Goal: Task Accomplishment & Management: Use online tool/utility

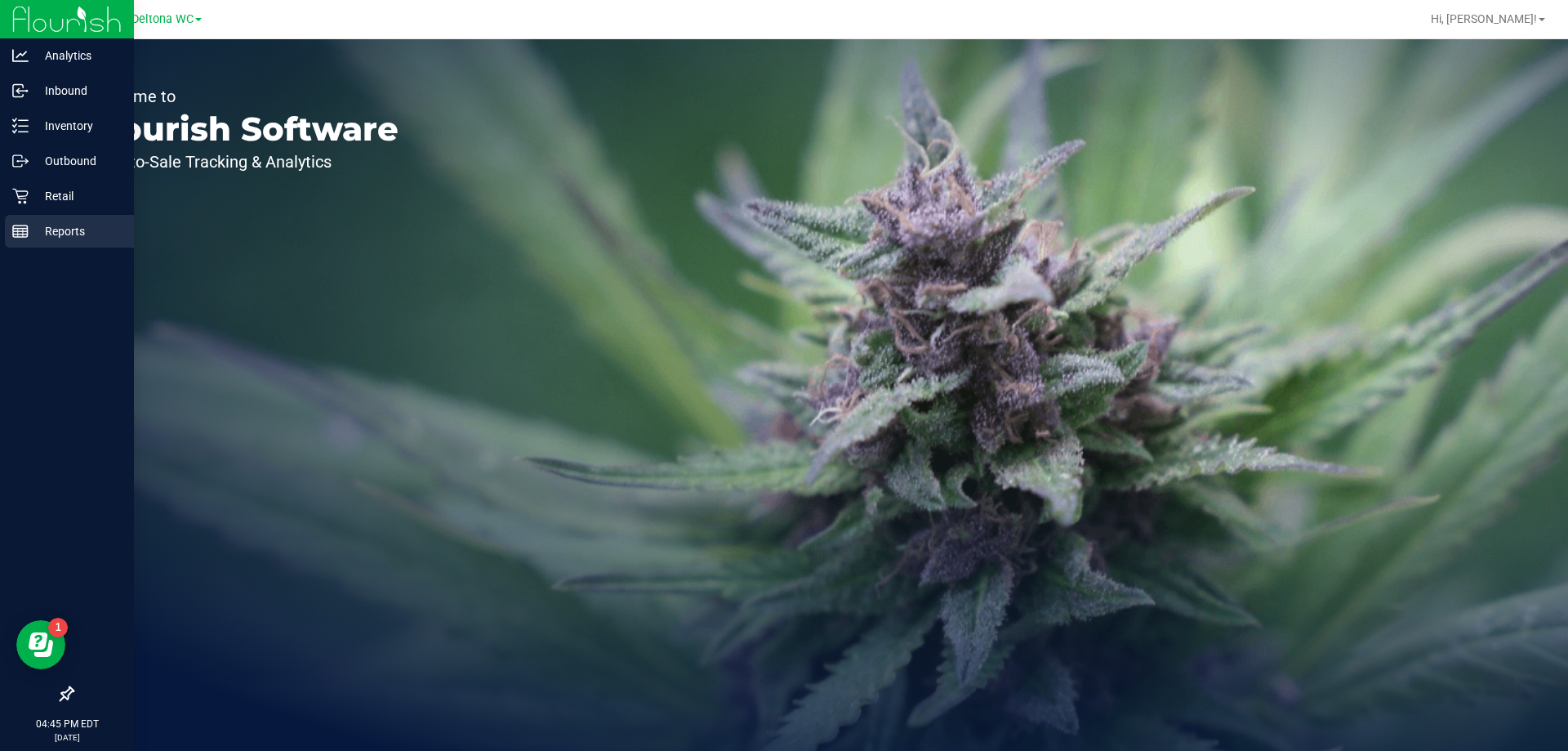
click at [98, 224] on p "Reports" at bounding box center [77, 231] width 98 height 20
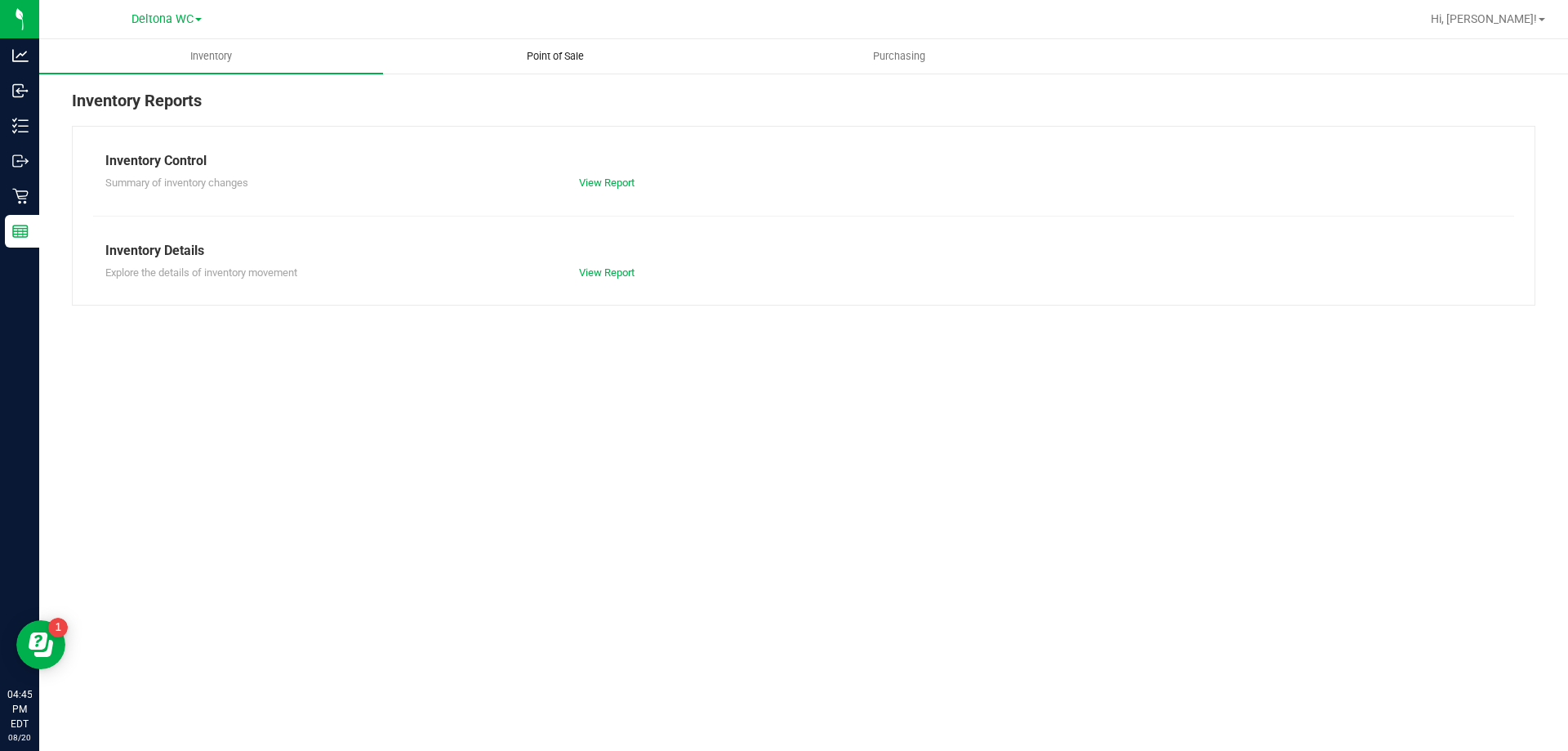
drag, startPoint x: 562, startPoint y: 51, endPoint x: 552, endPoint y: 55, distance: 10.8
click at [564, 51] on span "Point of Sale" at bounding box center [556, 55] width 101 height 15
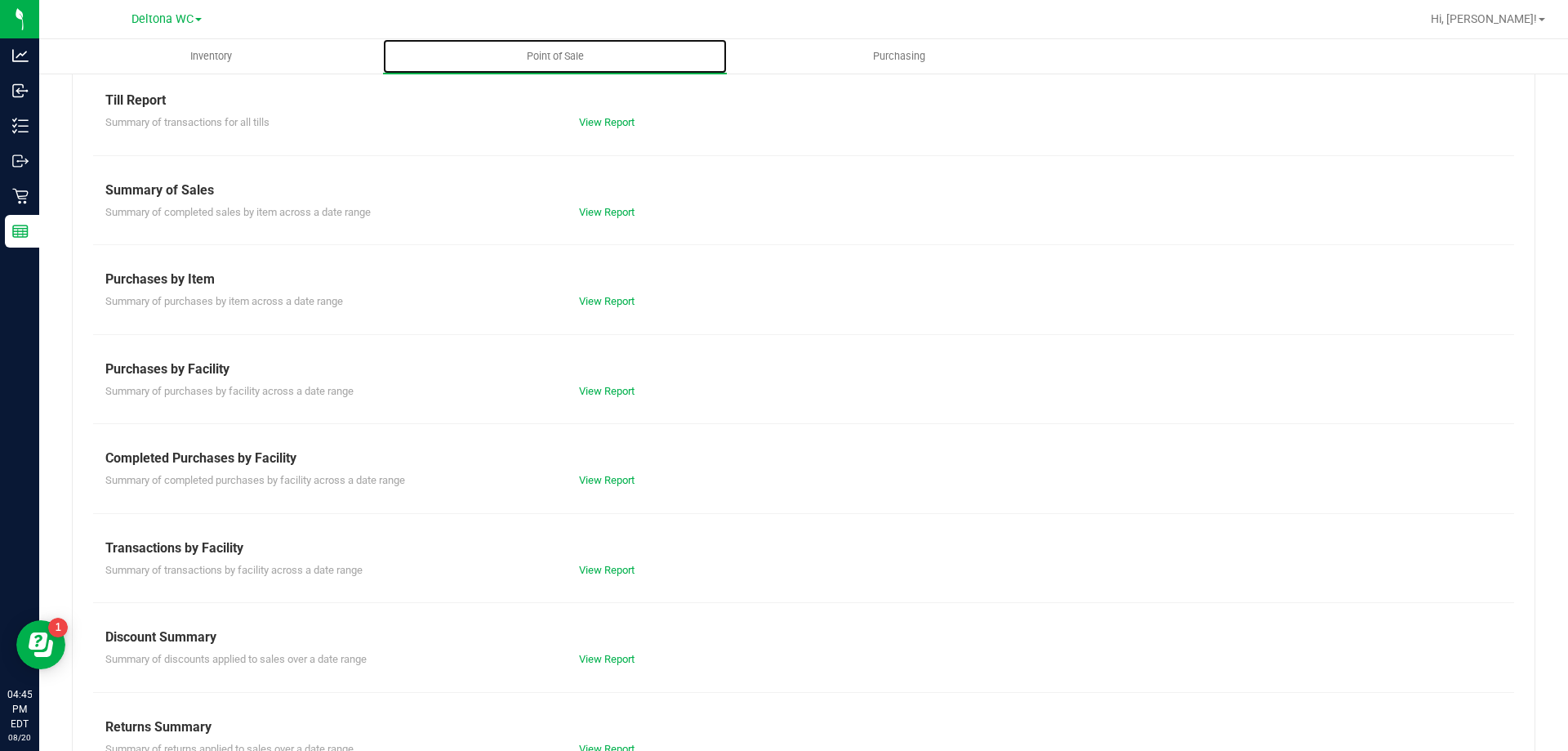
scroll to position [108, 0]
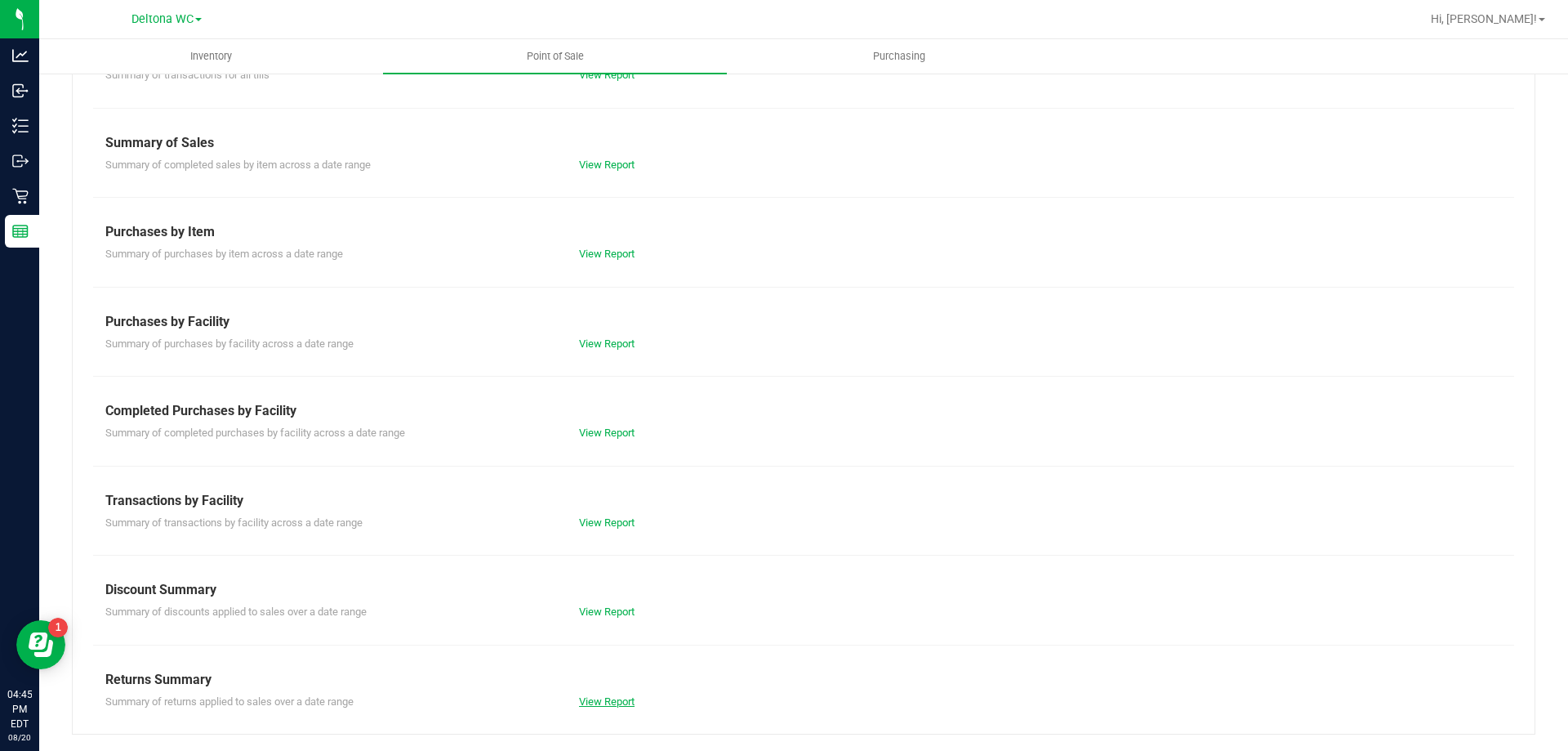
click at [596, 701] on link "View Report" at bounding box center [607, 701] width 55 height 12
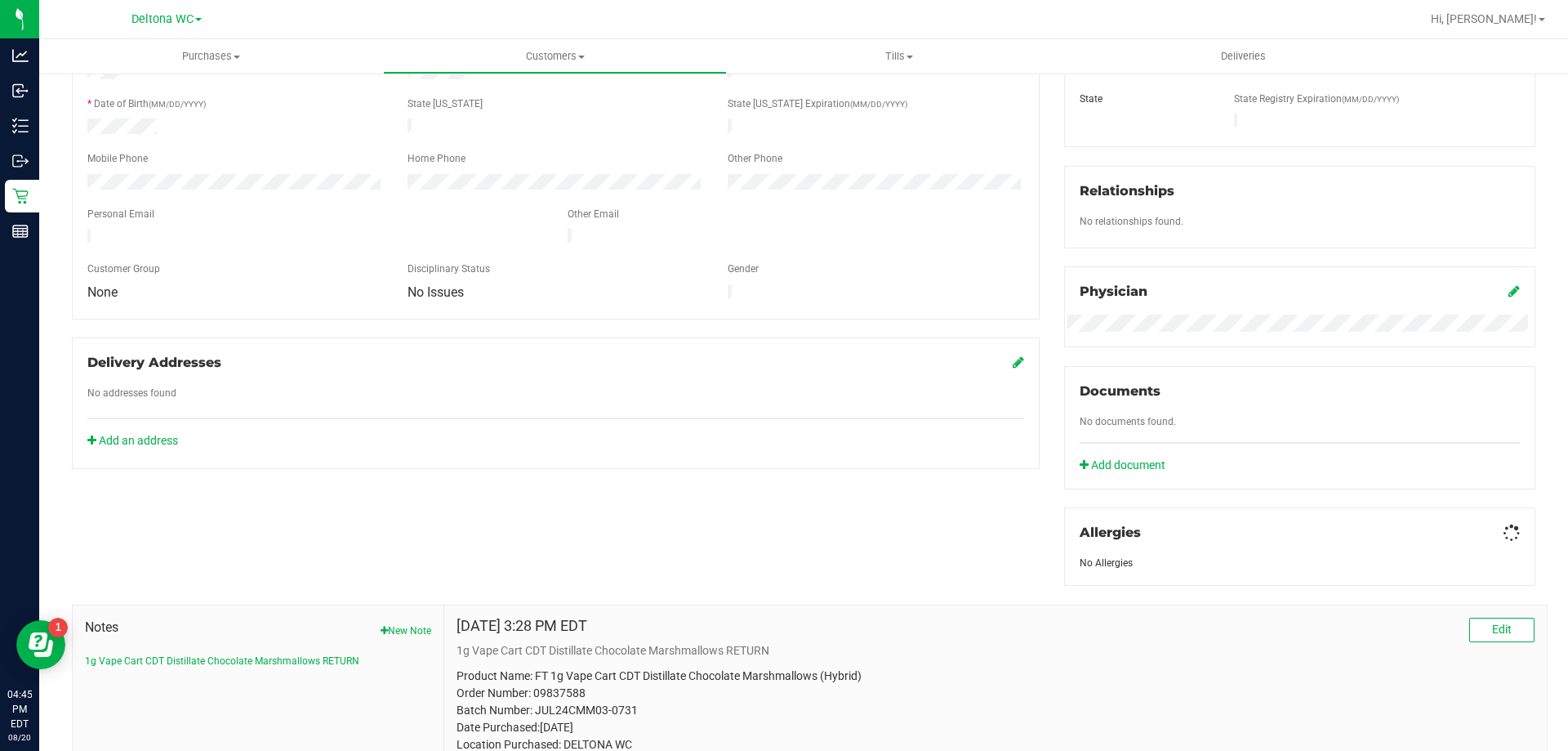
scroll to position [414, 0]
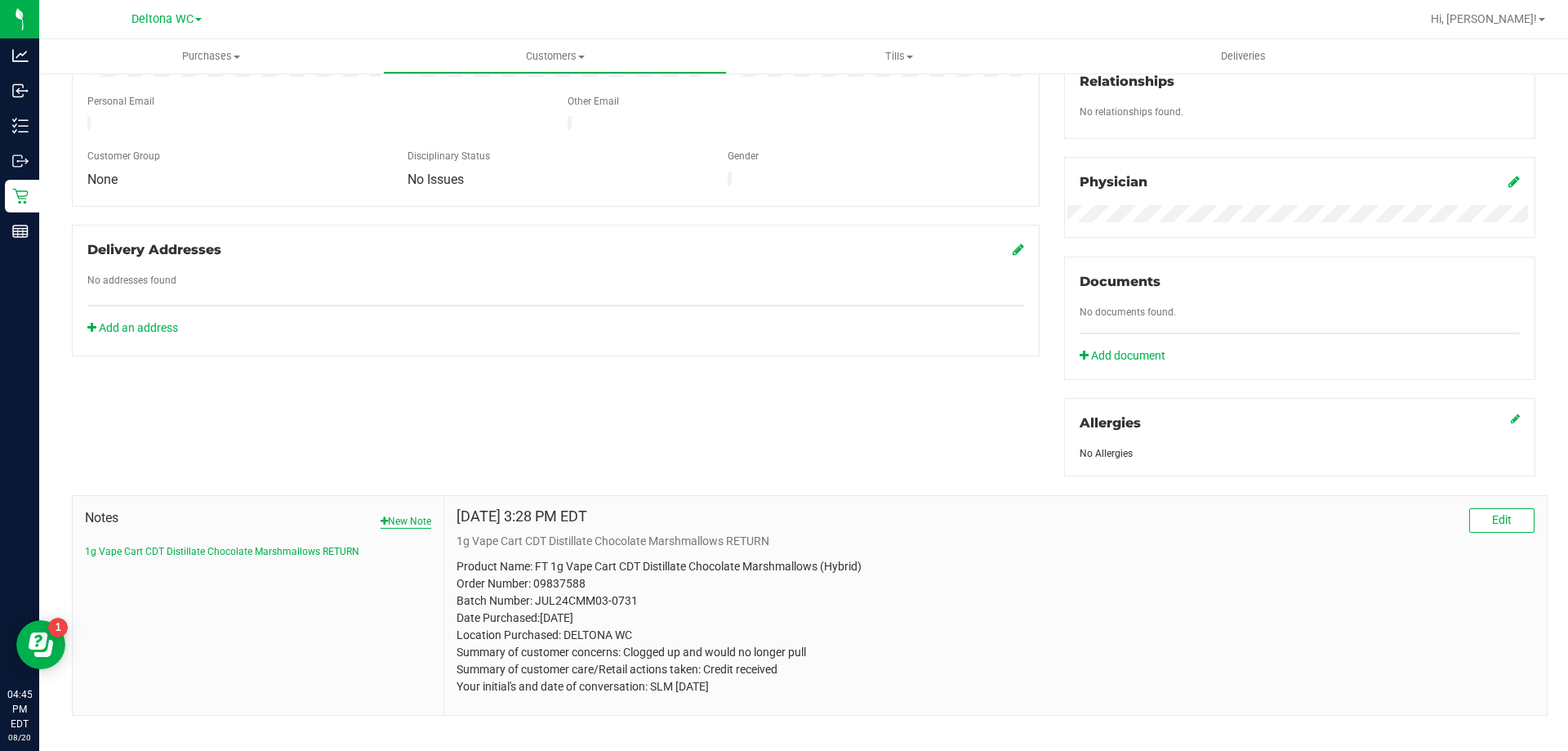
click at [404, 520] on button "New Note" at bounding box center [405, 521] width 51 height 15
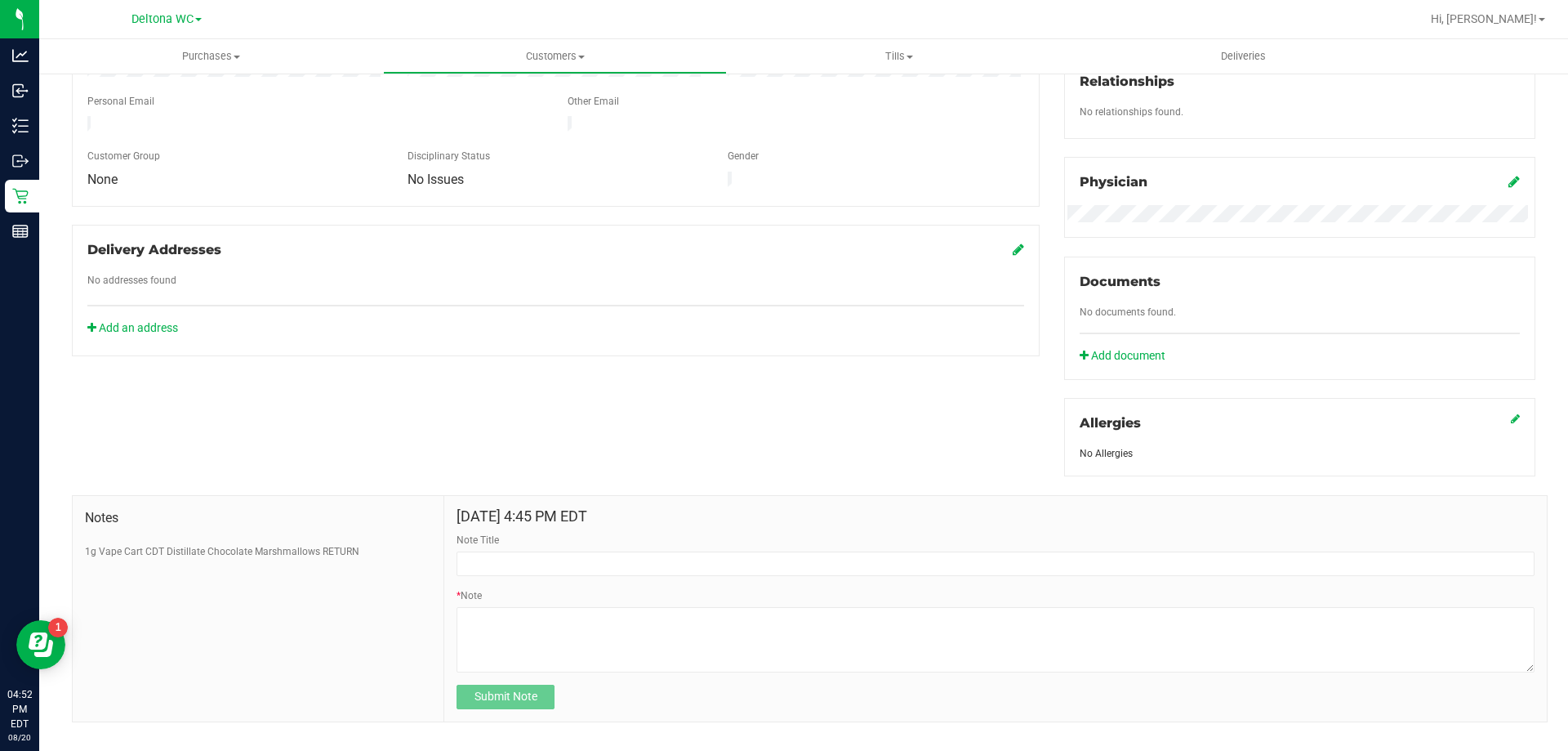
click at [398, 427] on div "Member Info * First Name * Last Name Preferred Name * Date of Birth (MM/DD/YYYY…" at bounding box center [803, 300] width 1488 height 841
click at [504, 613] on textarea "* Note" at bounding box center [995, 640] width 1078 height 65
paste textarea "Product Name: Order Number: Batch Number: Date Purchased: Location Purchased: D…"
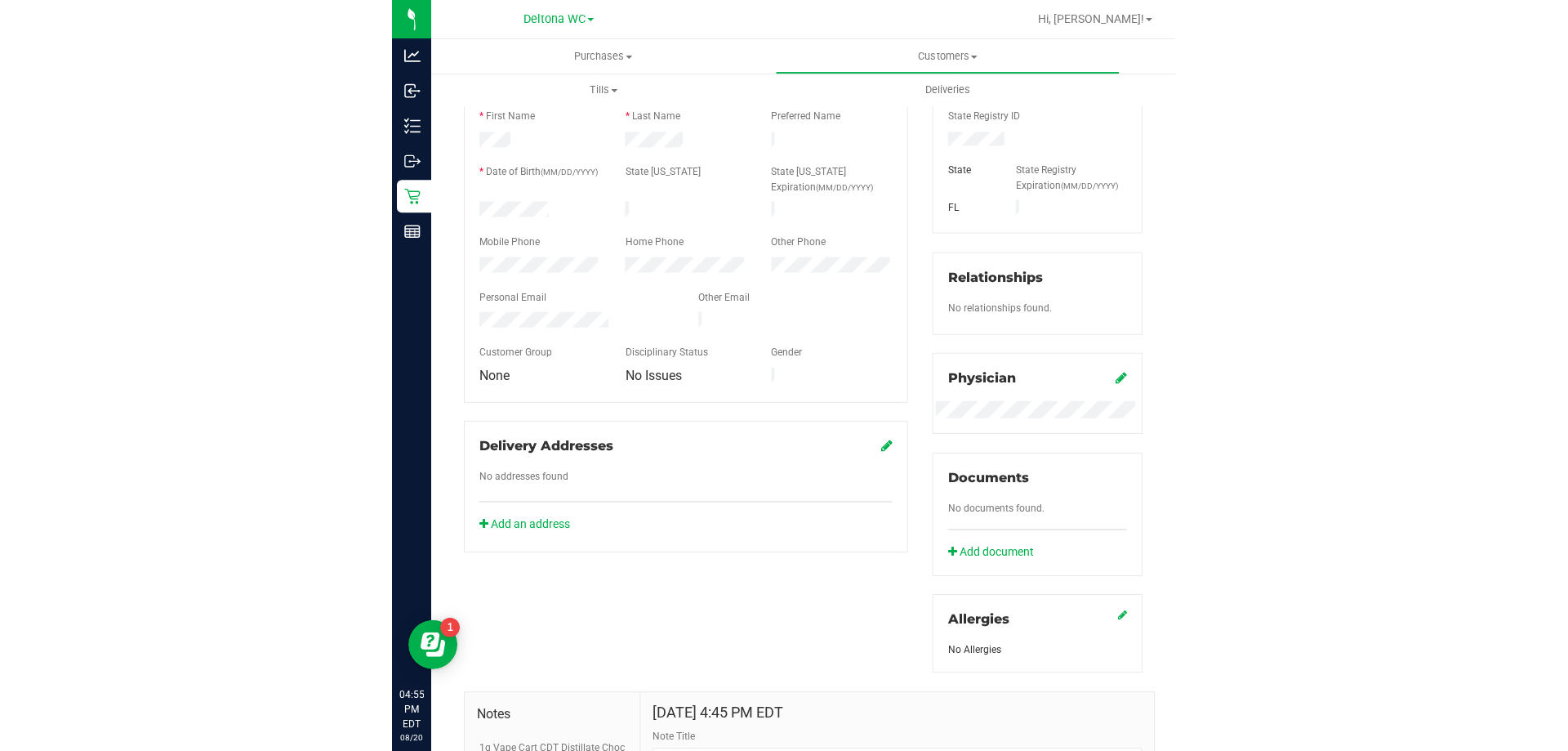
scroll to position [0, 0]
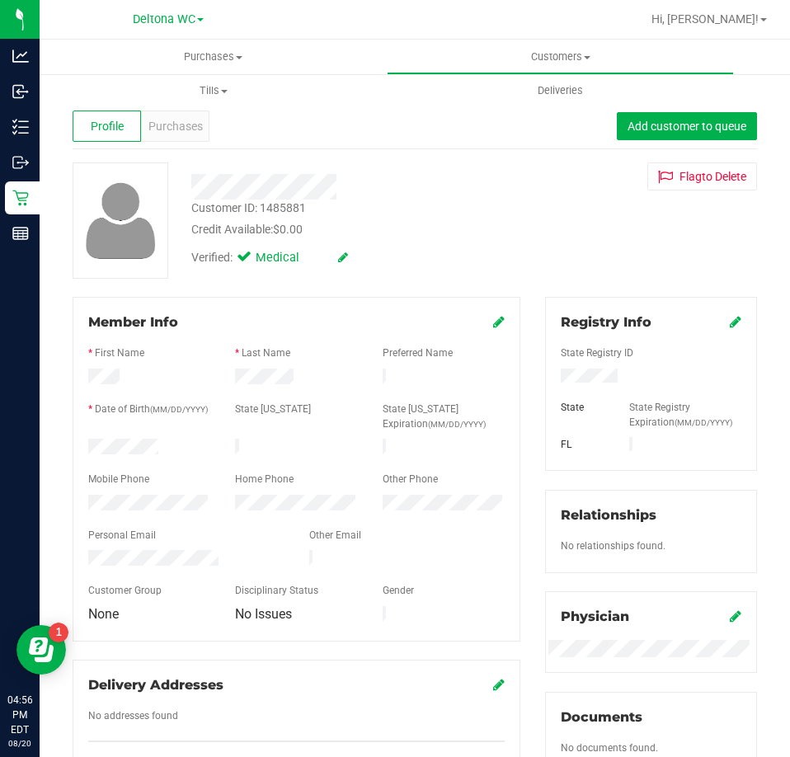
click at [279, 202] on div "Customer ID: 1485881" at bounding box center [248, 208] width 115 height 17
copy div "1485881"
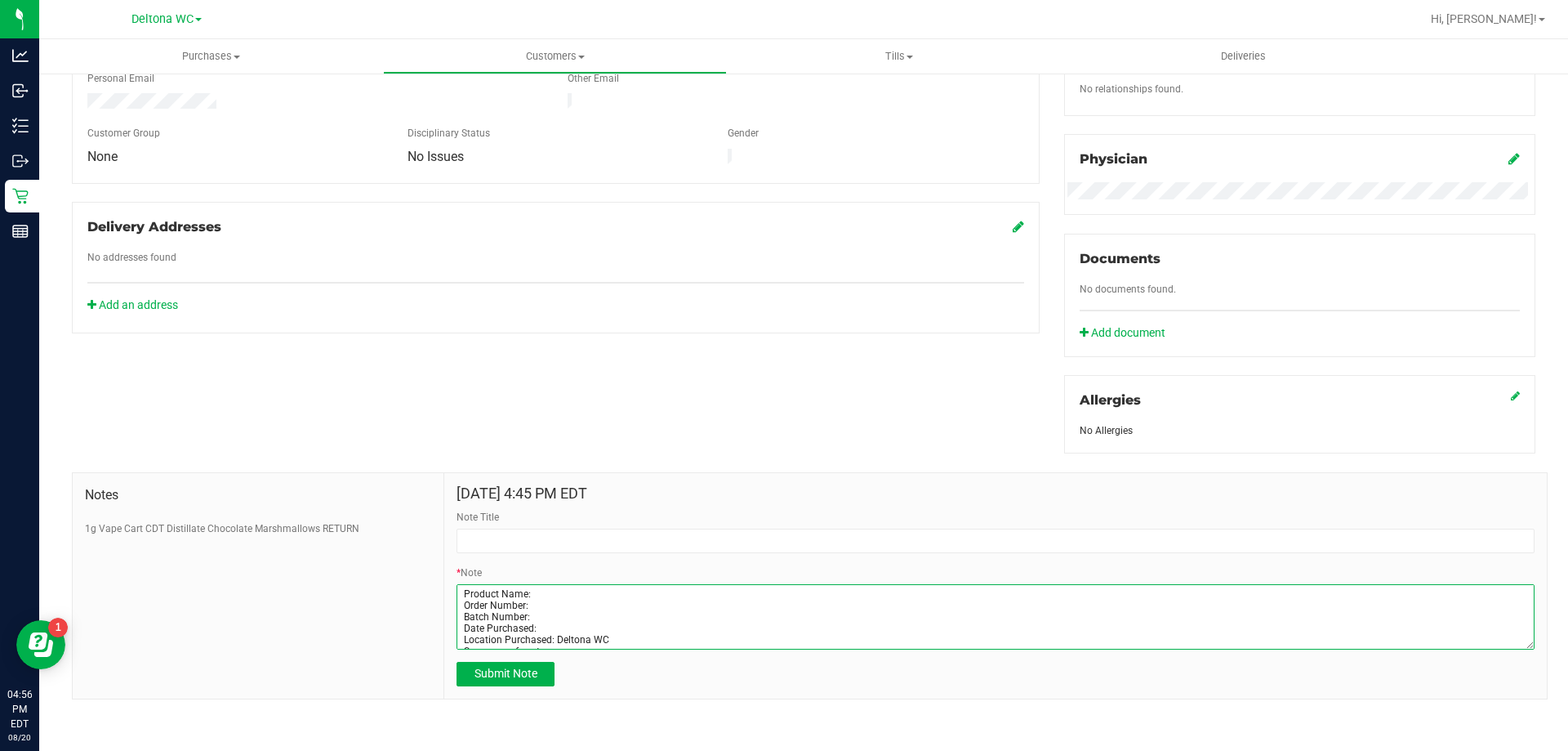
click at [533, 613] on textarea "* Note" at bounding box center [995, 617] width 1078 height 65
paste textarea "JUL25CKZ01-0717"
click at [537, 598] on textarea "* Note" at bounding box center [995, 617] width 1078 height 65
paste textarea "11802125"
drag, startPoint x: 536, startPoint y: 587, endPoint x: 507, endPoint y: 455, distance: 135.1
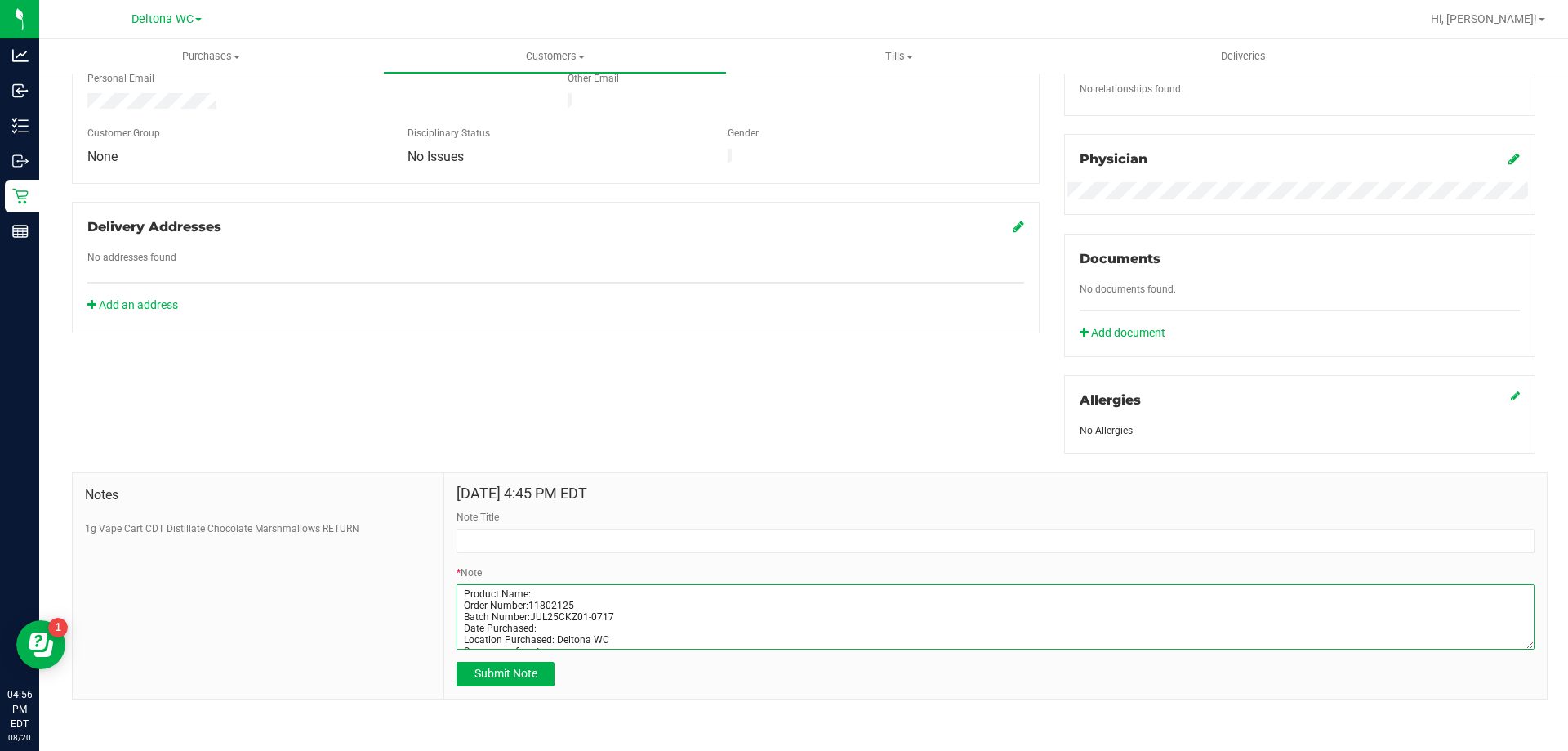
click at [535, 587] on textarea "* Note" at bounding box center [995, 617] width 1078 height 65
paste textarea "FT 1g Vape Cart CDT Distillate Cakez (Hybrid)"
click at [548, 626] on textarea "* Note" at bounding box center [995, 617] width 1078 height 65
paste textarea "Aug 16"
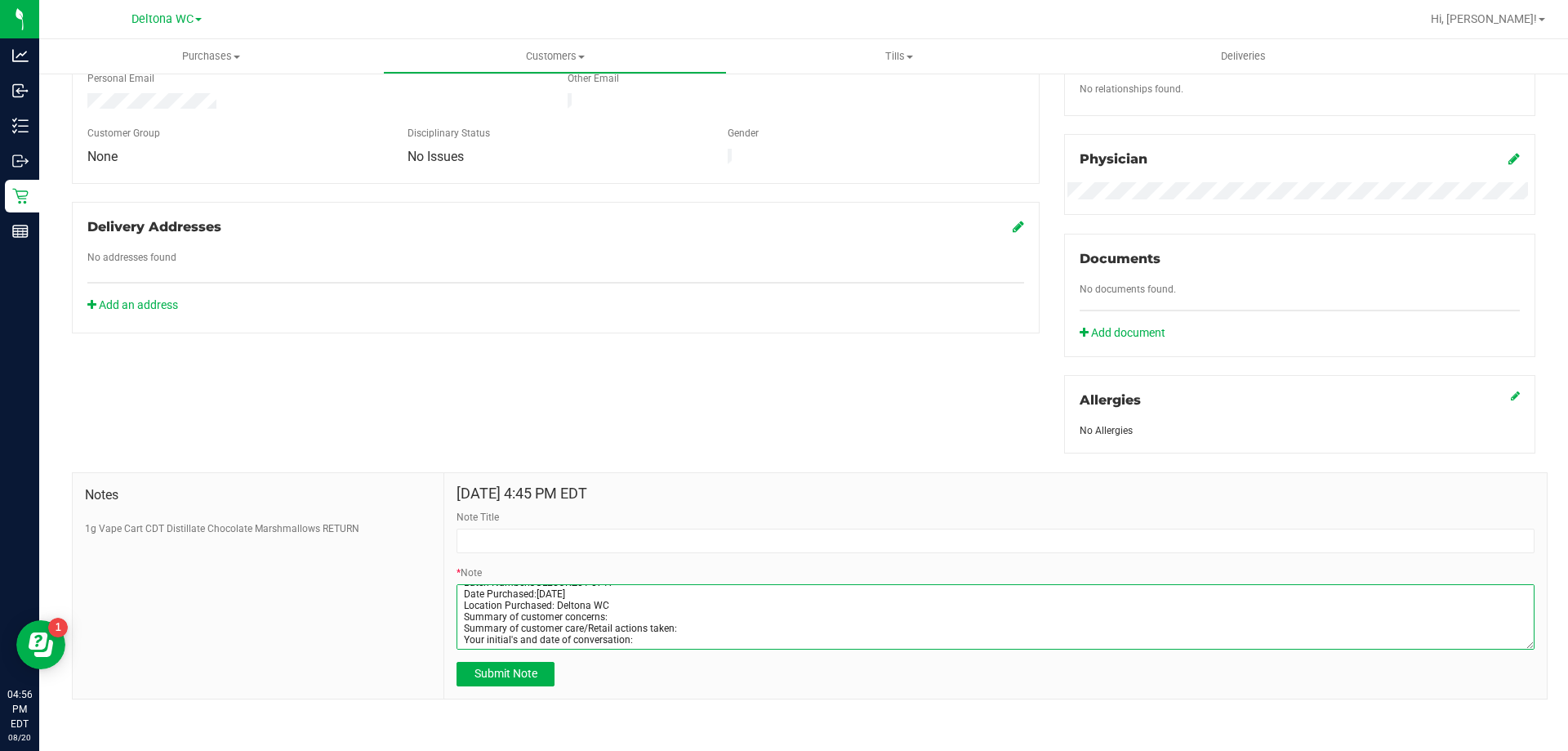
click at [613, 614] on textarea "* Note" at bounding box center [995, 617] width 1078 height 65
click at [792, 615] on textarea "* Note" at bounding box center [995, 617] width 1078 height 65
click at [679, 623] on textarea "* Note" at bounding box center [995, 617] width 1078 height 65
drag, startPoint x: 821, startPoint y: 621, endPoint x: 875, endPoint y: 572, distance: 72.9
click at [821, 621] on textarea "* Note" at bounding box center [995, 617] width 1078 height 65
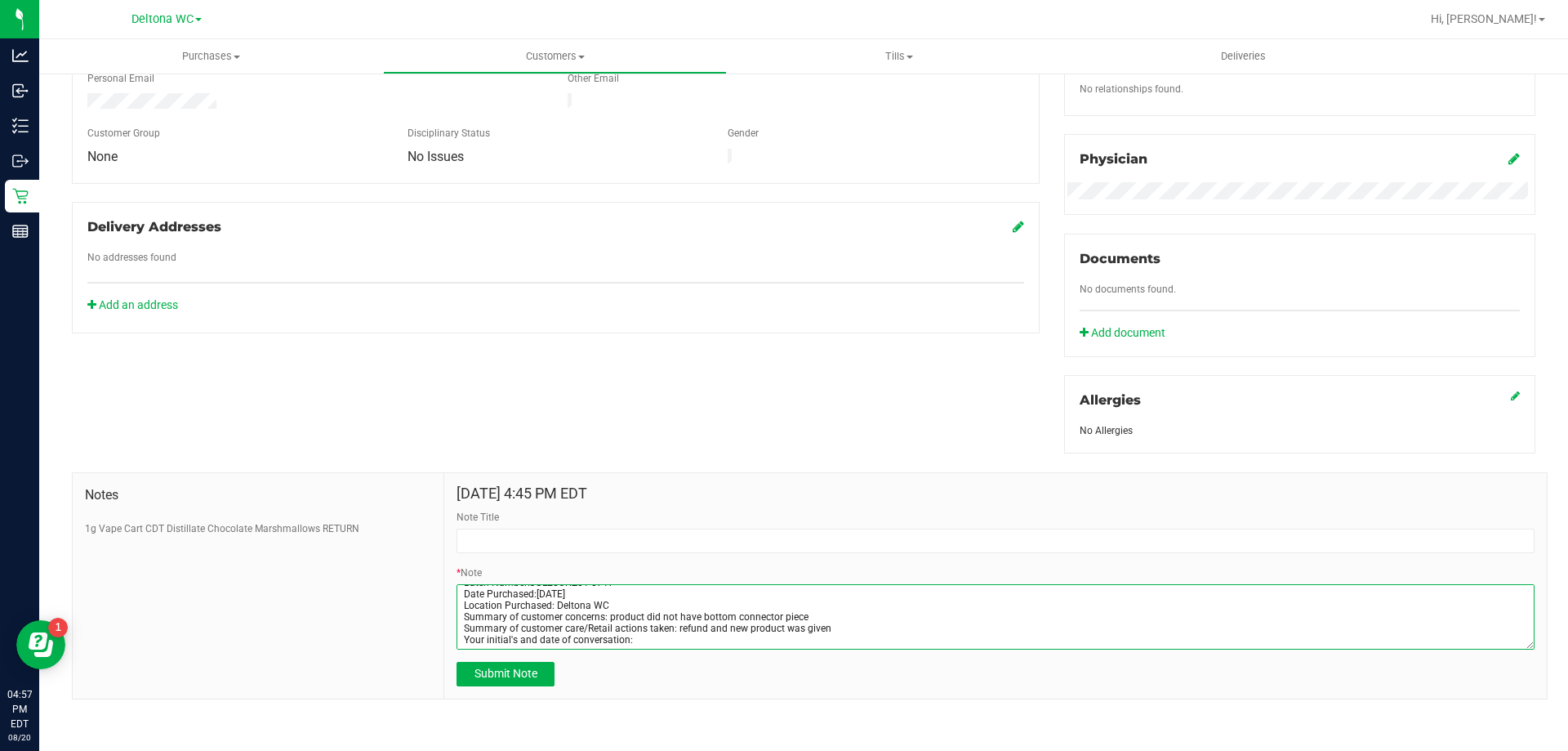
drag, startPoint x: 650, startPoint y: 625, endPoint x: 646, endPoint y: 635, distance: 10.8
click at [650, 626] on textarea "* Note" at bounding box center [995, 617] width 1078 height 65
click at [646, 633] on textarea "* Note" at bounding box center [995, 617] width 1078 height 65
type textarea "Product Name:FT 1g Vape Cart CDT Distillate Cakez (Hybrid) Order Number:1180212…"
click at [519, 669] on span "Submit Note" at bounding box center [505, 673] width 62 height 13
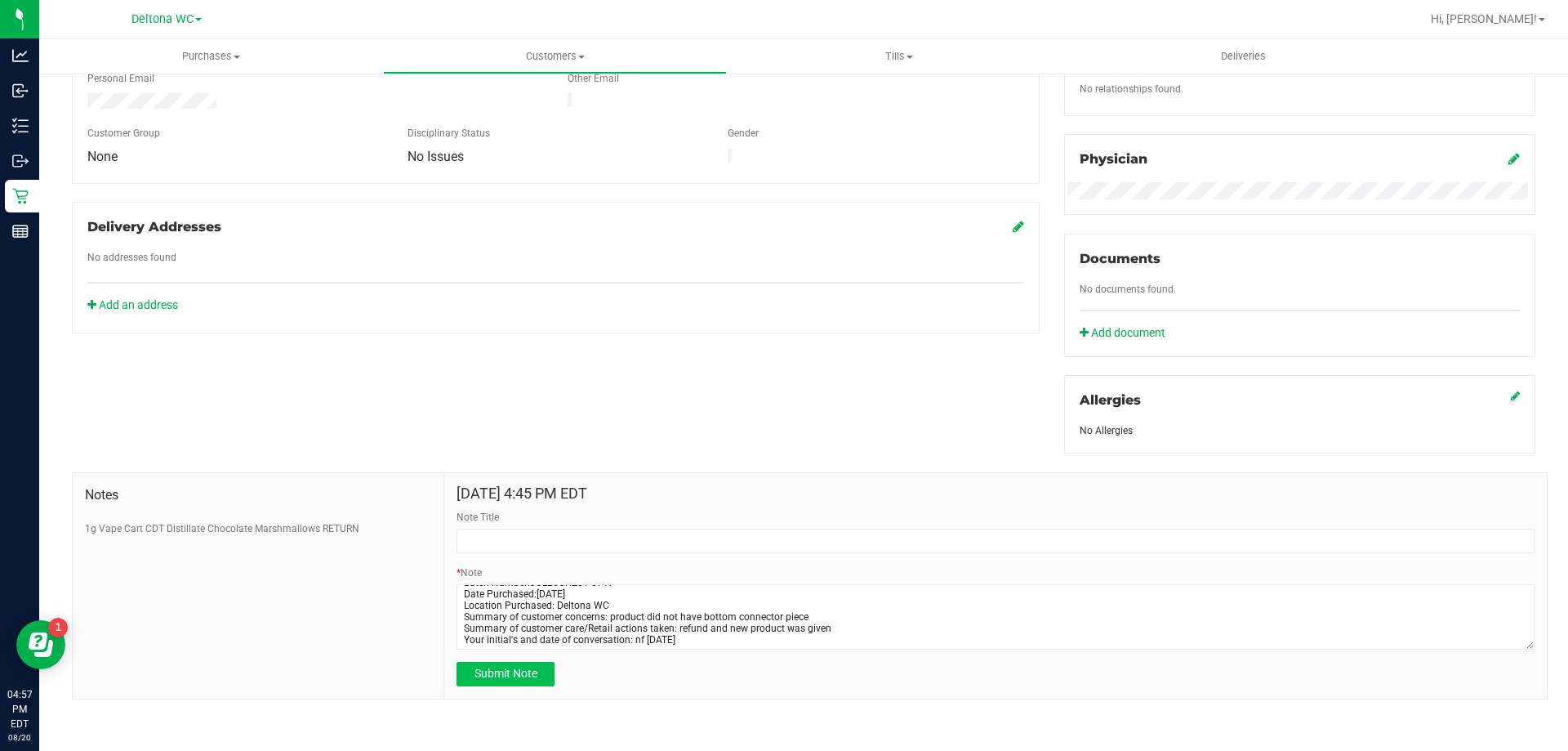
type input "8/20/2025 16:57 PM EDT"
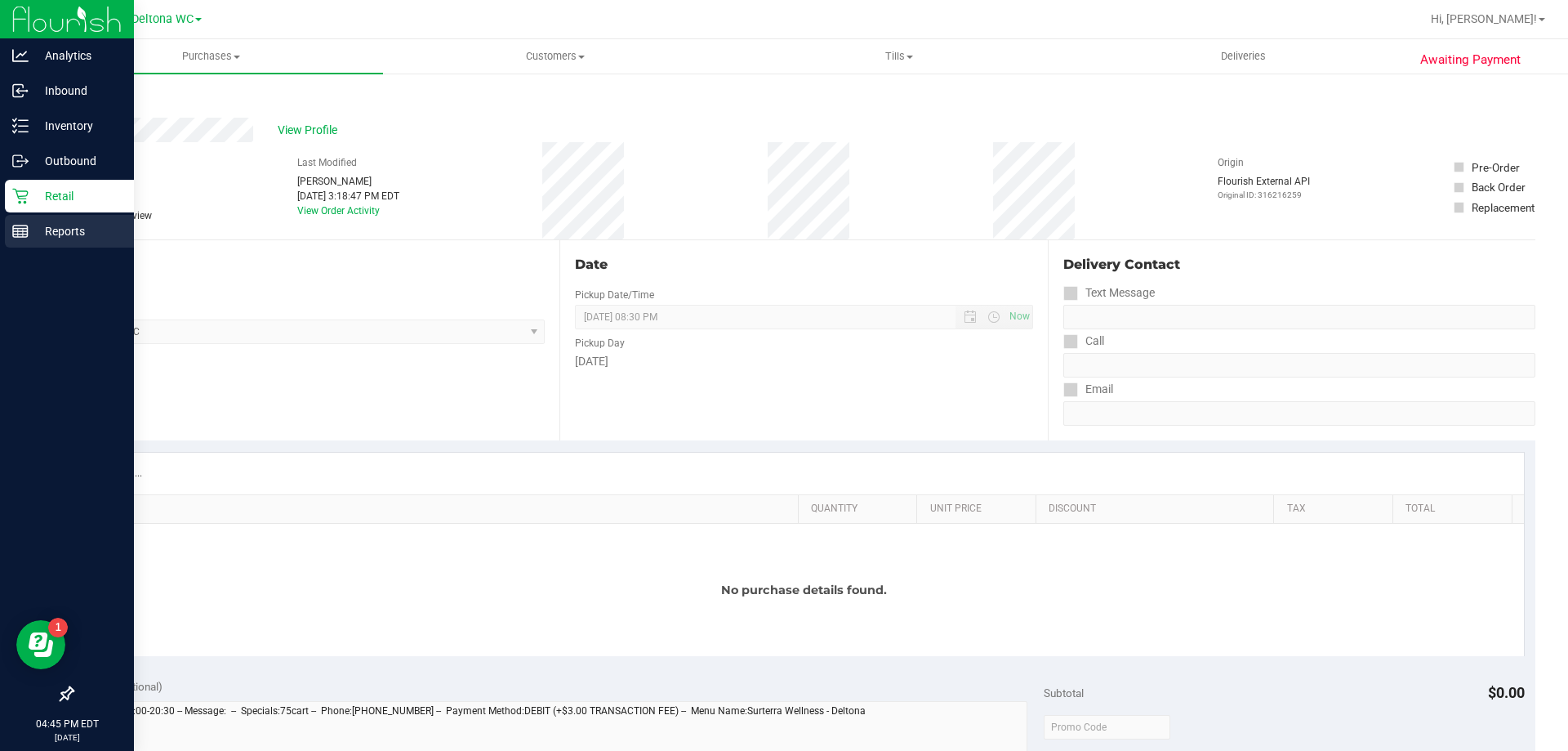
click at [27, 230] on rect at bounding box center [20, 232] width 15 height 12
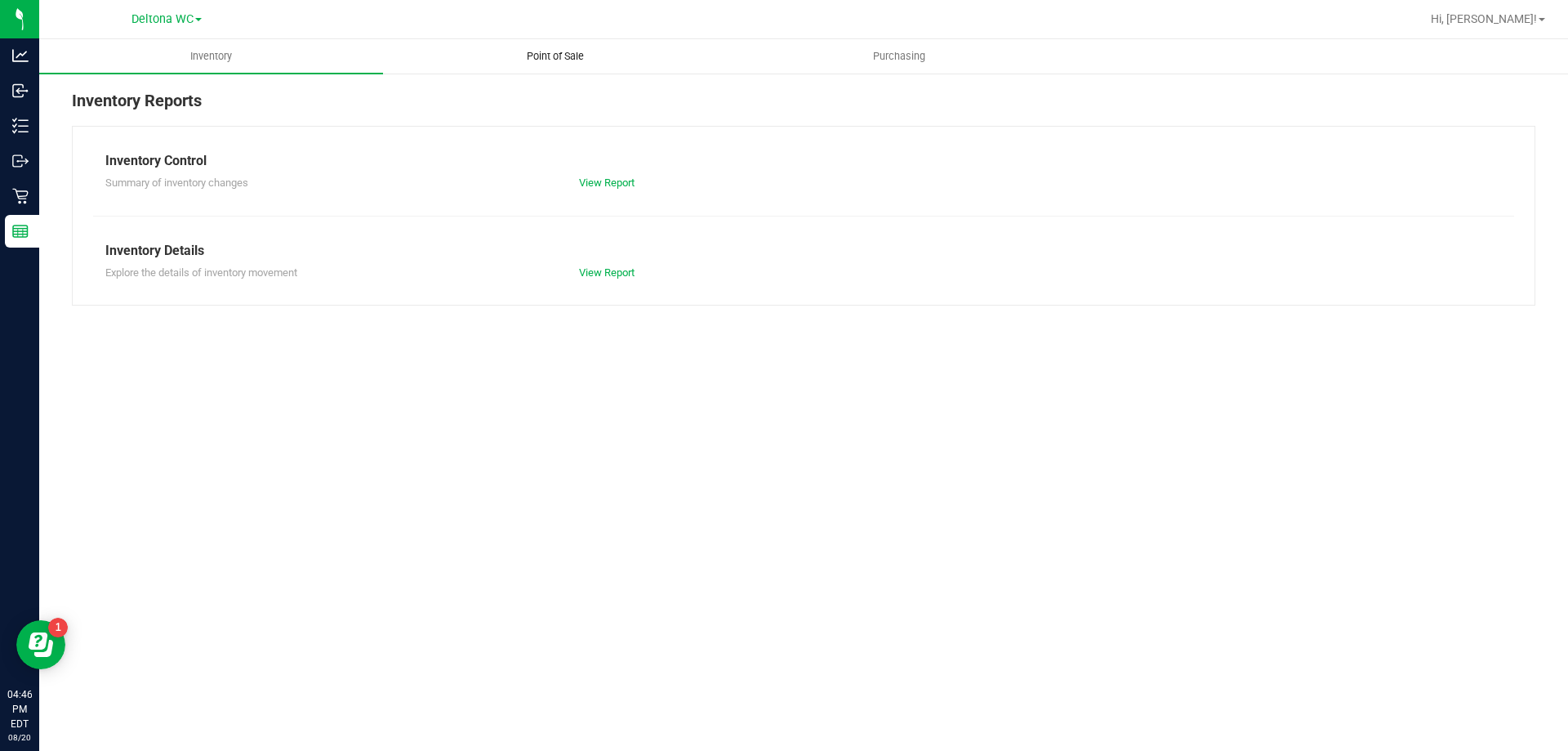
click at [555, 54] on span "Point of Sale" at bounding box center [556, 55] width 101 height 15
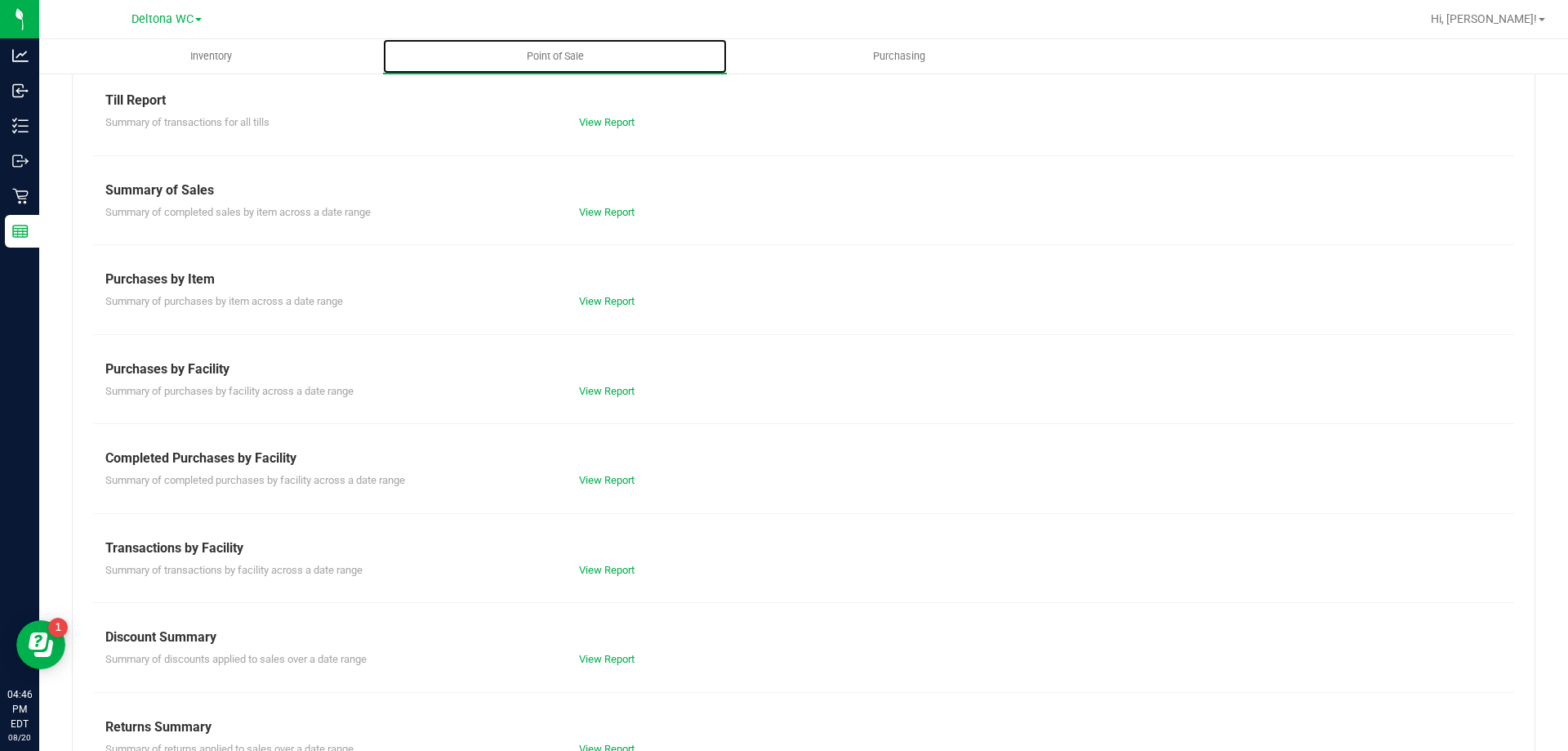
scroll to position [108, 0]
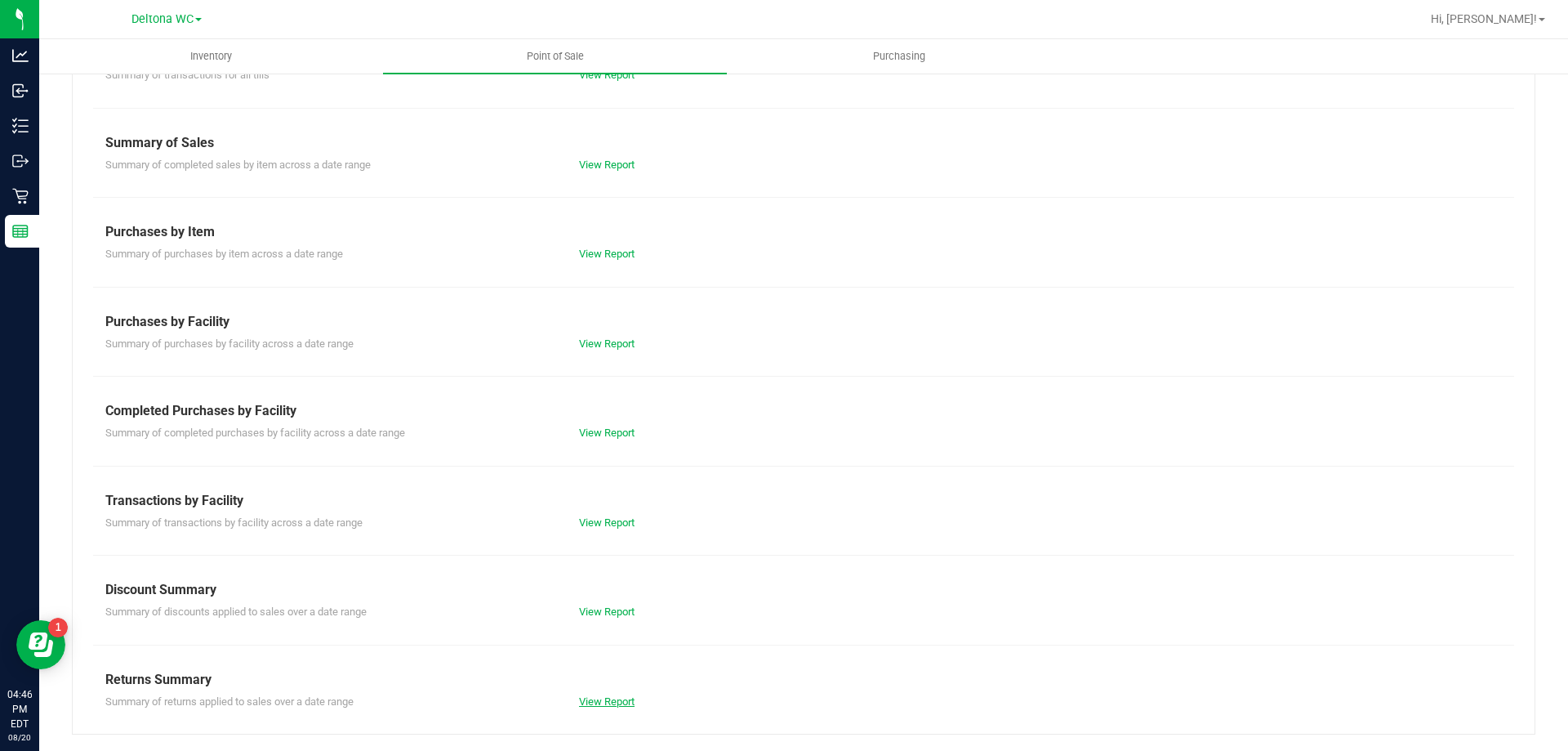
click at [588, 701] on link "View Report" at bounding box center [607, 701] width 55 height 12
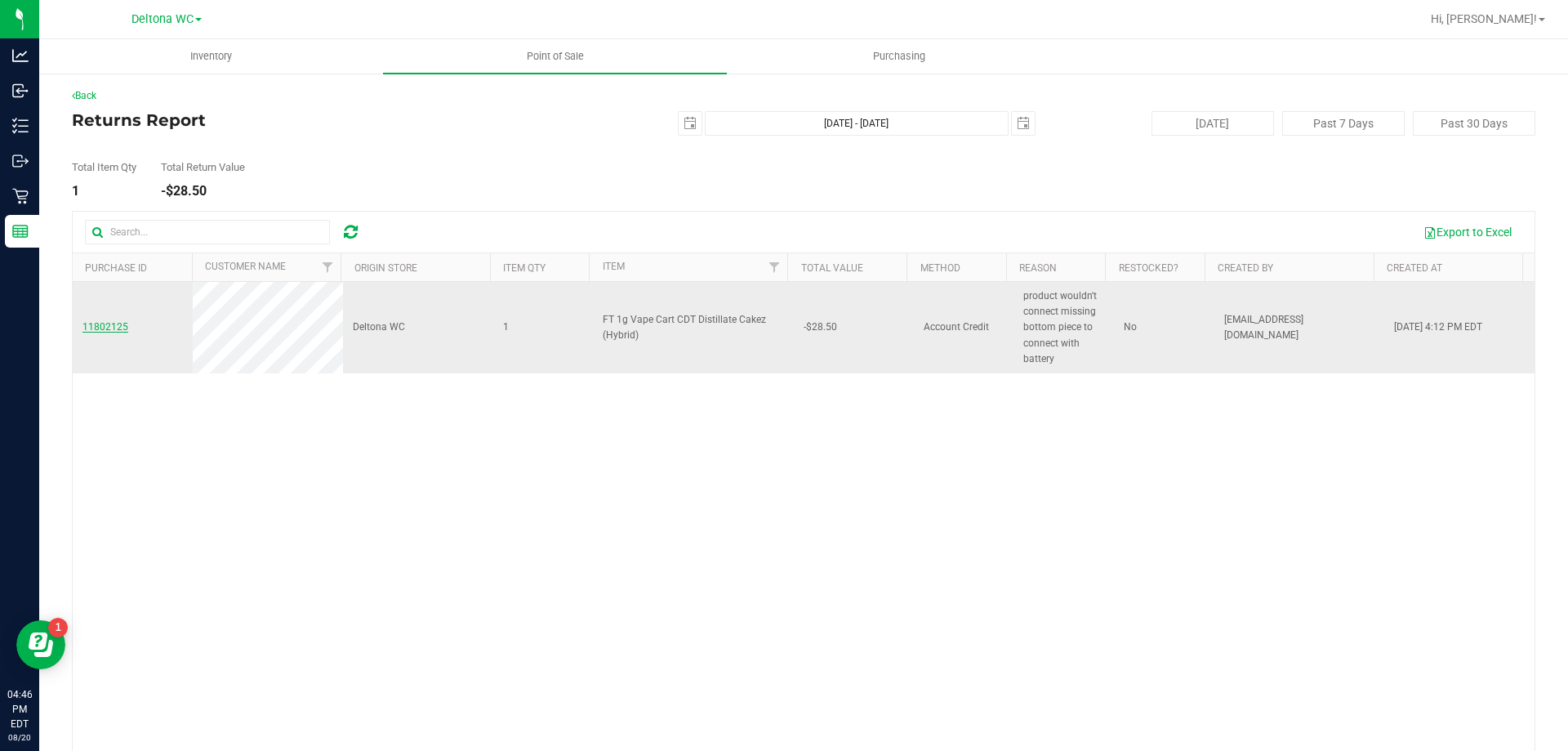
click at [108, 327] on span "11802125" at bounding box center [105, 327] width 46 height 12
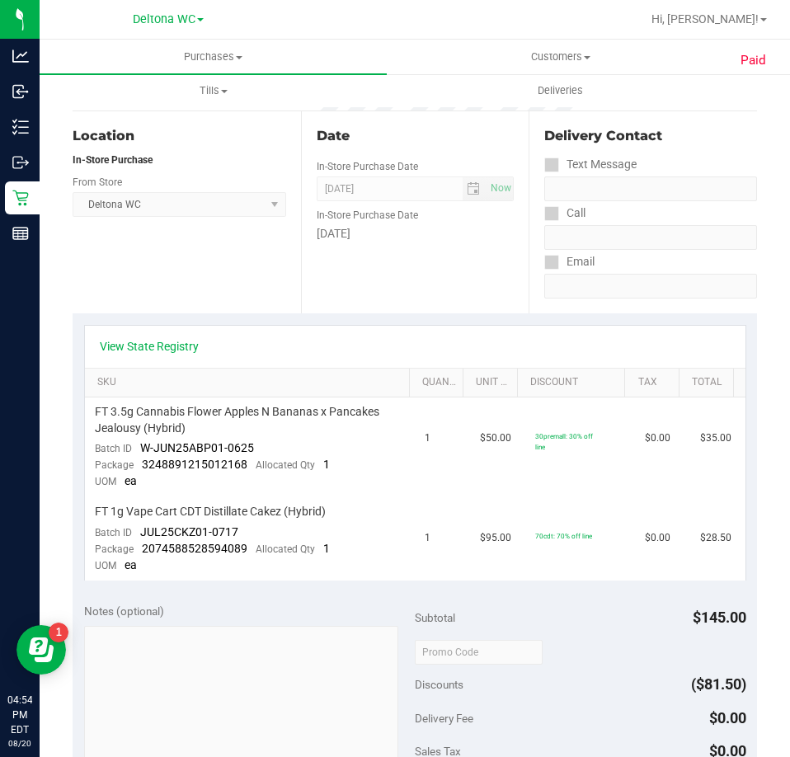
scroll to position [165, 0]
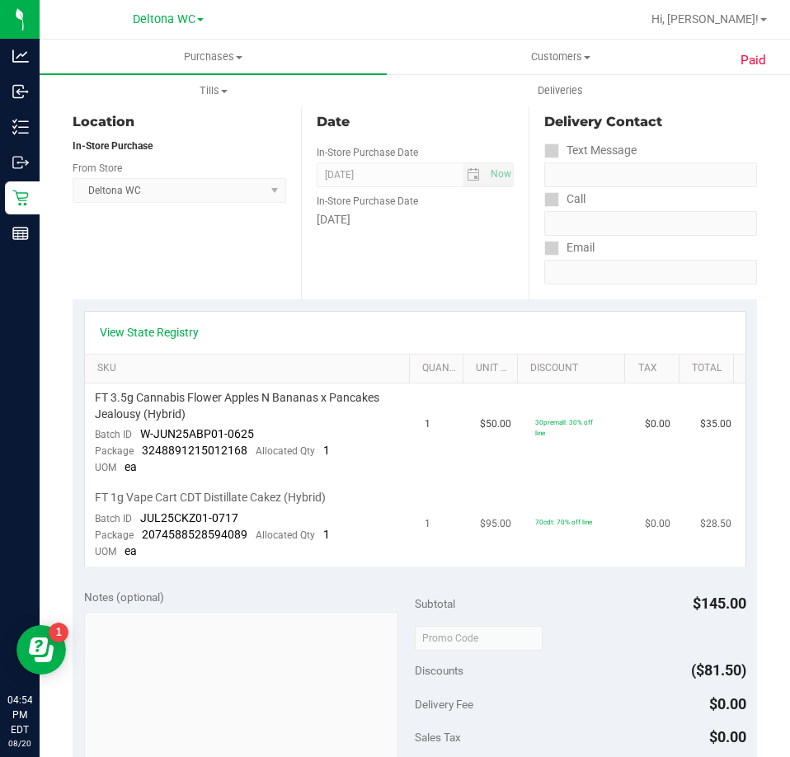
click at [216, 516] on span "JUL25CKZ01-0717" at bounding box center [189, 517] width 98 height 13
click at [216, 515] on span "JUL25CKZ01-0717" at bounding box center [189, 517] width 98 height 13
click at [228, 524] on div "Batch ID JUL25CKZ01-0717" at bounding box center [166, 518] width 143 height 16
click at [242, 515] on td "FT 1g Vape Cart CDT Distillate Cakez (Hybrid) Batch ID JUL25CKZ01-0717 Package …" at bounding box center [250, 524] width 331 height 83
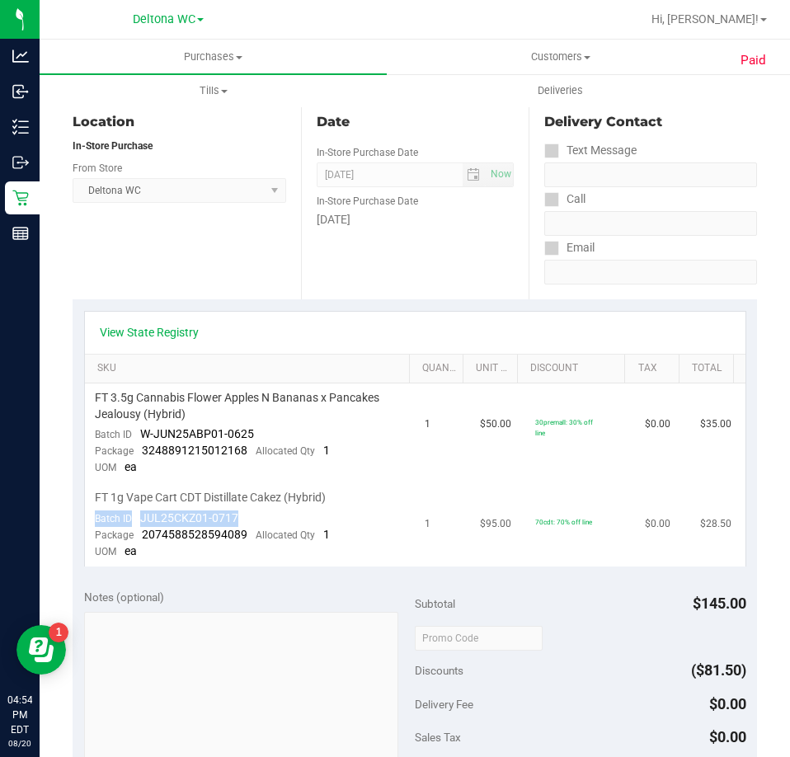
drag, startPoint x: 233, startPoint y: 516, endPoint x: 219, endPoint y: 527, distance: 17.6
click at [231, 516] on span "JUL25CKZ01-0717" at bounding box center [189, 517] width 98 height 13
drag, startPoint x: 218, startPoint y: 526, endPoint x: 227, endPoint y: 521, distance: 10.3
click at [218, 527] on div "Package 2074588528594089 Allocated Qty 1" at bounding box center [212, 535] width 235 height 16
drag, startPoint x: 241, startPoint y: 517, endPoint x: 142, endPoint y: 513, distance: 99.0
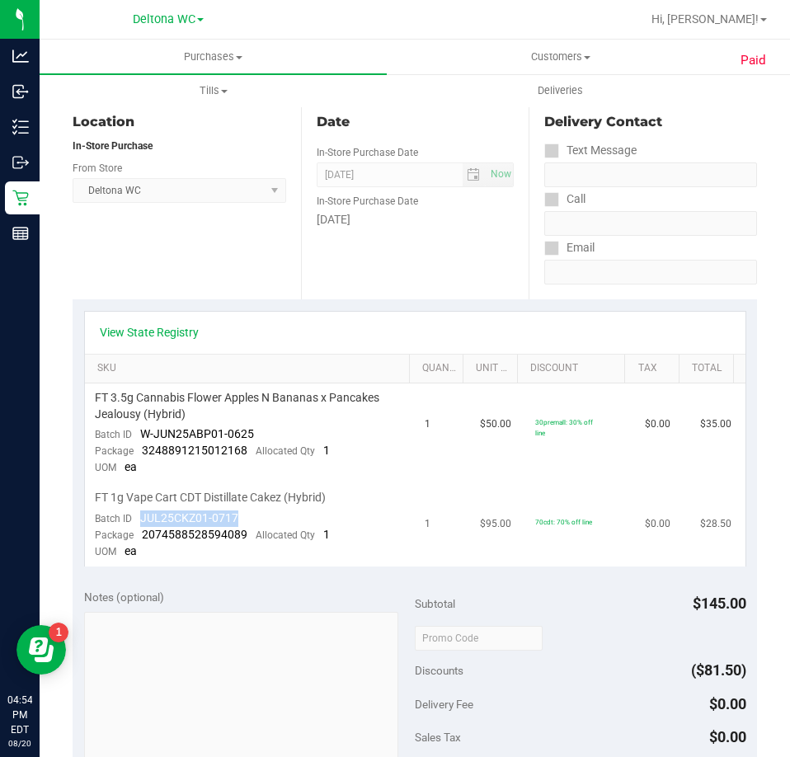
click at [142, 512] on td "FT 1g Vape Cart CDT Distillate Cakez (Hybrid) Batch ID JUL25CKZ01-0717 Package …" at bounding box center [250, 524] width 331 height 83
copy span "JUL25CKZ01-0717"
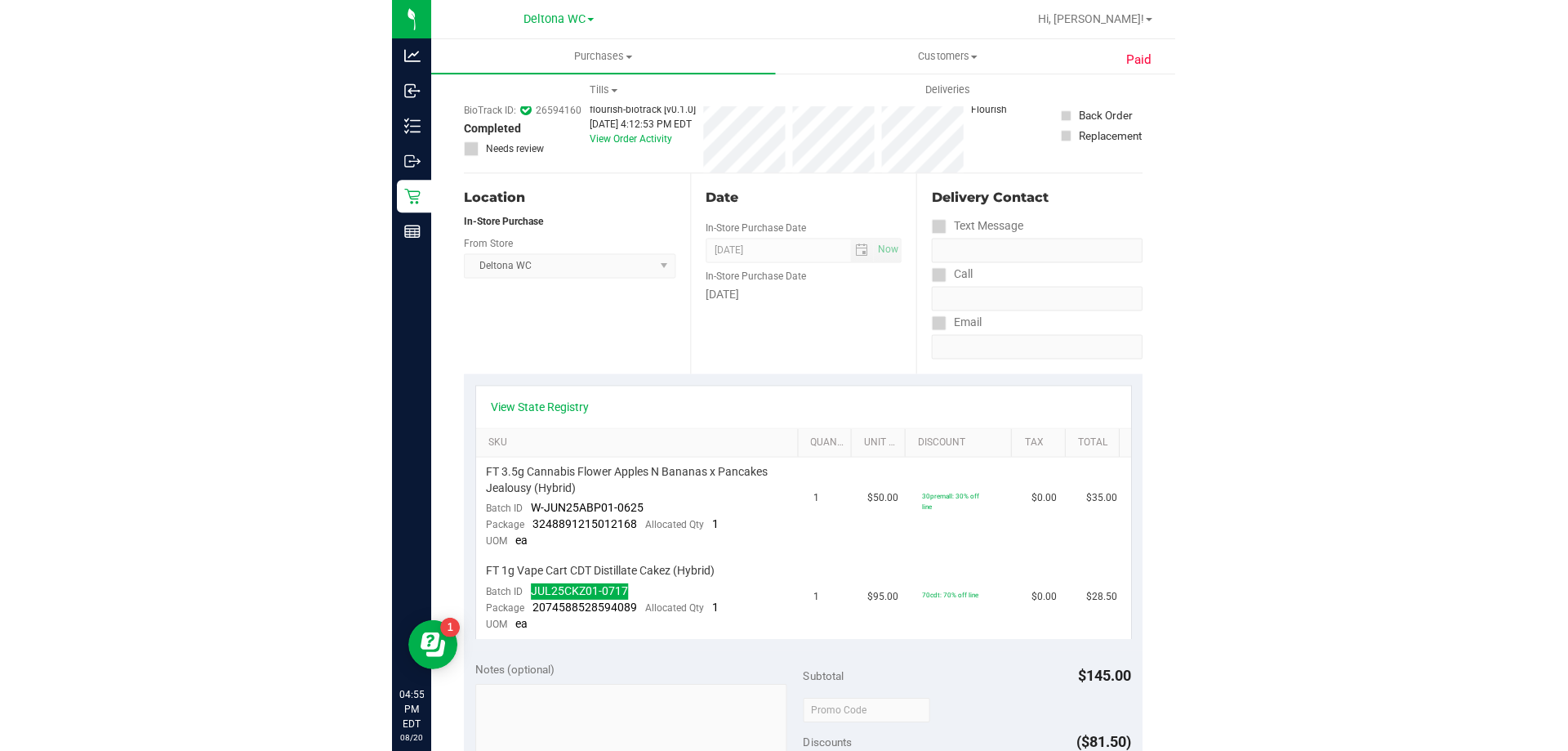
scroll to position [0, 0]
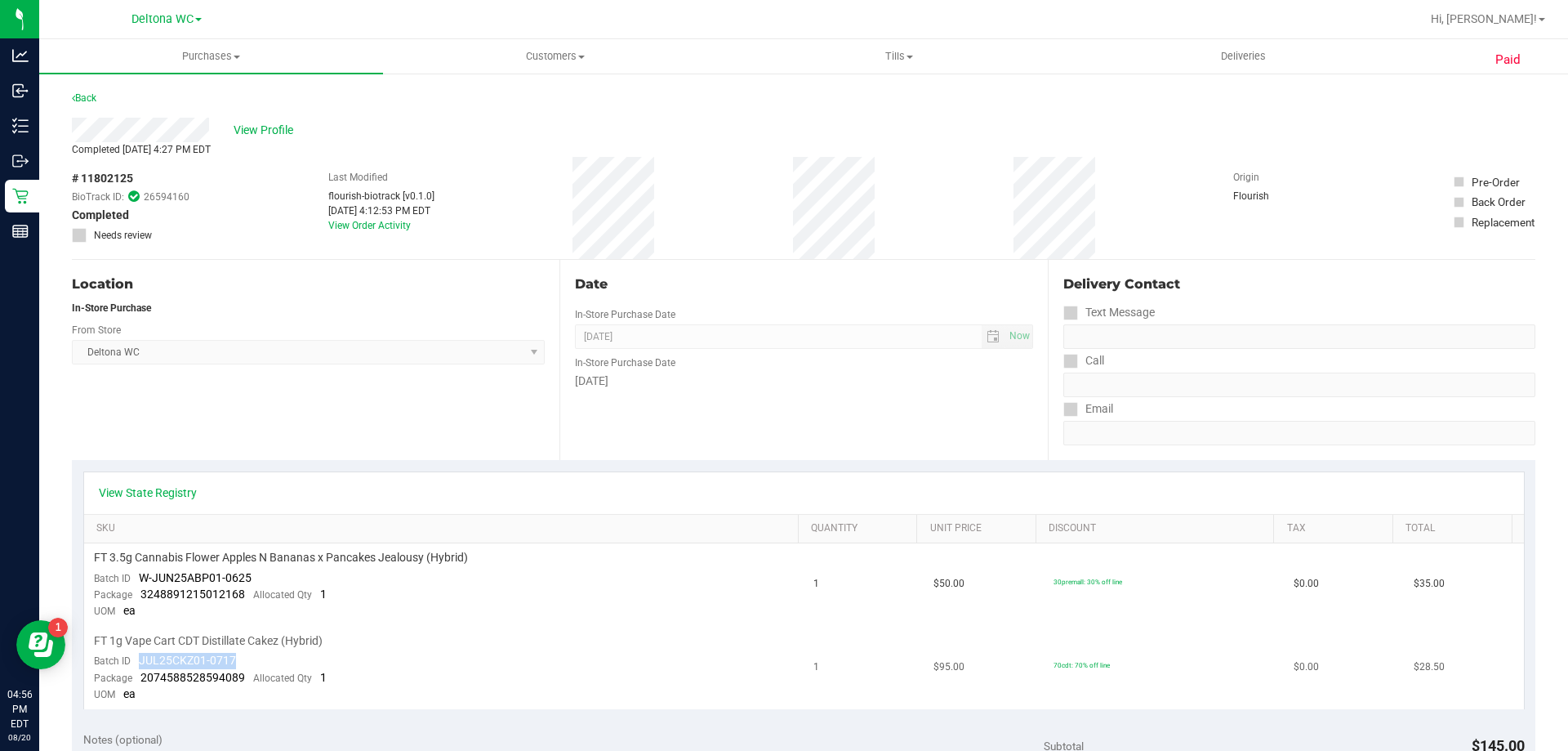
copy span "JUL25CKZ01-0717"
click at [114, 179] on span "# 11802125" at bounding box center [103, 177] width 61 height 17
click at [114, 178] on span "# 11802125" at bounding box center [103, 177] width 61 height 17
copy span "11802125"
drag, startPoint x: 309, startPoint y: 650, endPoint x: 89, endPoint y: 647, distance: 220.0
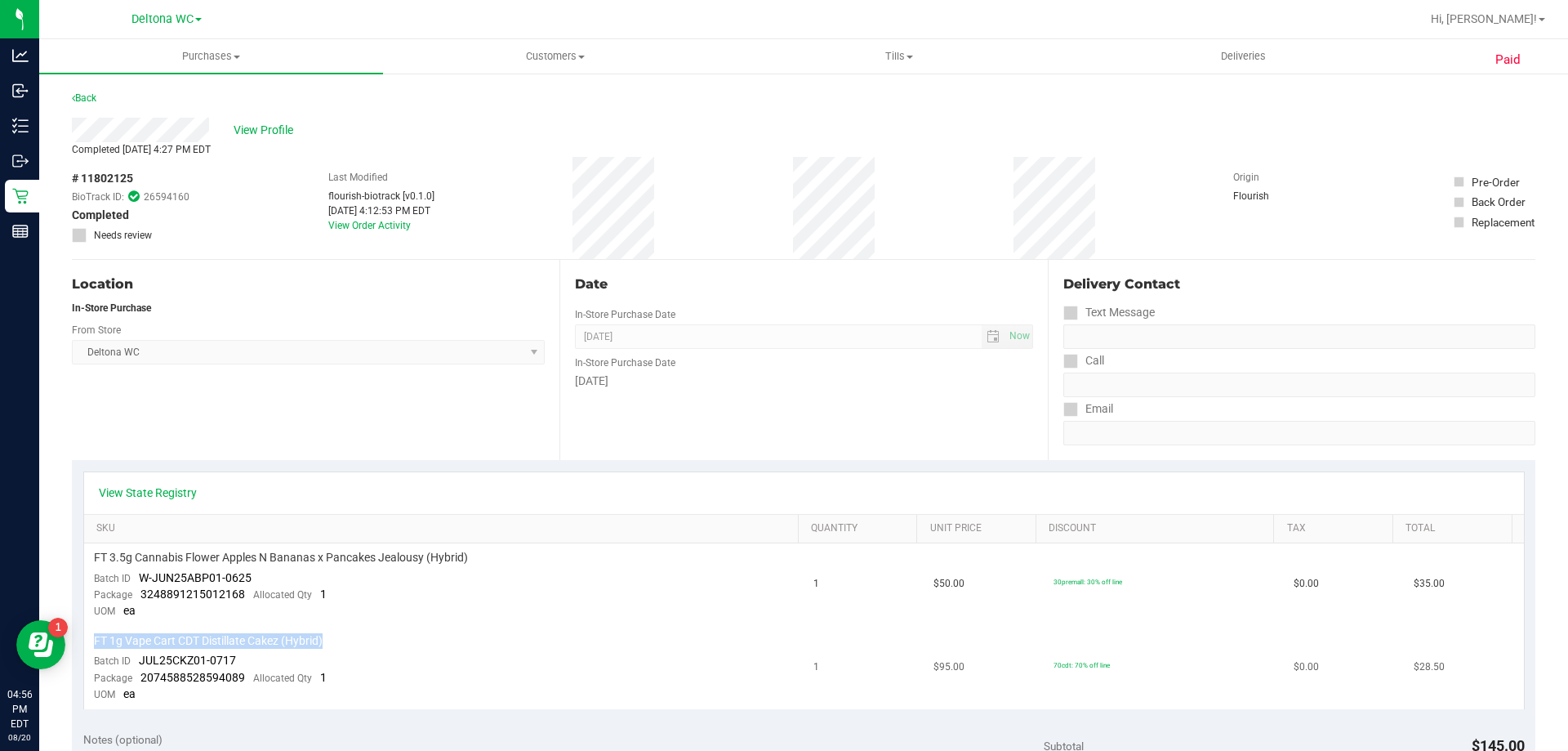
click at [89, 647] on td "FT 1g Vape Cart CDT Distillate Cakez (Hybrid) Batch ID JUL25CKZ01-0717 Package …" at bounding box center [444, 667] width 720 height 82
copy span "FT 1g Vape Cart CDT Distillate Cakez (Hybrid)"
drag, startPoint x: 151, startPoint y: 147, endPoint x: 121, endPoint y: 157, distance: 31.6
click at [121, 156] on div "Completed Aug 16, 2025 4:27 PM EDT" at bounding box center [803, 149] width 1463 height 15
copy span "Aug 16"
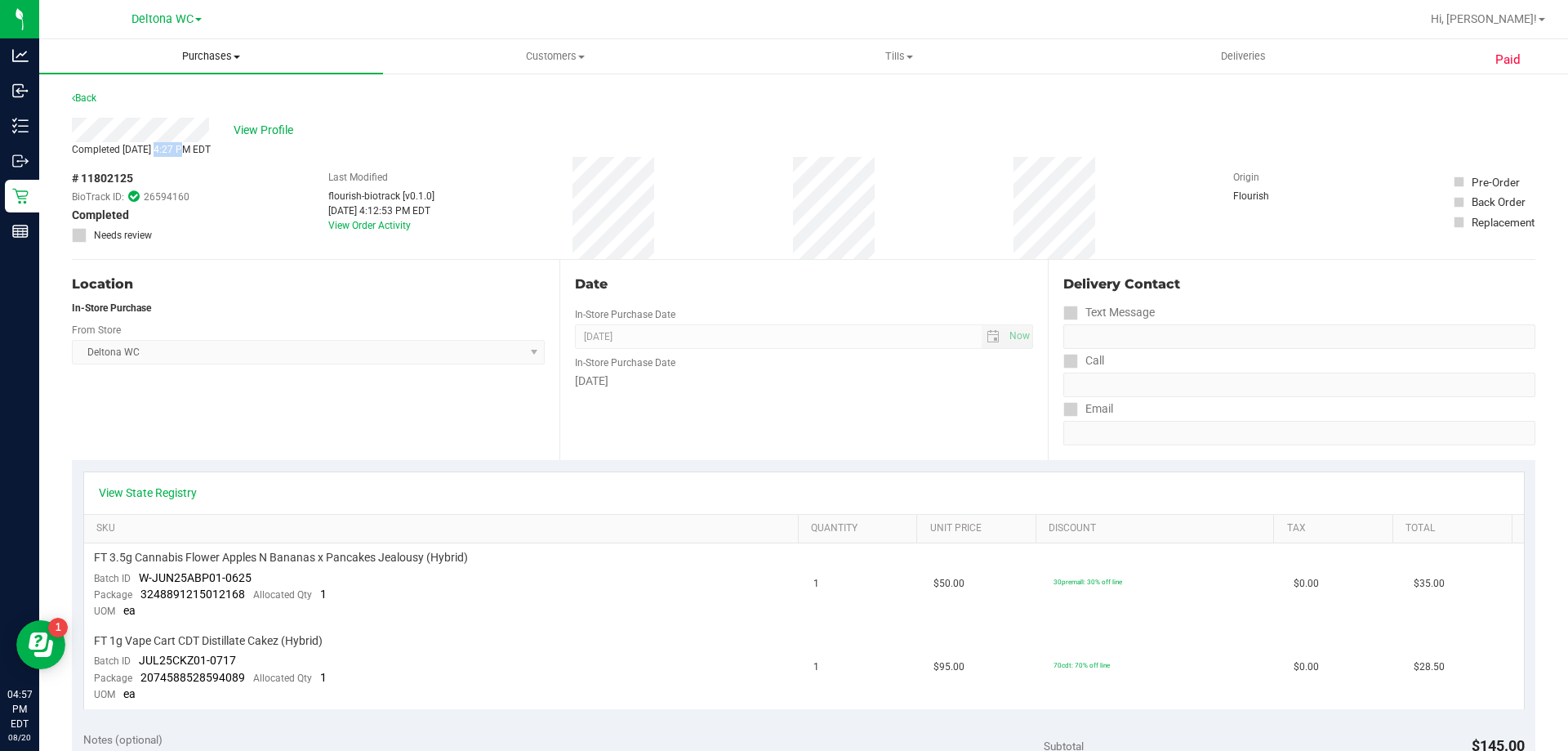
click at [189, 68] on uib-tab-heading "Purchases Summary of purchases Fulfillment All purchases" at bounding box center [211, 56] width 344 height 35
click at [198, 59] on span "Purchases" at bounding box center [211, 55] width 344 height 15
click at [210, 53] on span "Purchases" at bounding box center [211, 55] width 344 height 15
click at [119, 121] on span "Fulfillment" at bounding box center [90, 118] width 101 height 14
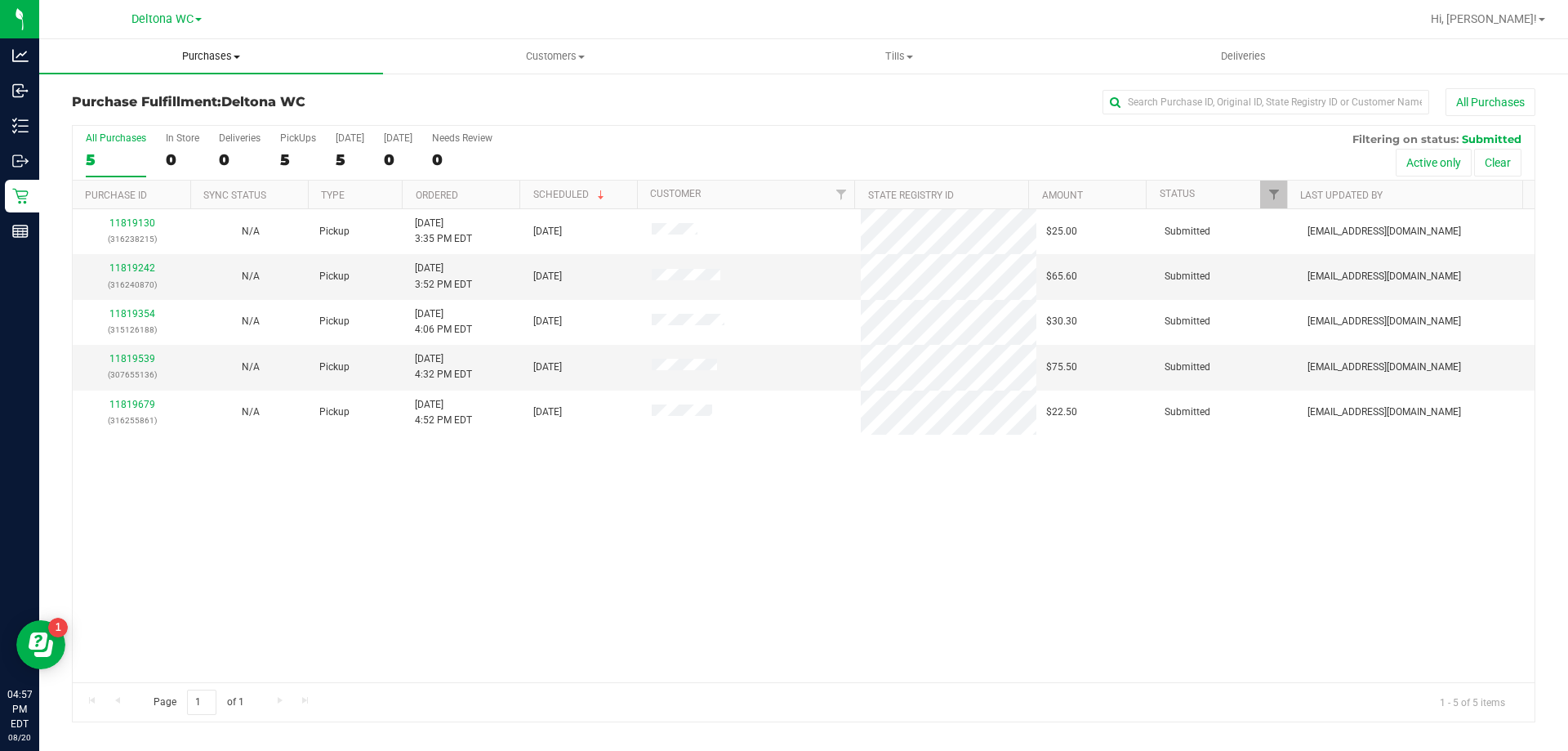
click at [234, 54] on span "Purchases" at bounding box center [211, 55] width 344 height 15
click at [74, 141] on span "All purchases" at bounding box center [97, 138] width 116 height 14
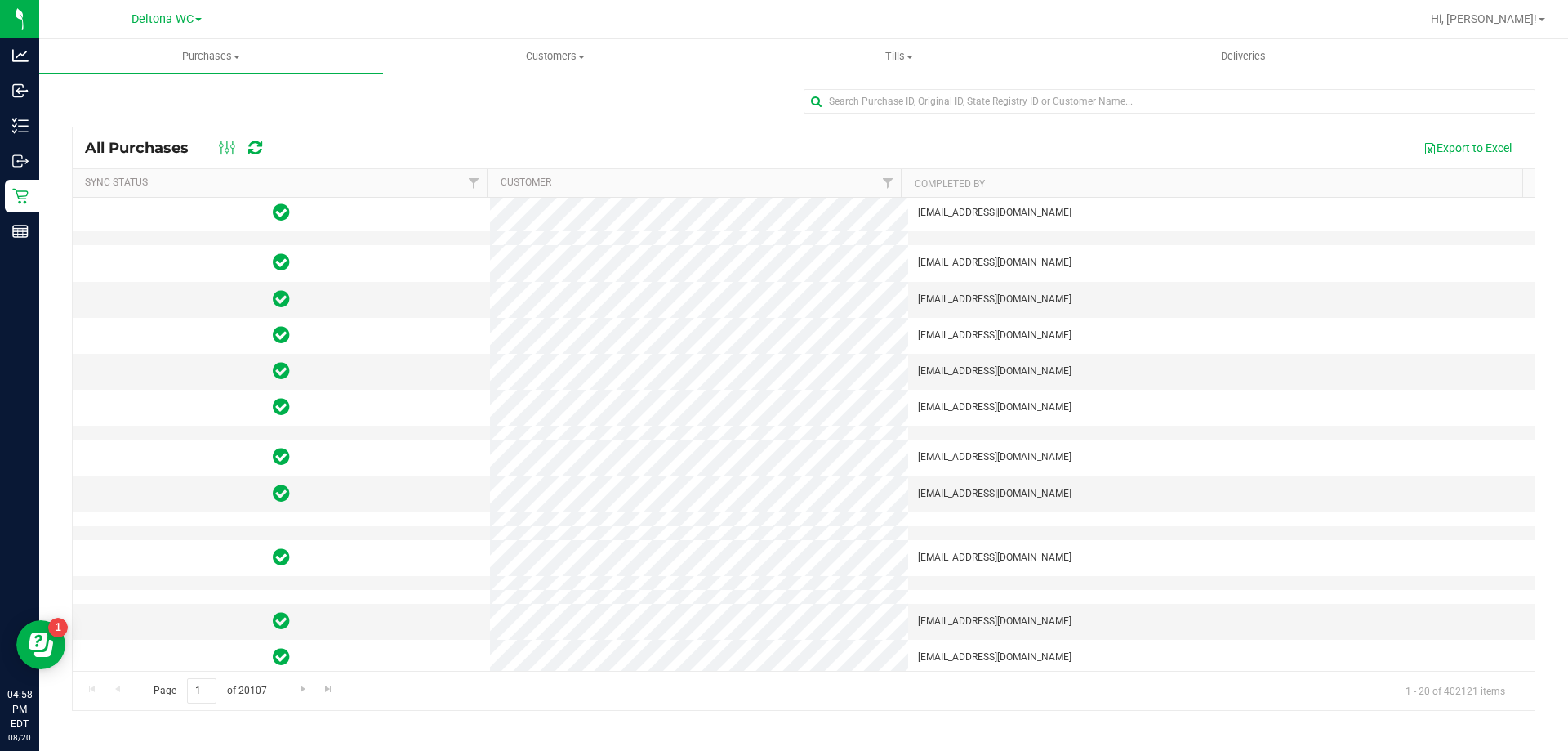
scroll to position [81, 0]
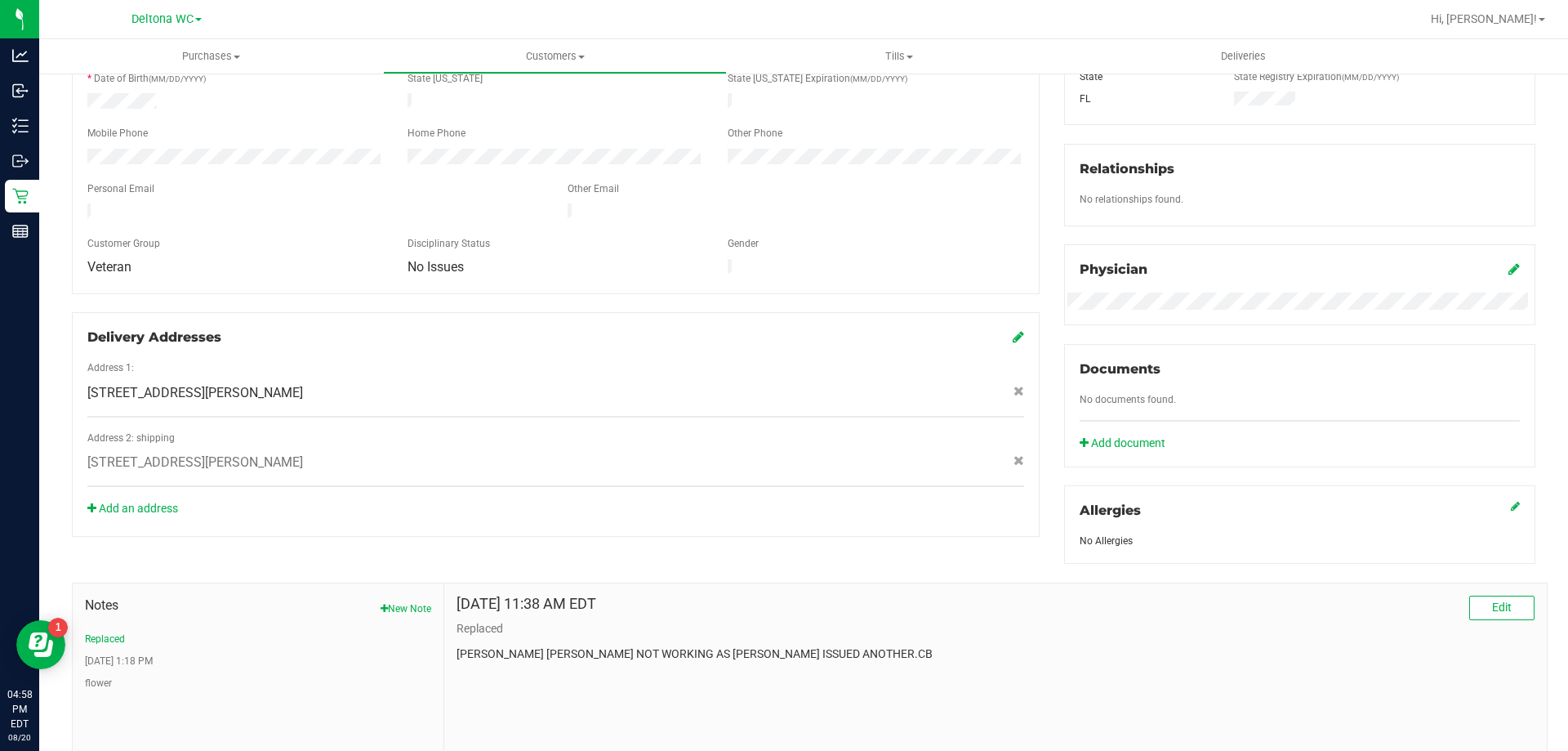
scroll to position [431, 0]
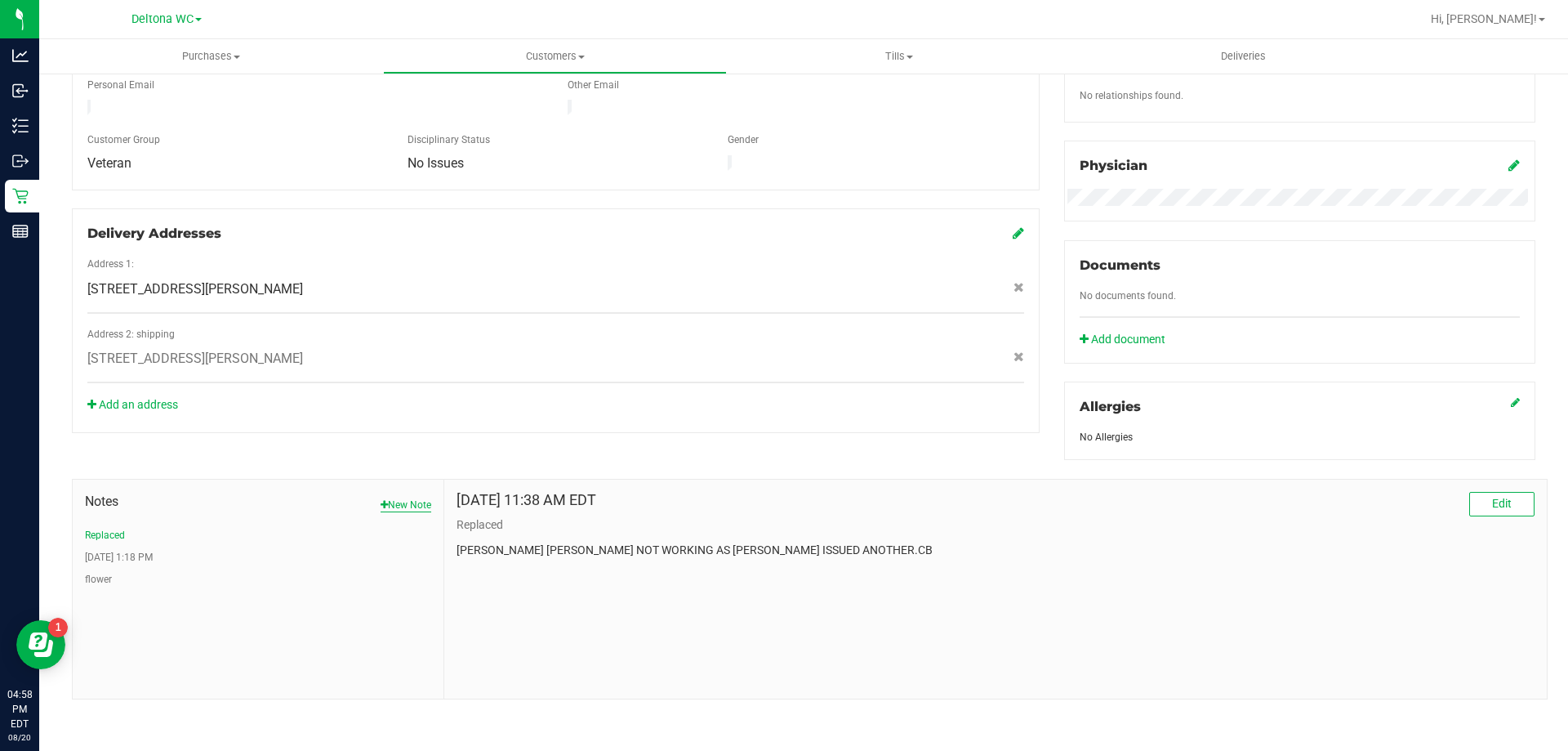
click at [400, 505] on button "New Note" at bounding box center [405, 504] width 51 height 15
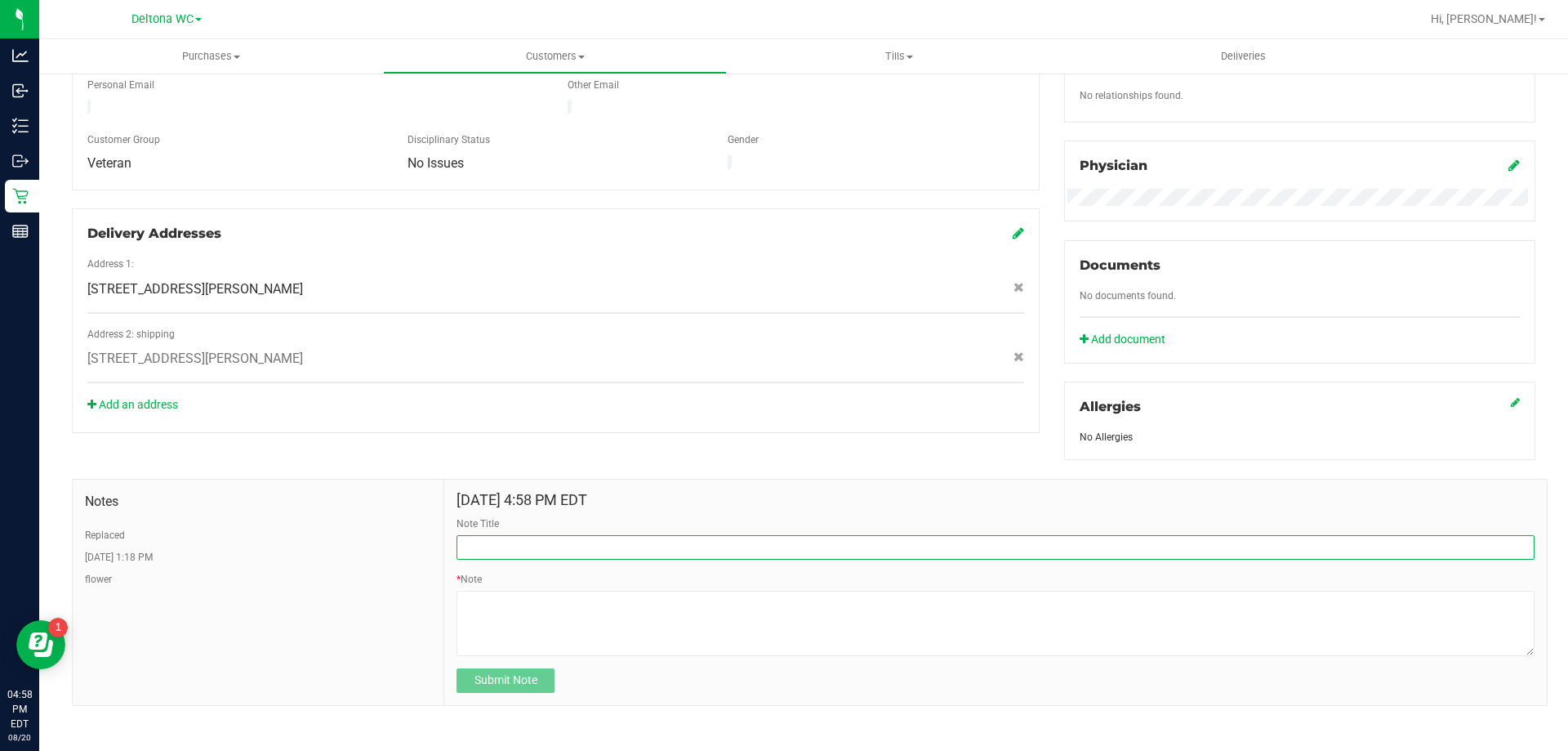
click at [505, 542] on input "Note Title" at bounding box center [995, 547] width 1078 height 25
type input "Needs replacement for vape"
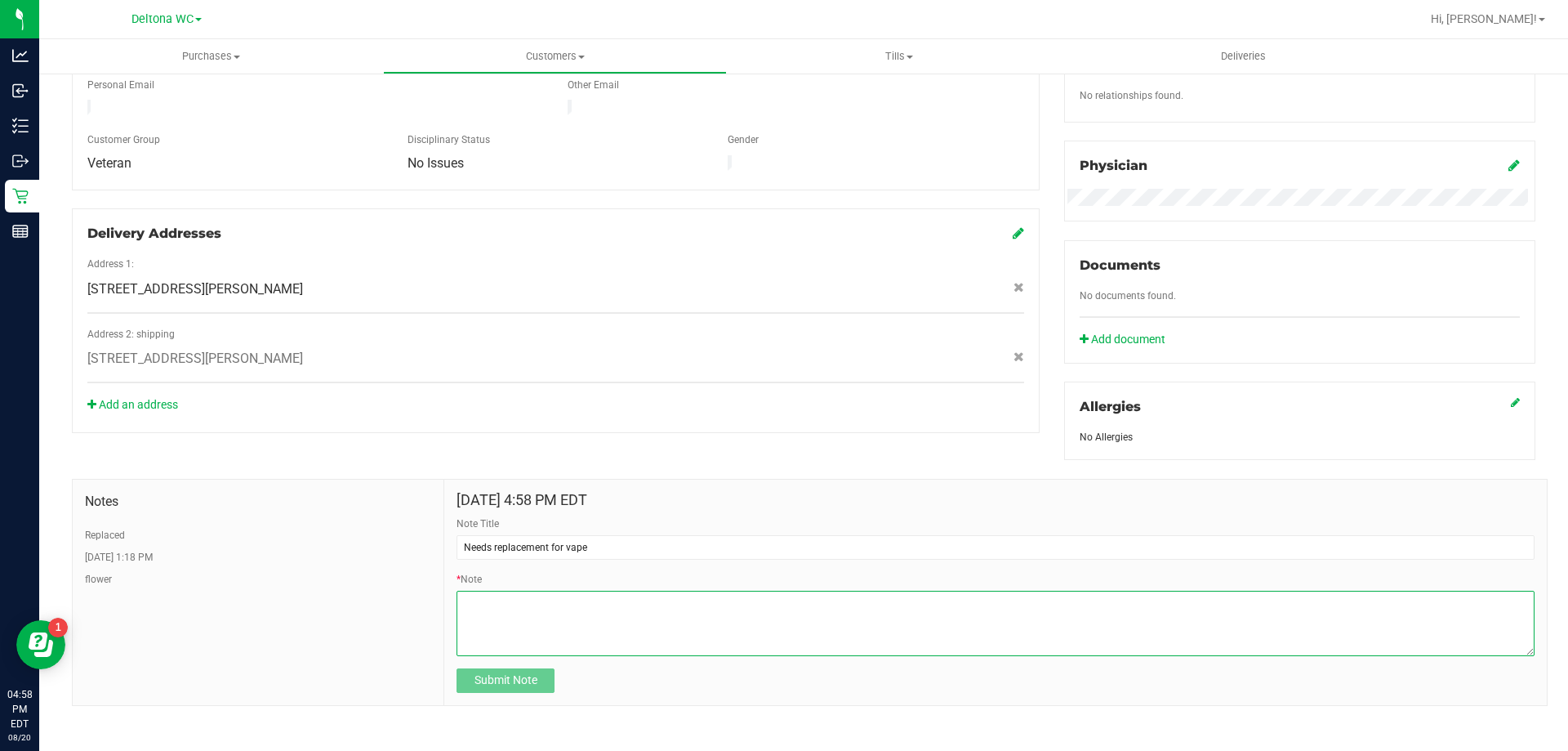
click at [568, 629] on textarea "* Note" at bounding box center [995, 623] width 1078 height 65
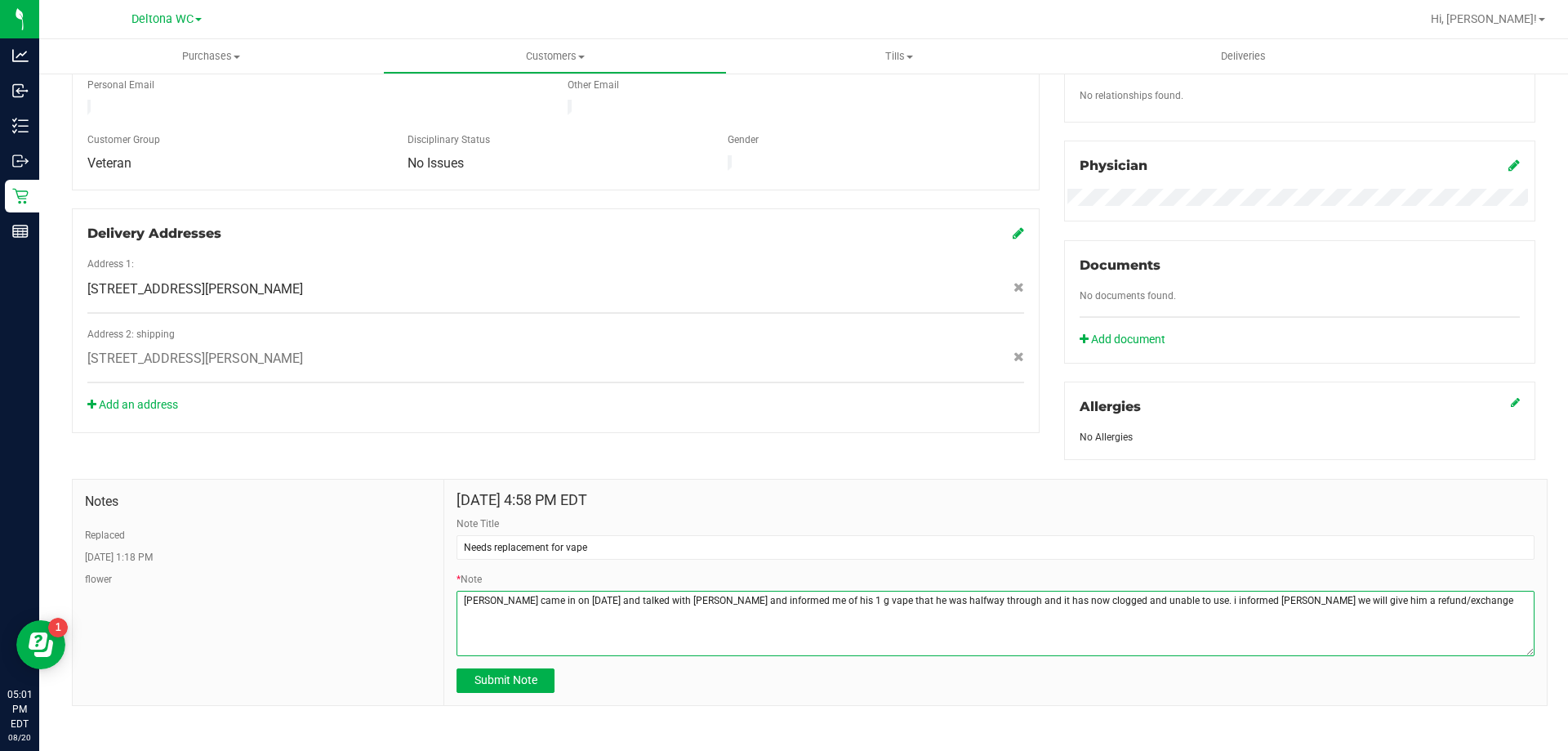
drag, startPoint x: 635, startPoint y: 598, endPoint x: 660, endPoint y: 593, distance: 25.5
click at [635, 598] on textarea "* Note" at bounding box center [995, 623] width 1078 height 65
click at [1385, 603] on textarea "* Note" at bounding box center [995, 623] width 1078 height 65
click at [821, 608] on textarea "* Note" at bounding box center [995, 623] width 1078 height 65
click at [856, 610] on textarea "* Note" at bounding box center [995, 623] width 1078 height 65
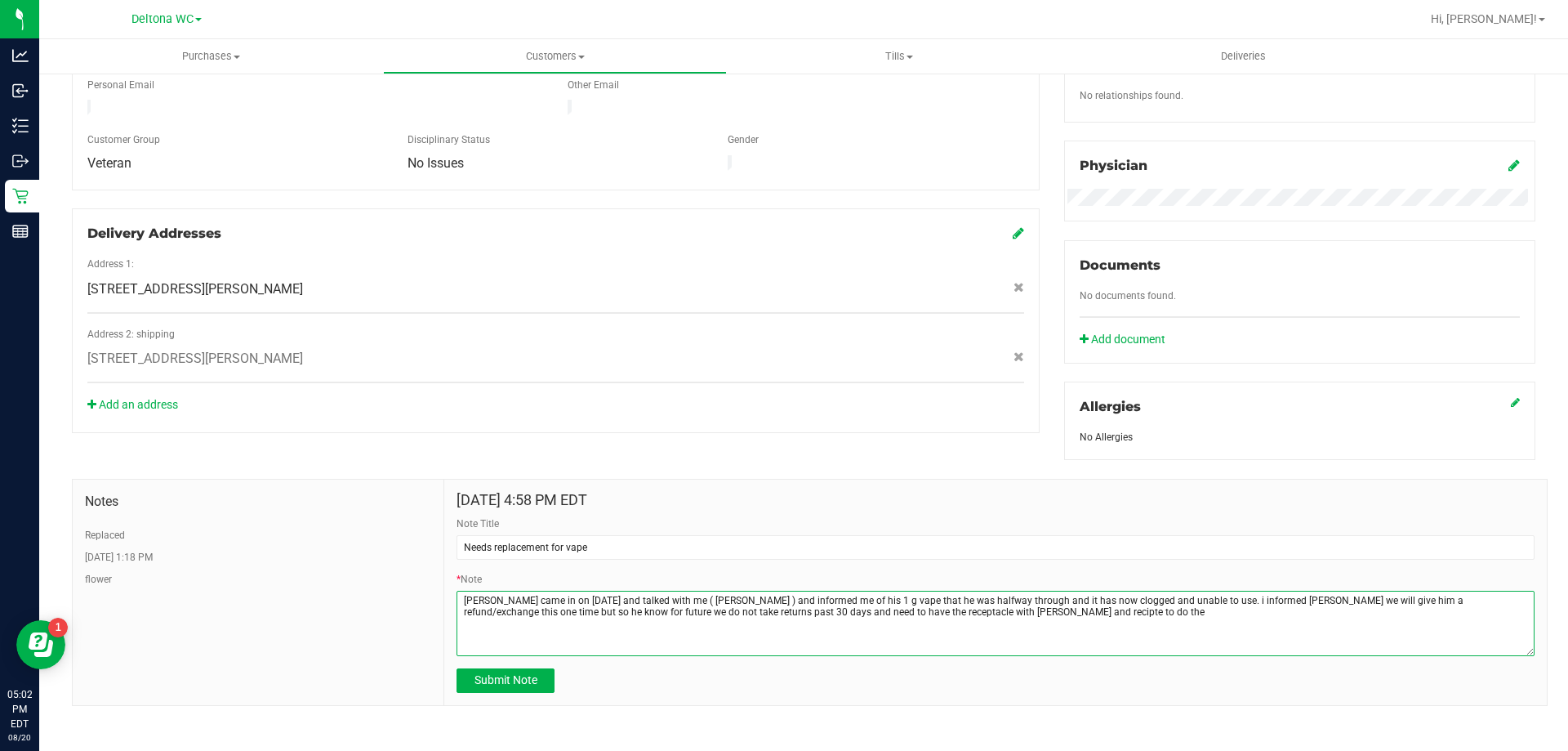
click at [808, 614] on textarea "* Note" at bounding box center [995, 623] width 1078 height 65
click at [817, 607] on textarea "* Note" at bounding box center [995, 623] width 1078 height 65
click at [868, 607] on textarea "* Note" at bounding box center [995, 623] width 1078 height 65
click at [870, 608] on textarea "* Note" at bounding box center [995, 623] width 1078 height 65
drag, startPoint x: 928, startPoint y: 603, endPoint x: 1030, endPoint y: 615, distance: 102.7
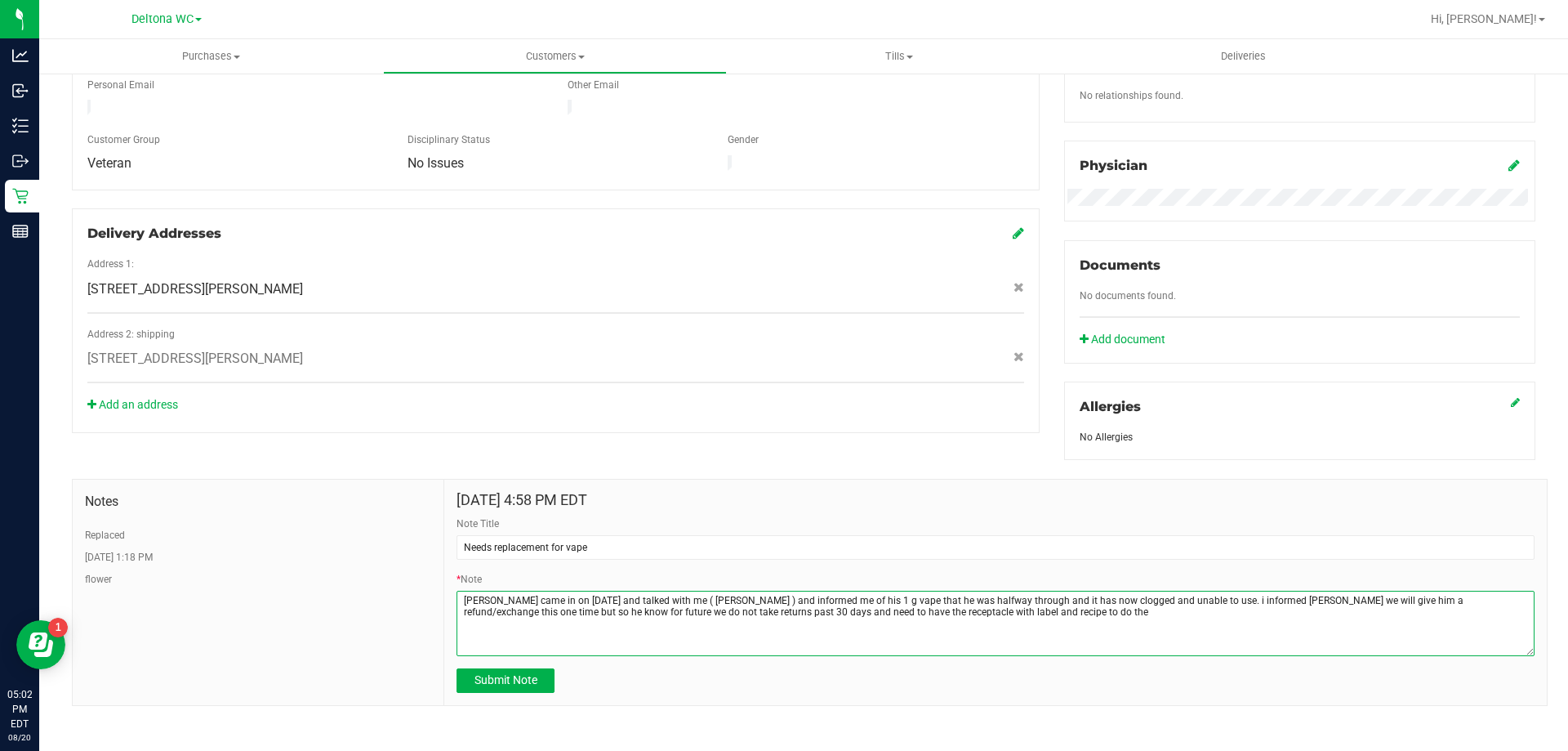
click at [930, 603] on textarea "* Note" at bounding box center [995, 623] width 1078 height 65
click at [925, 617] on textarea "* Note" at bounding box center [995, 623] width 1078 height 65
type textarea "Luis came in on 8/20/25 and talked with me ( Nicole ) and informed me of his 1 …"
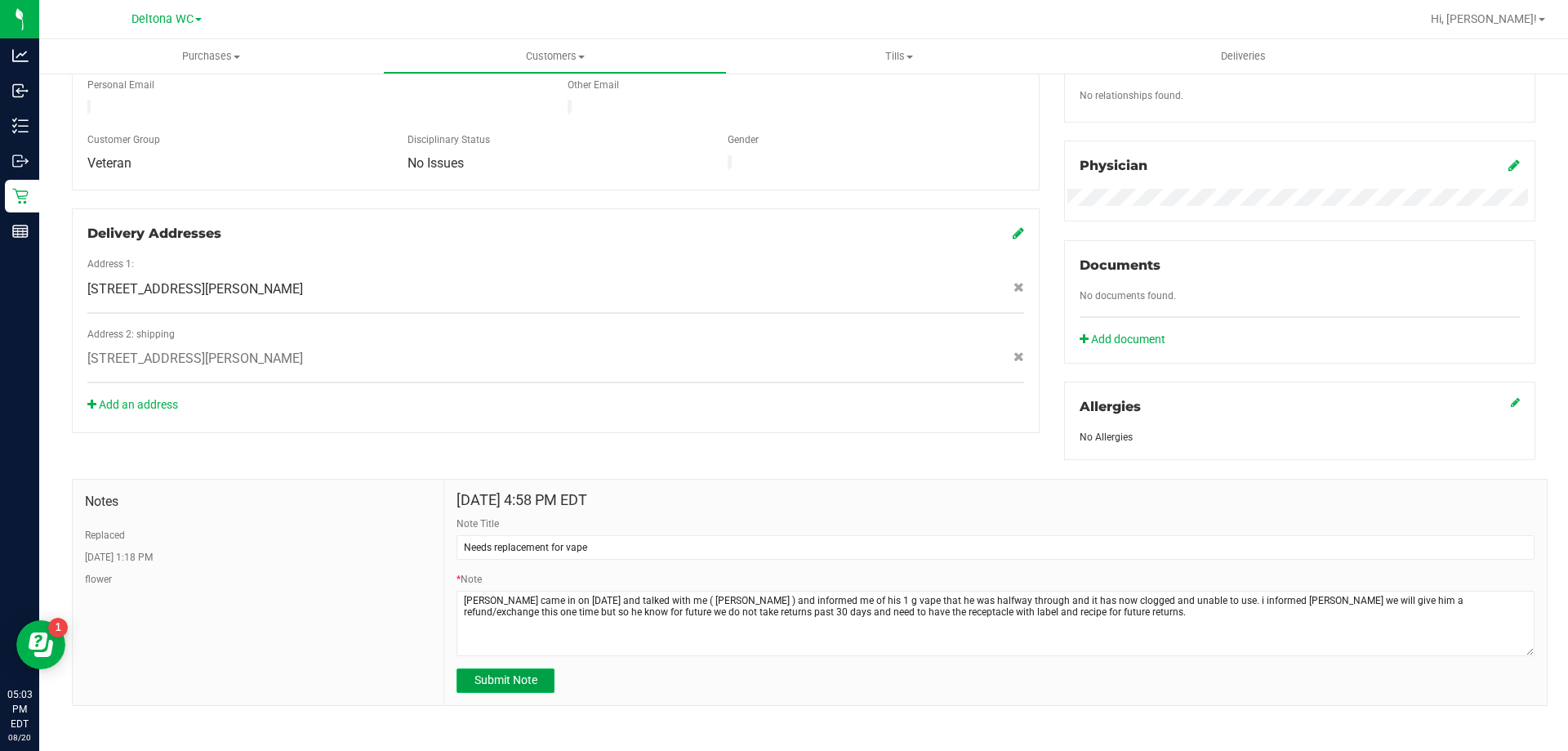
click at [533, 673] on span "Submit Note" at bounding box center [505, 679] width 62 height 13
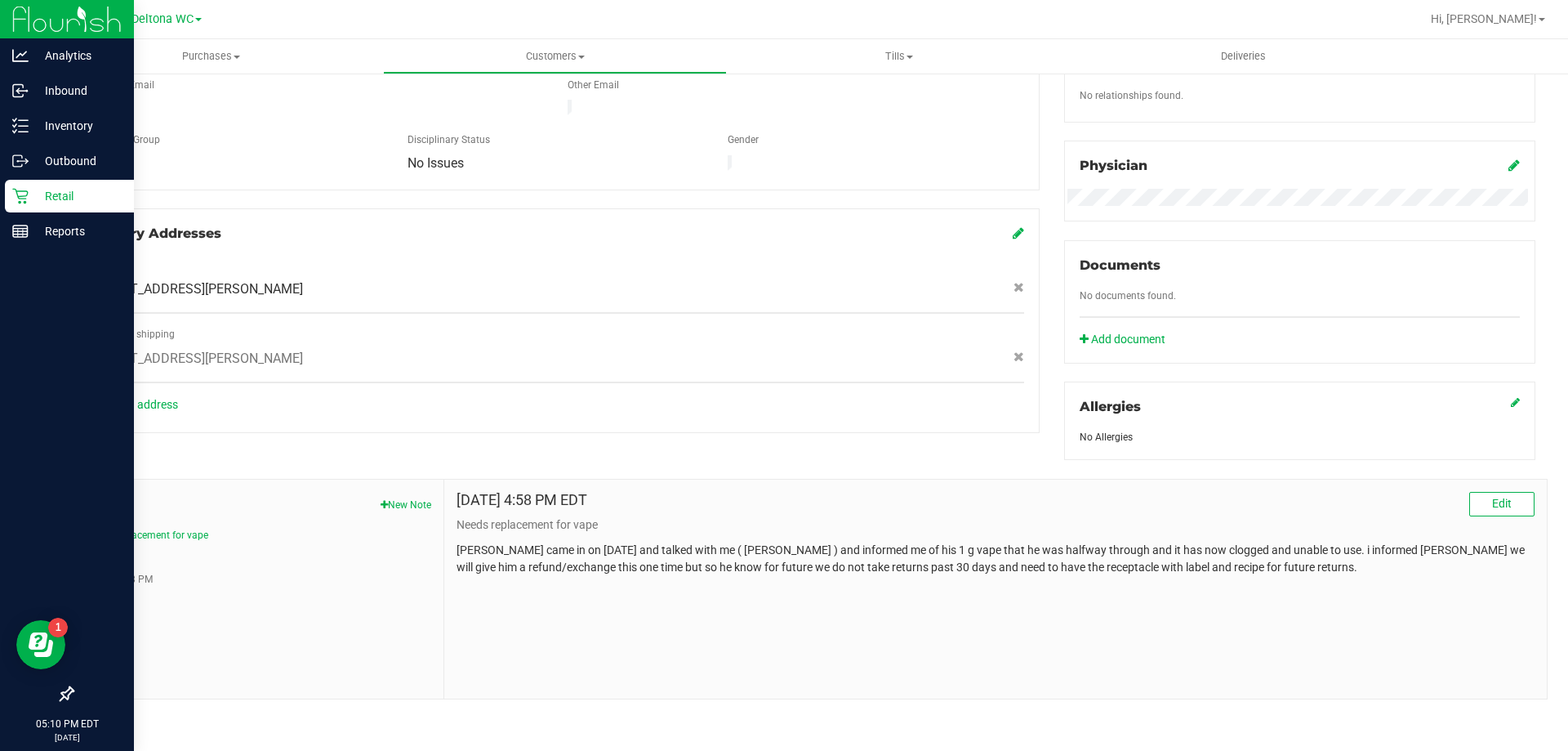
click at [49, 209] on div "Retail" at bounding box center [69, 195] width 129 height 33
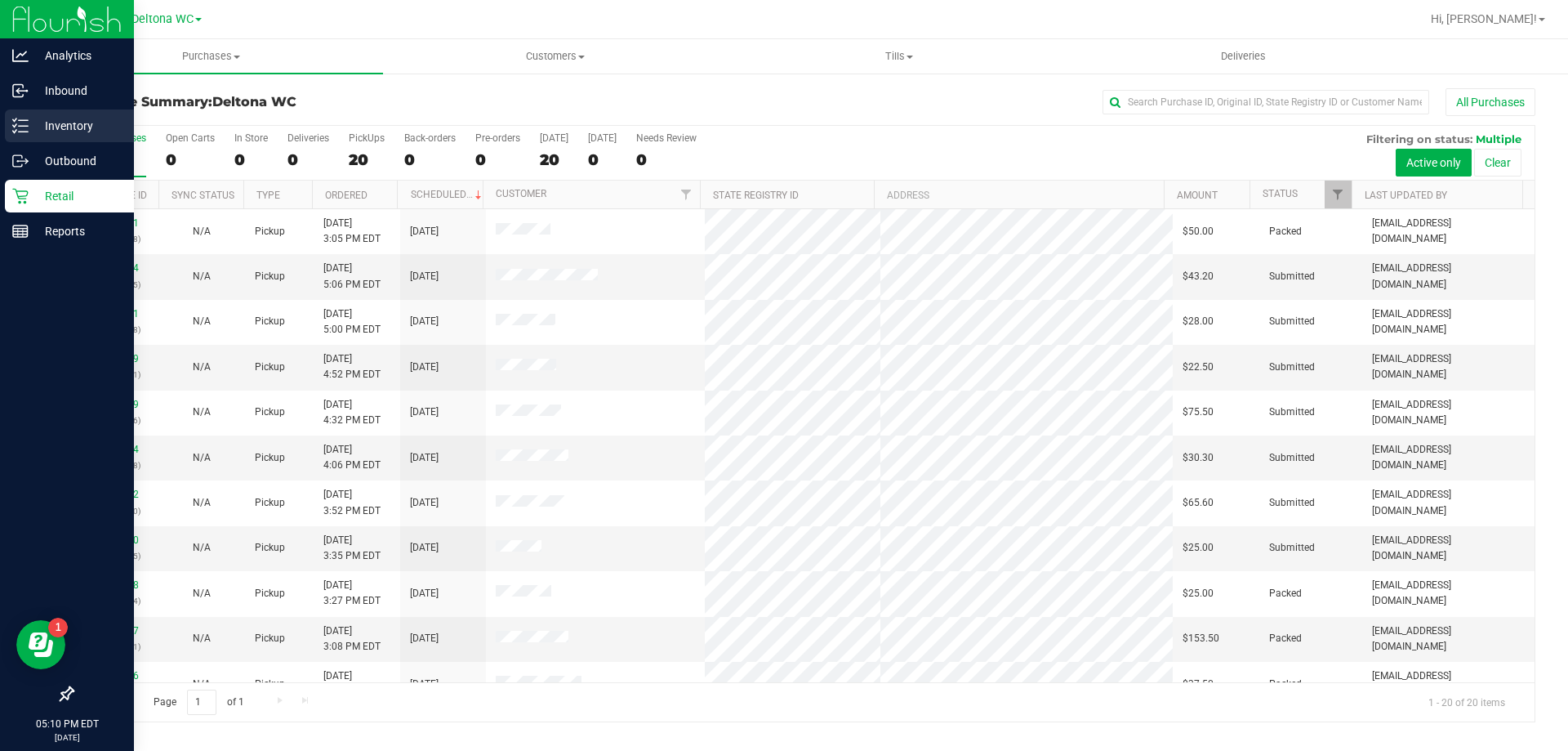
click at [91, 138] on div "Inventory" at bounding box center [69, 125] width 129 height 33
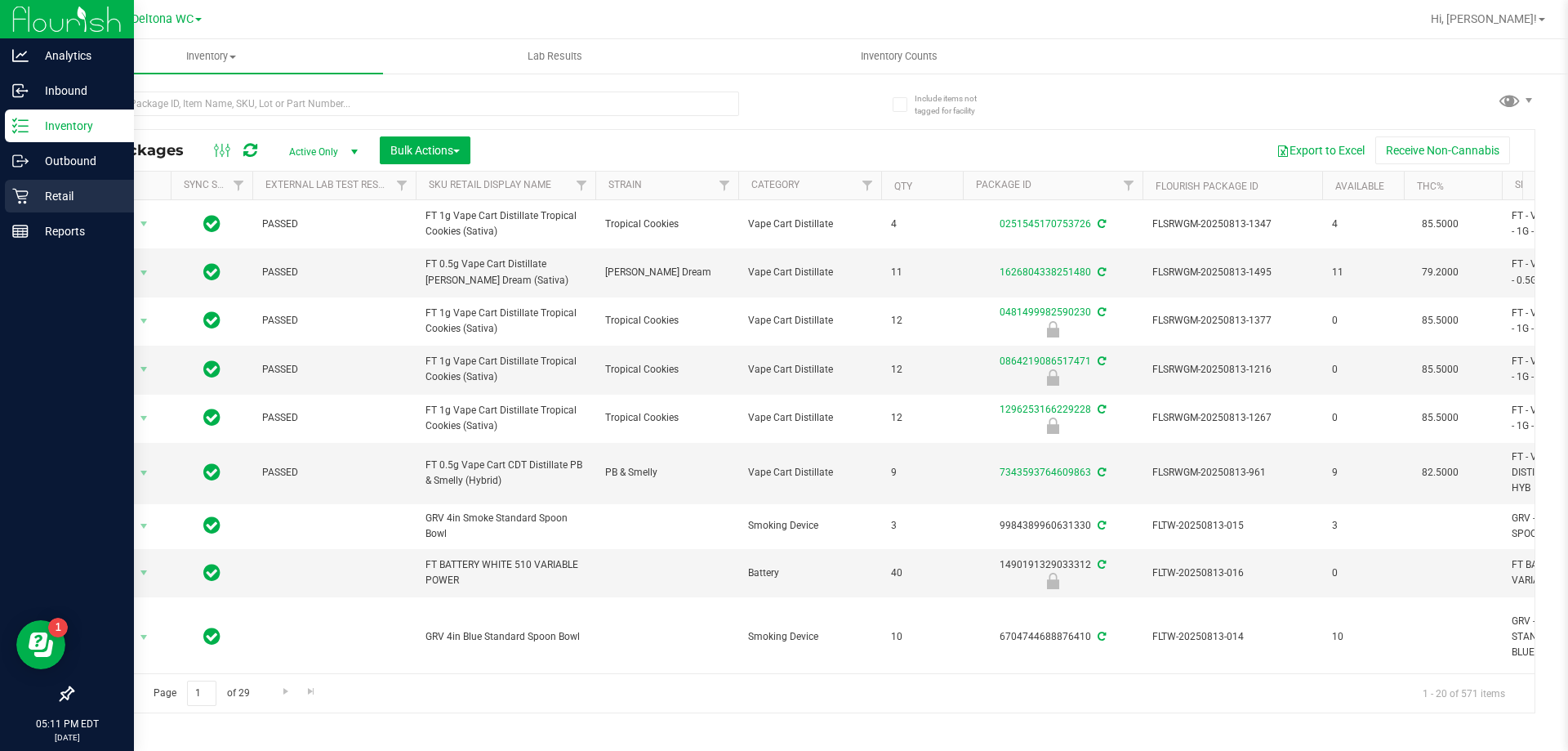
click at [77, 191] on p "Retail" at bounding box center [77, 196] width 98 height 20
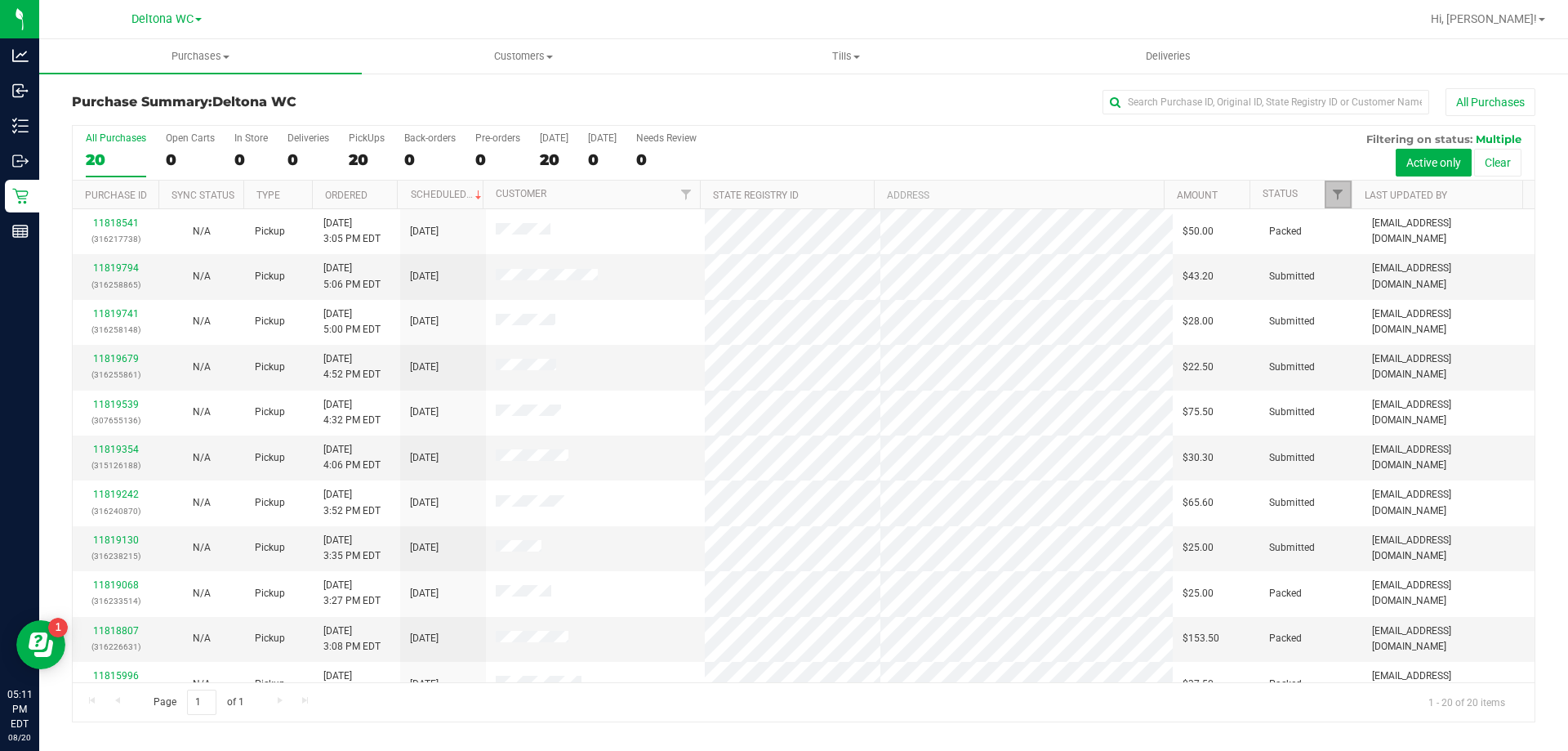
click at [1345, 189] on link "Filter" at bounding box center [1337, 194] width 27 height 28
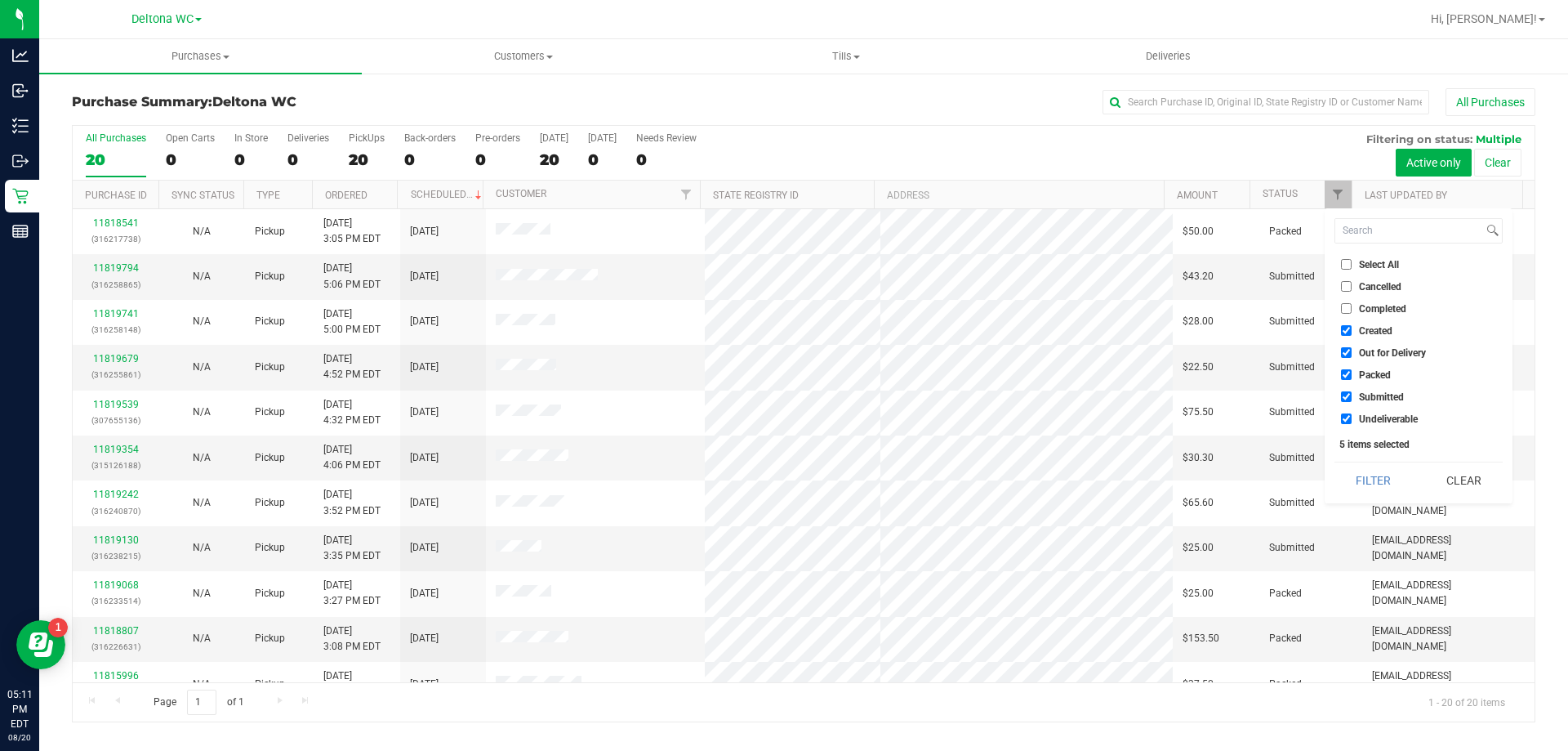
click at [1349, 330] on input "Created" at bounding box center [1346, 330] width 11 height 11
checkbox input "false"
click at [1344, 351] on input "Out for Delivery" at bounding box center [1346, 352] width 11 height 11
checkbox input "false"
click at [1343, 377] on input "Packed" at bounding box center [1346, 375] width 11 height 11
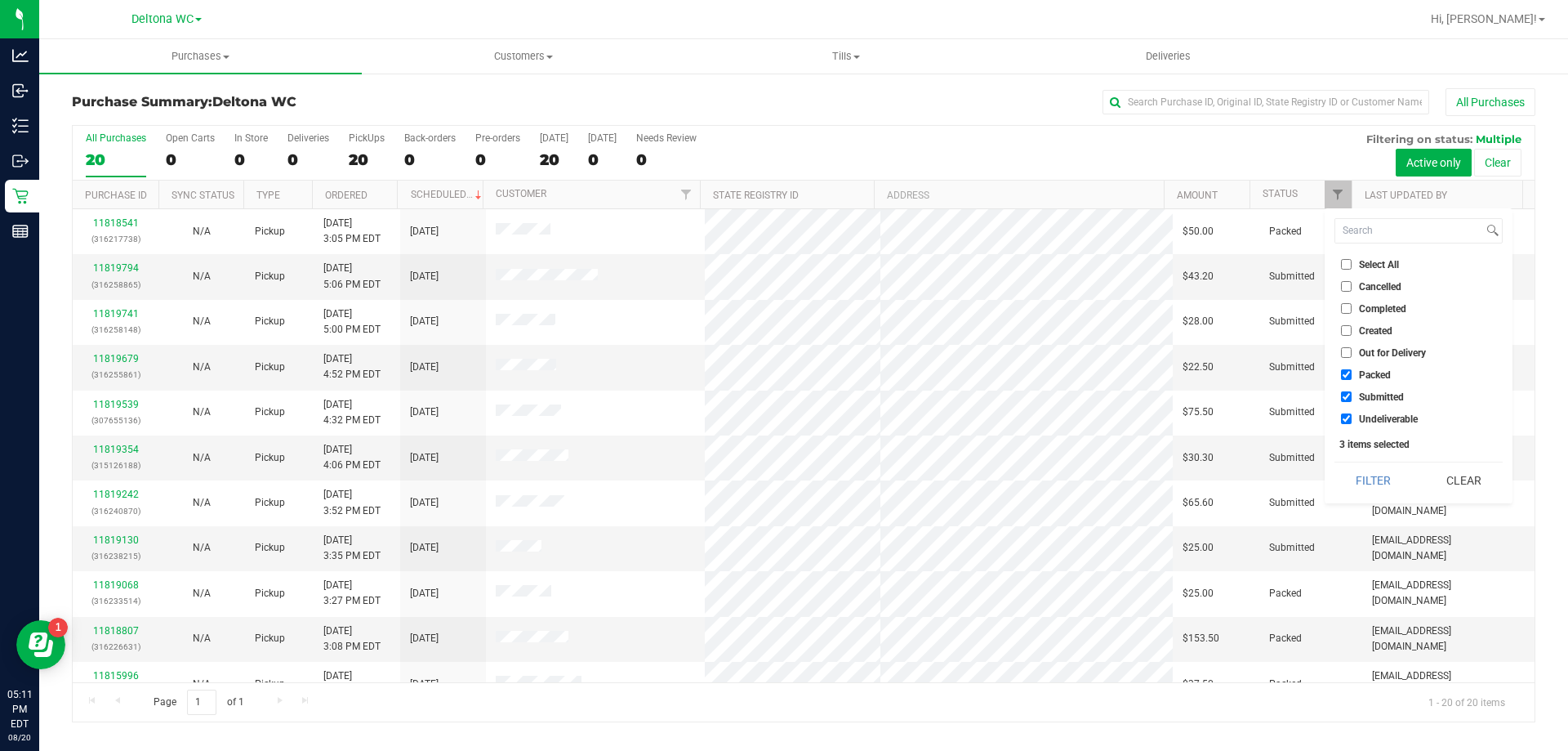
checkbox input "false"
click at [1348, 423] on input "Undeliverable" at bounding box center [1346, 418] width 11 height 11
checkbox input "false"
click at [1377, 487] on button "Filter" at bounding box center [1373, 481] width 78 height 36
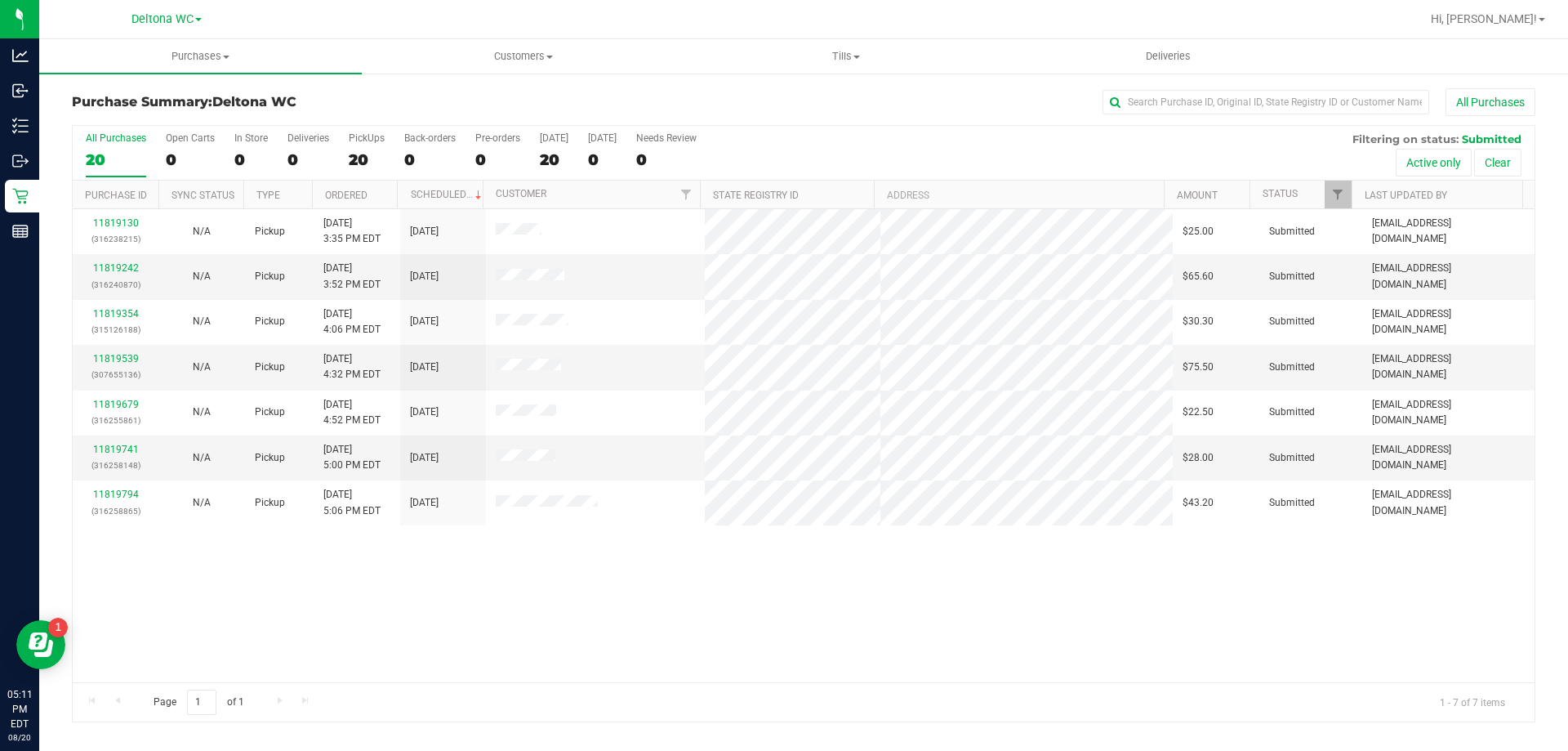
click at [384, 196] on th "Ordered" at bounding box center [355, 194] width 86 height 29
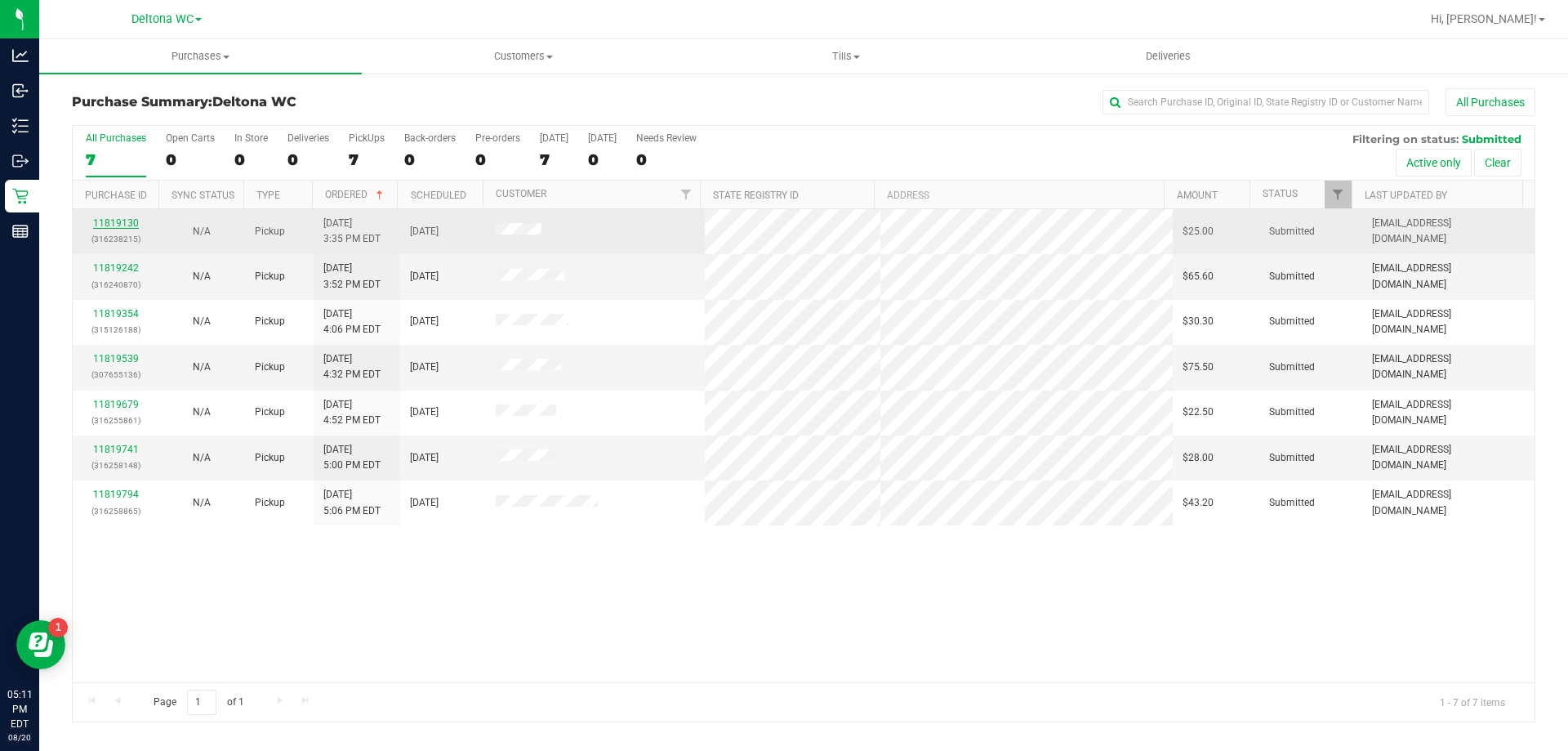
click at [103, 222] on link "11819130" at bounding box center [116, 223] width 46 height 12
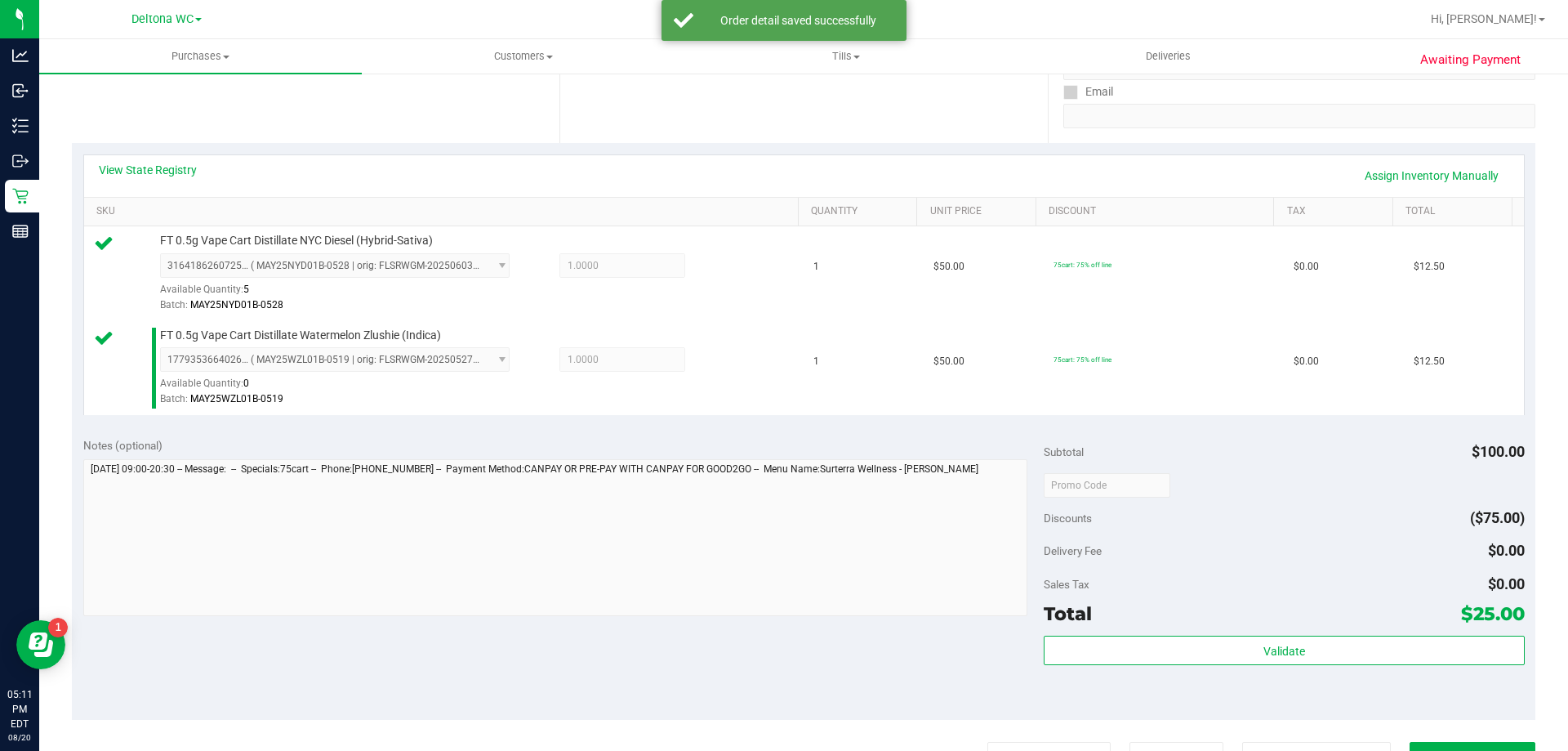
scroll to position [327, 0]
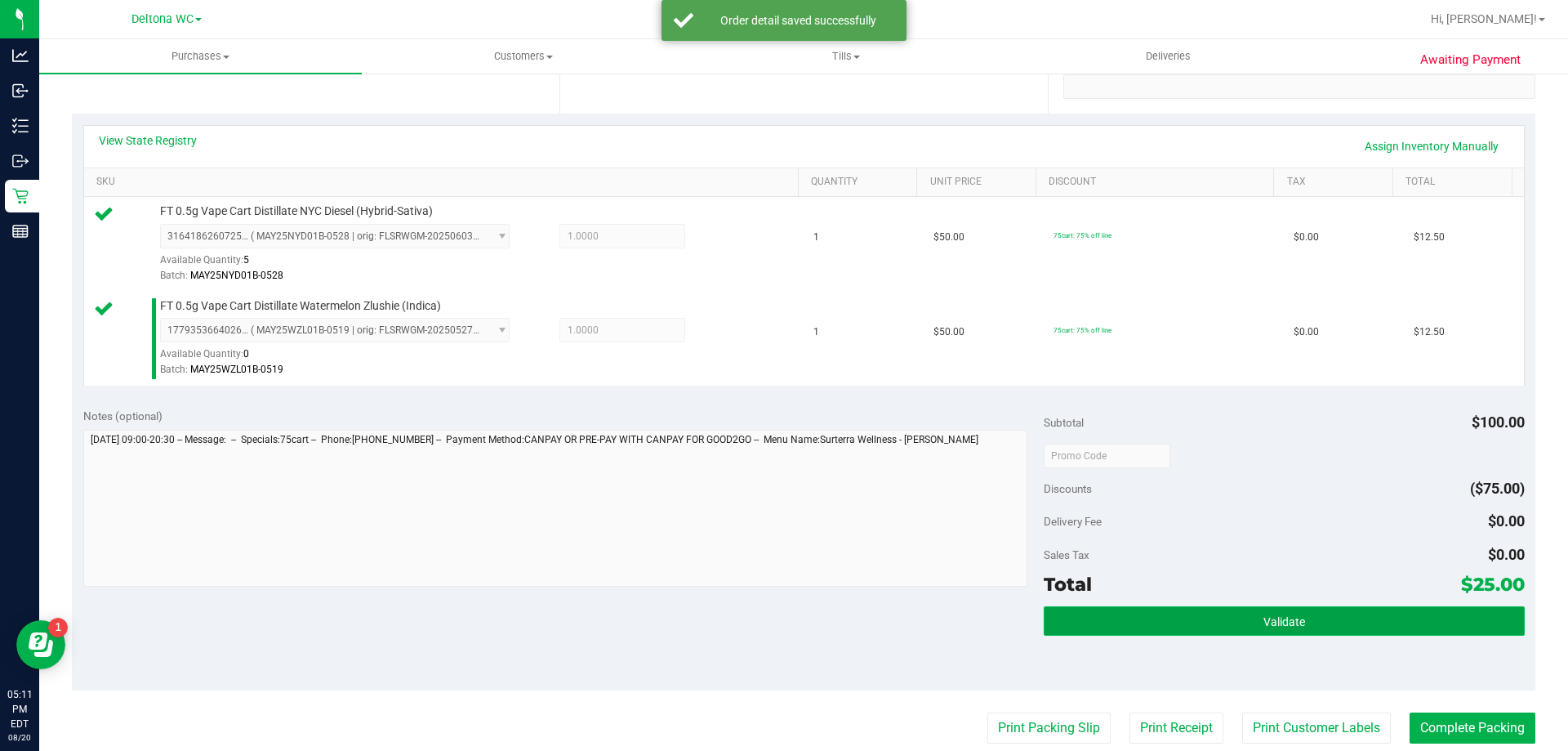
click at [1249, 626] on button "Validate" at bounding box center [1284, 621] width 480 height 30
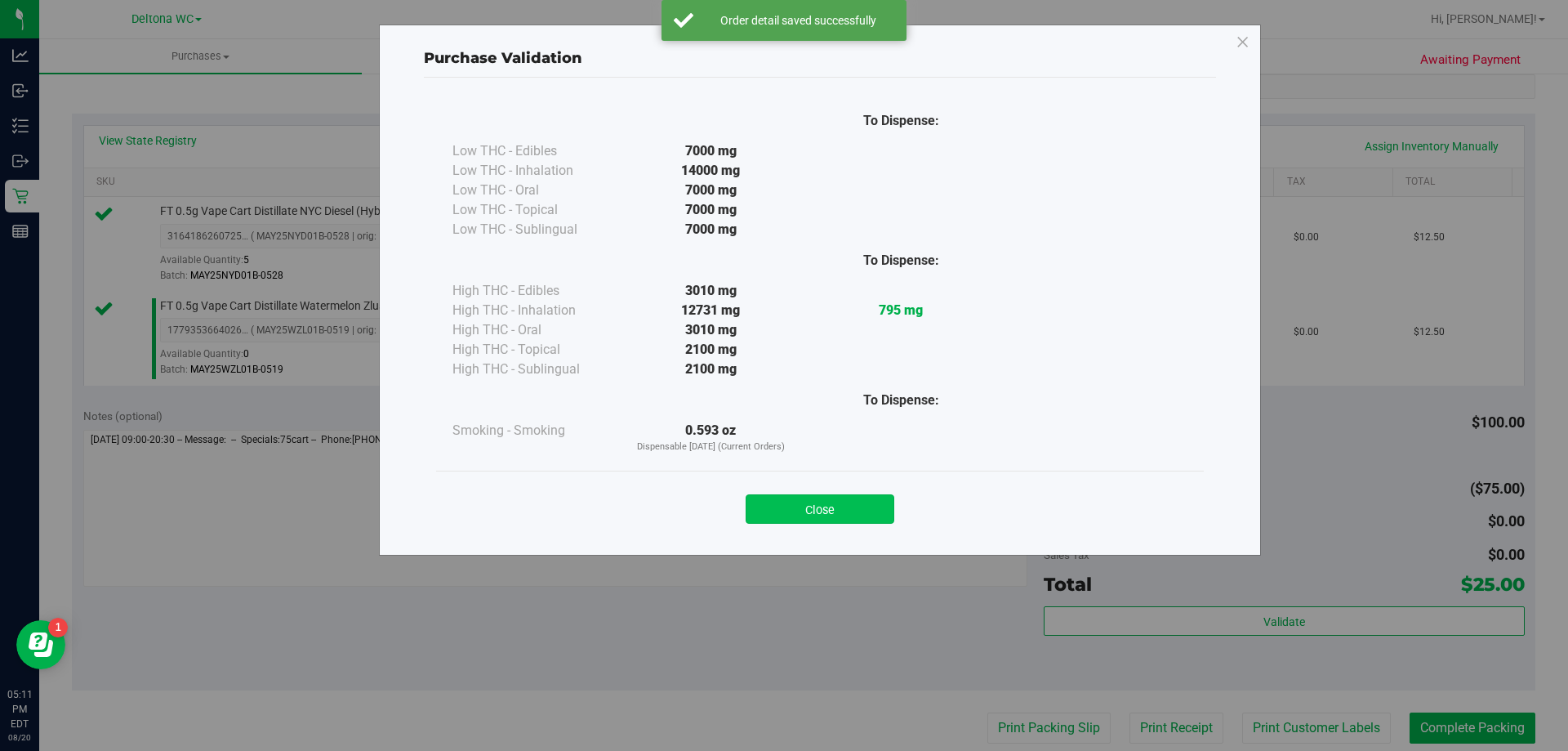
click at [825, 514] on button "Close" at bounding box center [820, 509] width 149 height 30
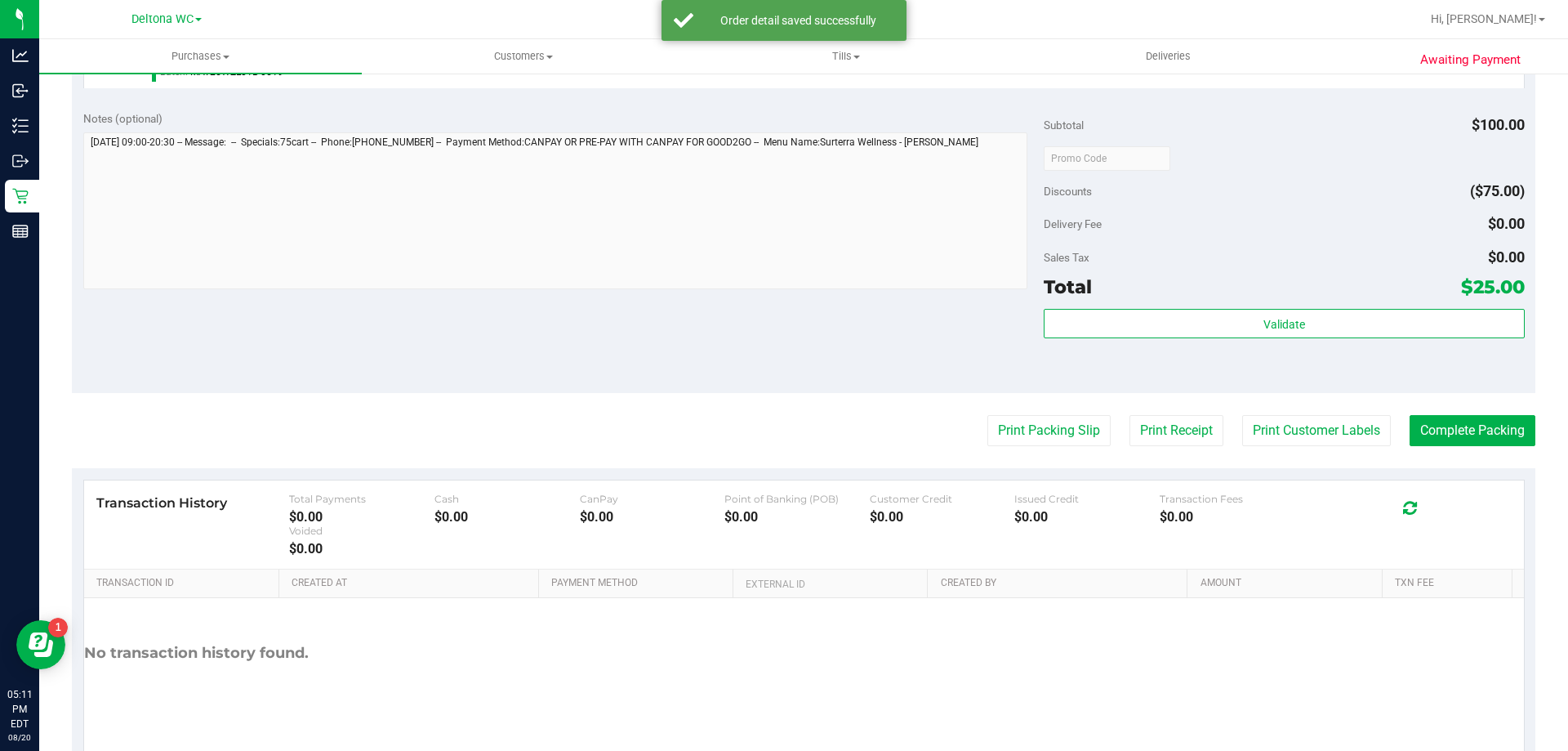
scroll to position [654, 0]
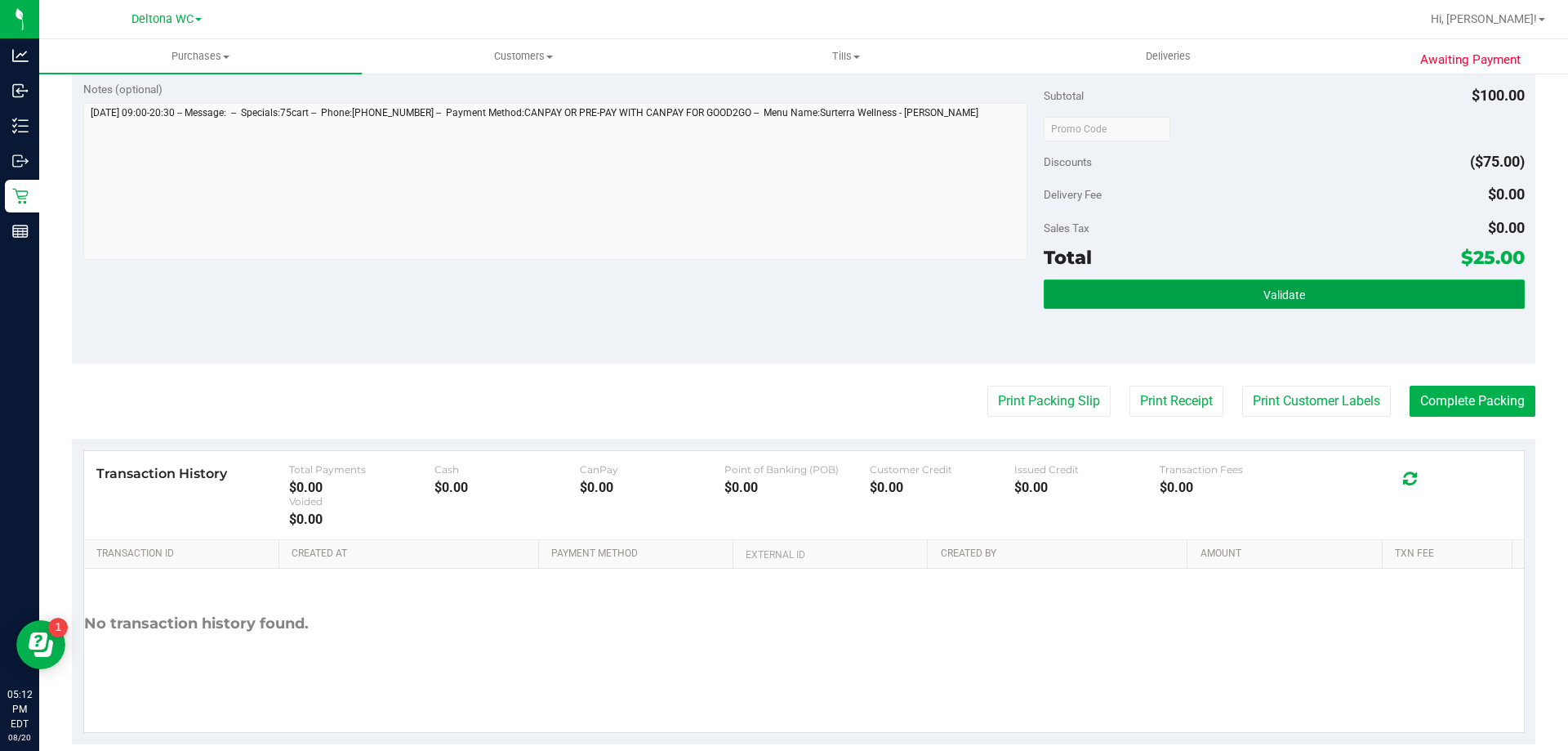
click at [1201, 304] on button "Validate" at bounding box center [1284, 294] width 480 height 30
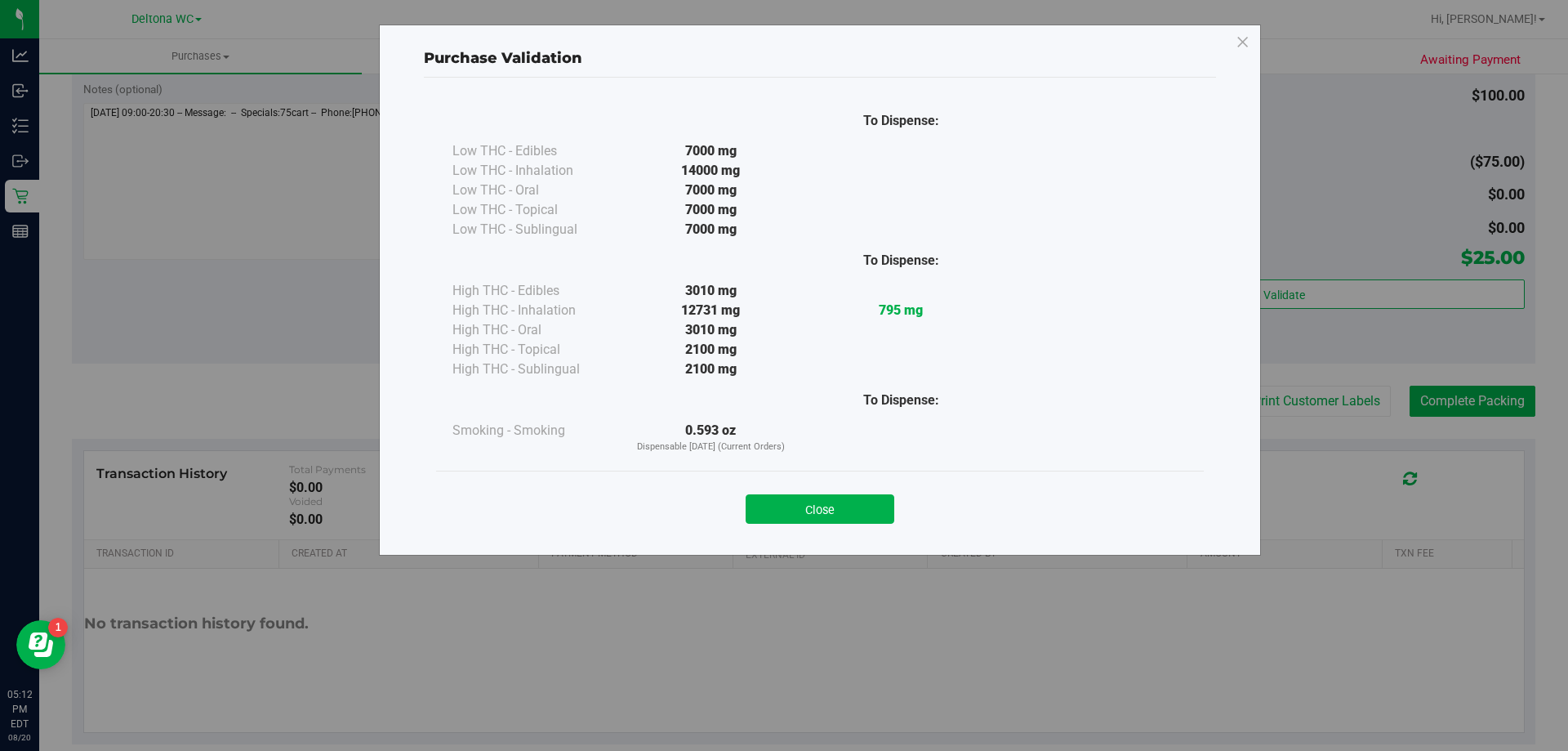
drag, startPoint x: 824, startPoint y: 511, endPoint x: 904, endPoint y: 449, distance: 101.2
click at [827, 509] on button "Close" at bounding box center [820, 509] width 149 height 30
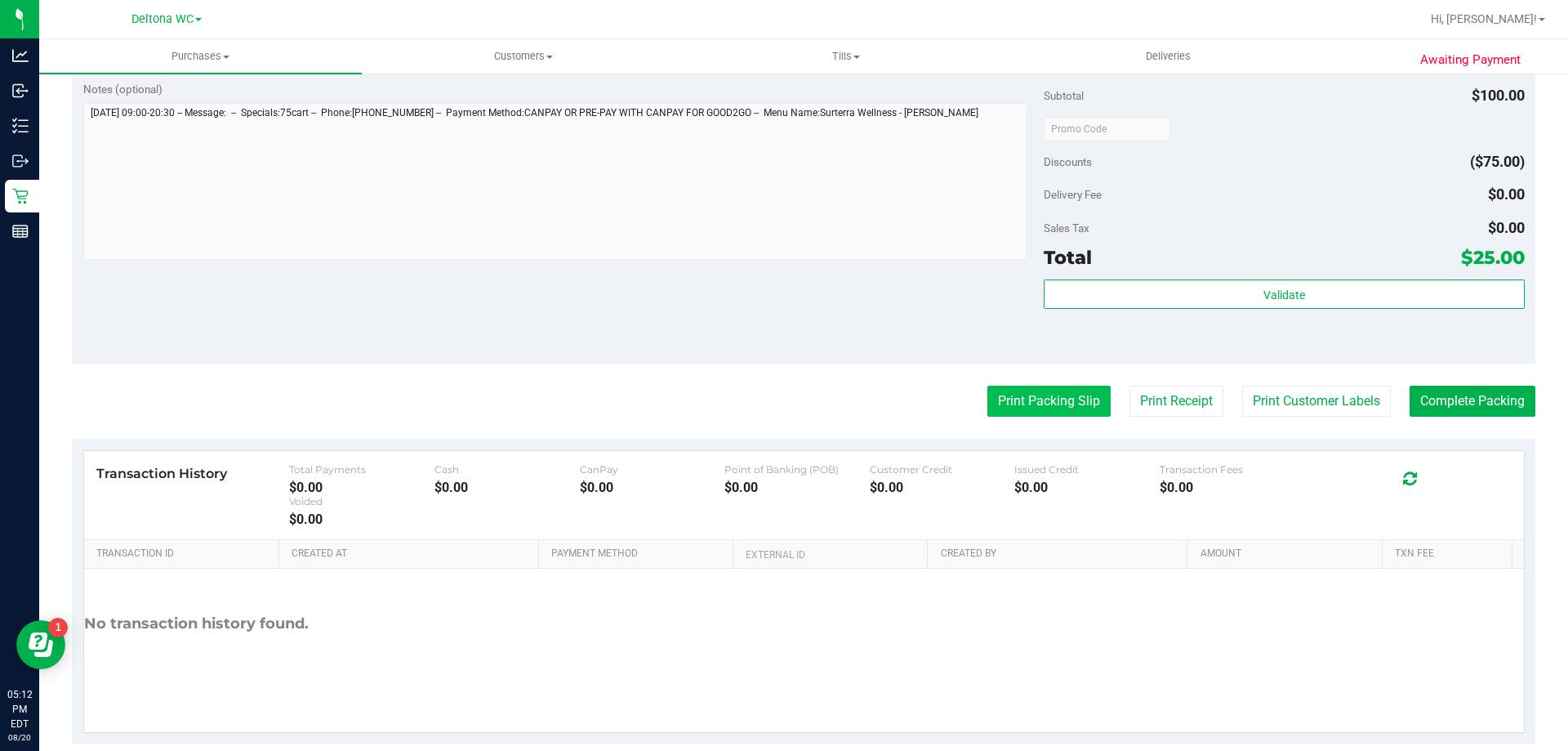
click at [1072, 402] on button "Print Packing Slip" at bounding box center [1049, 400] width 123 height 31
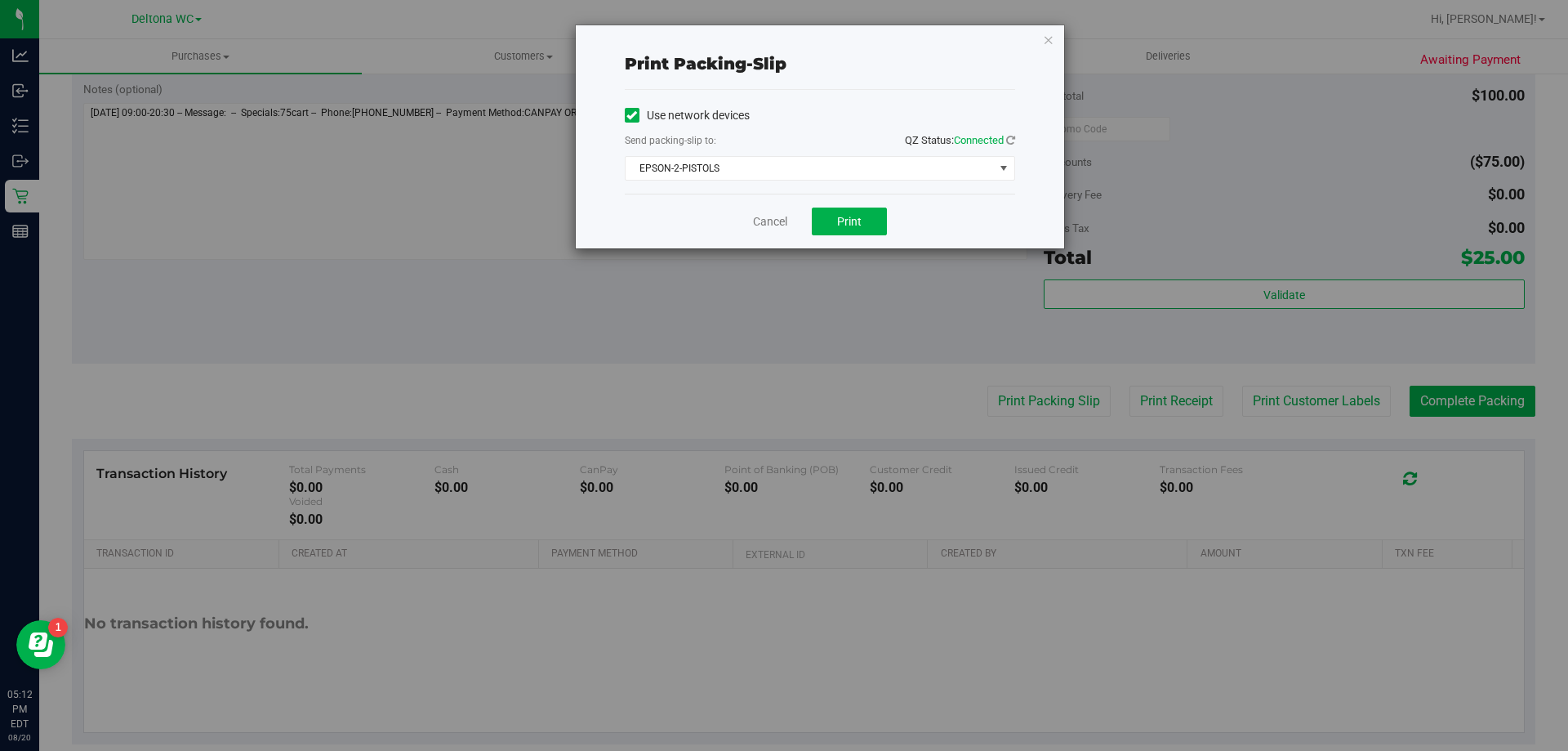
click at [841, 183] on div "Use network devices Send packing-slip to: QZ Status: Connected EPSON-2-PISTOLS …" at bounding box center [820, 142] width 390 height 104
click at [843, 170] on span "EPSON-2-PISTOLS" at bounding box center [810, 167] width 368 height 23
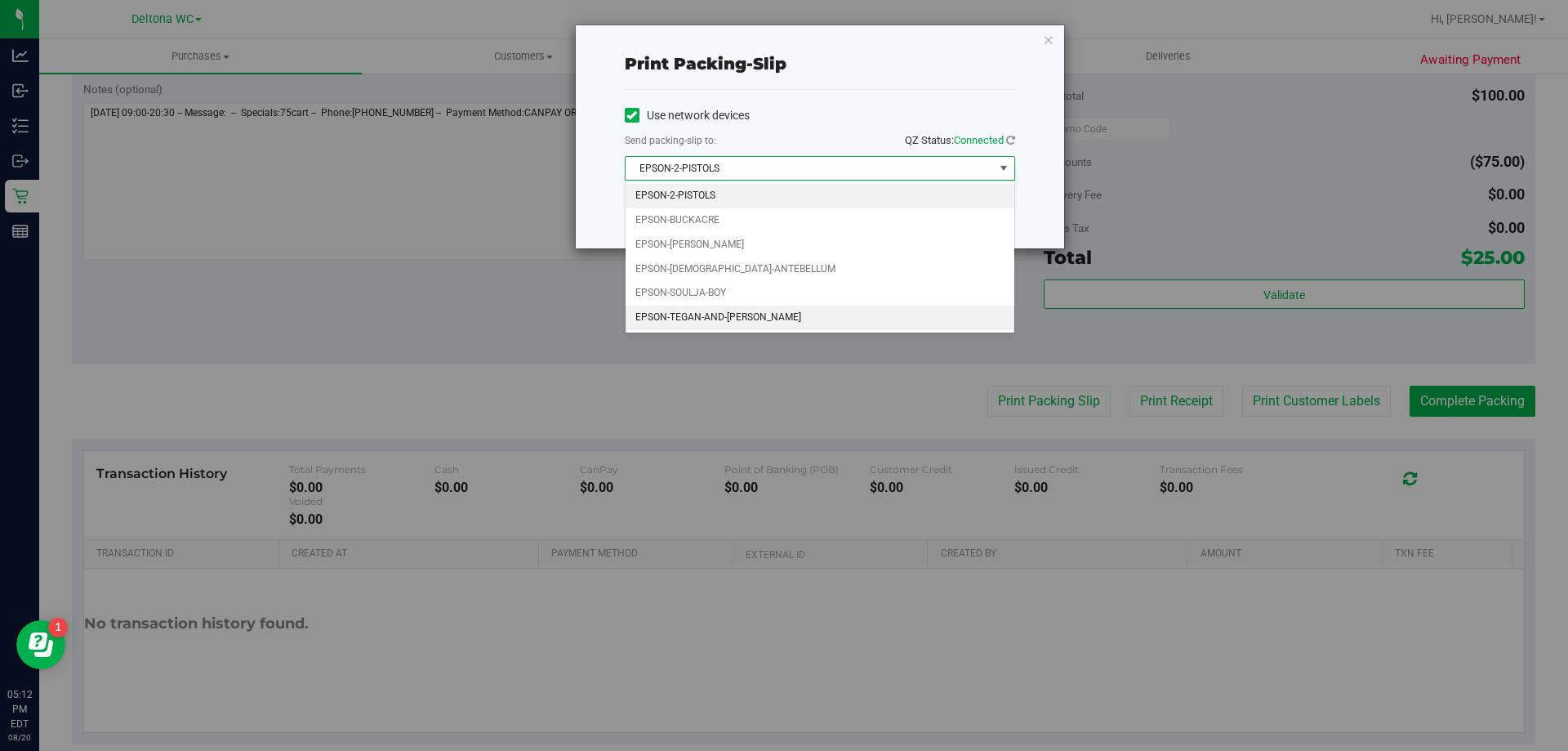
click at [732, 311] on li "EPSON-TEGAN-AND-SARA" at bounding box center [820, 317] width 388 height 25
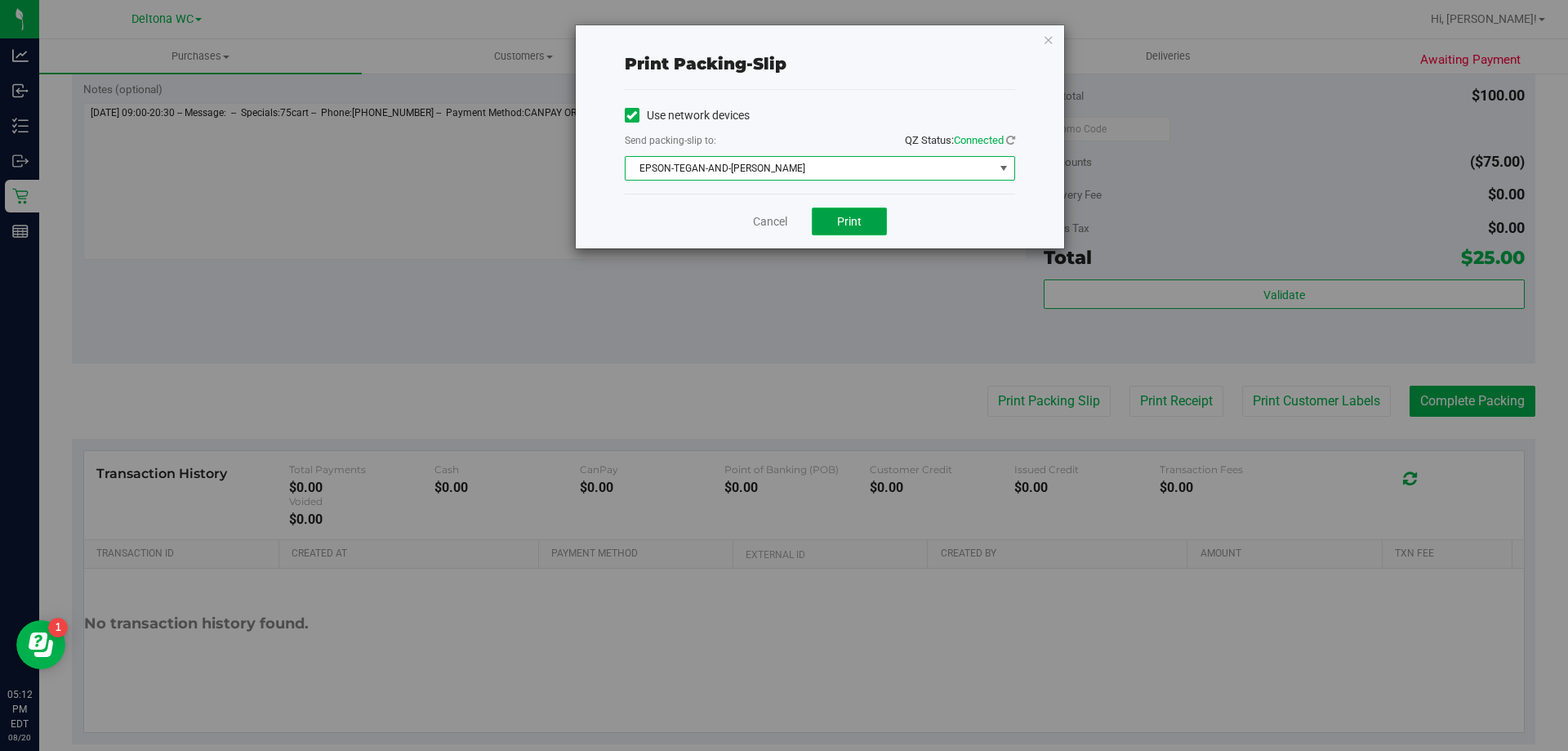
click at [862, 226] on button "Print" at bounding box center [850, 221] width 75 height 28
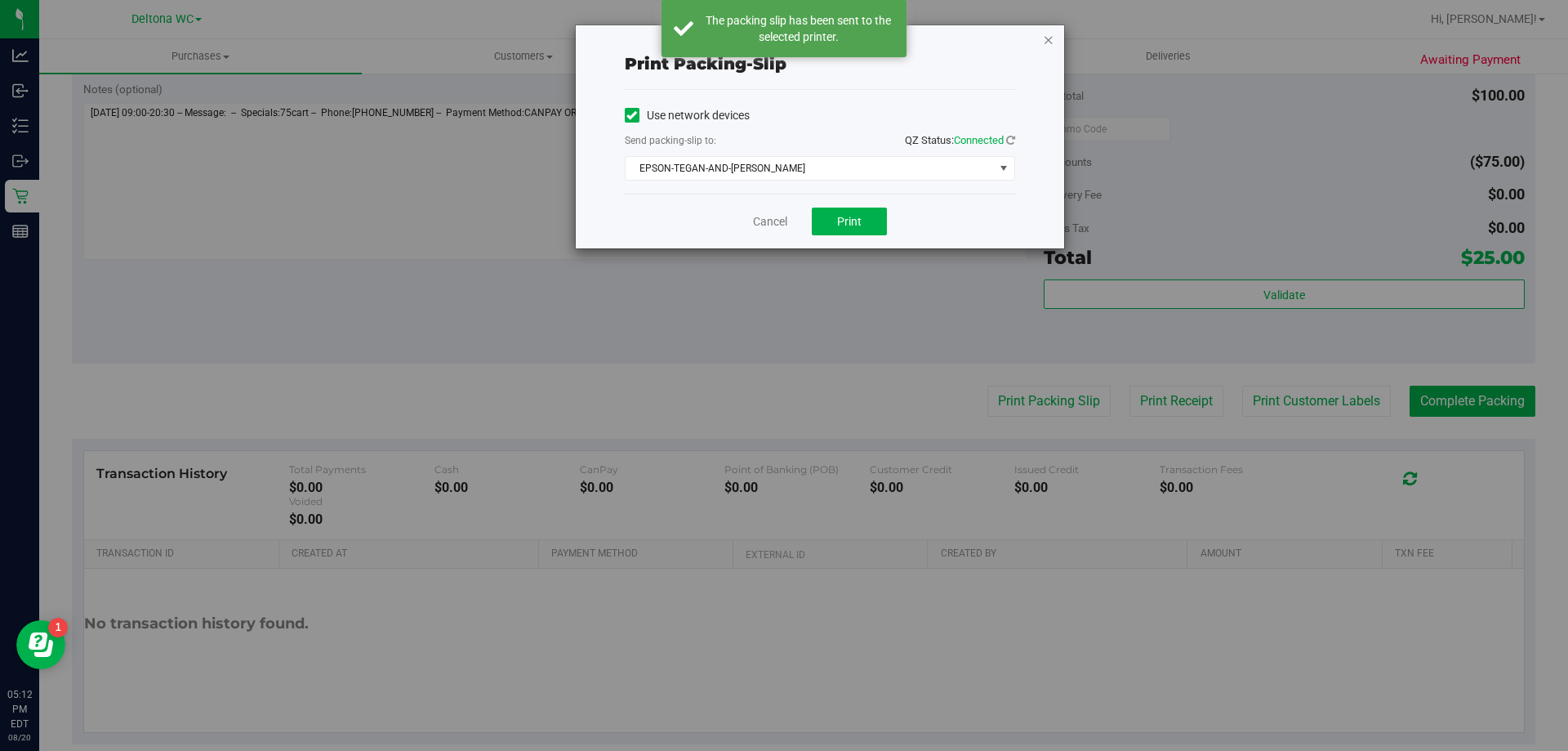
click at [1045, 45] on icon "button" at bounding box center [1049, 40] width 12 height 20
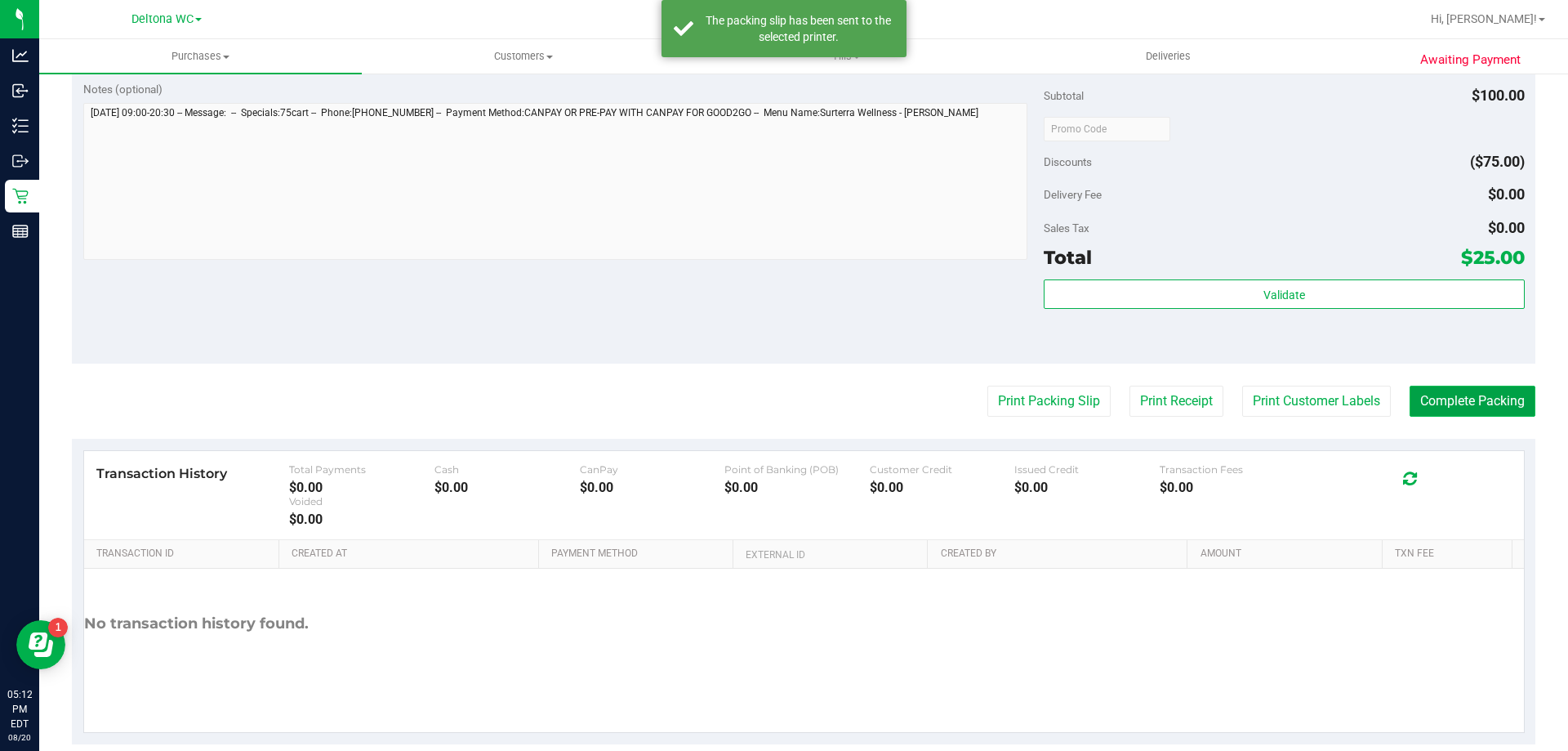
click at [1461, 397] on button "Complete Packing" at bounding box center [1472, 400] width 126 height 31
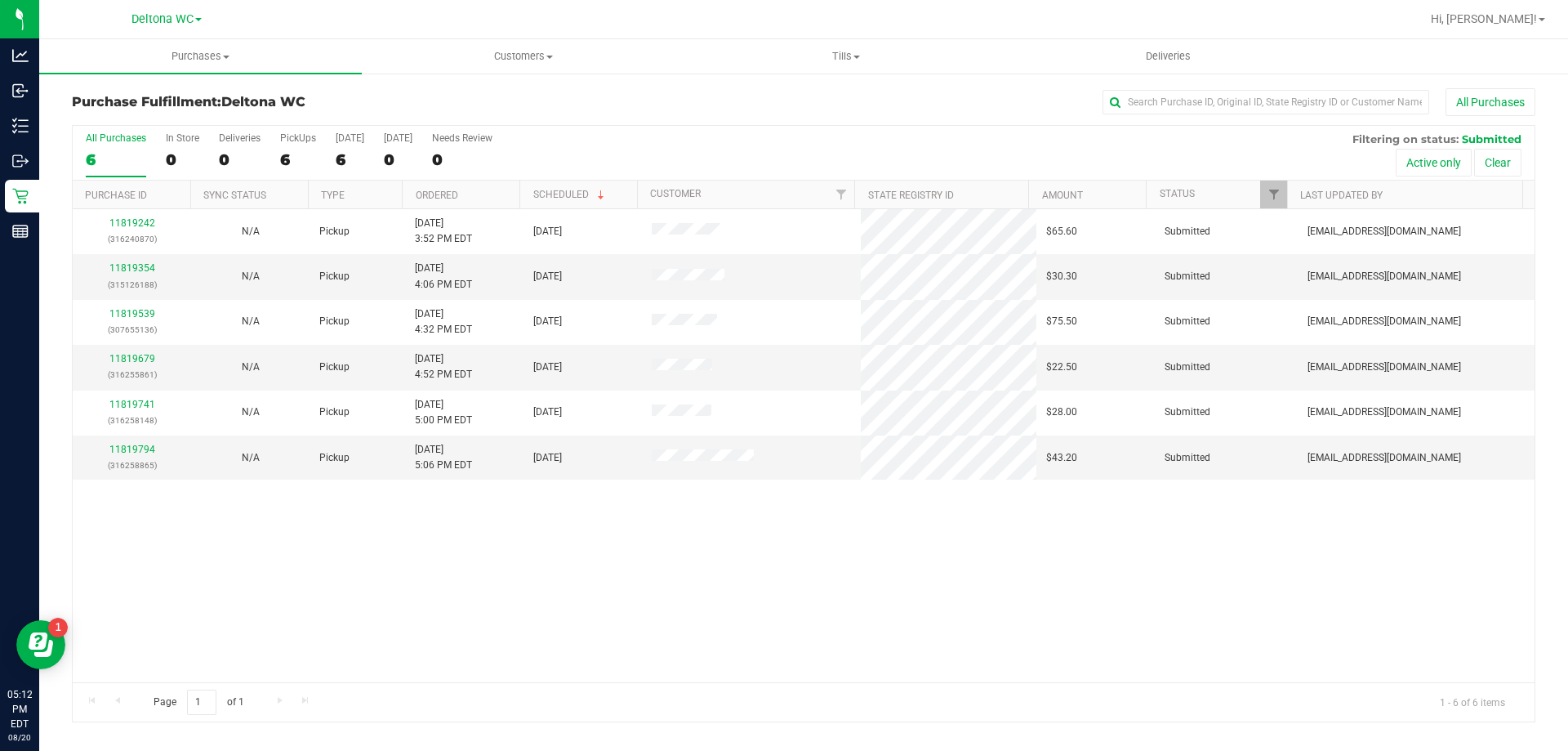
click at [505, 192] on th "Ordered" at bounding box center [461, 194] width 118 height 29
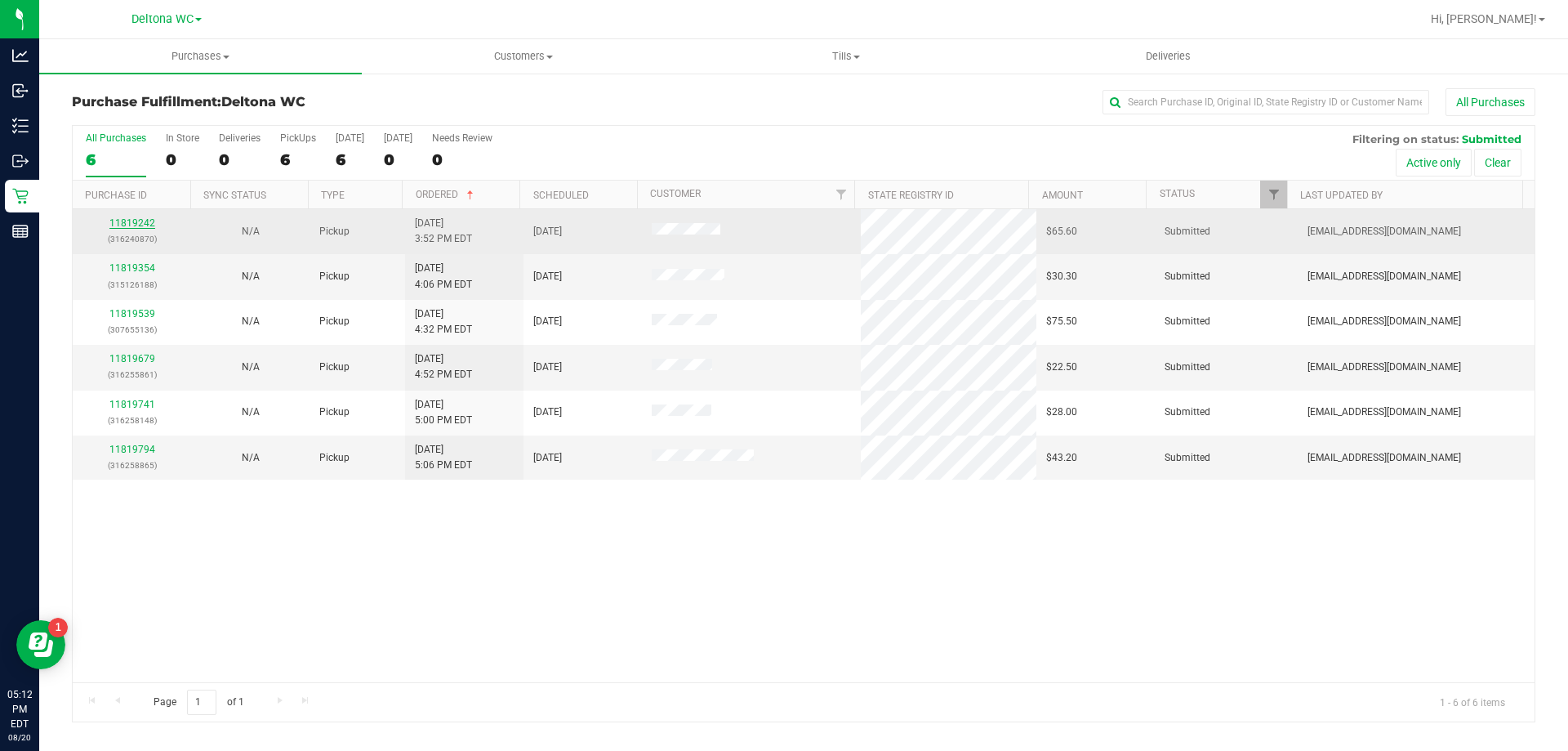
click at [134, 228] on div "11819242 (316240870)" at bounding box center [132, 231] width 99 height 31
click at [136, 226] on link "11819242" at bounding box center [132, 223] width 46 height 12
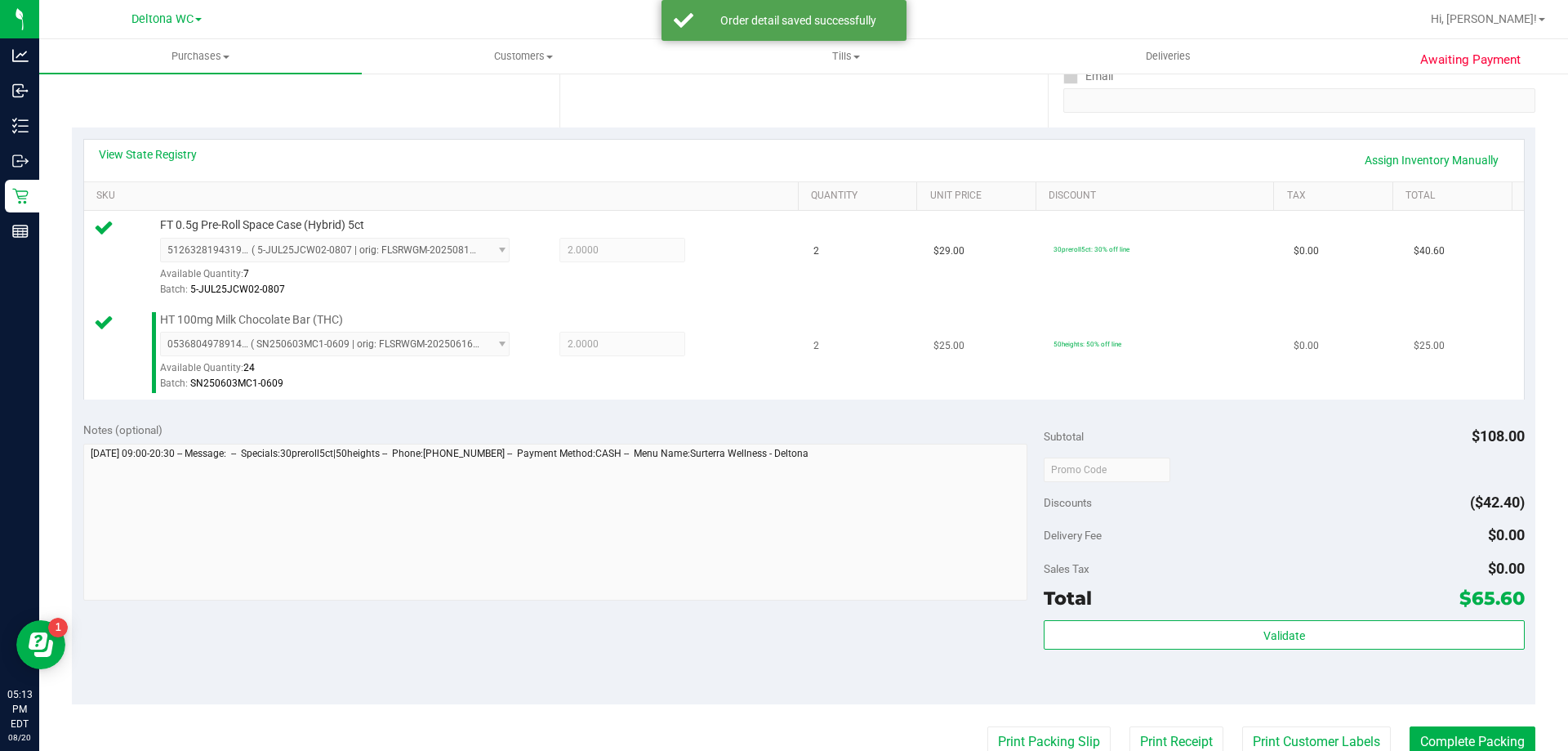
scroll to position [327, 0]
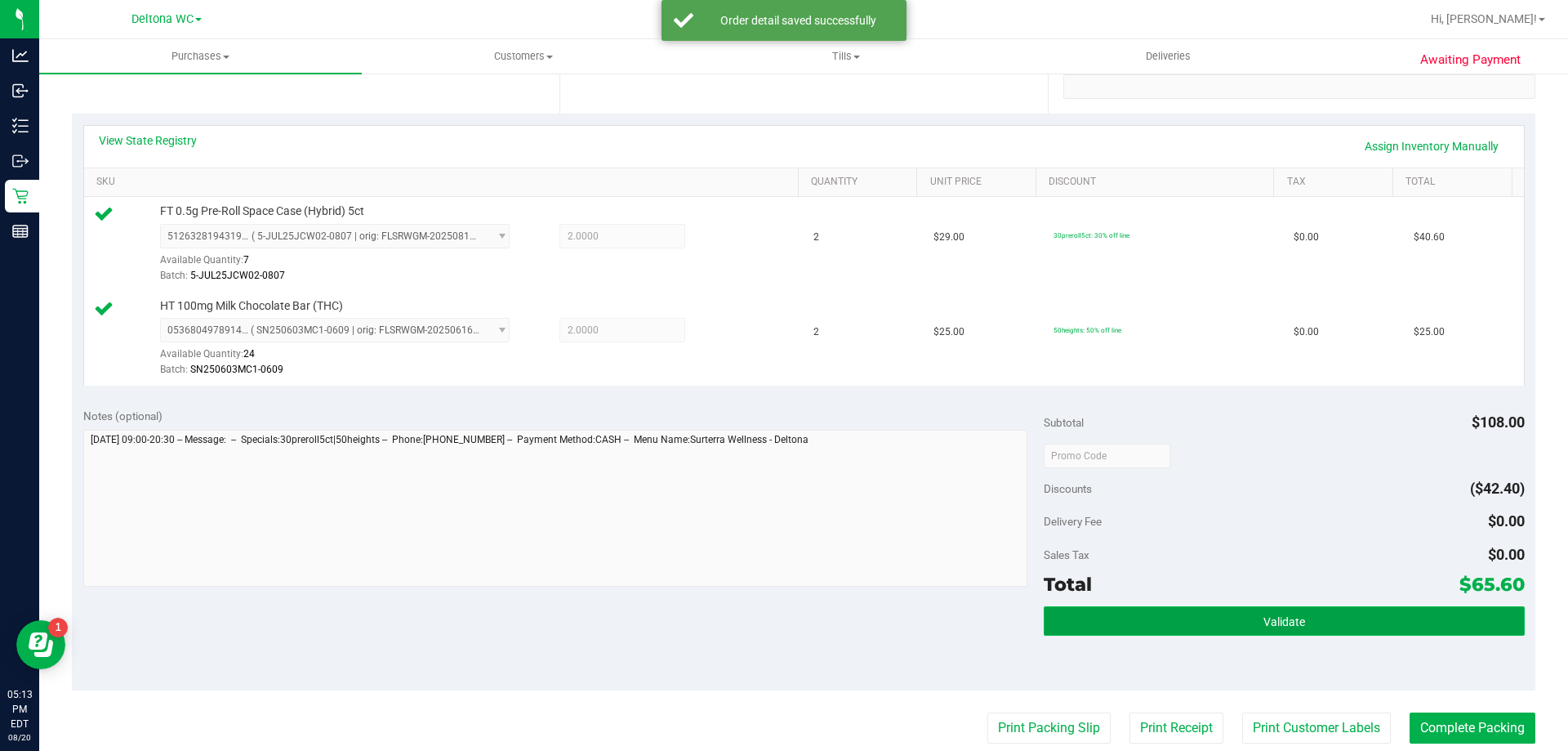
click at [1166, 630] on button "Validate" at bounding box center [1284, 621] width 480 height 30
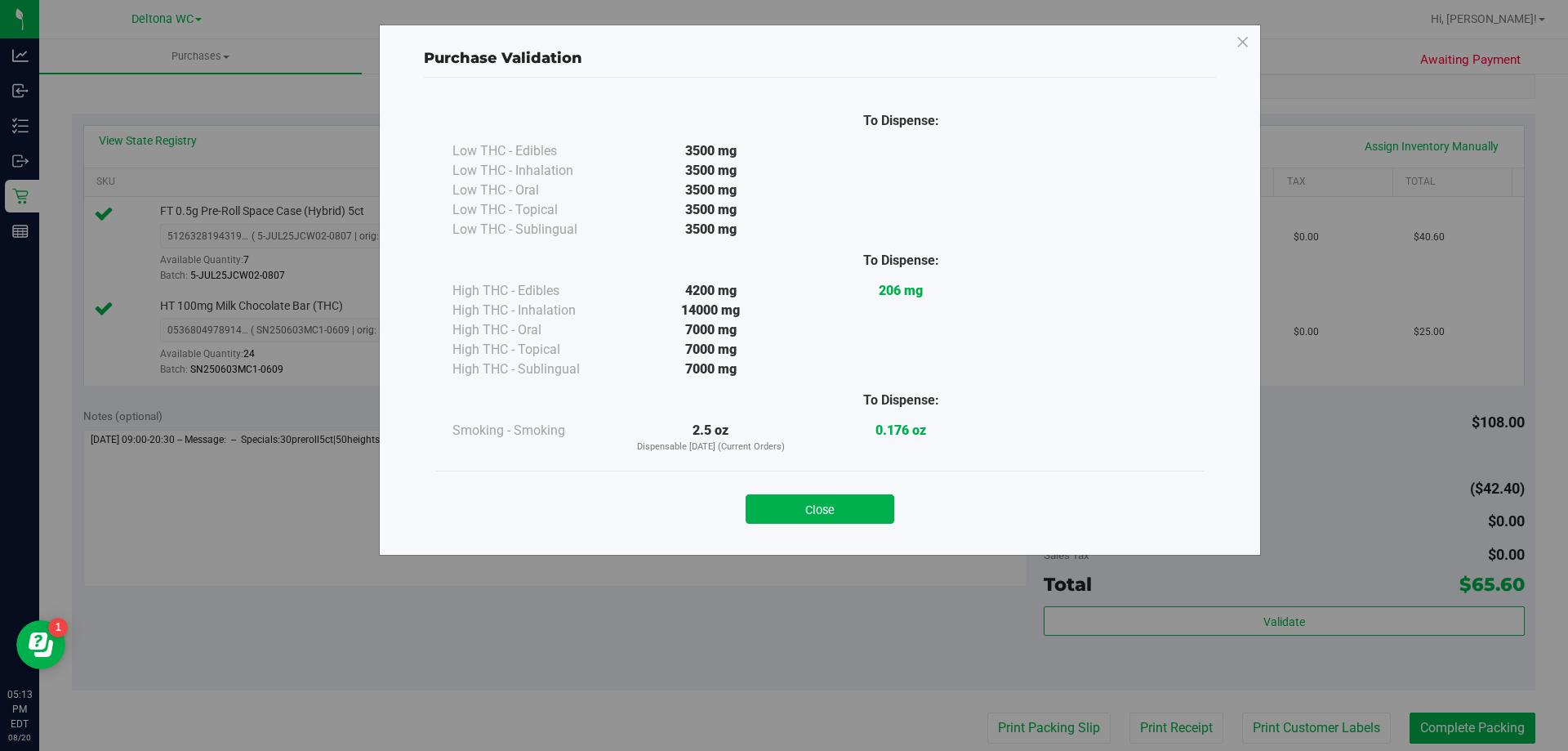
drag, startPoint x: 829, startPoint y: 519, endPoint x: 759, endPoint y: 500, distance: 72.5
click at [830, 517] on button "Close" at bounding box center [820, 509] width 149 height 30
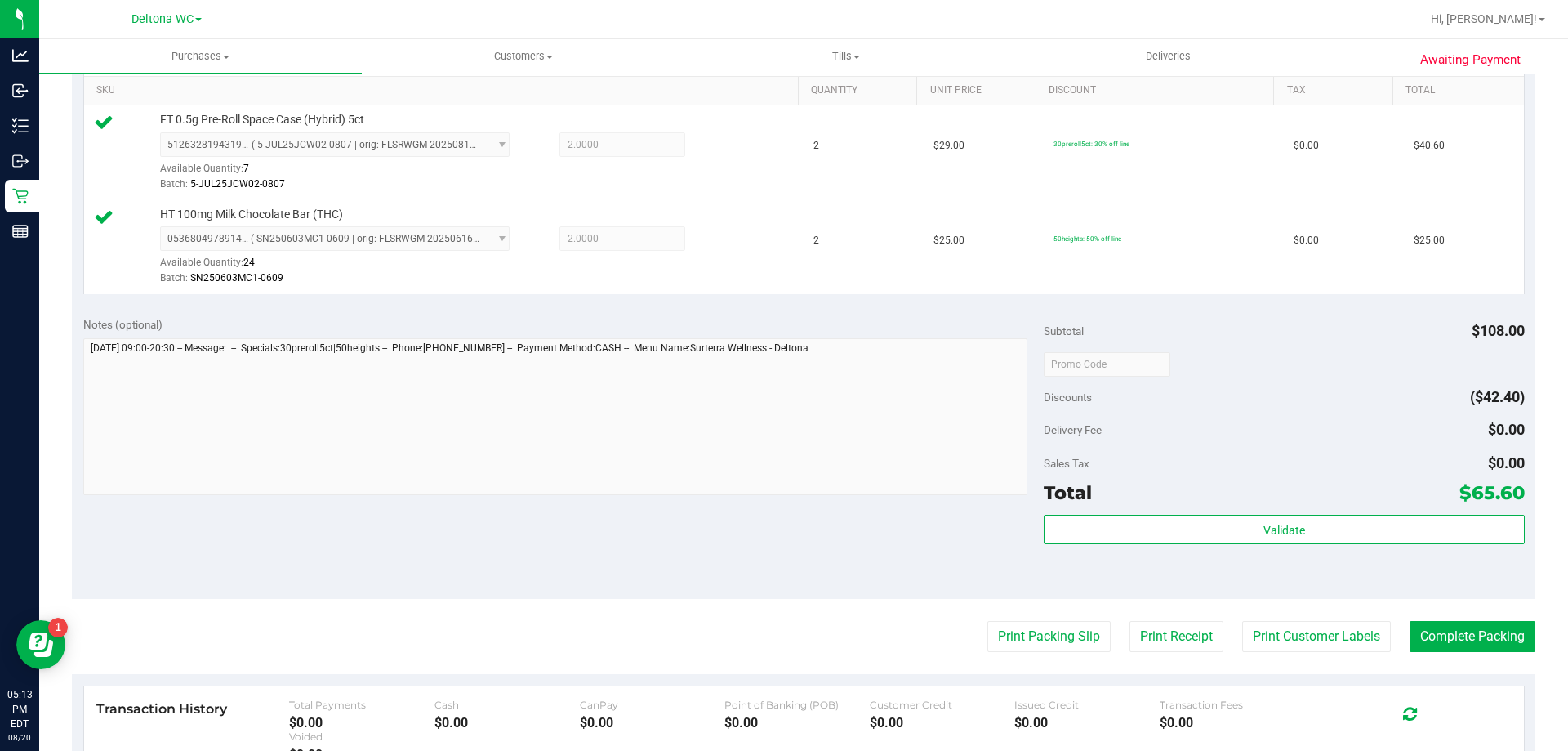
scroll to position [654, 0]
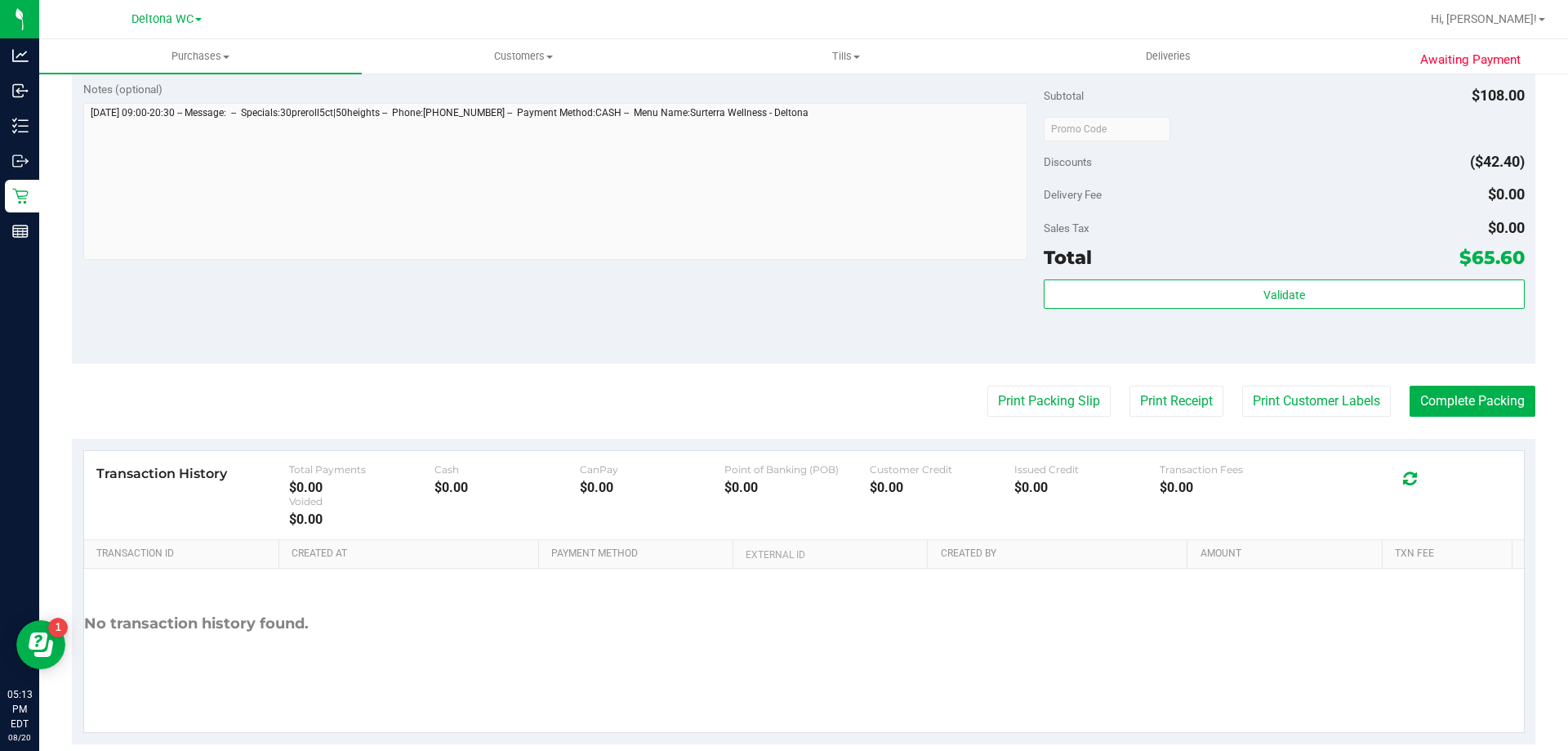
click at [1199, 271] on div "Total $65.60" at bounding box center [1284, 258] width 480 height 30
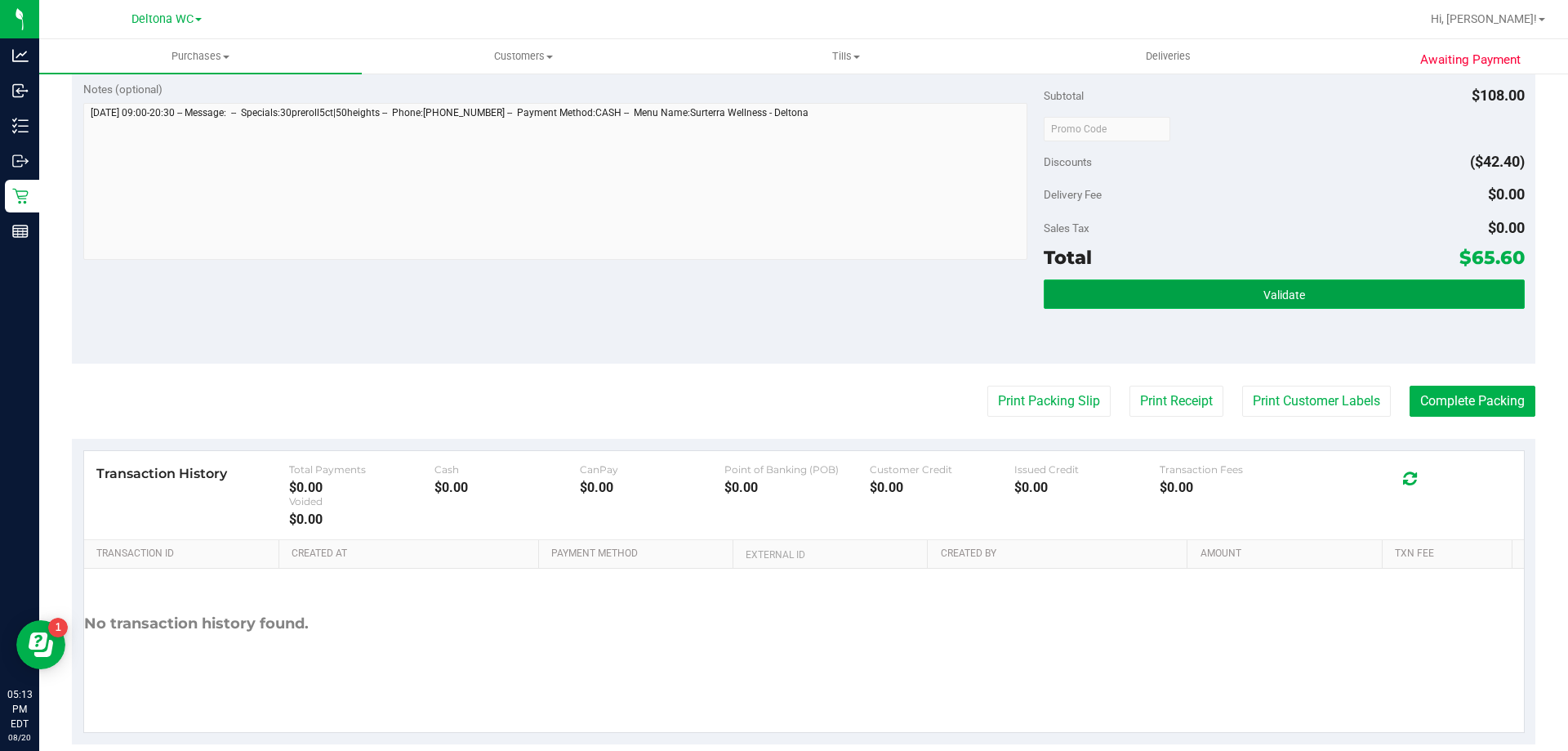
click at [1201, 302] on button "Validate" at bounding box center [1284, 294] width 480 height 30
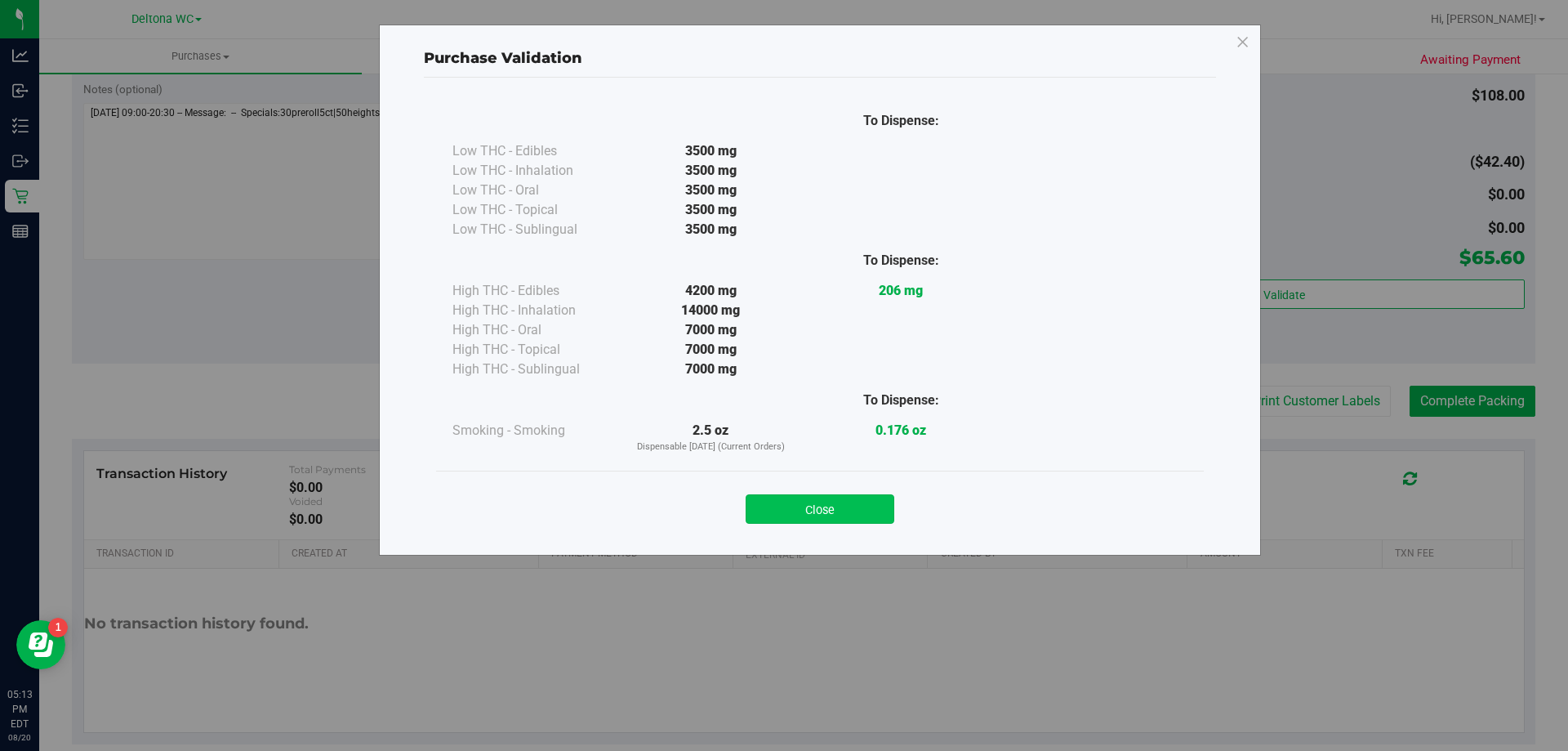
click at [859, 505] on button "Close" at bounding box center [820, 509] width 149 height 30
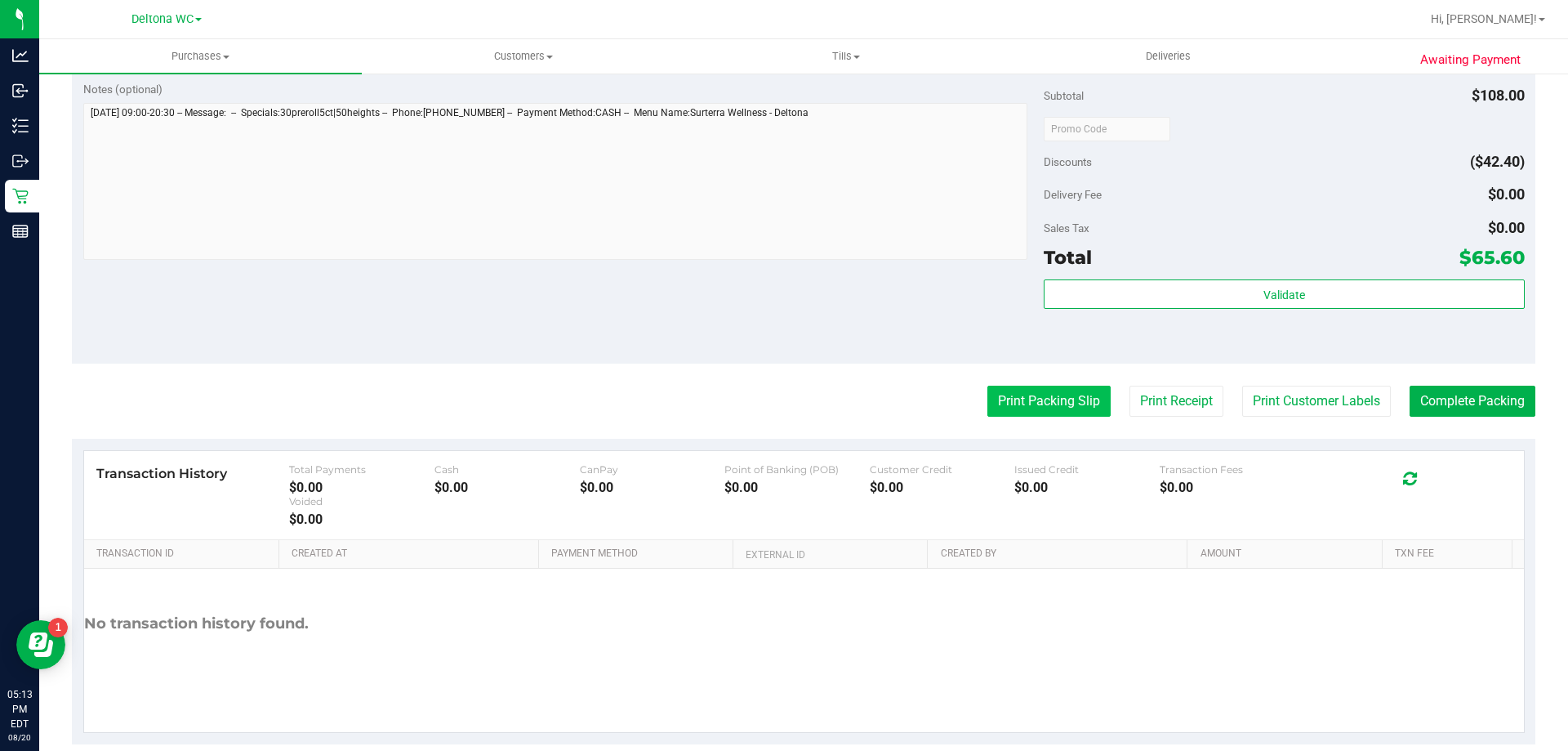
click at [1005, 405] on button "Print Packing Slip" at bounding box center [1049, 400] width 123 height 31
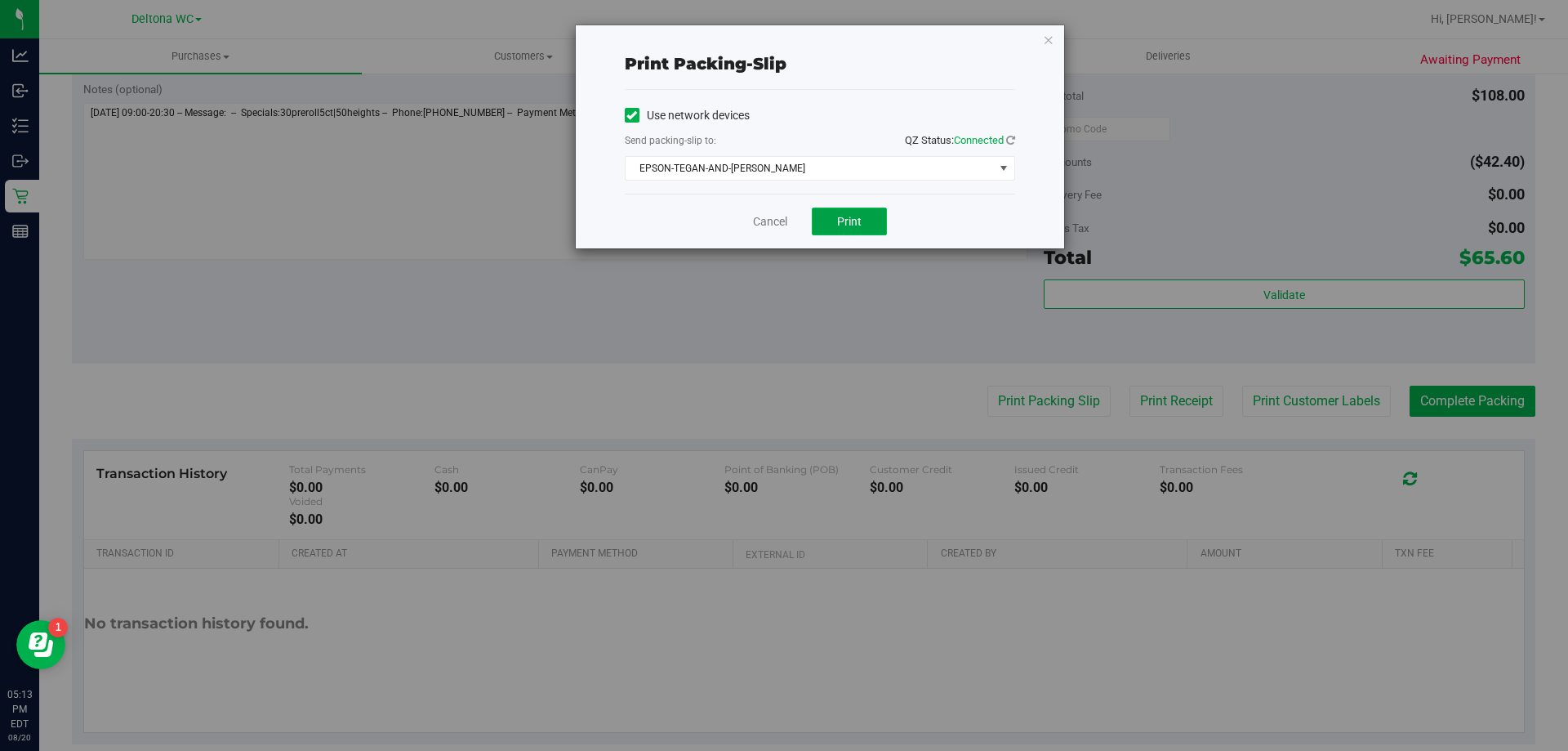
click at [850, 216] on span "Print" at bounding box center [849, 221] width 25 height 13
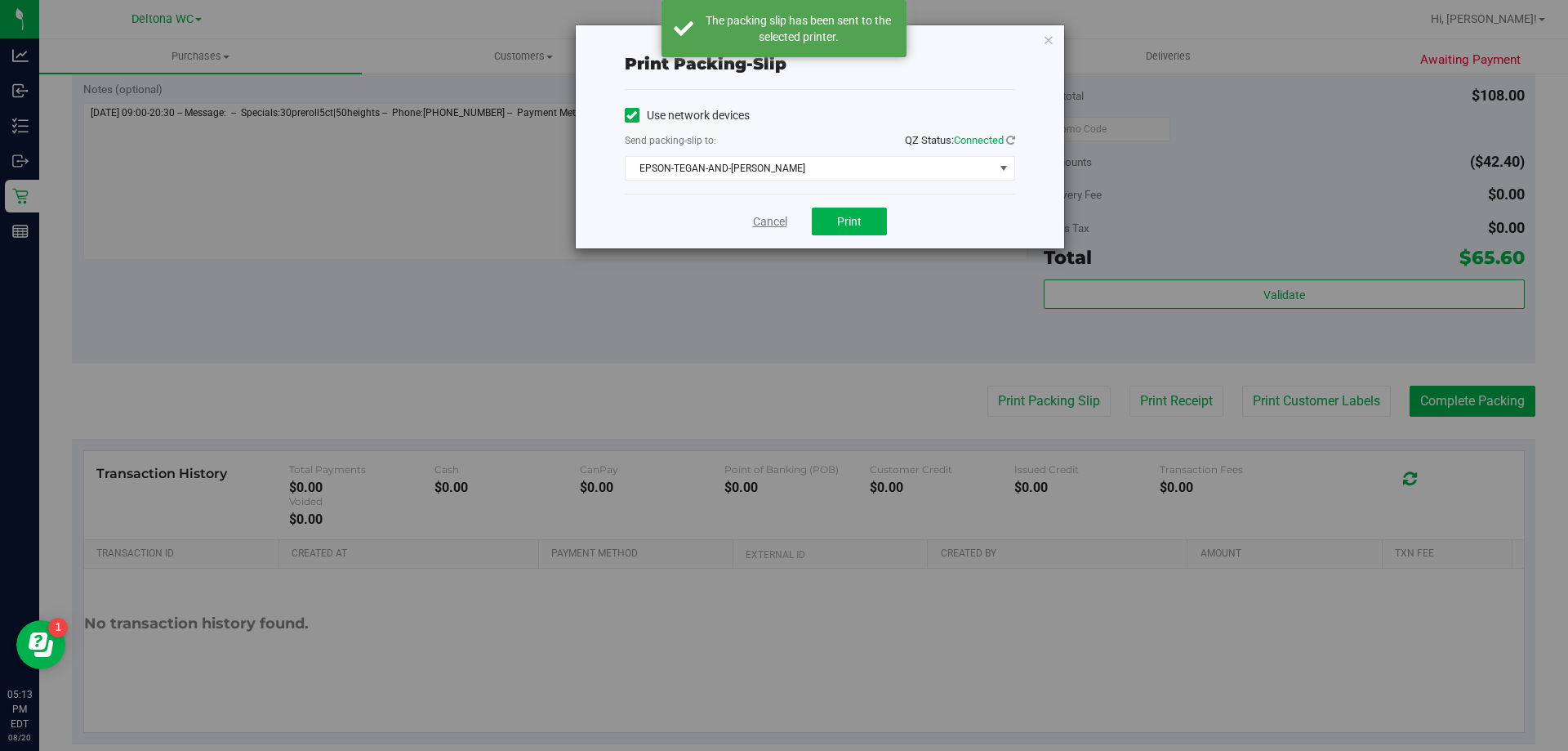
click at [757, 224] on link "Cancel" at bounding box center [770, 221] width 35 height 17
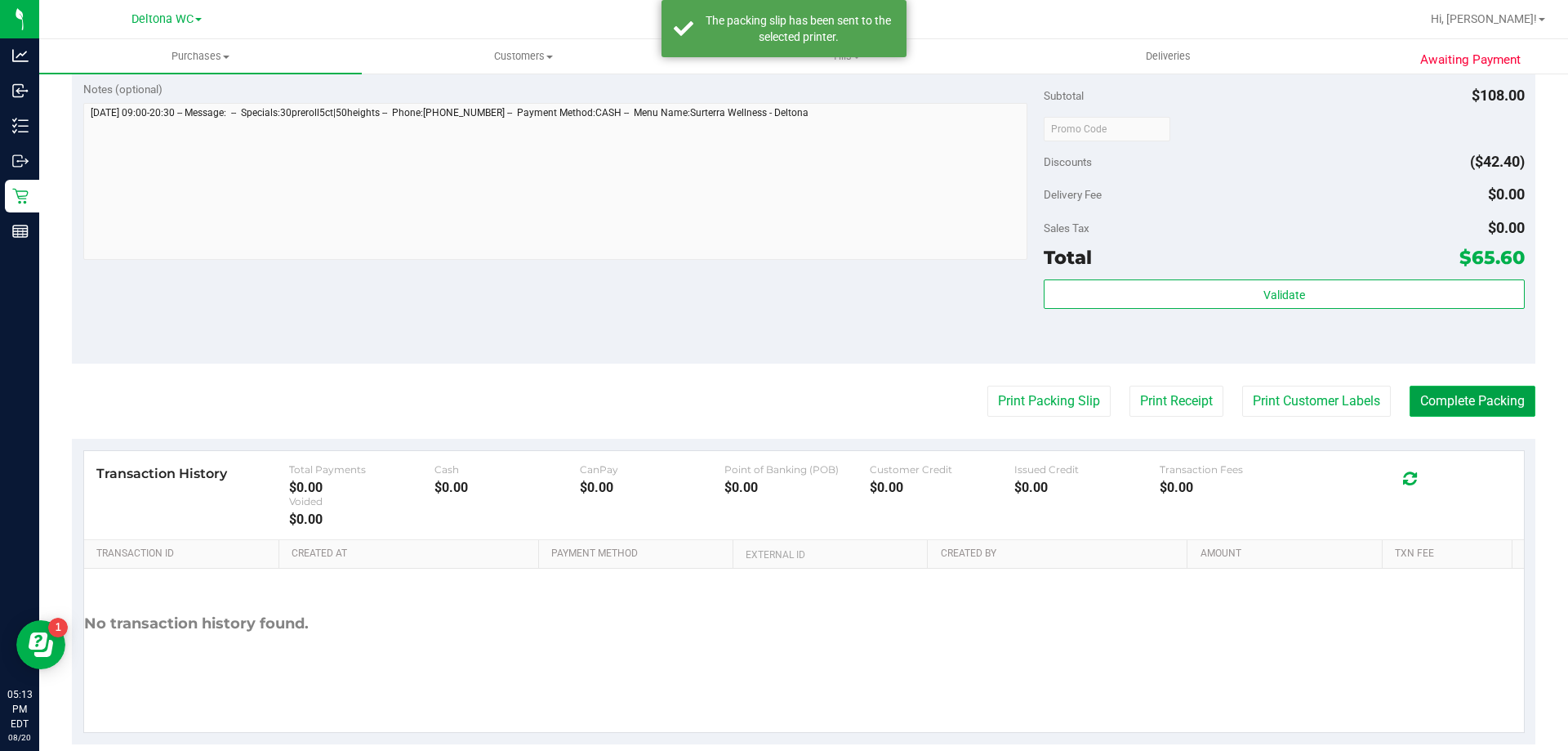
click at [1436, 391] on button "Complete Packing" at bounding box center [1472, 400] width 126 height 31
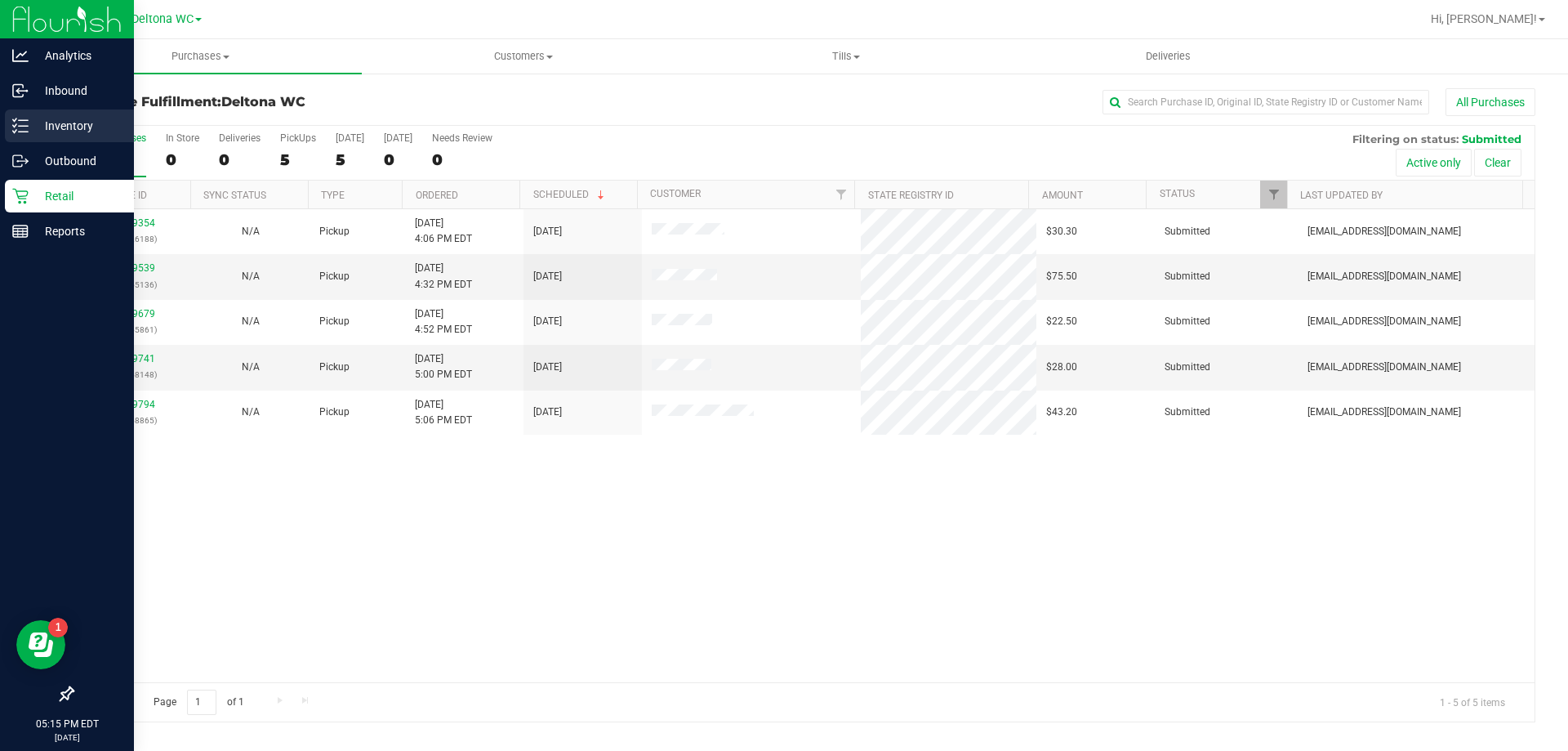
click at [101, 127] on p "Inventory" at bounding box center [77, 126] width 98 height 20
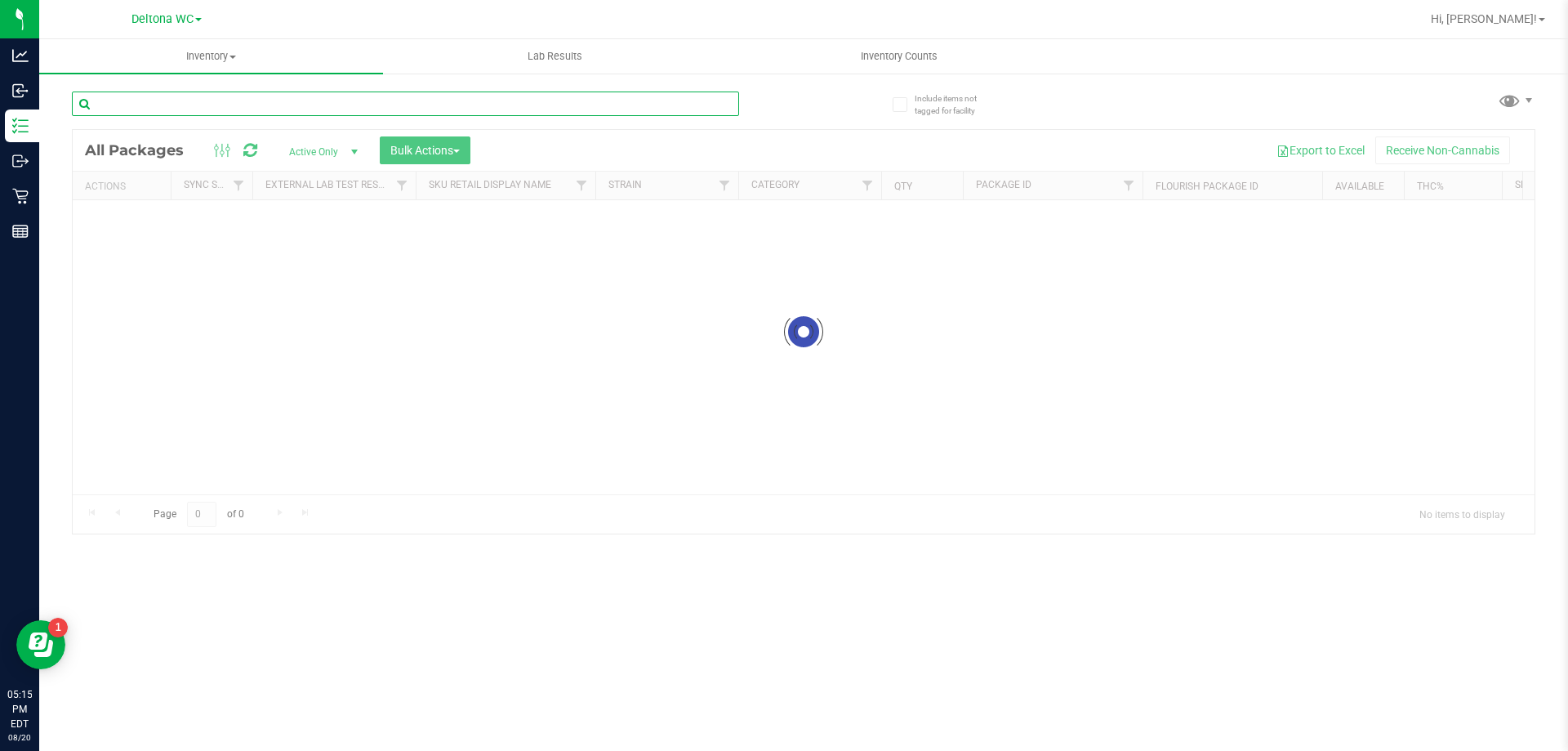
click at [316, 98] on div "Inventory All packages All inventory Waste log Create inventory Lab Results Inv…" at bounding box center [803, 395] width 1528 height 711
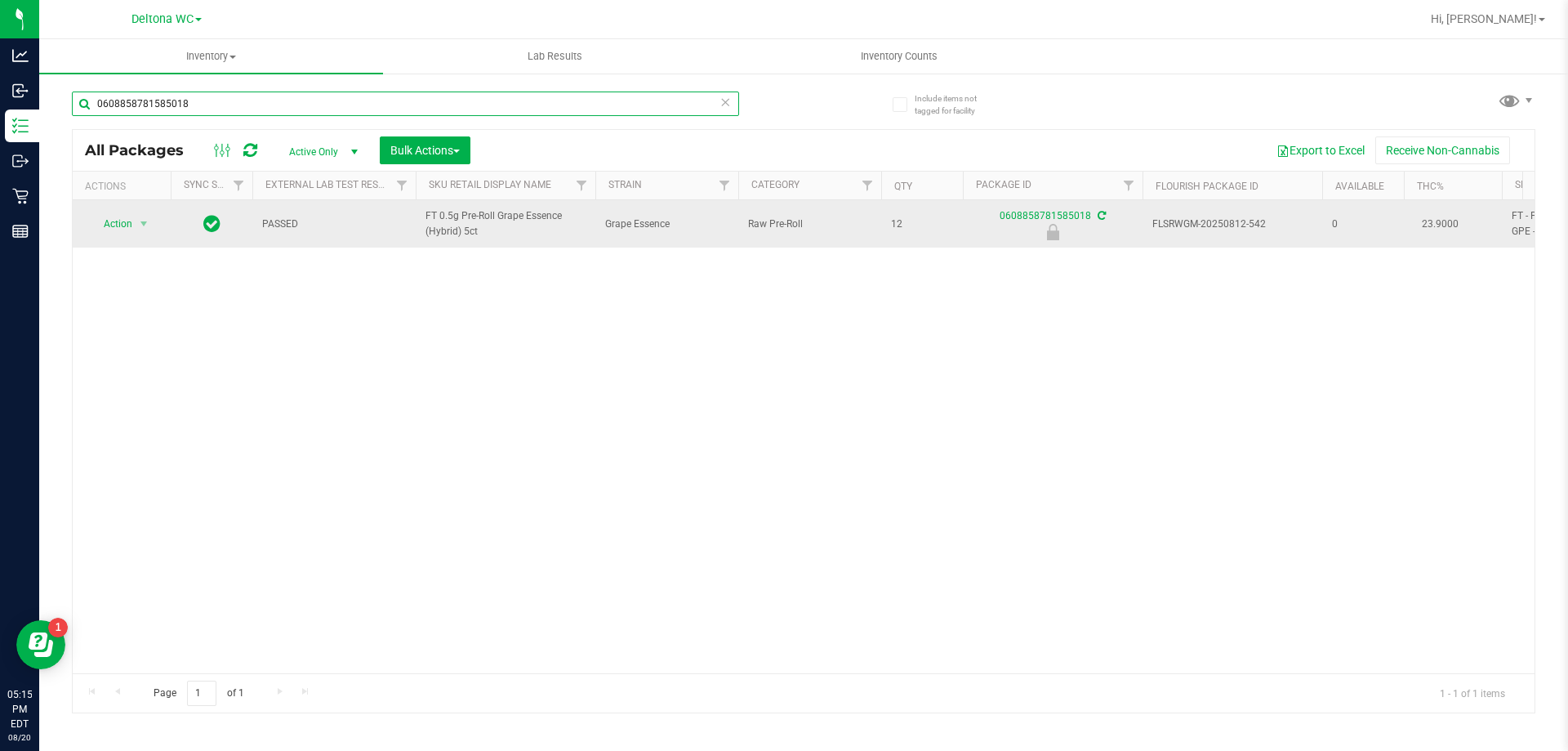
type input "0608858781585018"
click at [157, 220] on div "Action Action Edit attributes Global inventory Locate package Package audit log…" at bounding box center [121, 223] width 78 height 23
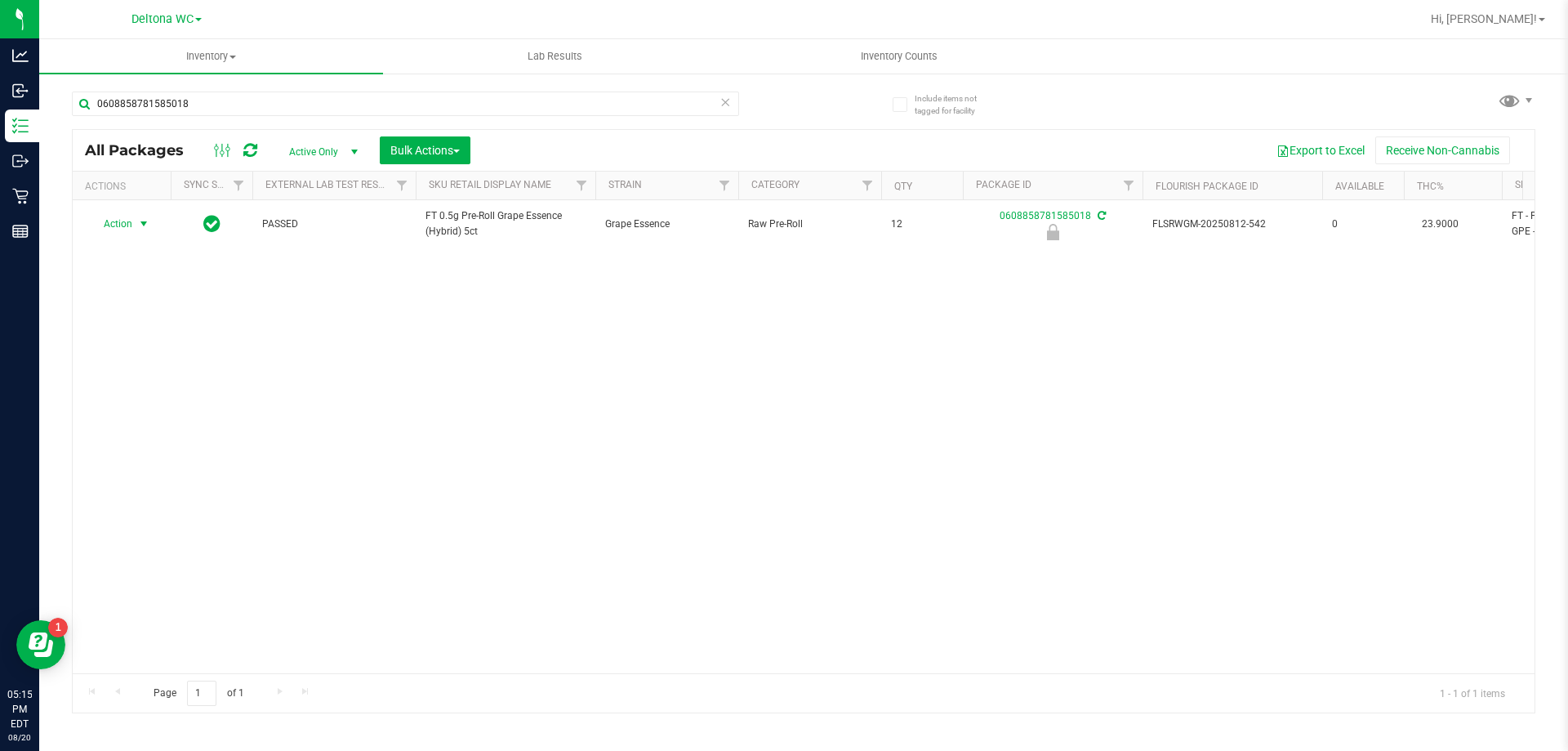
drag, startPoint x: 140, startPoint y: 226, endPoint x: 147, endPoint y: 245, distance: 20.2
click at [140, 226] on span "select" at bounding box center [144, 223] width 13 height 13
click at [108, 406] on li "Unlock package" at bounding box center [143, 418] width 105 height 25
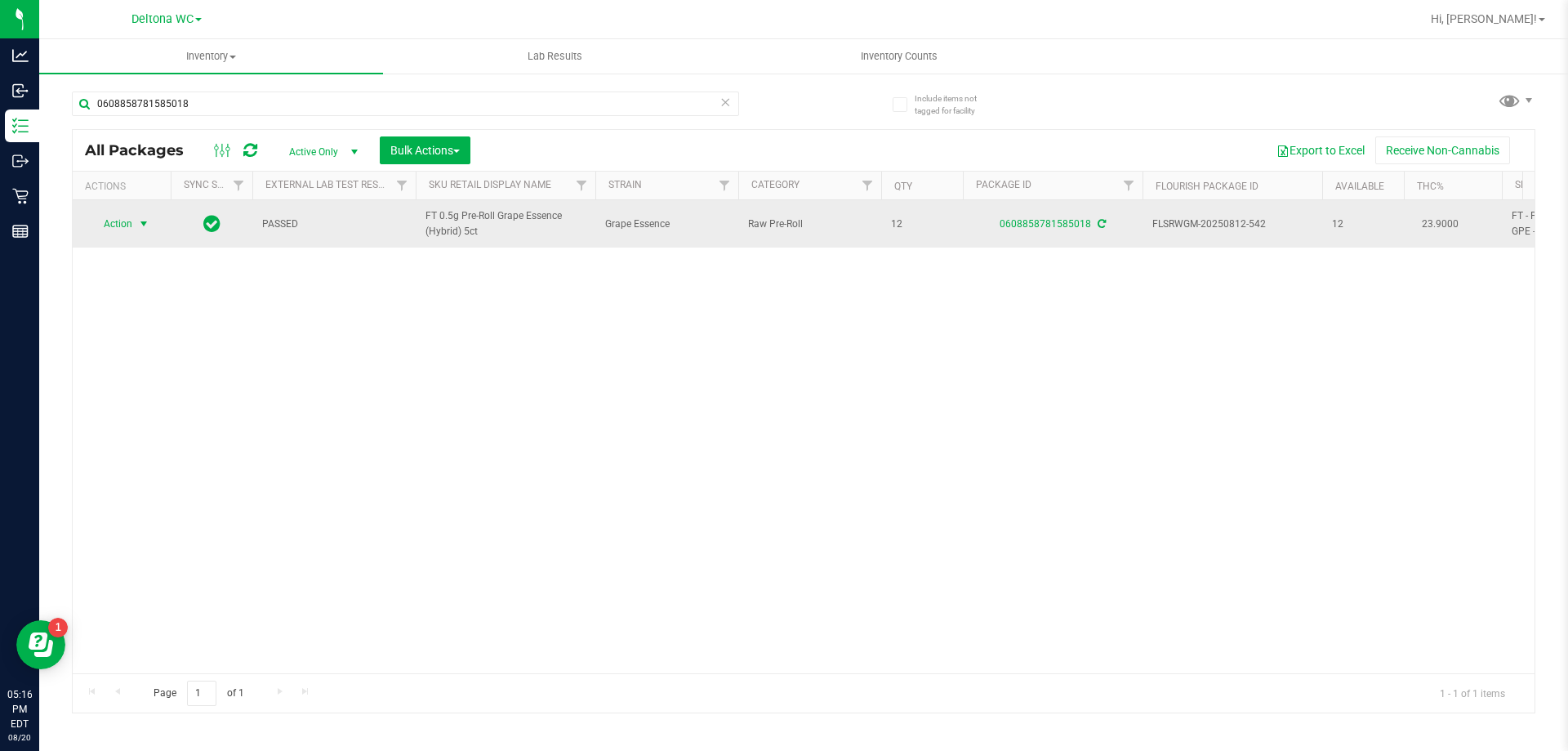
click at [126, 225] on span "Action" at bounding box center [111, 223] width 45 height 23
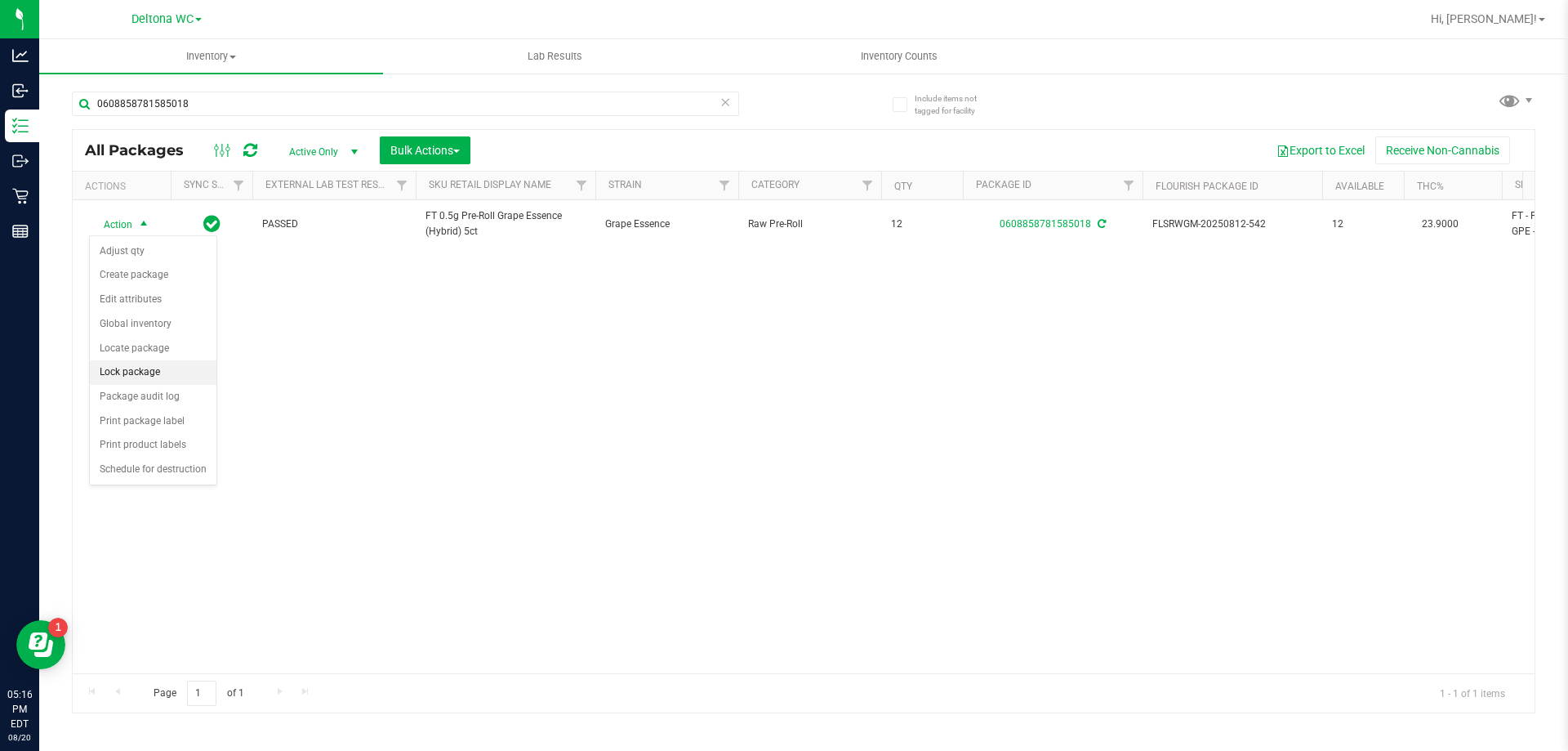
click at [143, 379] on li "Lock package" at bounding box center [154, 373] width 127 height 25
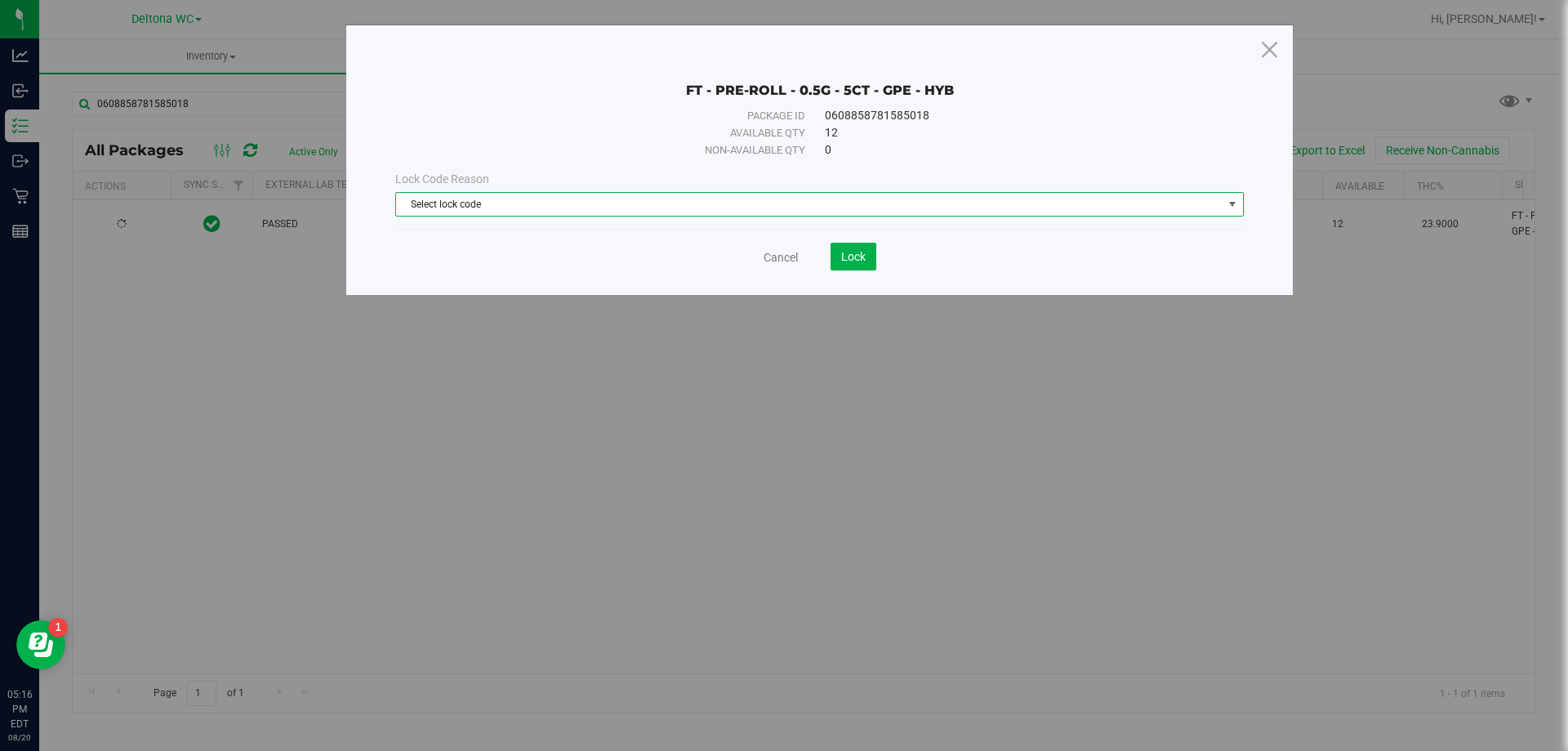
click at [616, 204] on span "Select lock code" at bounding box center [809, 204] width 826 height 23
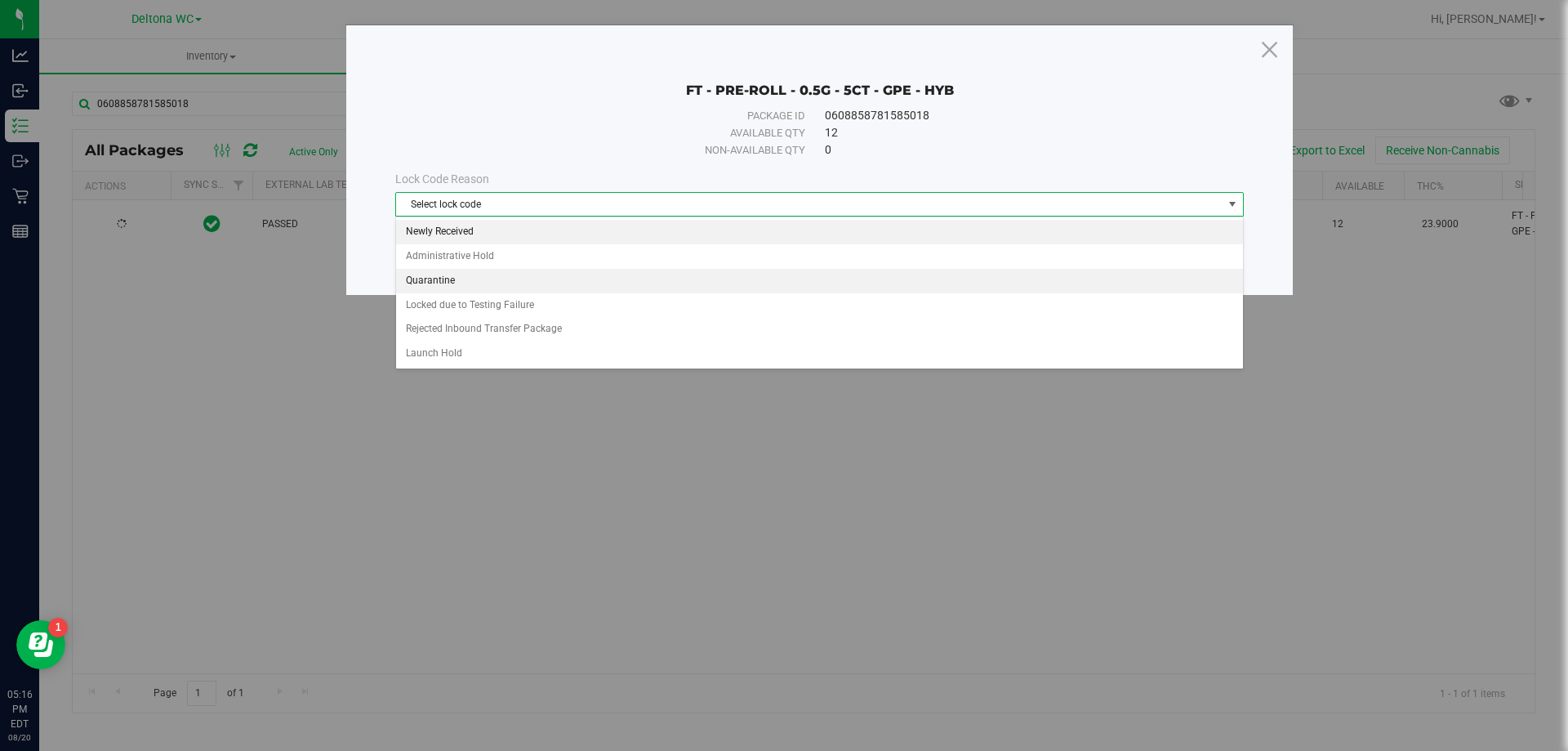
drag, startPoint x: 465, startPoint y: 235, endPoint x: 481, endPoint y: 244, distance: 18.4
click at [465, 237] on li "Newly Received" at bounding box center [819, 232] width 847 height 25
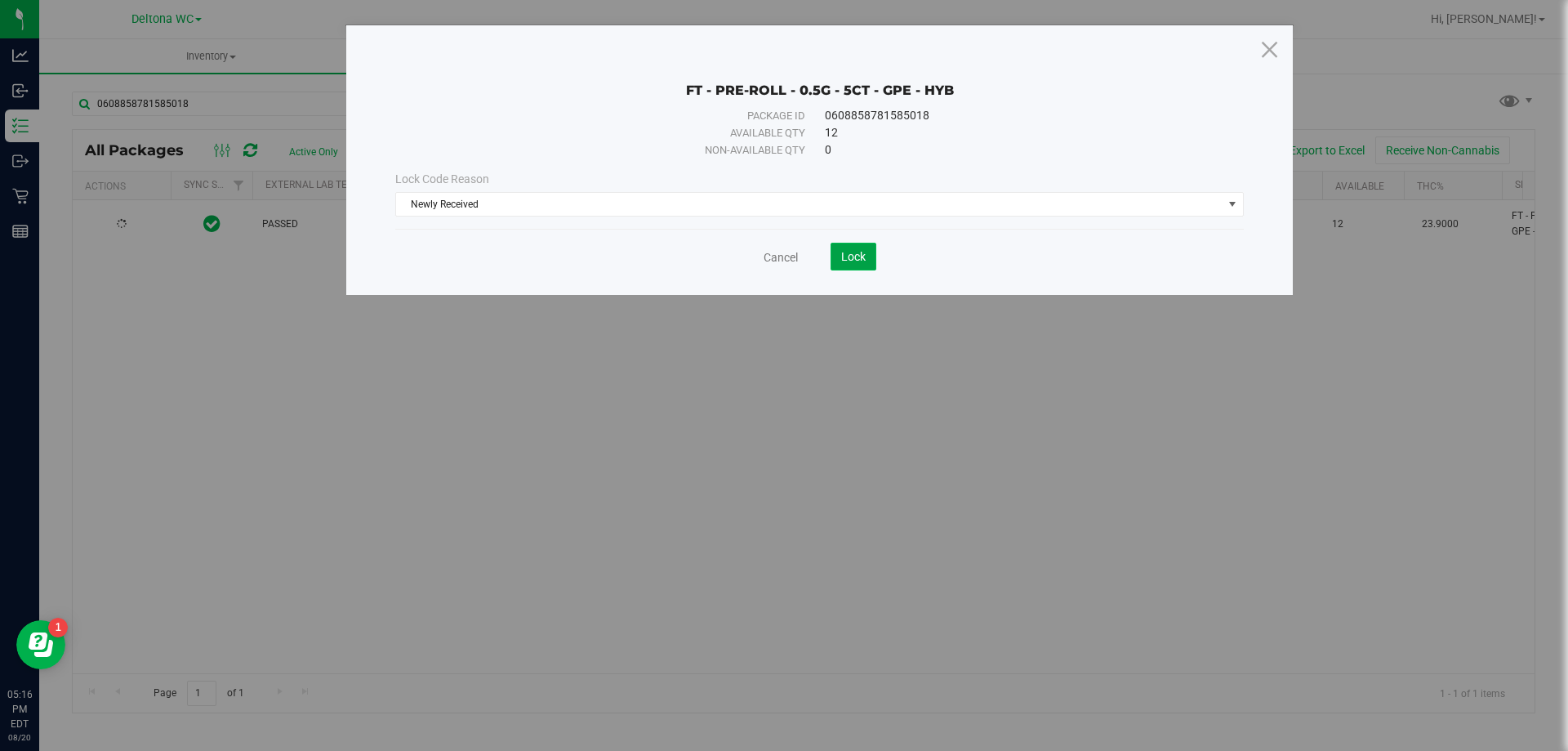
click at [861, 245] on button "Lock" at bounding box center [853, 257] width 46 height 28
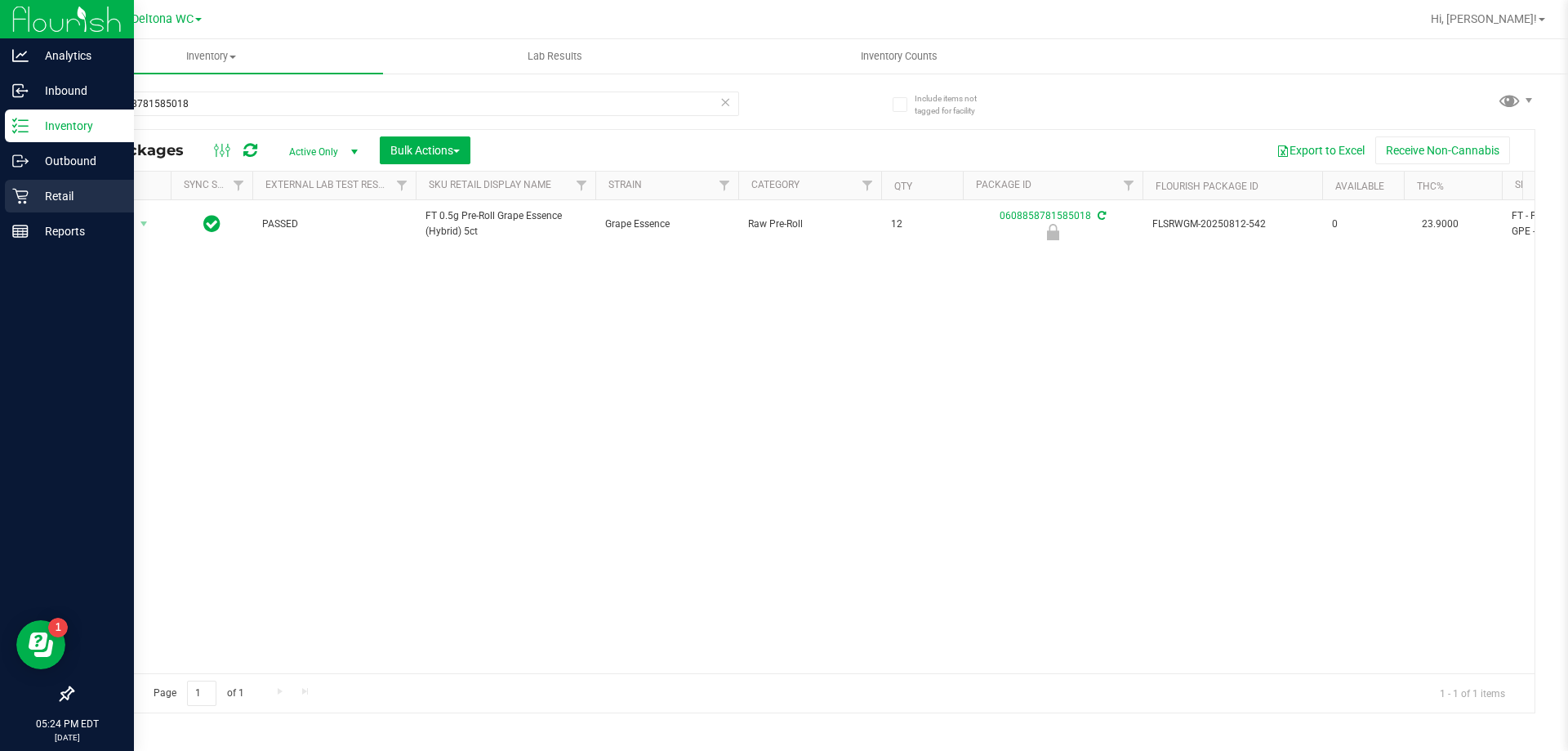
click at [39, 193] on p "Retail" at bounding box center [77, 196] width 98 height 20
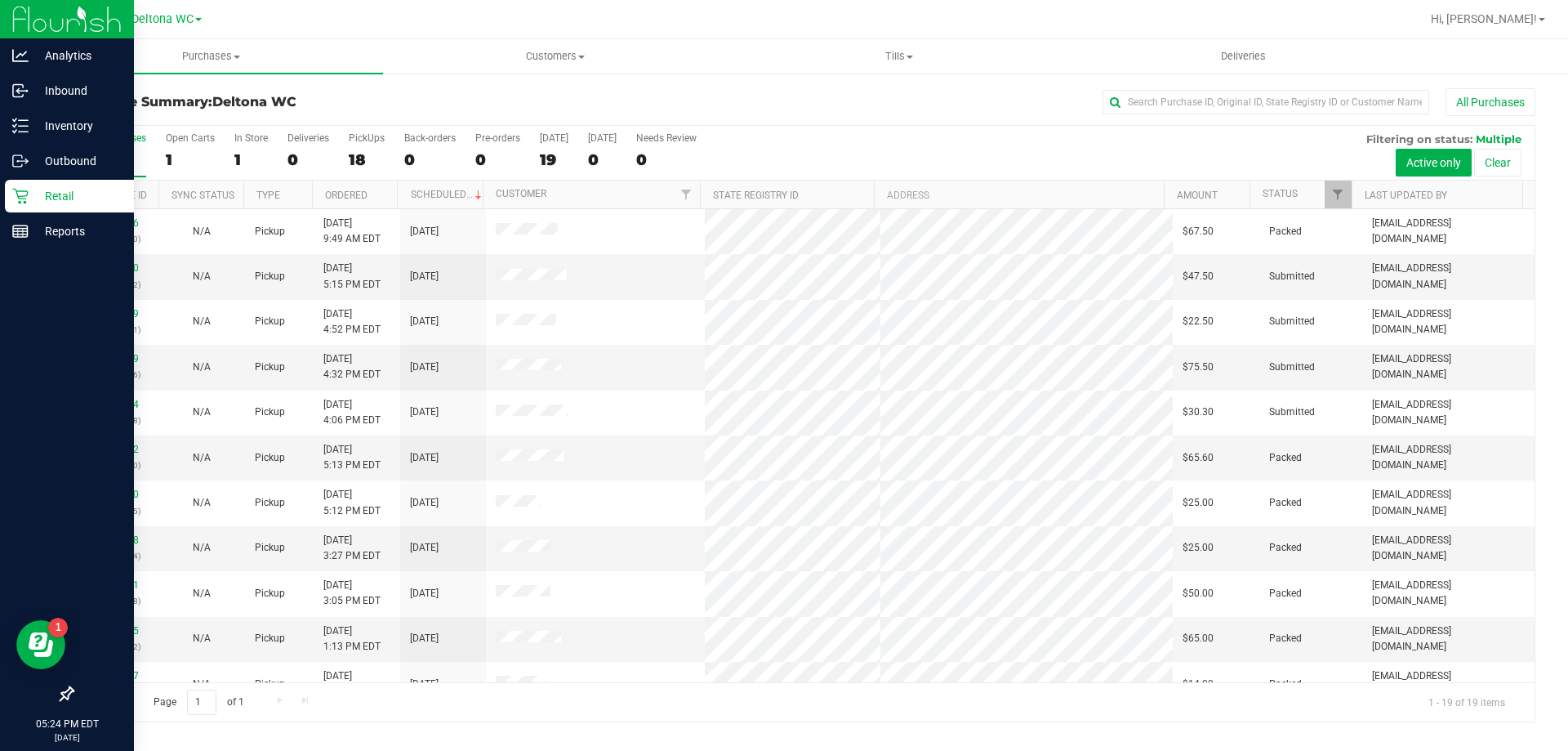
drag, startPoint x: 1332, startPoint y: 181, endPoint x: 1299, endPoint y: 145, distance: 48.8
click at [1299, 145] on div "All Purchases 19 Open Carts 1 In Store 1 Deliveries 0 PickUps 18 Back-orders 0 …" at bounding box center [803, 153] width 1462 height 54
click at [1352, 188] on div at bounding box center [1350, 194] width 7 height 29
click at [1335, 185] on link "Filter" at bounding box center [1337, 194] width 27 height 28
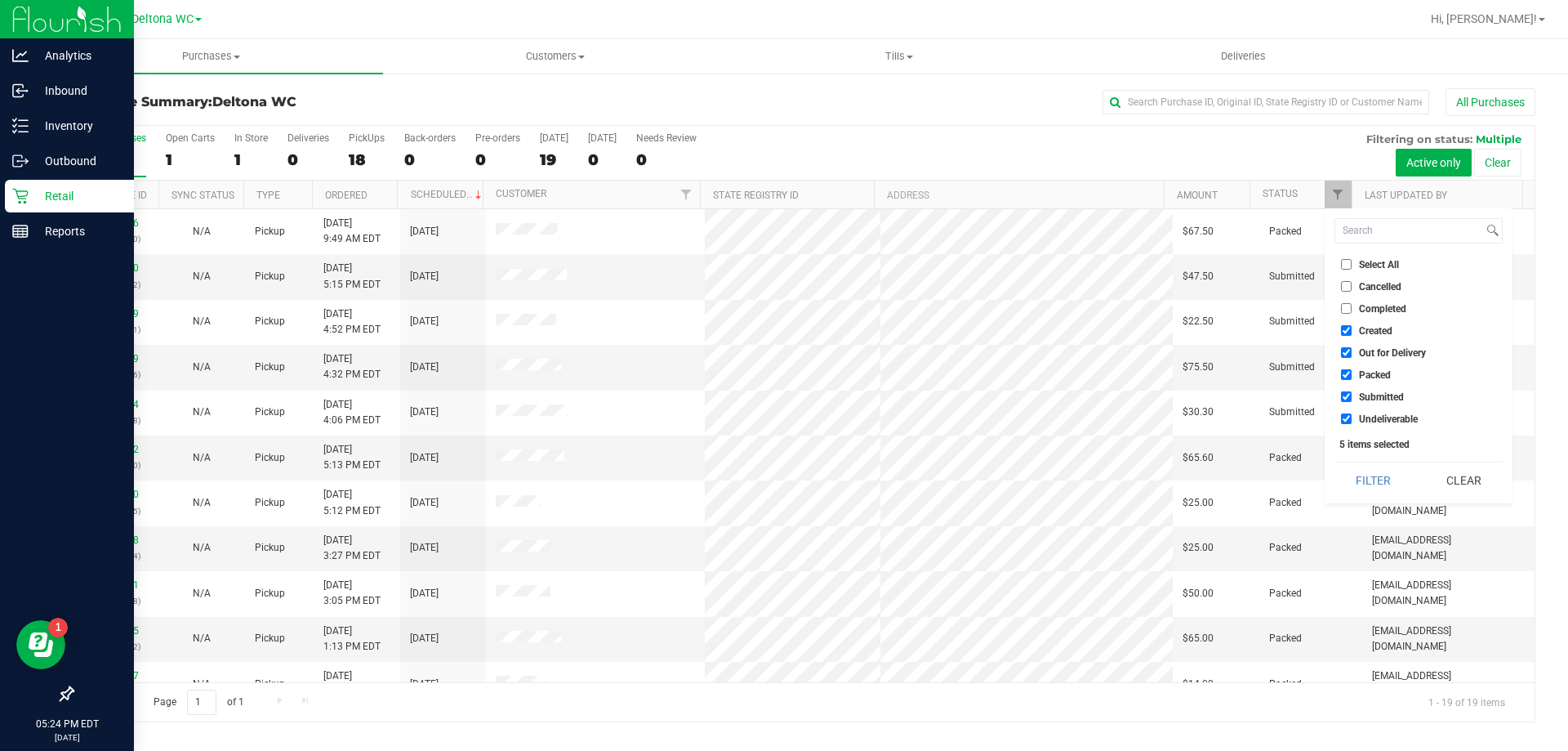
click at [1342, 421] on input "Undeliverable" at bounding box center [1346, 418] width 11 height 11
checkbox input "false"
click at [1347, 376] on input "Packed" at bounding box center [1346, 375] width 11 height 11
checkbox input "false"
click at [1339, 356] on li "Out for Delivery" at bounding box center [1418, 352] width 168 height 17
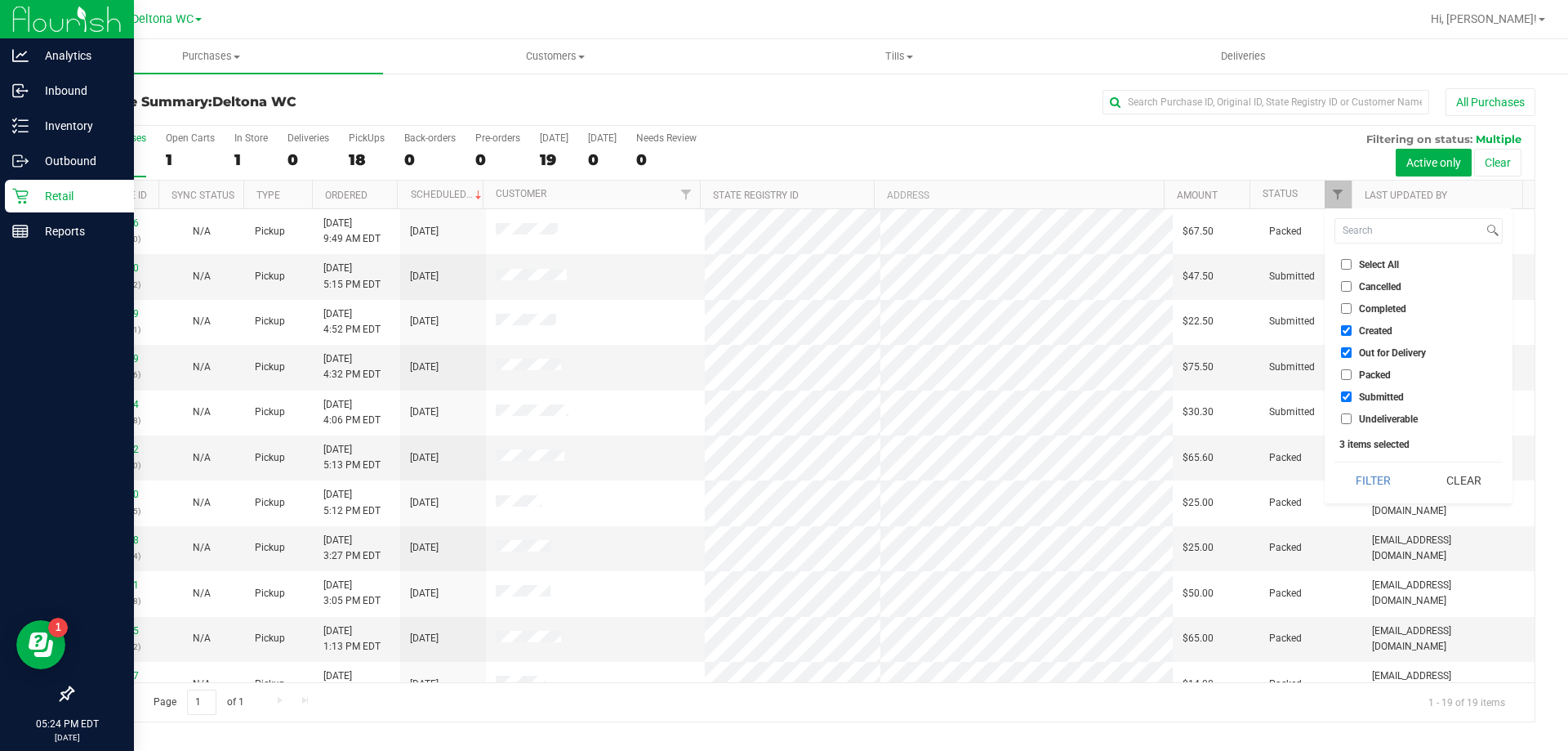
click at [1342, 348] on input "Out for Delivery" at bounding box center [1346, 352] width 11 height 11
checkbox input "false"
click at [1349, 330] on input "Created" at bounding box center [1346, 330] width 11 height 11
checkbox input "false"
drag, startPoint x: 1382, startPoint y: 477, endPoint x: 1410, endPoint y: 468, distance: 29.4
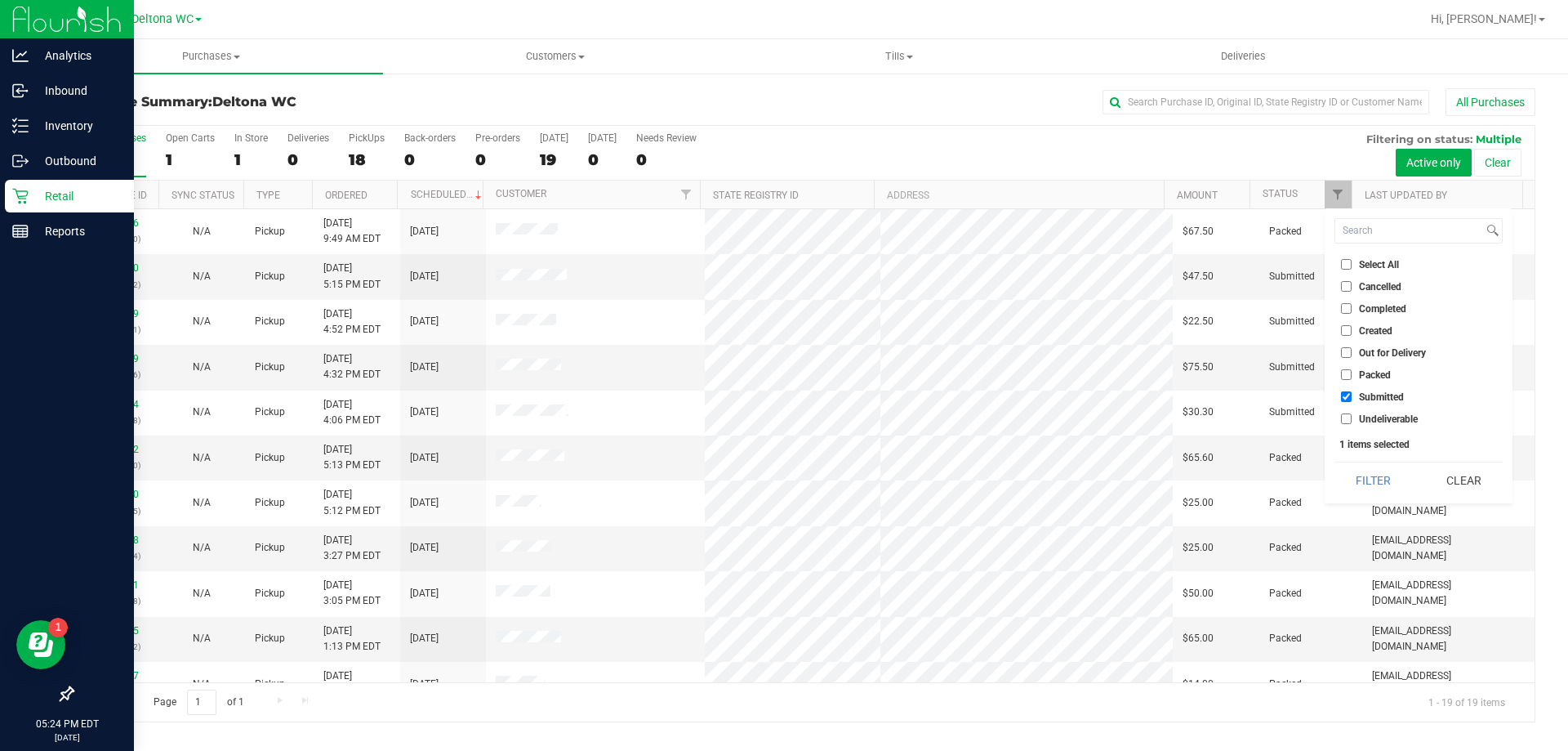
click at [1382, 477] on button "Filter" at bounding box center [1373, 481] width 78 height 36
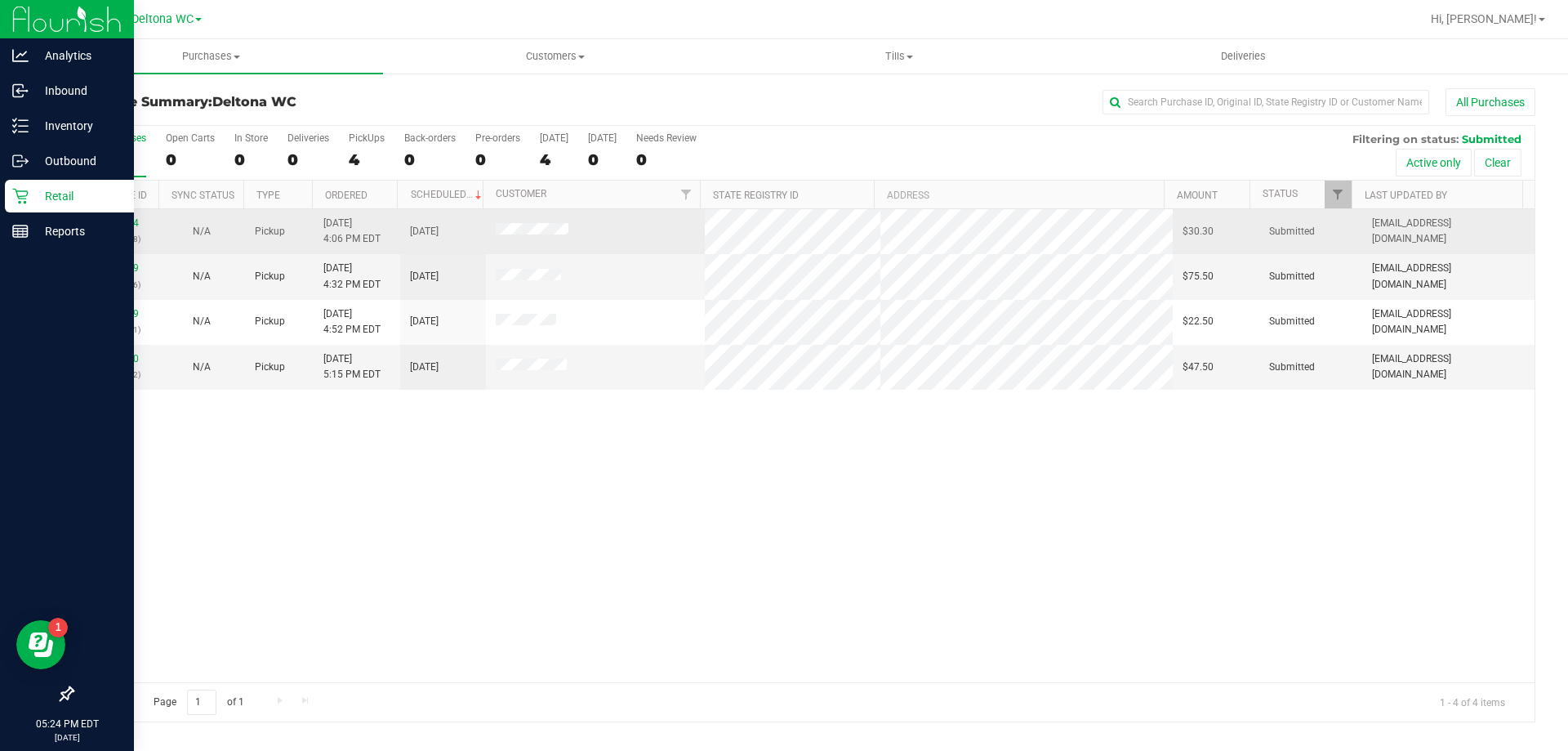
click at [109, 214] on div "All Purchases 4 Open Carts 0 In Store 0 Deliveries 0 PickUps 4 Back-orders 0 Pr…" at bounding box center [803, 423] width 1463 height 597
click at [117, 221] on link "11819354" at bounding box center [116, 223] width 46 height 12
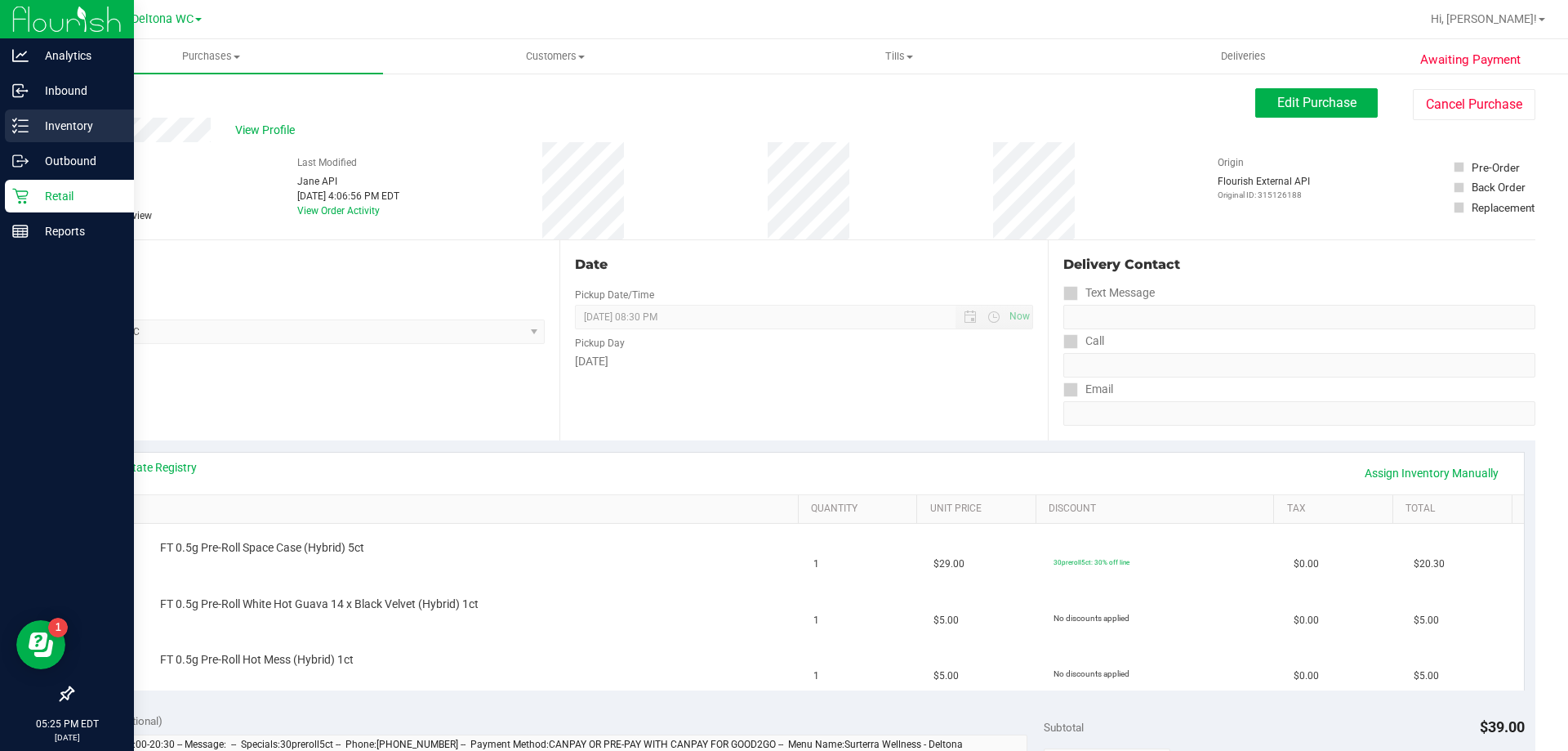
click at [58, 128] on p "Inventory" at bounding box center [77, 126] width 98 height 20
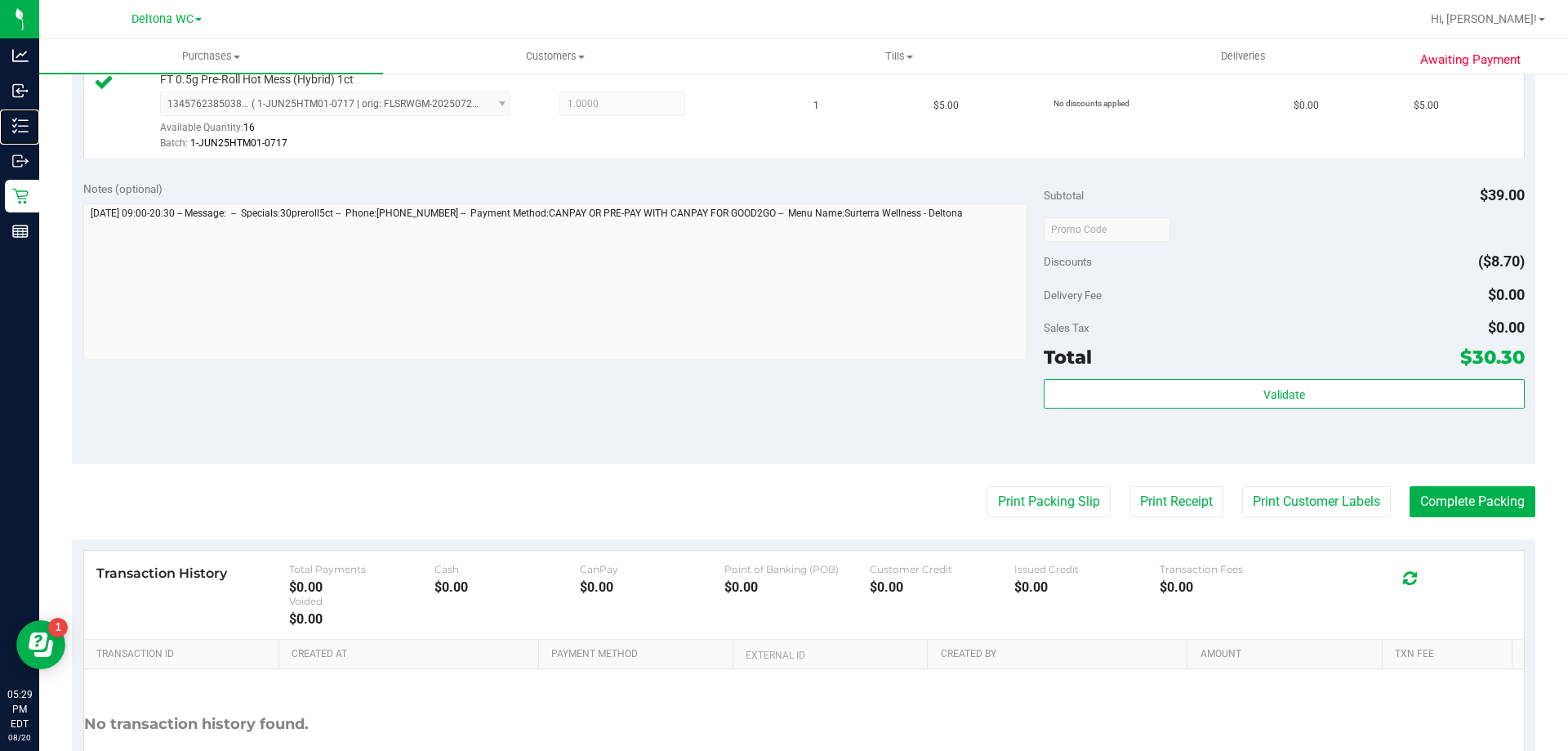
scroll to position [790, 0]
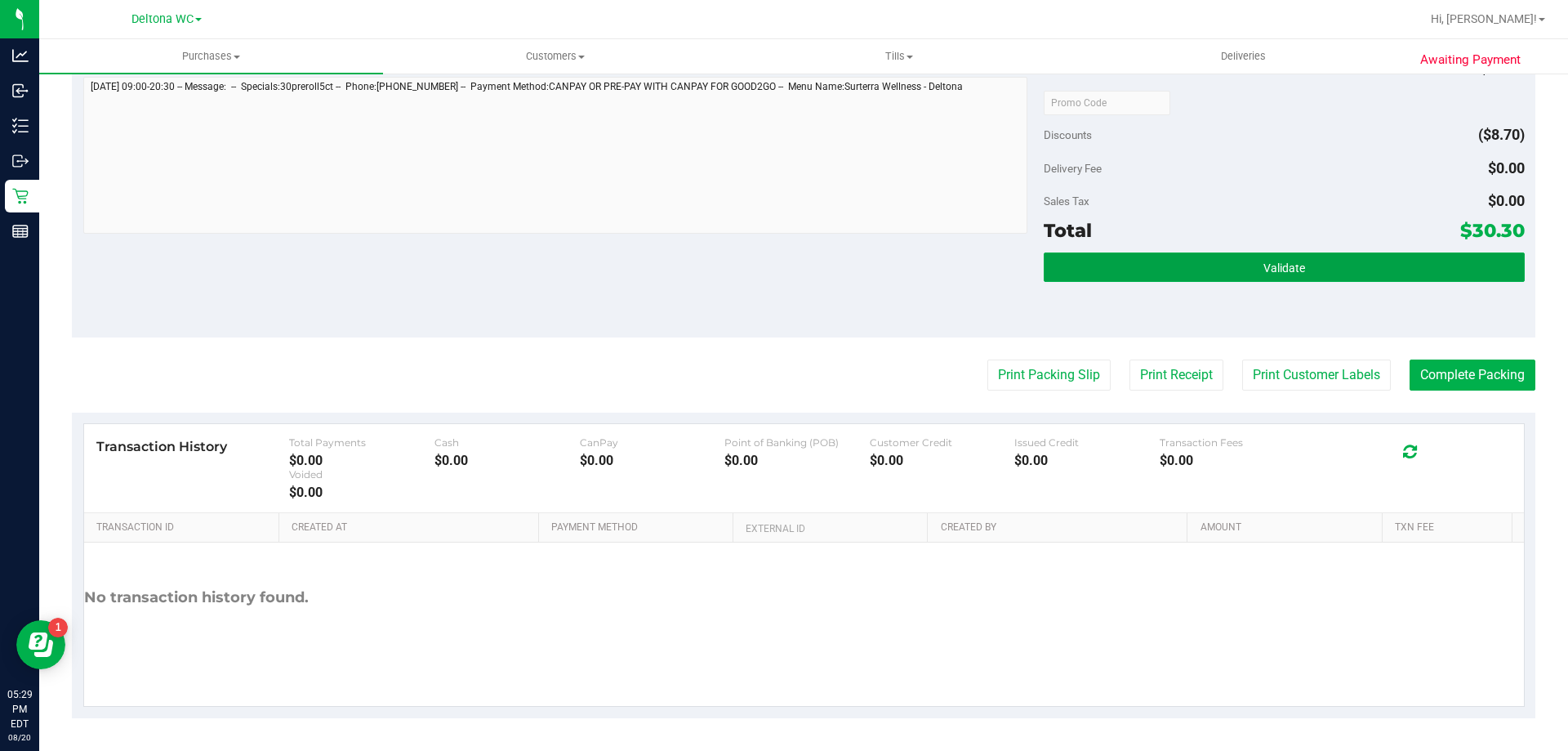
drag, startPoint x: 1227, startPoint y: 268, endPoint x: 1145, endPoint y: 356, distance: 120.3
click at [1221, 270] on button "Validate" at bounding box center [1284, 268] width 480 height 30
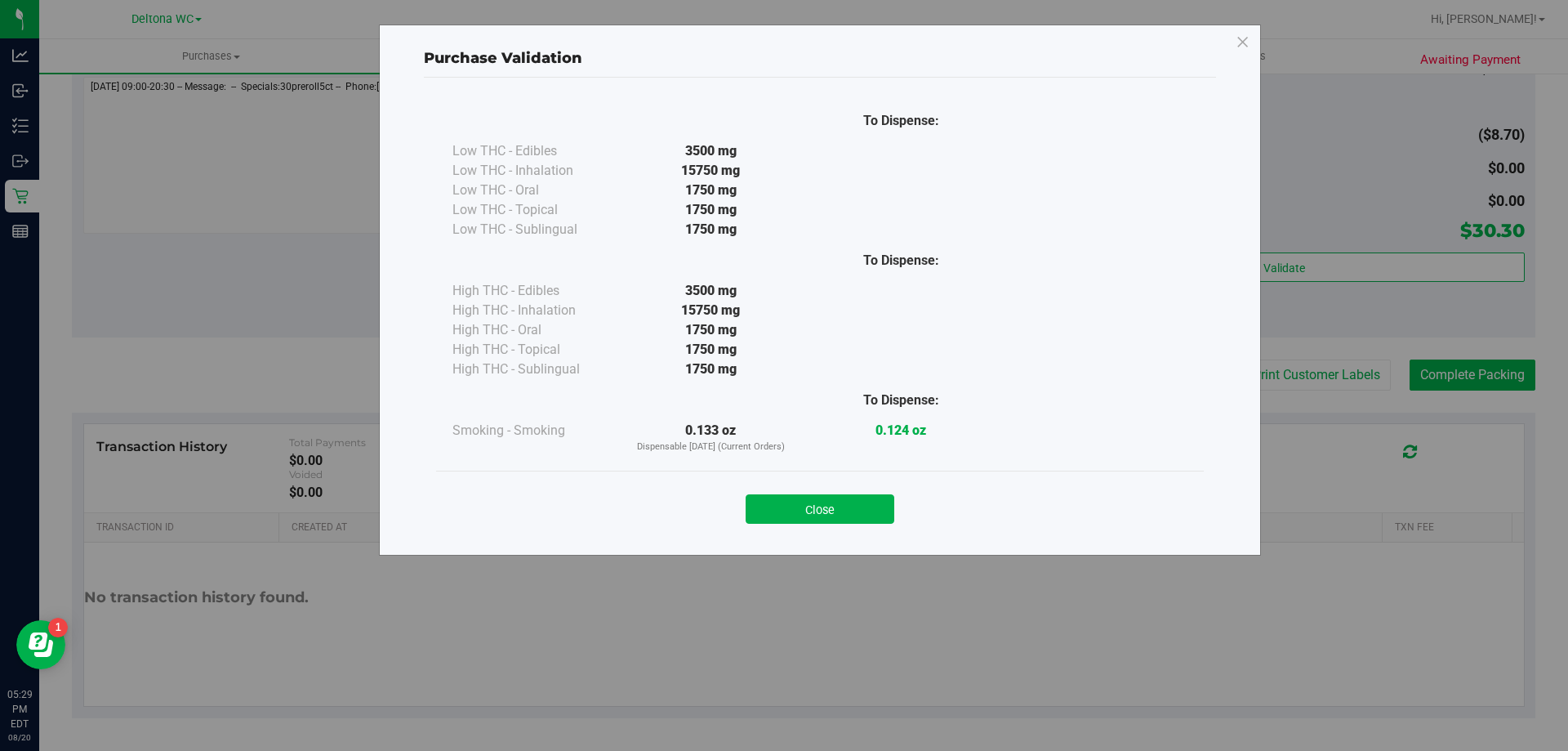
click at [840, 509] on button "Close" at bounding box center [820, 509] width 149 height 30
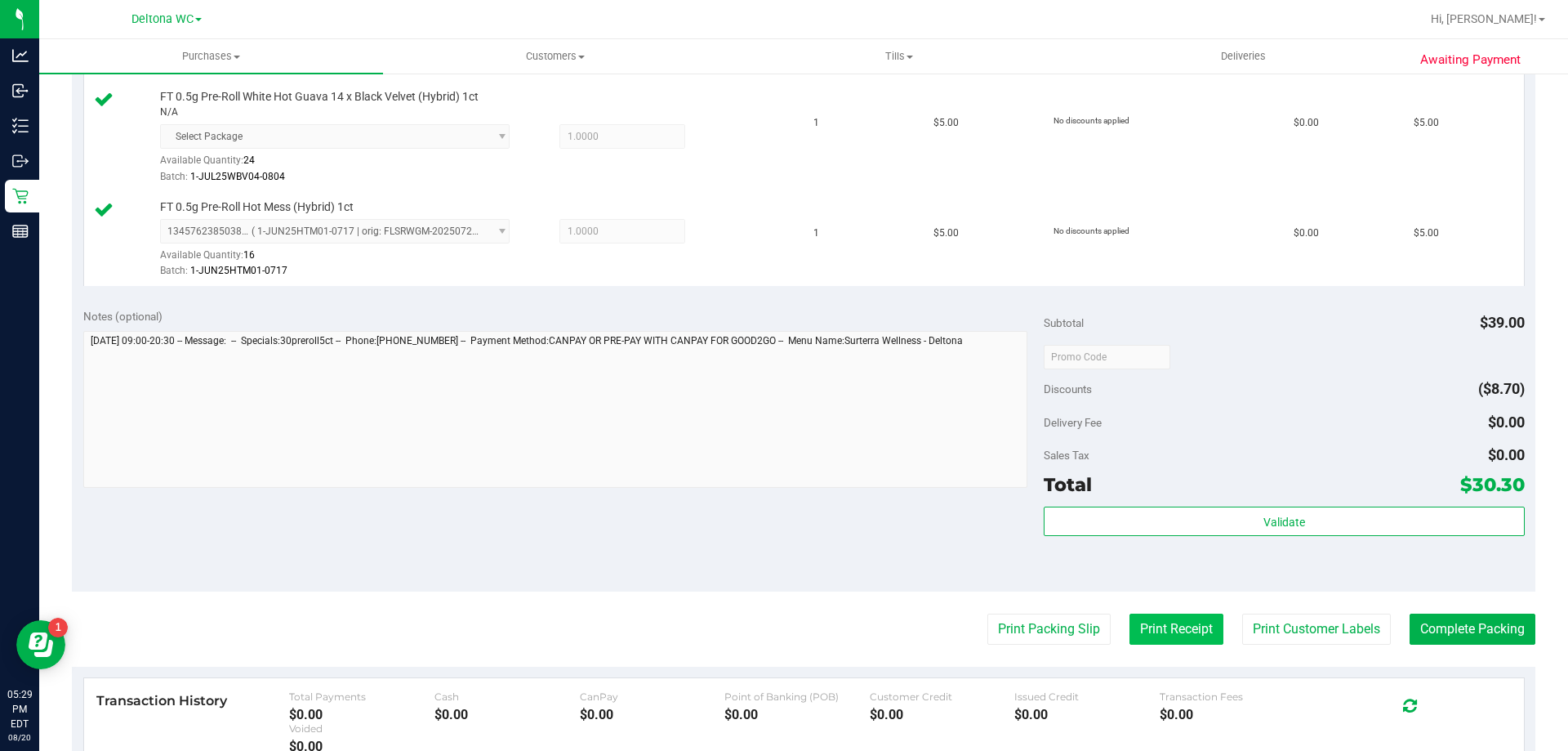
scroll to position [626, 0]
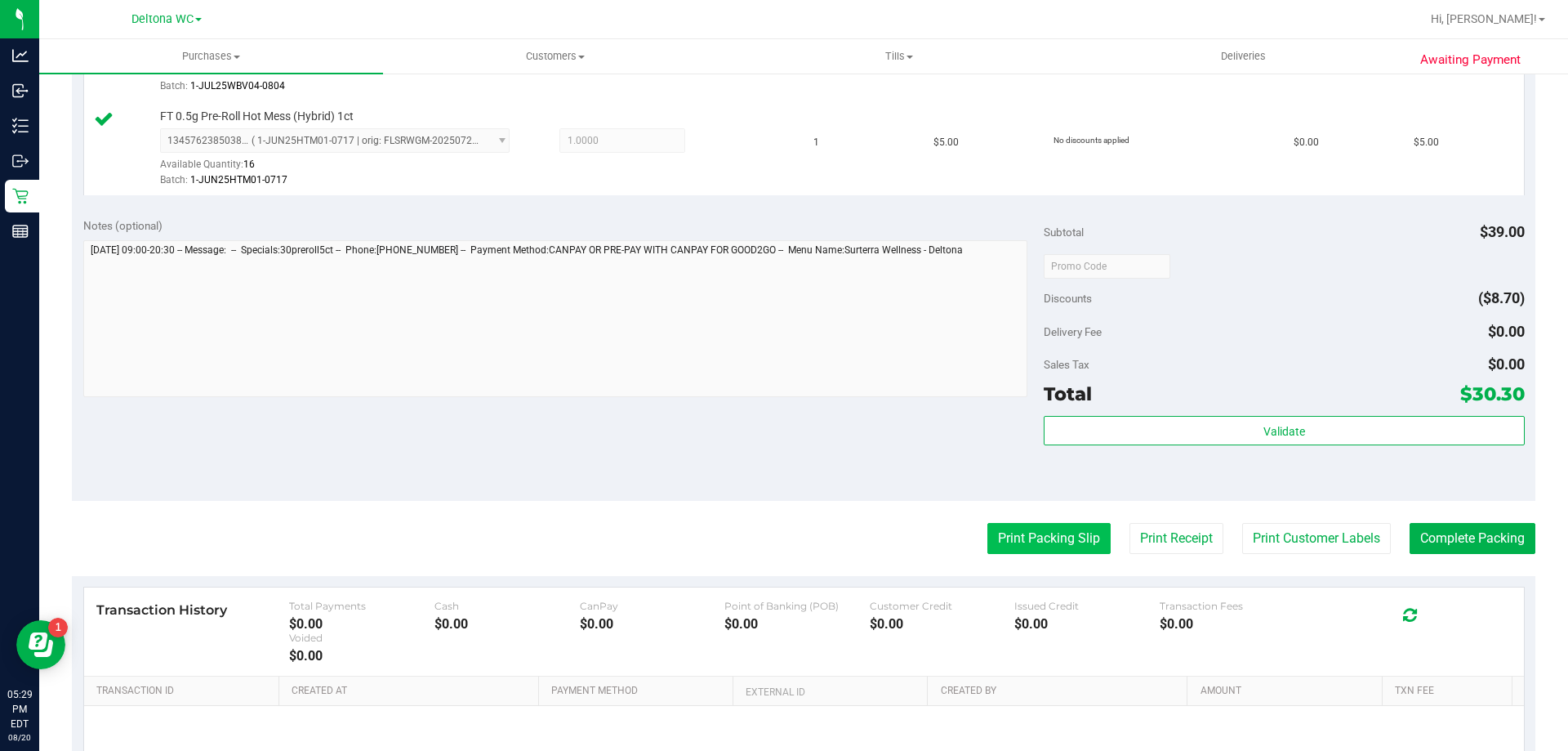
click at [997, 530] on button "Print Packing Slip" at bounding box center [1049, 538] width 123 height 31
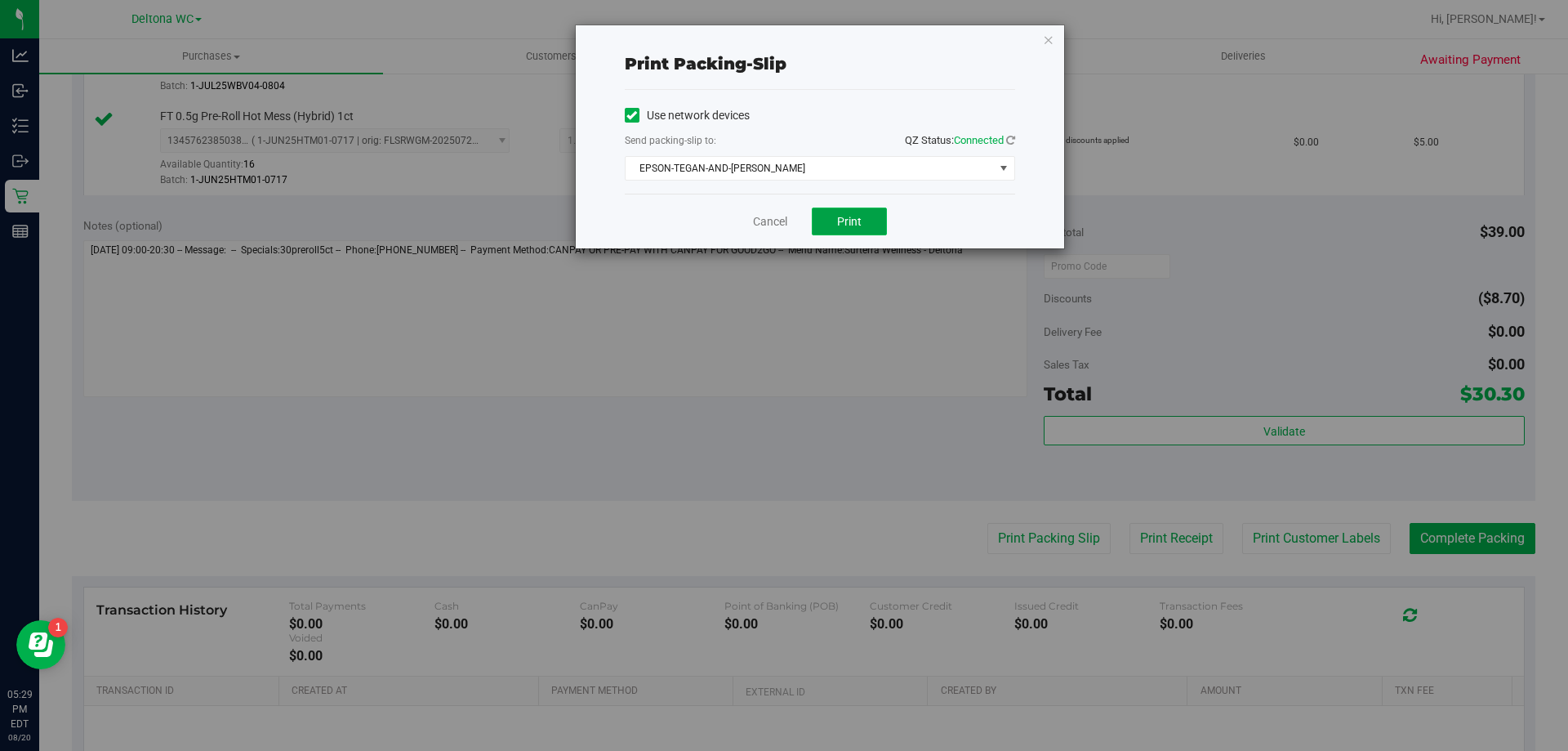
drag, startPoint x: 869, startPoint y: 217, endPoint x: 858, endPoint y: 239, distance: 24.6
click at [868, 217] on button "Print" at bounding box center [850, 221] width 75 height 28
click at [1049, 40] on icon "button" at bounding box center [1049, 40] width 12 height 20
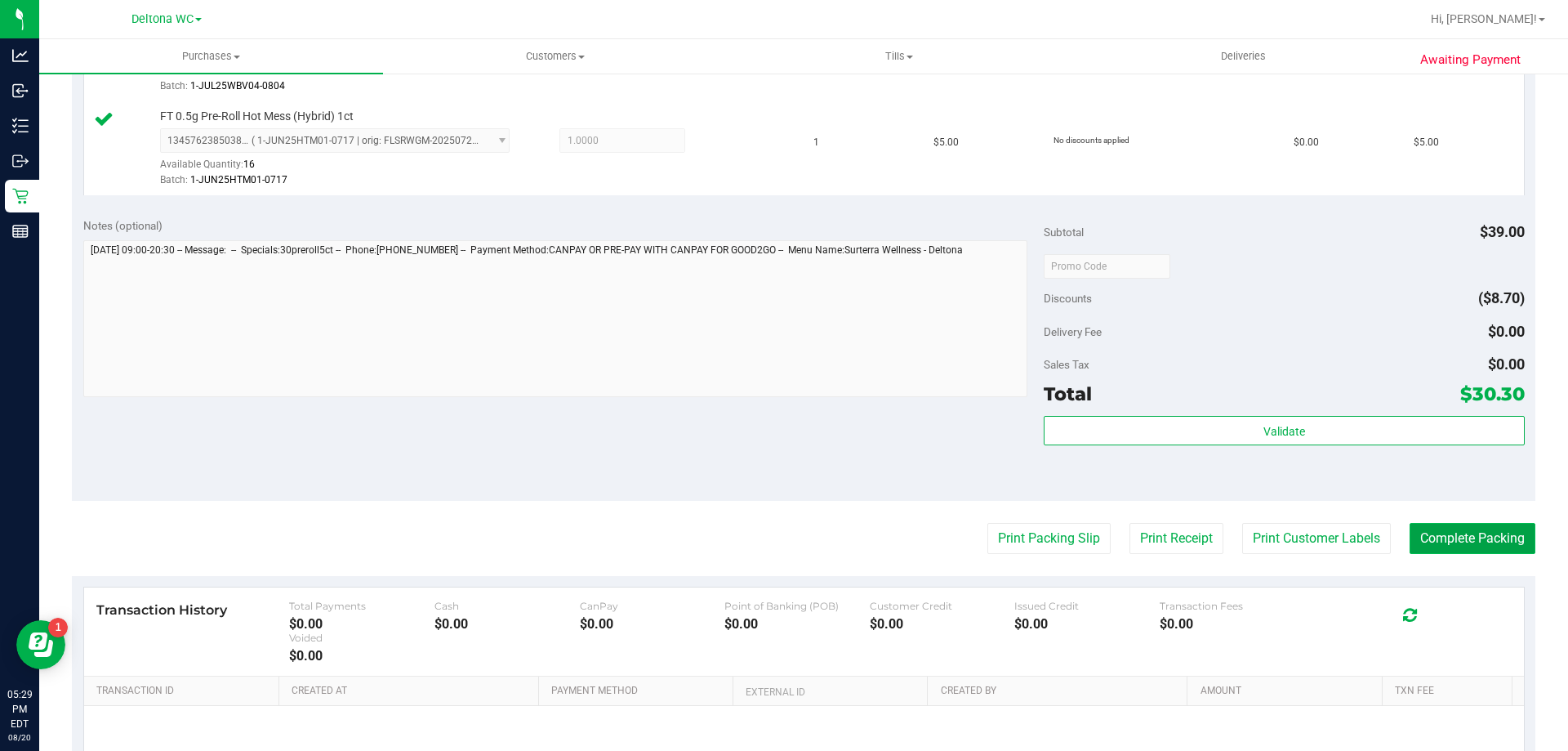
click at [1435, 529] on button "Complete Packing" at bounding box center [1472, 538] width 126 height 31
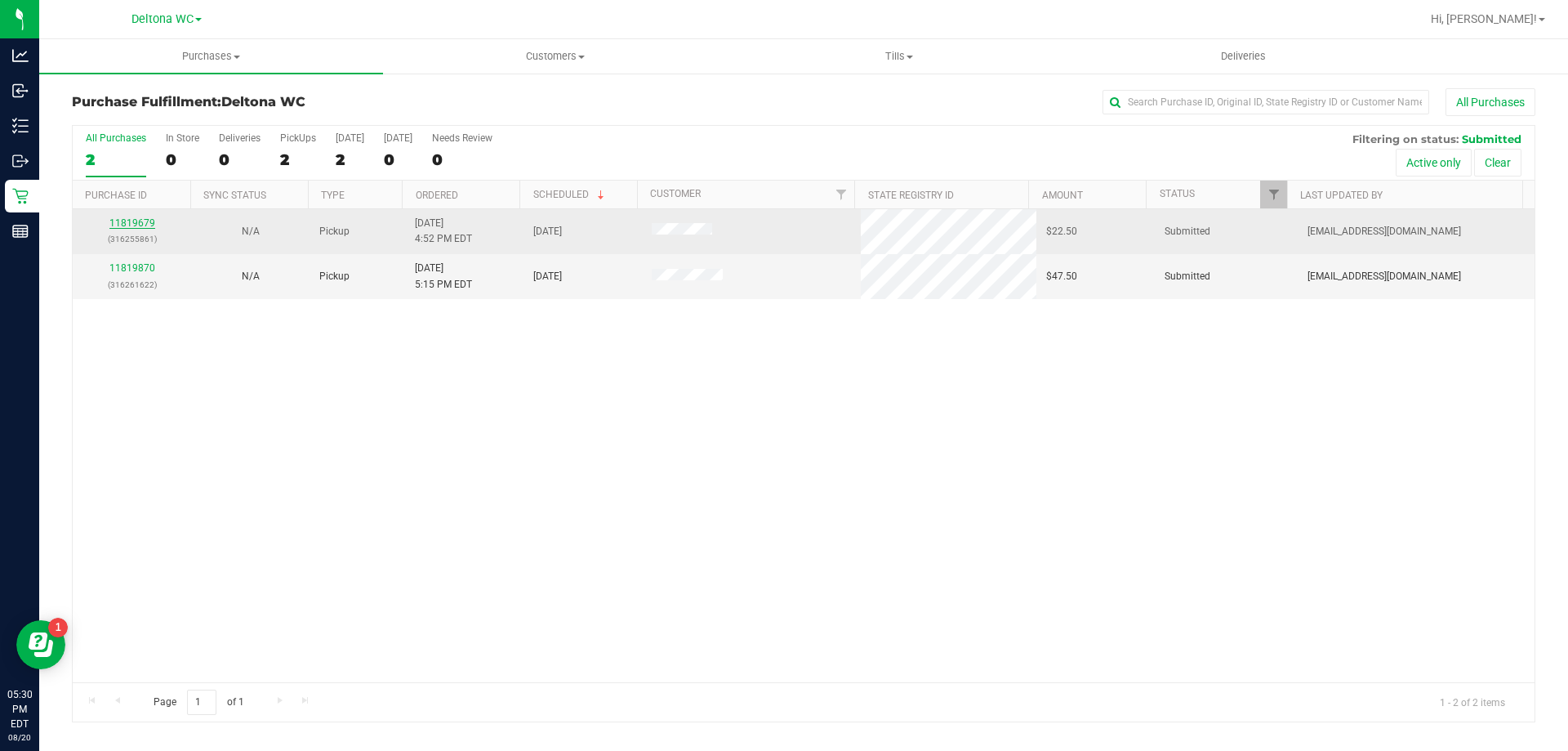
click at [125, 220] on link "11819679" at bounding box center [132, 223] width 46 height 12
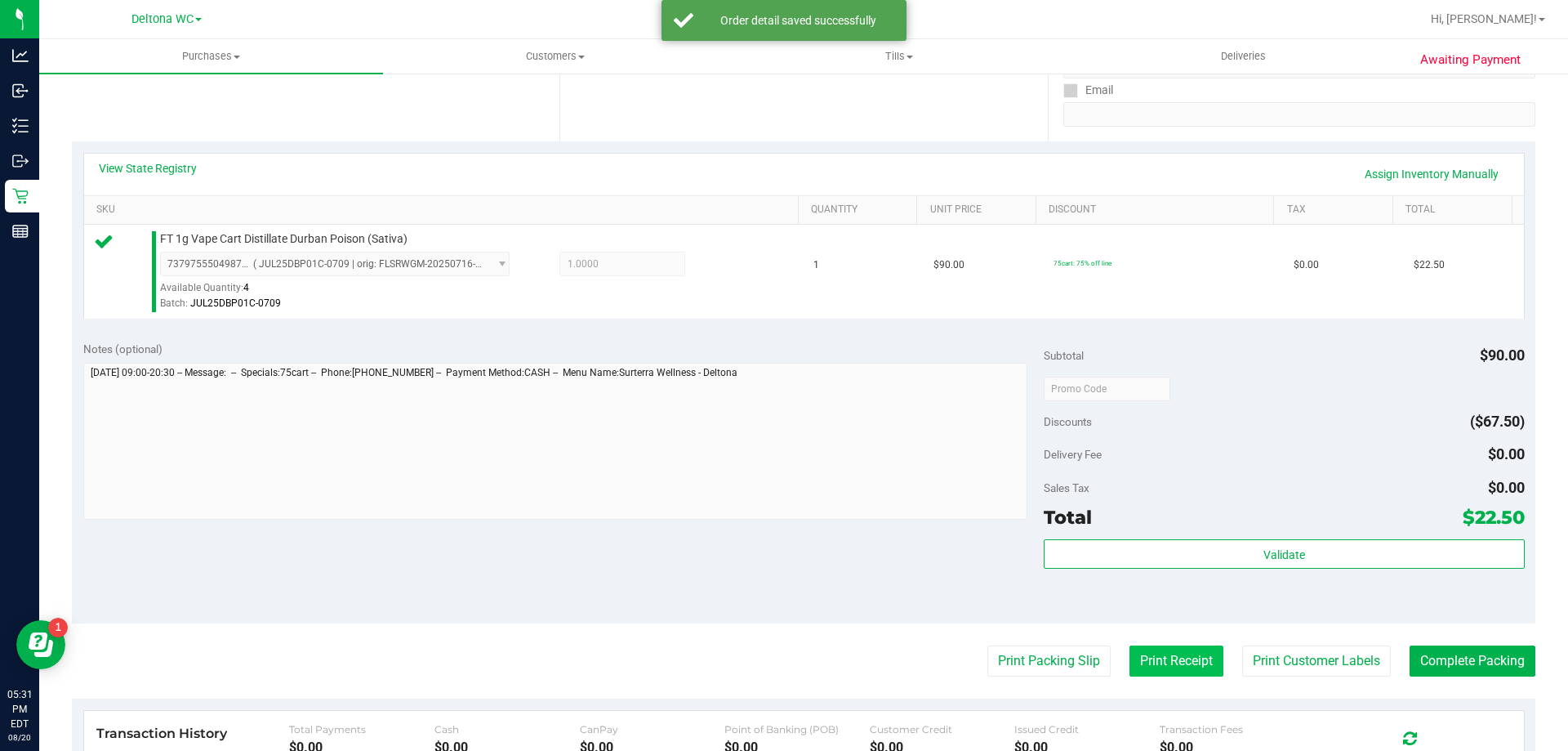
scroll to position [327, 0]
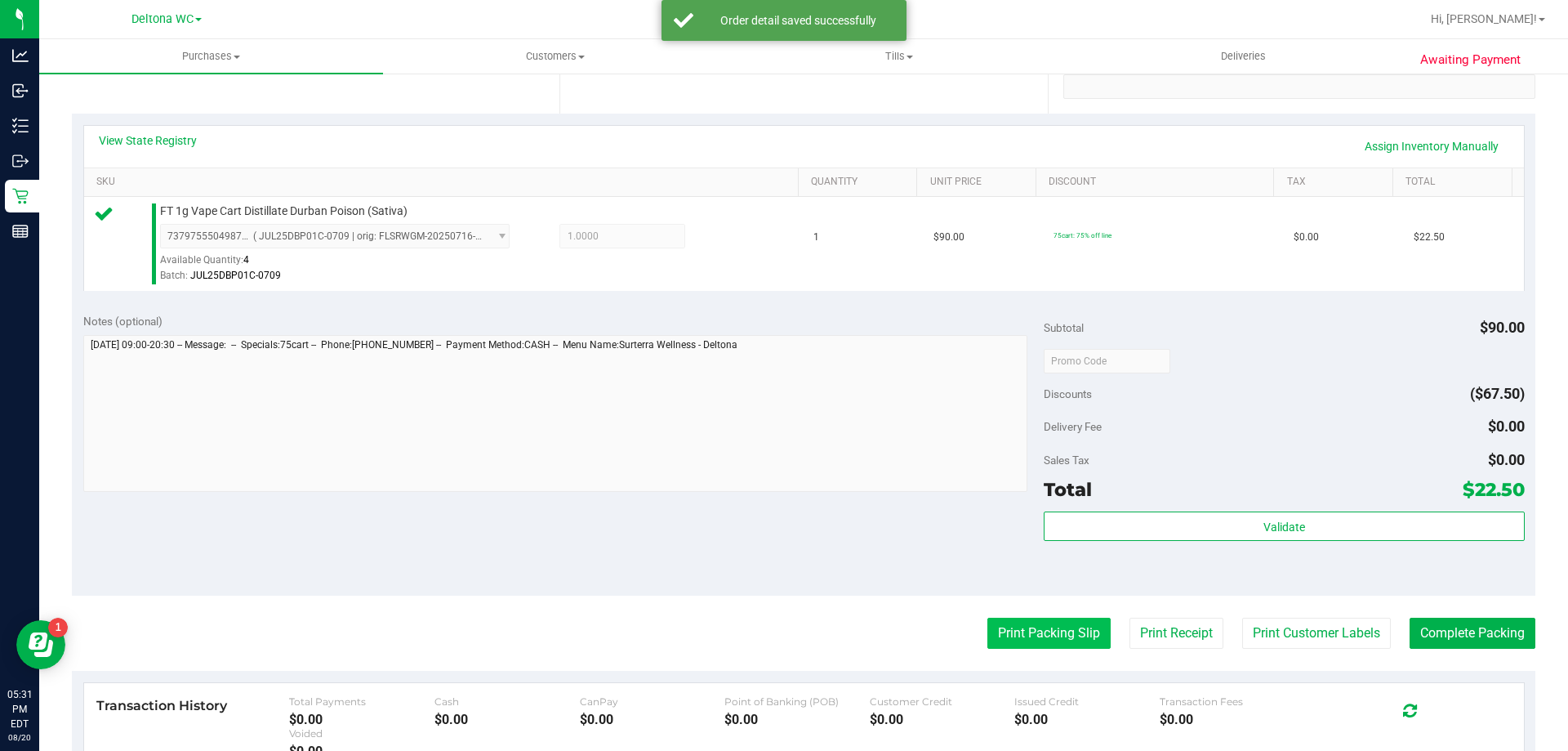
click at [1025, 635] on button "Print Packing Slip" at bounding box center [1049, 632] width 123 height 31
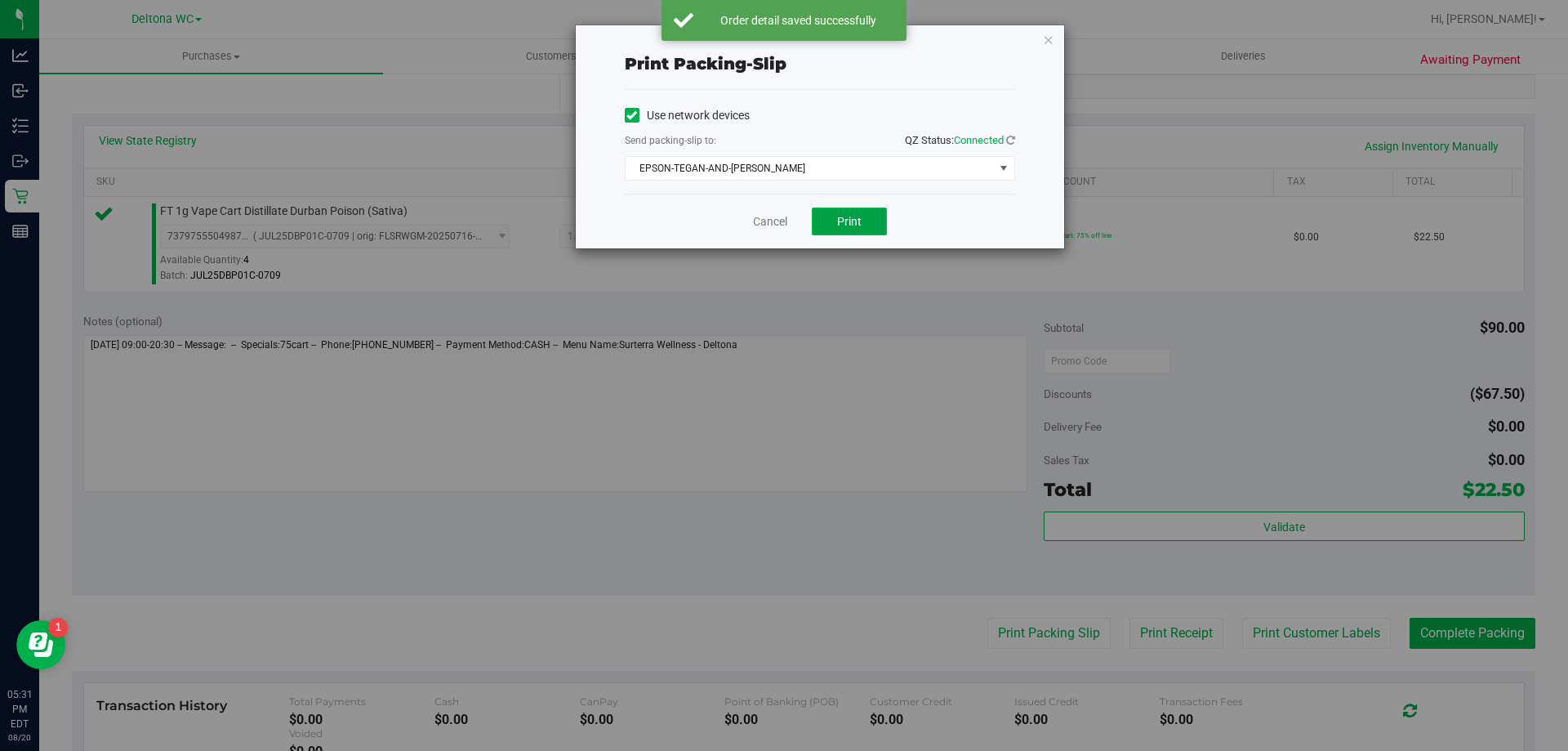
click at [836, 225] on button "Print" at bounding box center [850, 221] width 75 height 28
click at [1044, 45] on icon "button" at bounding box center [1049, 40] width 12 height 20
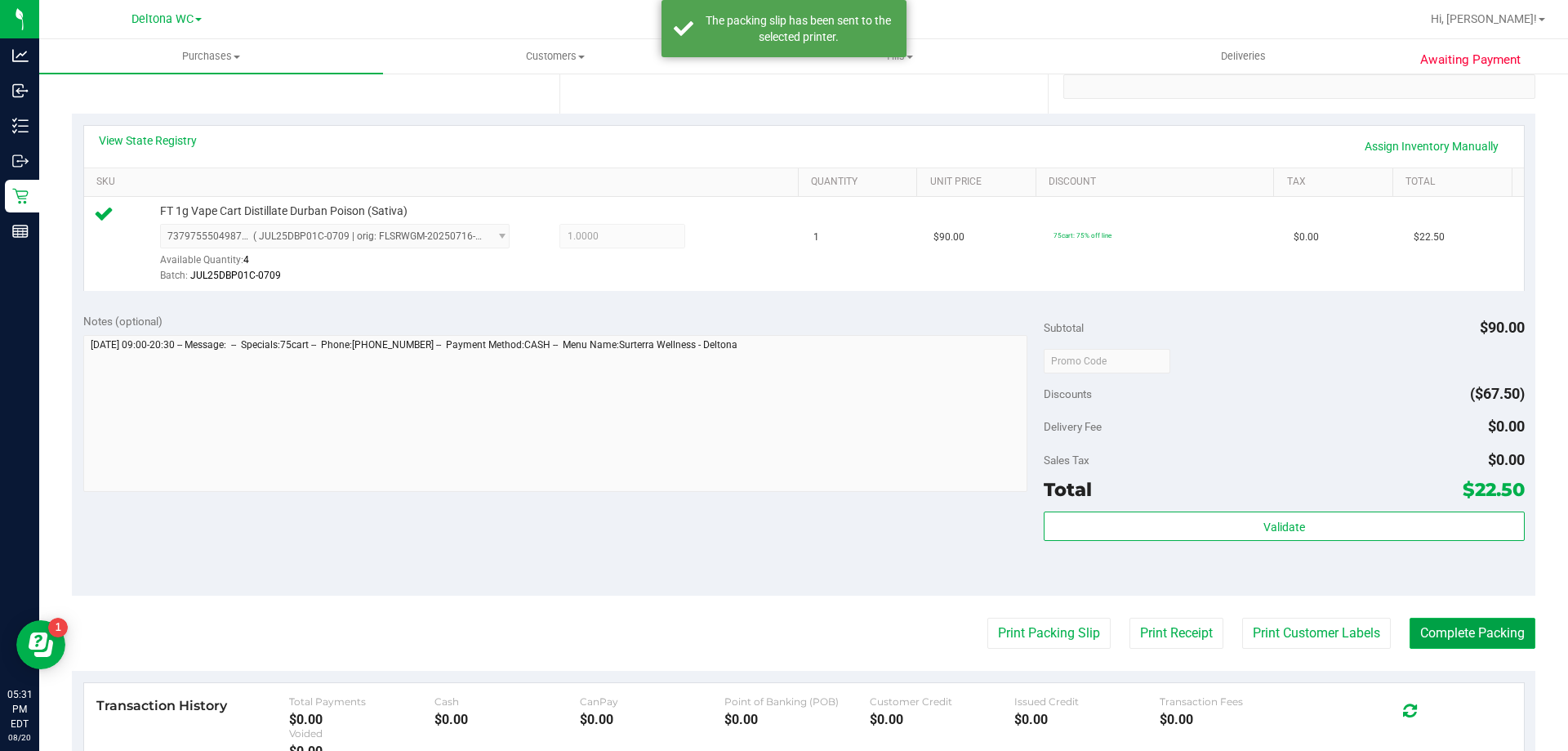
click at [1434, 631] on button "Complete Packing" at bounding box center [1472, 632] width 126 height 31
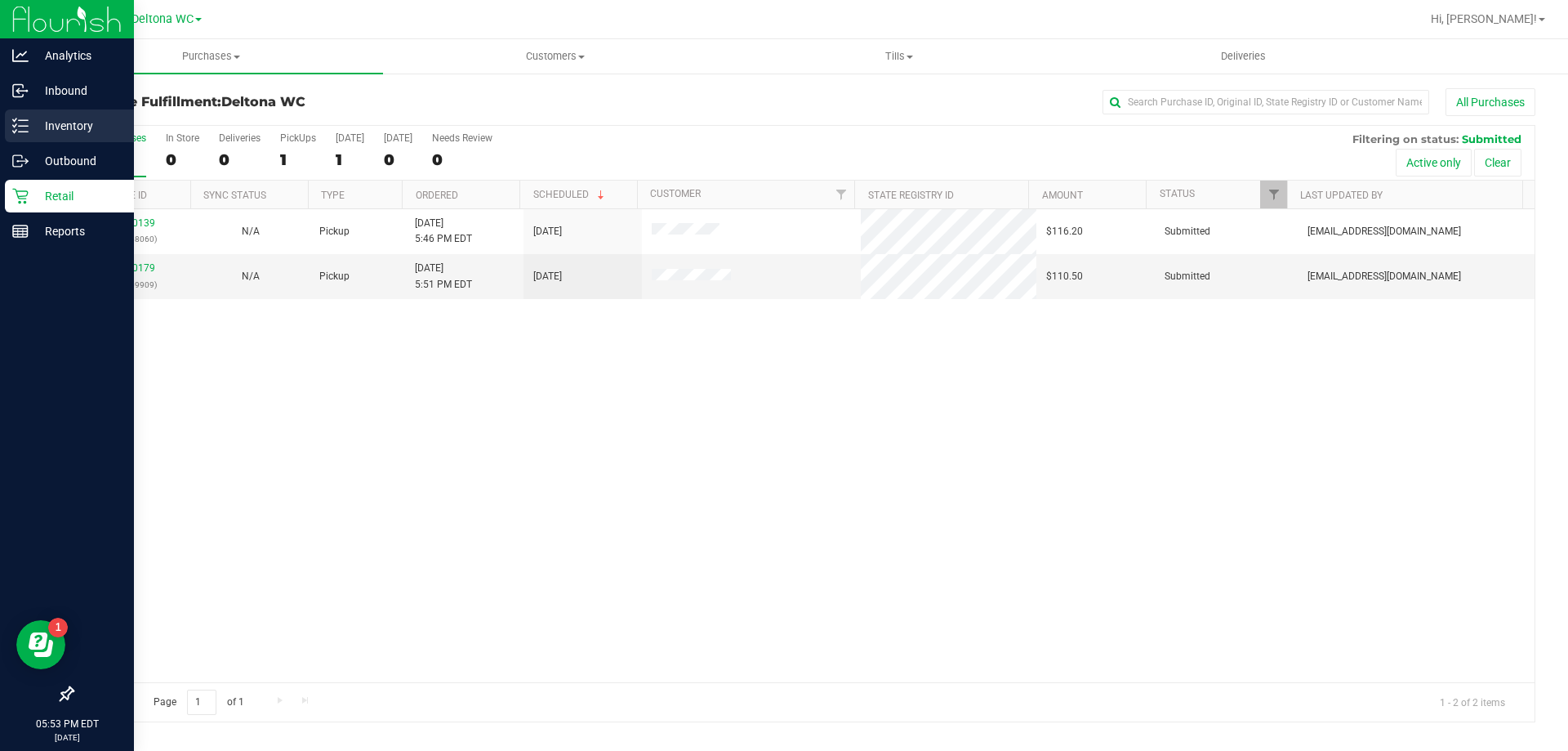
click at [26, 126] on line at bounding box center [23, 126] width 9 height 0
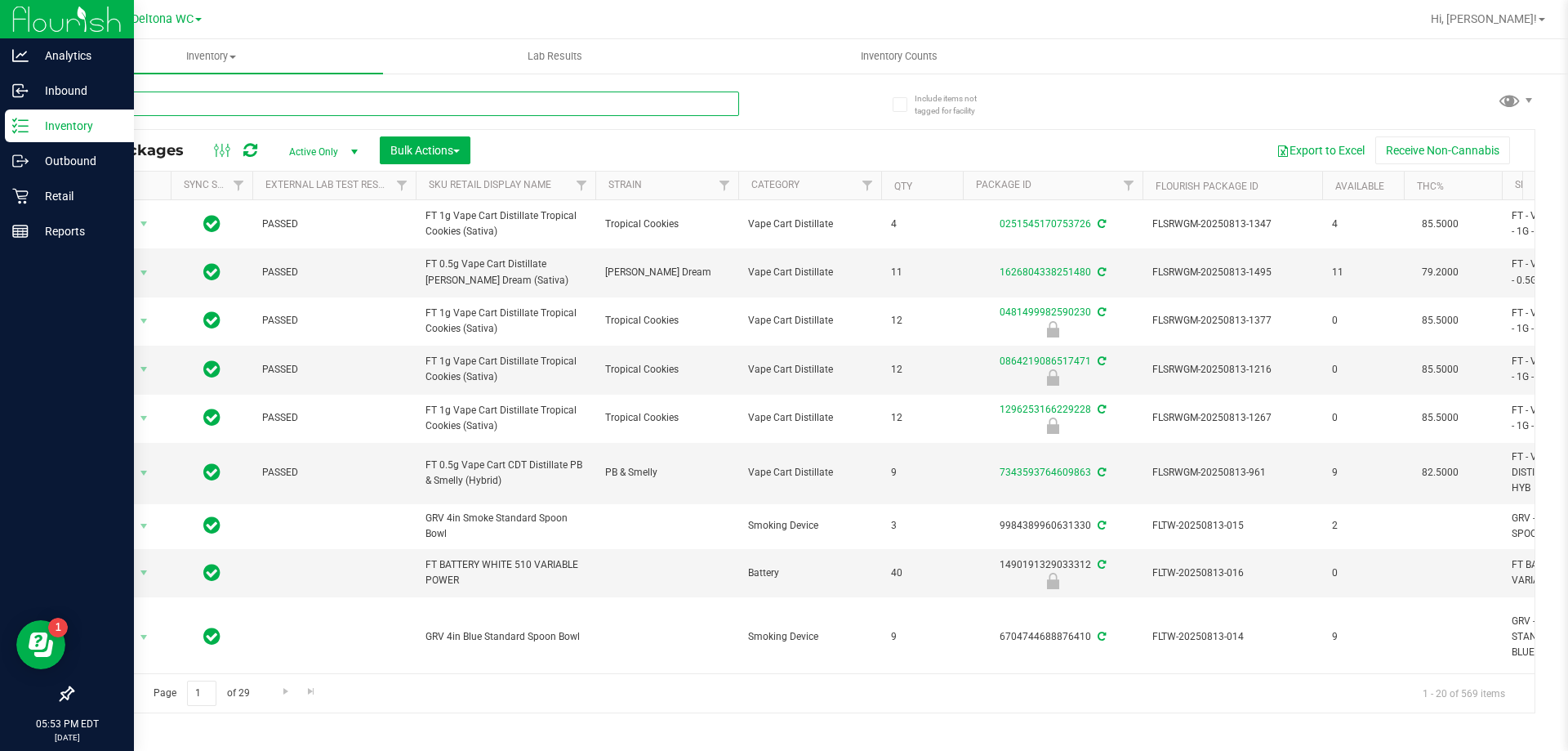
click at [241, 100] on input "text" at bounding box center [406, 103] width 668 height 25
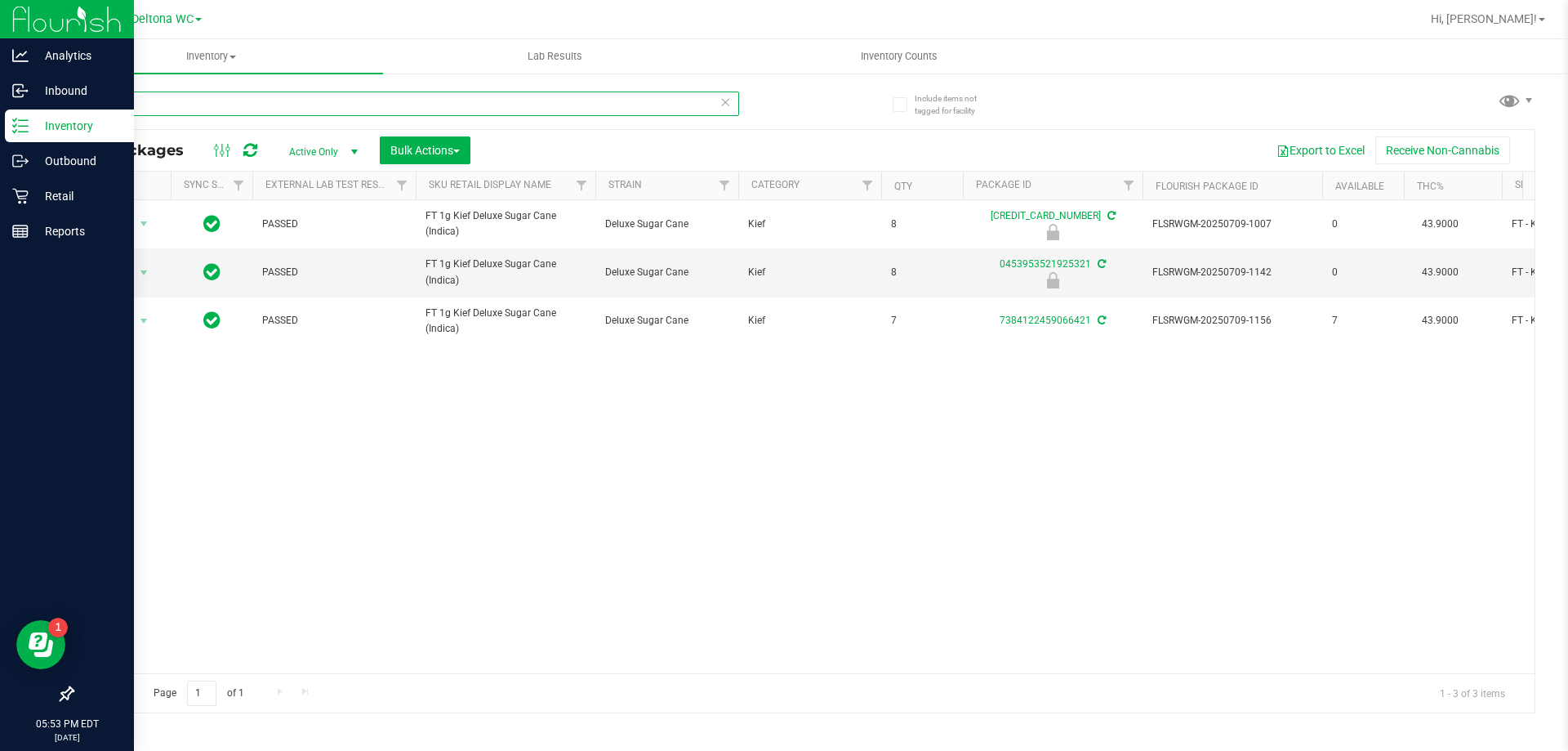
type input "d"
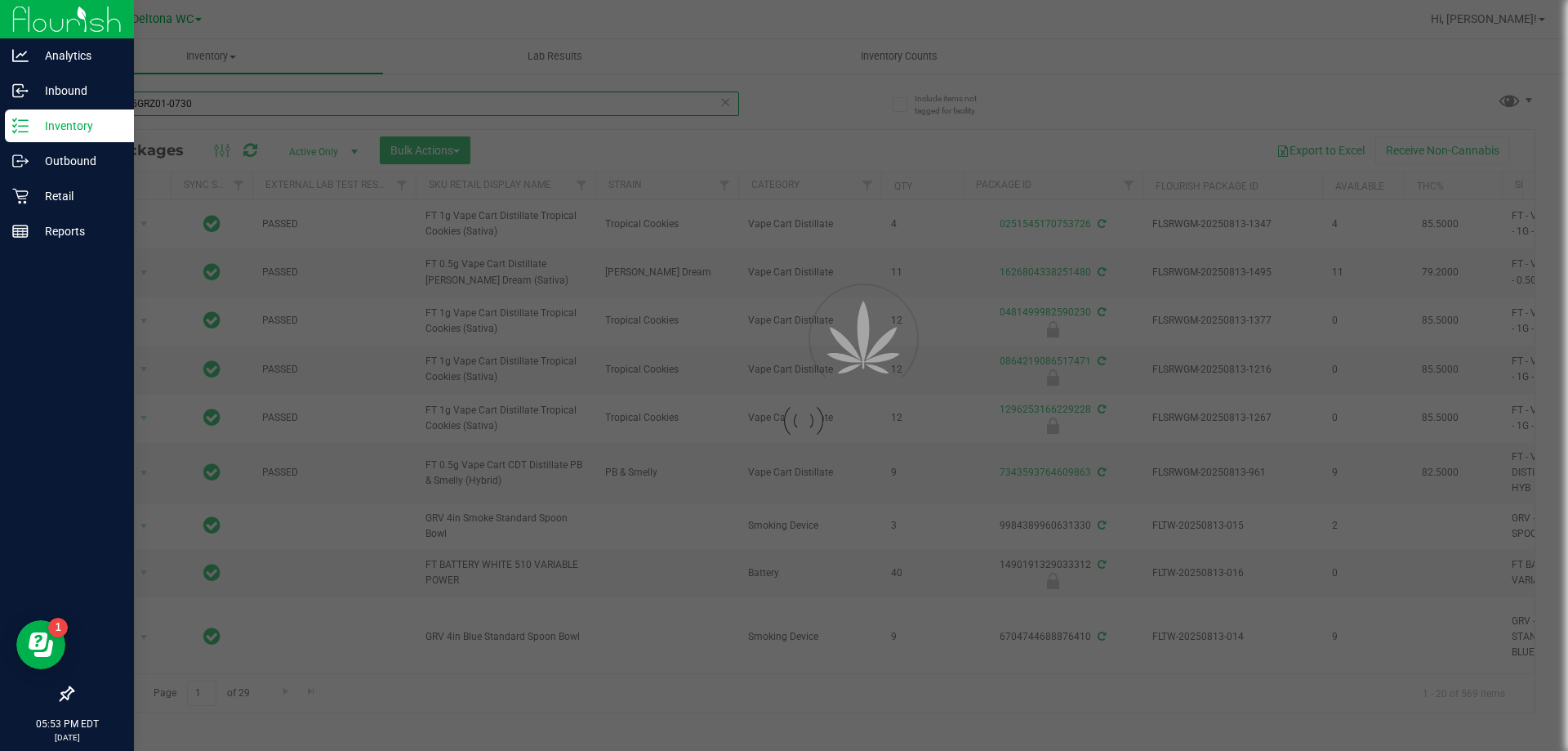
type input "W-JUL25GRZ01-0730"
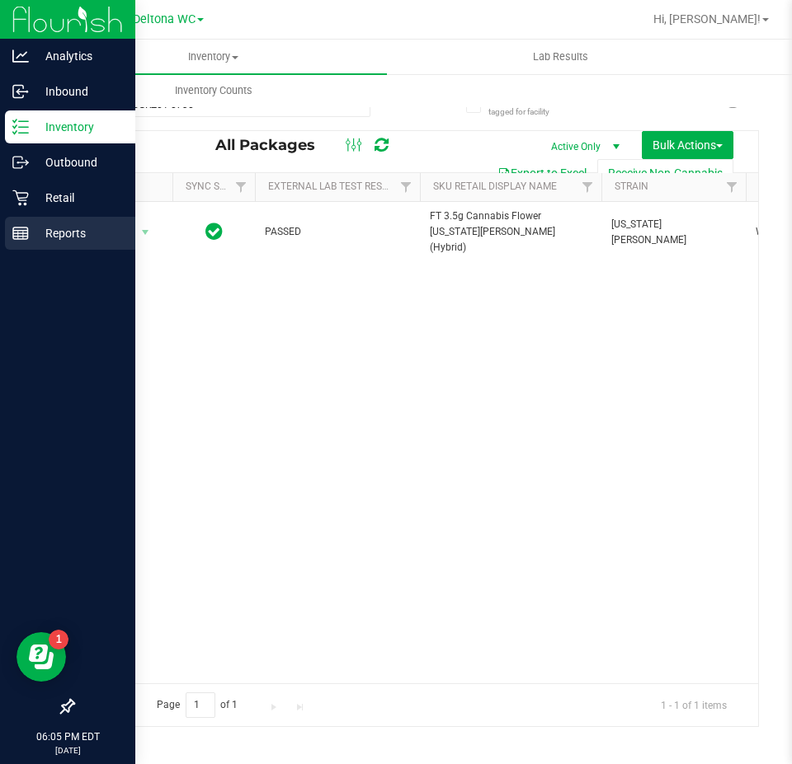
click at [73, 237] on p "Reports" at bounding box center [78, 233] width 99 height 20
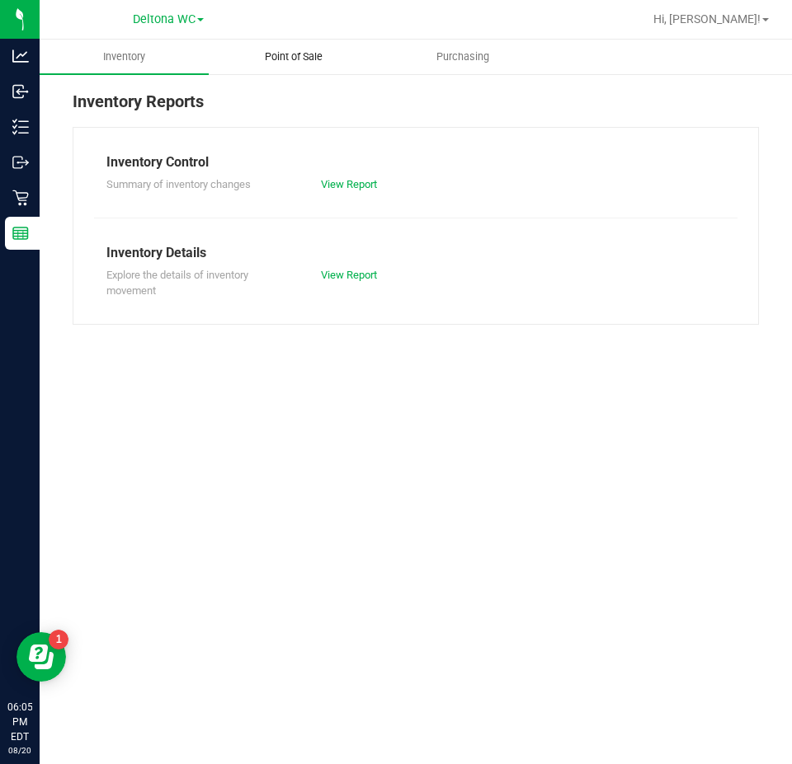
click at [308, 54] on span "Point of Sale" at bounding box center [293, 56] width 102 height 15
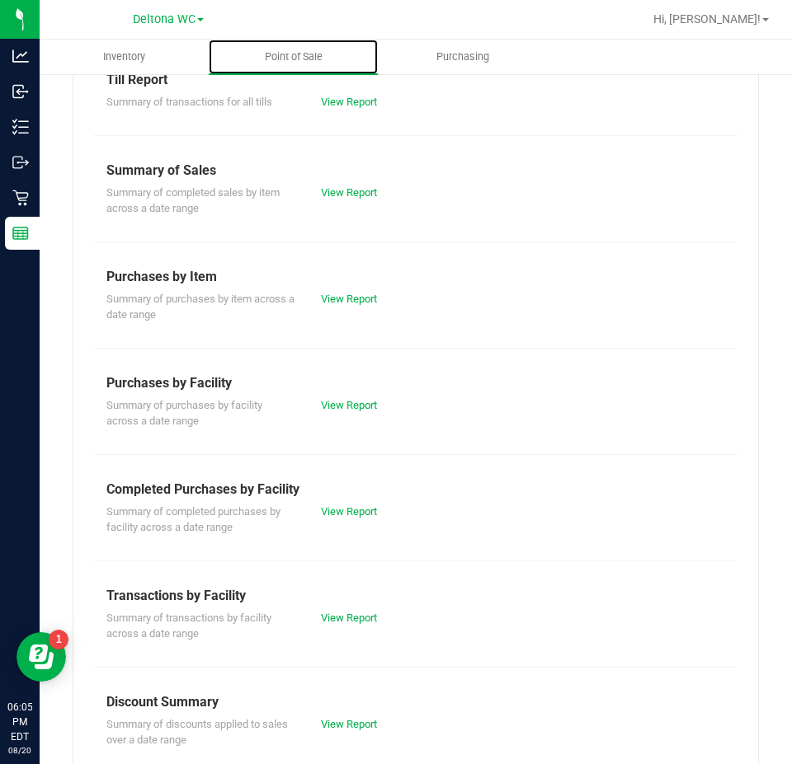
scroll to position [215, 0]
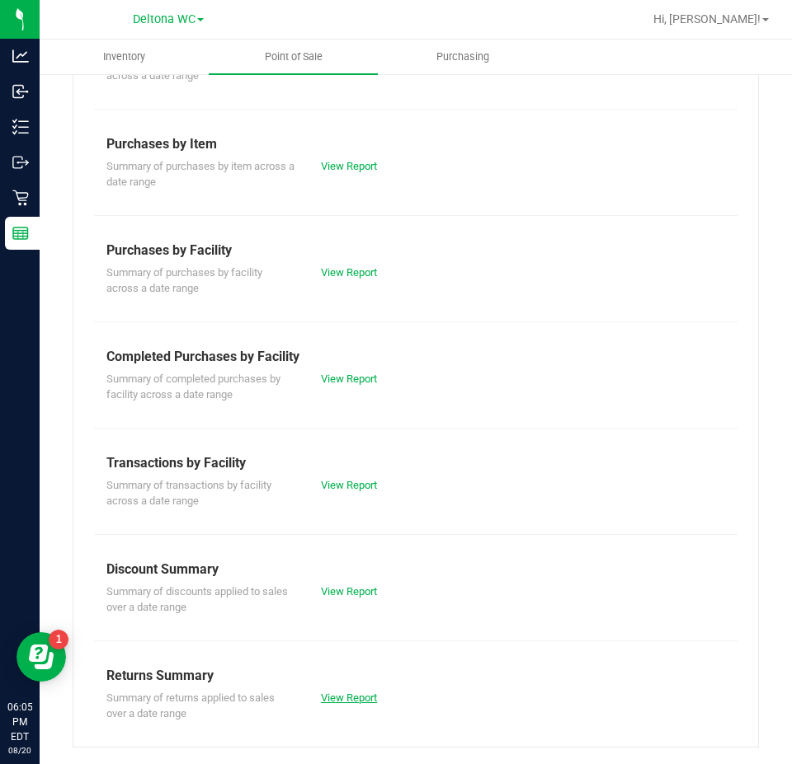
click at [363, 694] on link "View Report" at bounding box center [349, 698] width 56 height 12
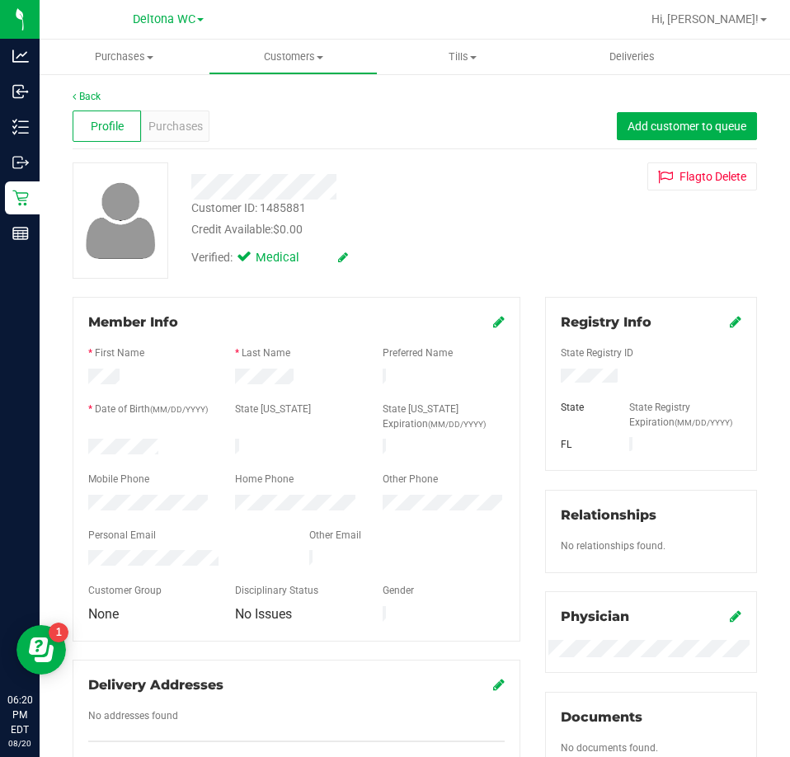
click at [283, 203] on div "Customer ID: 1485881" at bounding box center [248, 208] width 115 height 17
click at [283, 204] on div "Customer ID: 1485881" at bounding box center [248, 208] width 115 height 17
copy div "1485881"
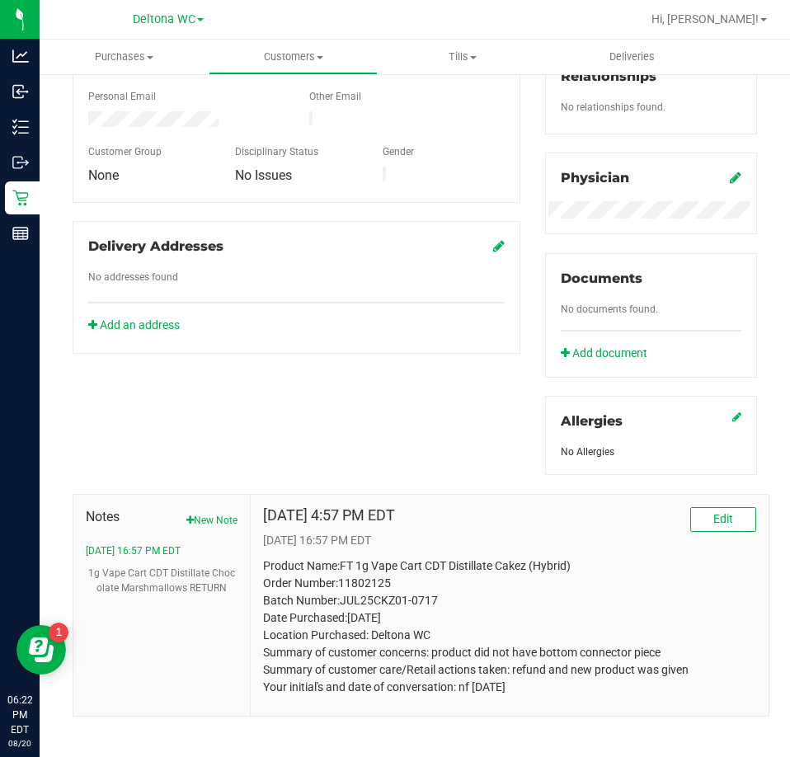
scroll to position [450, 0]
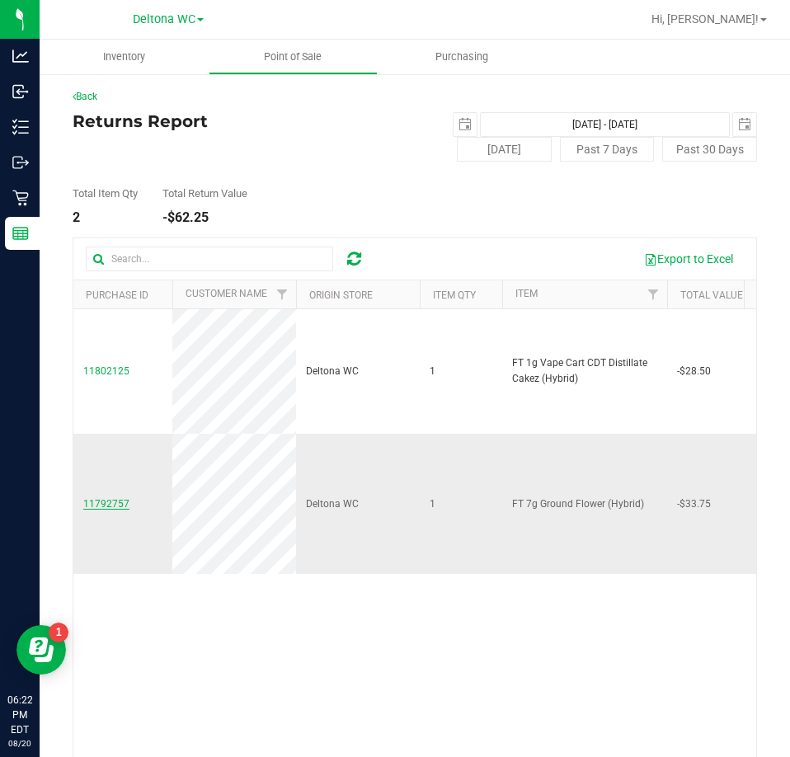
click at [91, 506] on span "11792757" at bounding box center [106, 504] width 46 height 12
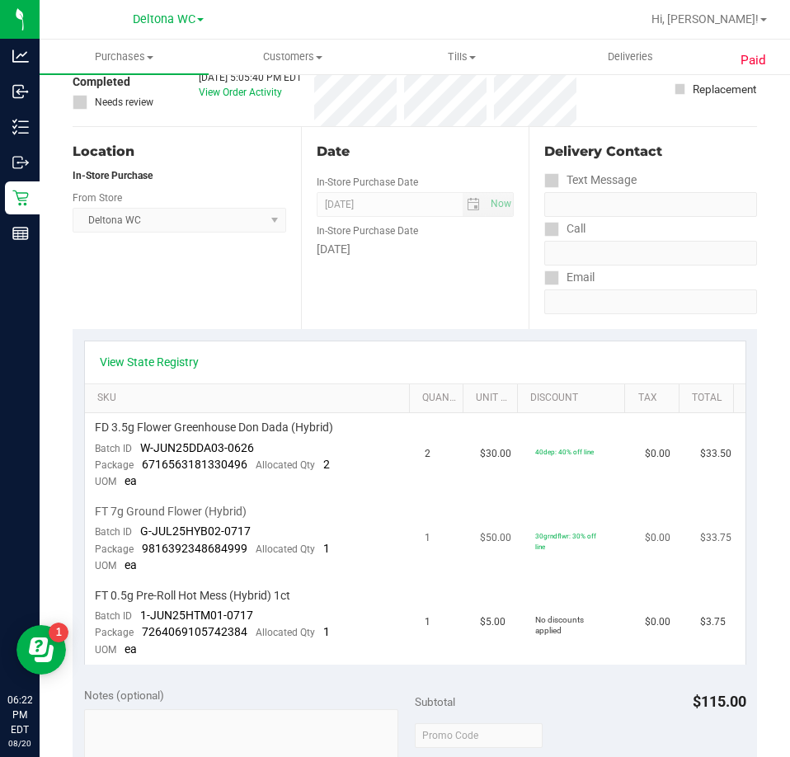
scroll to position [165, 0]
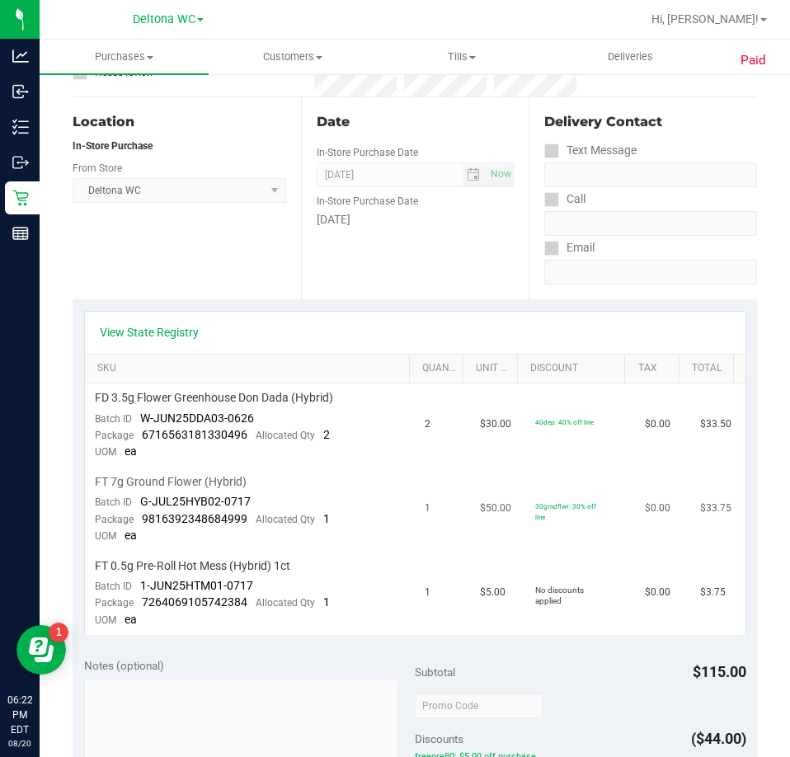
click at [210, 475] on span "FT 7g Ground Flower (Hybrid)" at bounding box center [171, 482] width 152 height 16
copy div "FT 7g Ground Flower (Hybrid)"
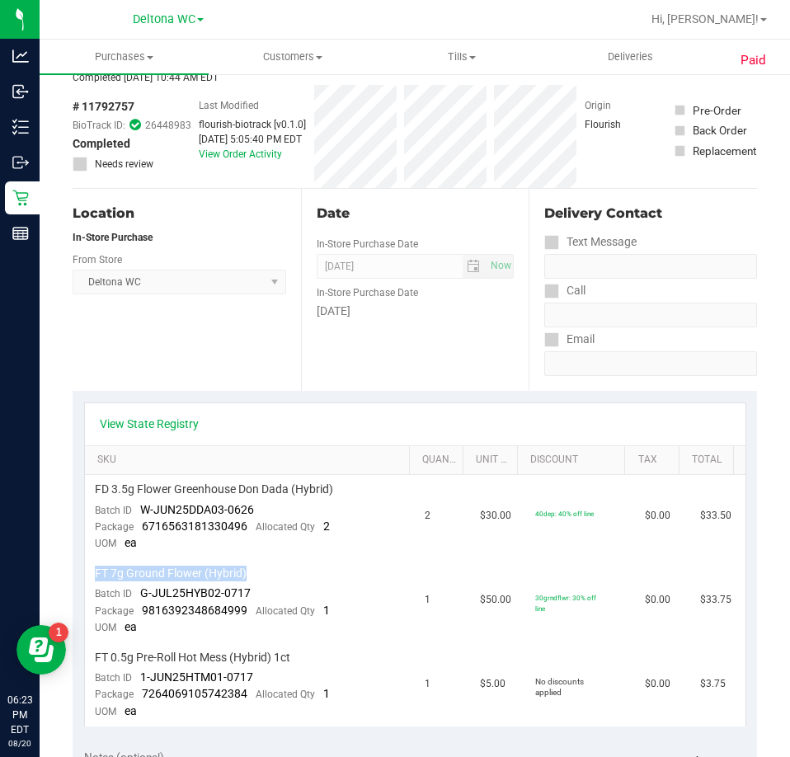
scroll to position [0, 0]
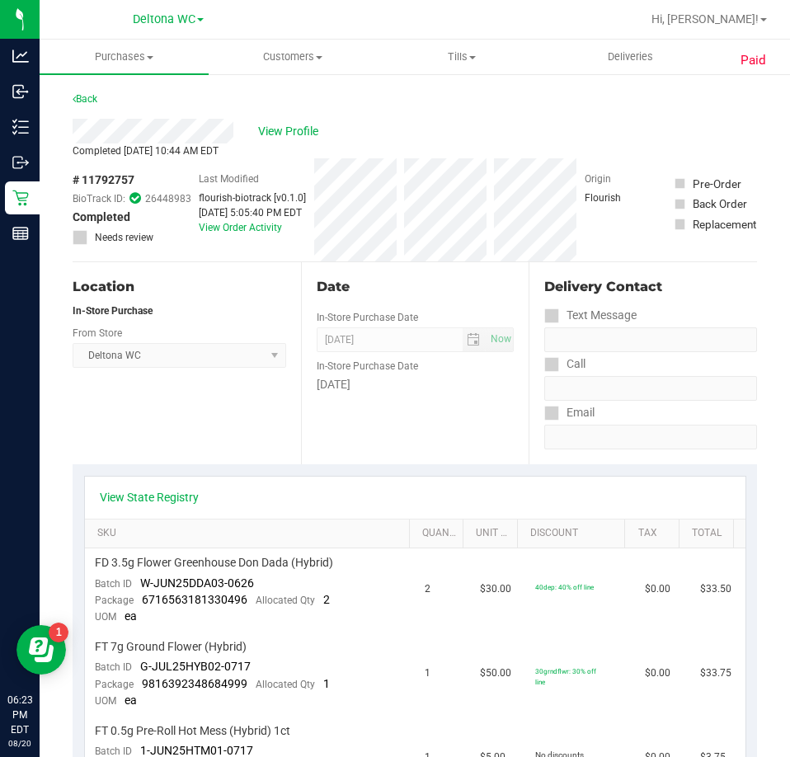
click at [109, 179] on span "# 11792757" at bounding box center [104, 179] width 62 height 17
copy span "11792757"
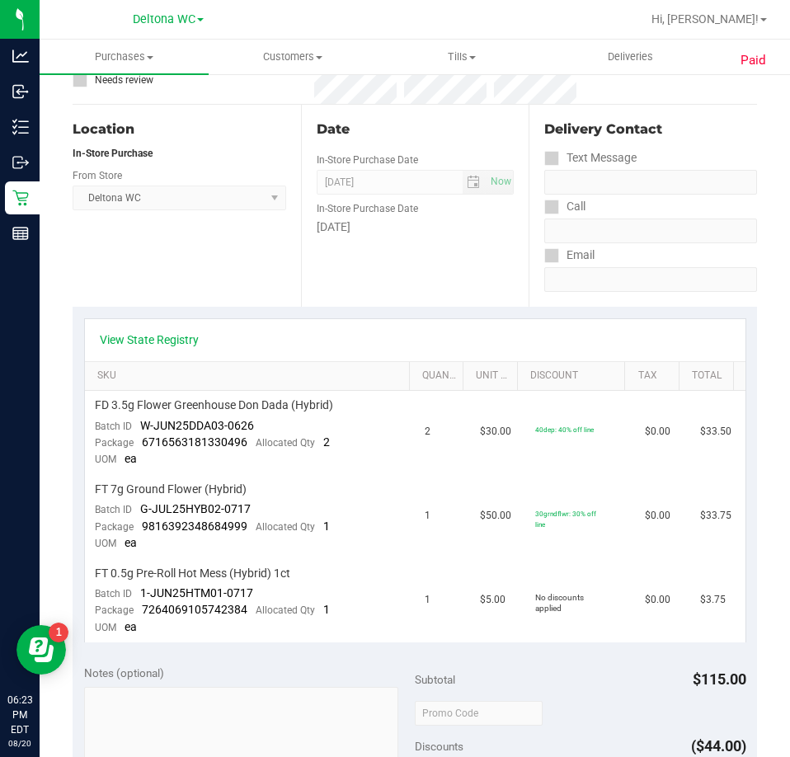
scroll to position [165, 0]
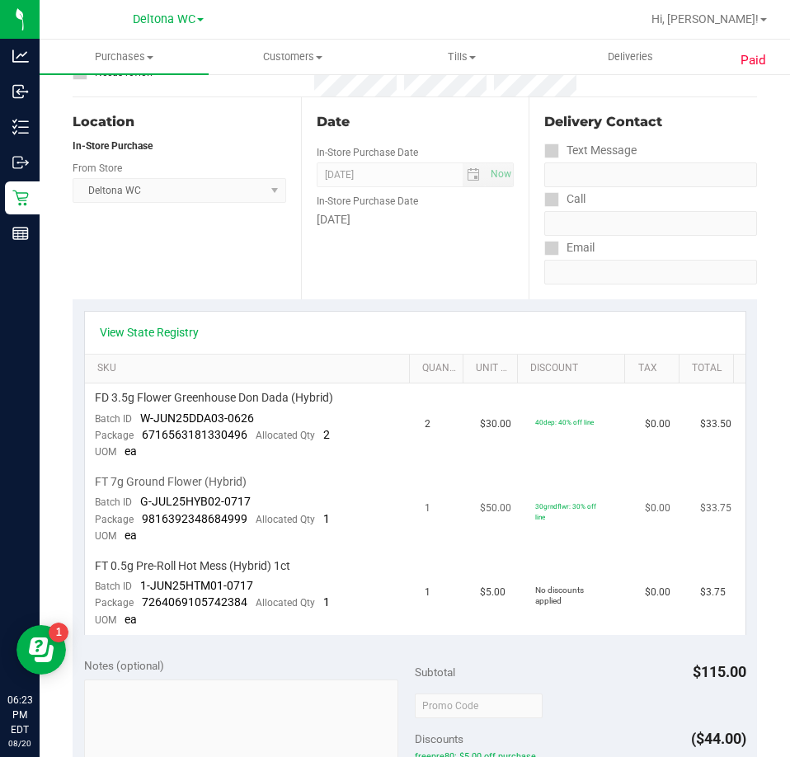
click at [173, 501] on span "G-JUL25HYB02-0717" at bounding box center [195, 501] width 110 height 13
click at [253, 497] on td "FT 7g Ground Flower (Hybrid) Batch ID G-JUL25HYB02-0717 Package 981639234868499…" at bounding box center [250, 509] width 331 height 84
drag, startPoint x: 247, startPoint y: 500, endPoint x: 173, endPoint y: 494, distance: 73.6
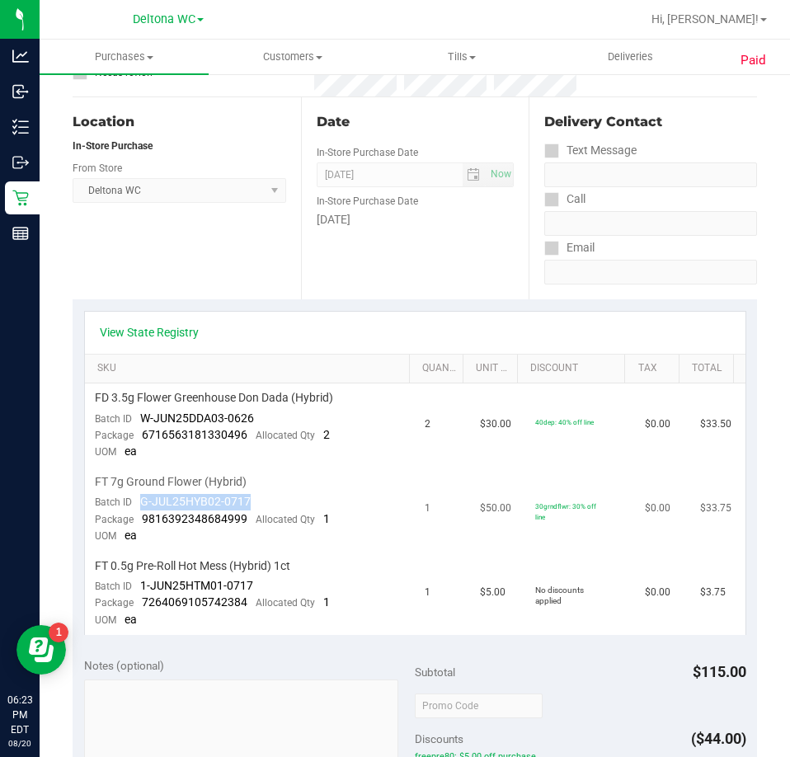
click at [140, 498] on span "G-JUL25HYB02-0717" at bounding box center [195, 501] width 110 height 13
copy span "G-JUL25HYB02-0717"
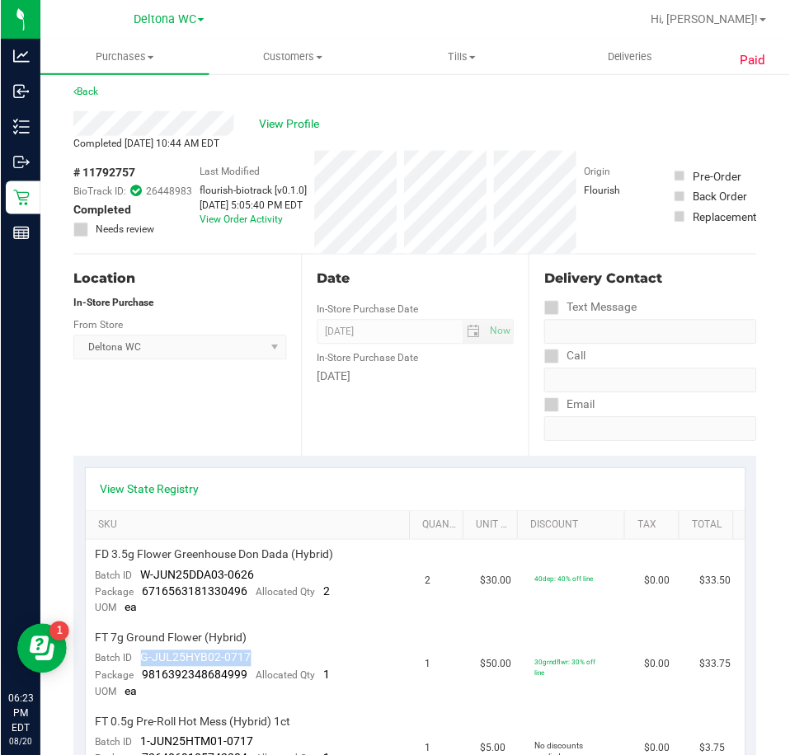
scroll to position [0, 0]
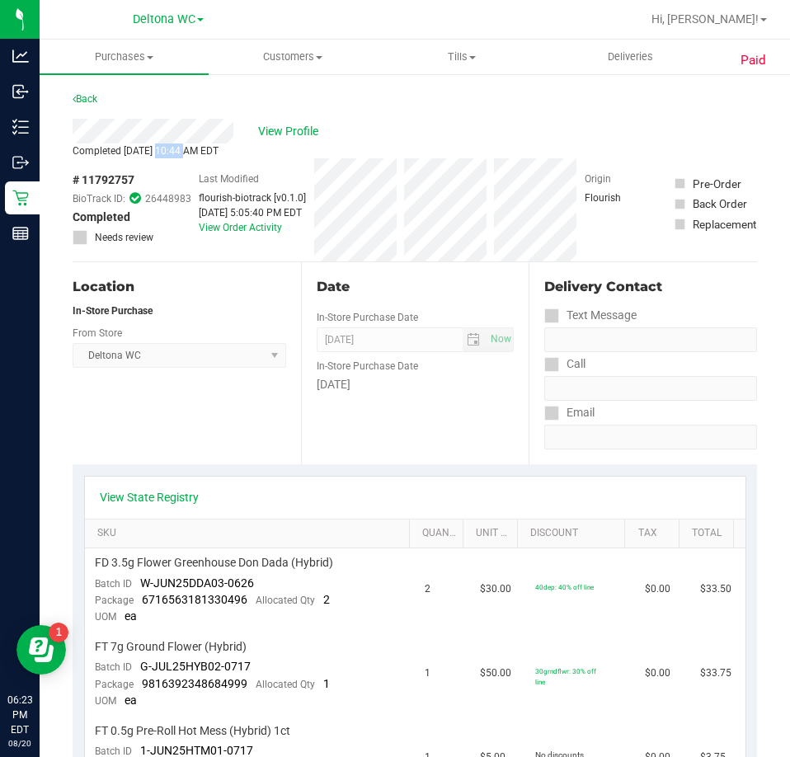
drag, startPoint x: 153, startPoint y: 148, endPoint x: 124, endPoint y: 149, distance: 28.0
click at [124, 148] on span "Completed Aug 15, 2025 10:44 AM EDT" at bounding box center [146, 151] width 146 height 12
copy span "Aug 15"
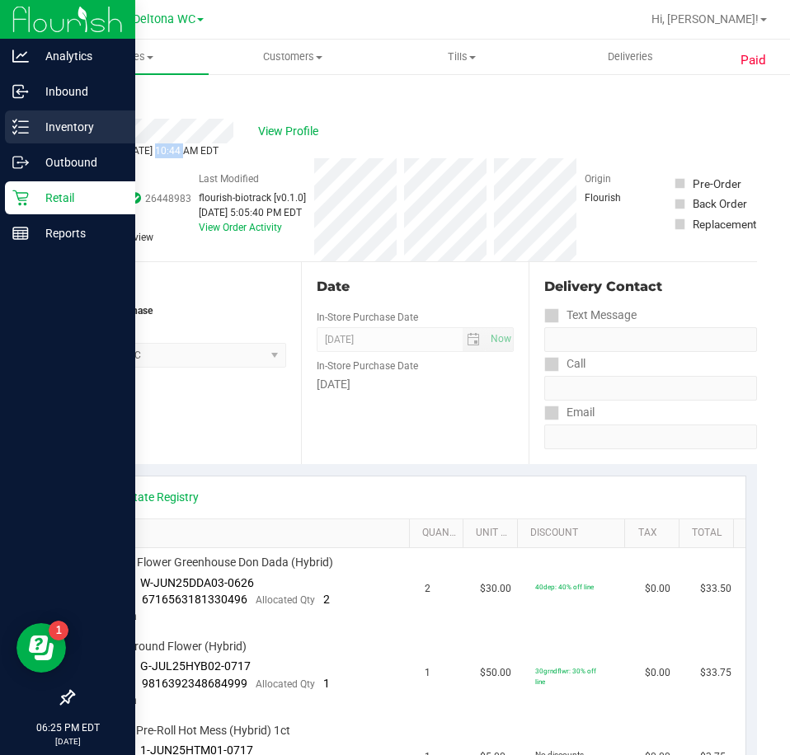
click at [72, 125] on p "Inventory" at bounding box center [78, 127] width 99 height 20
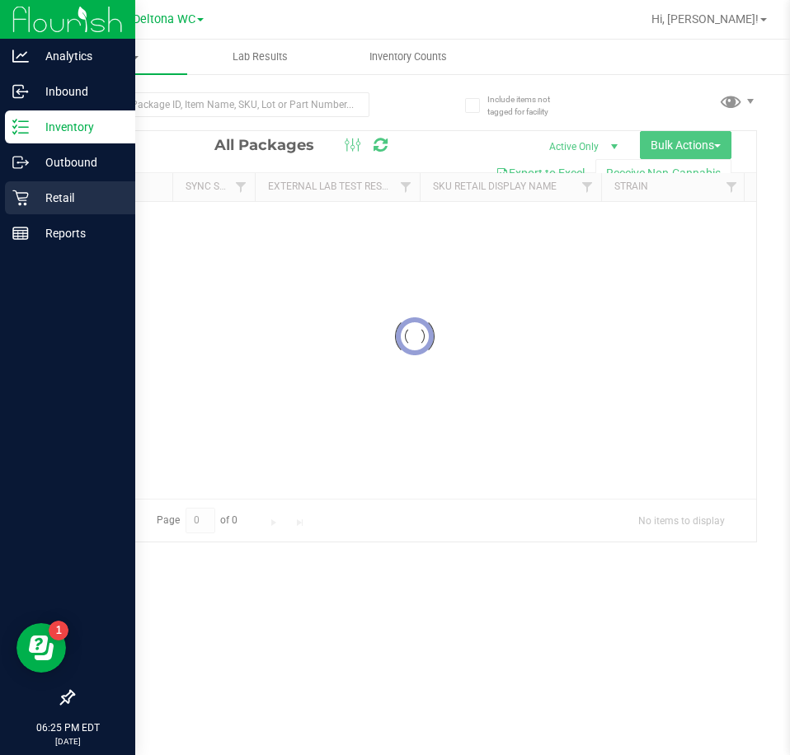
click at [83, 200] on p "Retail" at bounding box center [78, 198] width 99 height 20
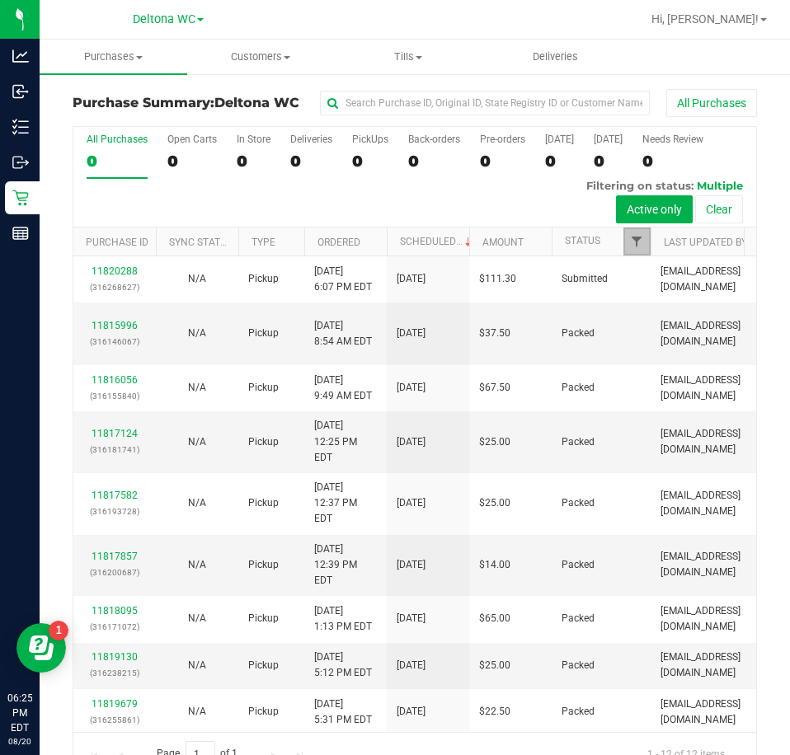
click at [641, 243] on span "Filter" at bounding box center [636, 241] width 13 height 13
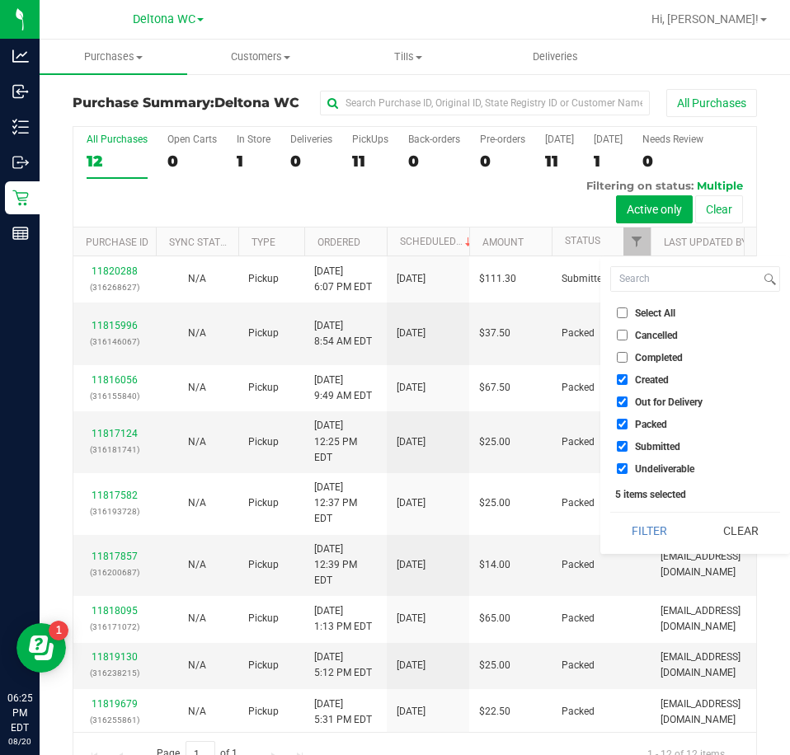
drag, startPoint x: 621, startPoint y: 376, endPoint x: 618, endPoint y: 392, distance: 16.7
click at [621, 377] on input "Created" at bounding box center [622, 379] width 11 height 11
checkbox input "false"
drag, startPoint x: 619, startPoint y: 407, endPoint x: 623, endPoint y: 421, distance: 14.6
click at [621, 409] on li "Out for Delivery" at bounding box center [695, 401] width 170 height 17
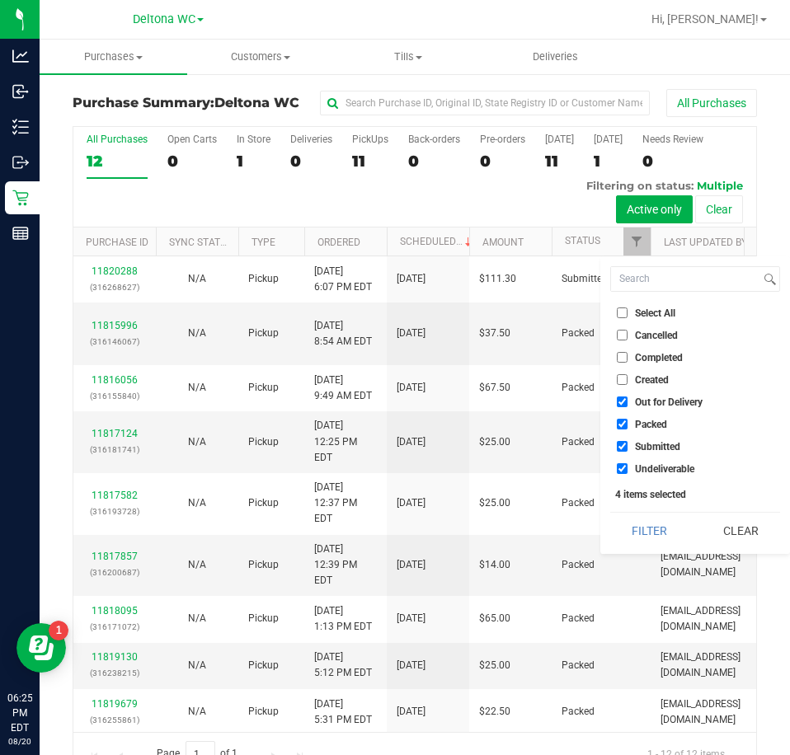
click at [624, 426] on input "Packed" at bounding box center [622, 424] width 11 height 11
checkbox input "false"
drag, startPoint x: 624, startPoint y: 405, endPoint x: 629, endPoint y: 420, distance: 15.6
click at [626, 407] on input "Out for Delivery" at bounding box center [622, 402] width 11 height 11
checkbox input "false"
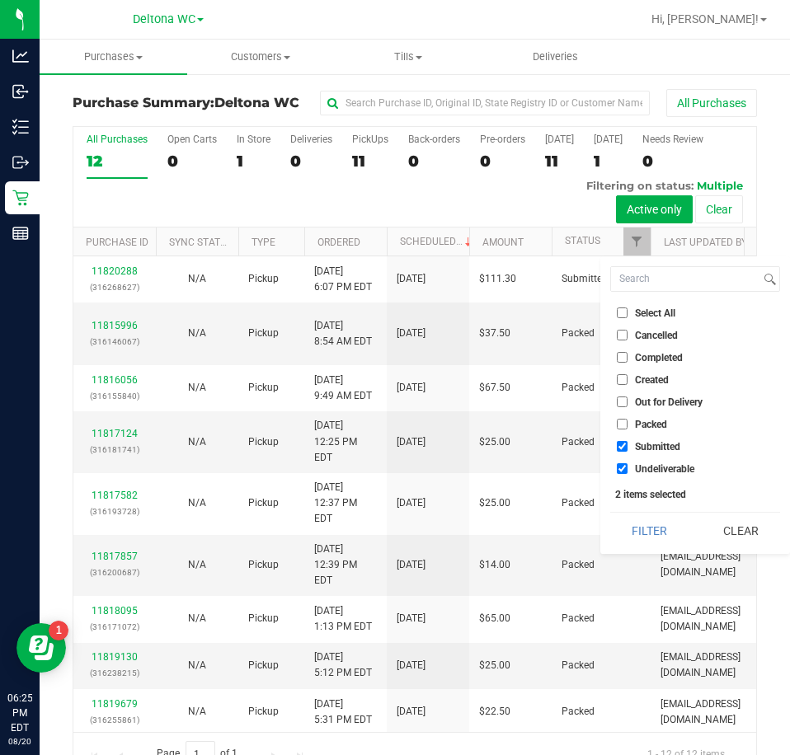
drag, startPoint x: 626, startPoint y: 471, endPoint x: 634, endPoint y: 476, distance: 9.6
click at [627, 472] on input "Undeliverable" at bounding box center [622, 468] width 11 height 11
checkbox input "false"
click at [632, 515] on button "Filter" at bounding box center [649, 531] width 79 height 36
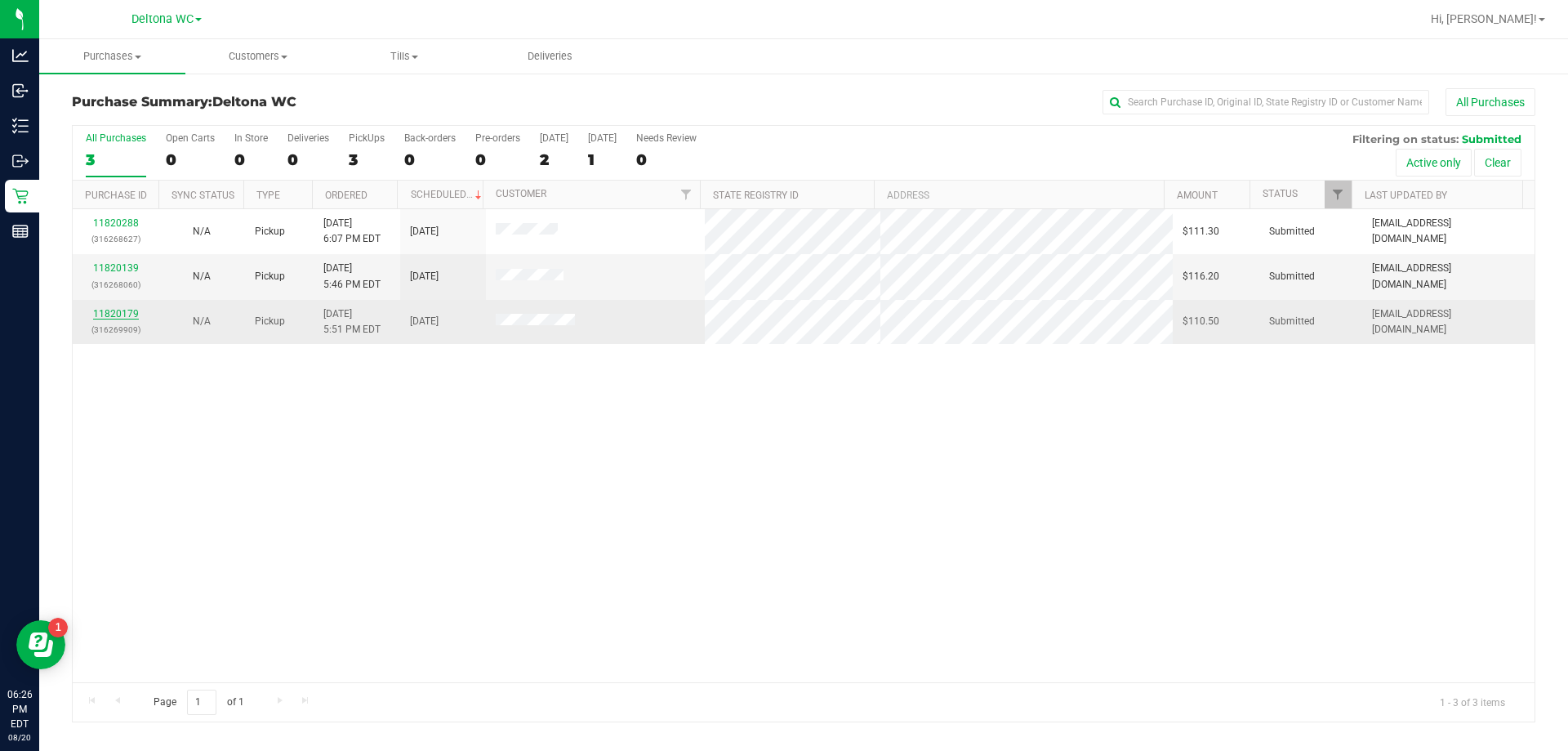
click at [102, 309] on link "11820179" at bounding box center [116, 314] width 46 height 12
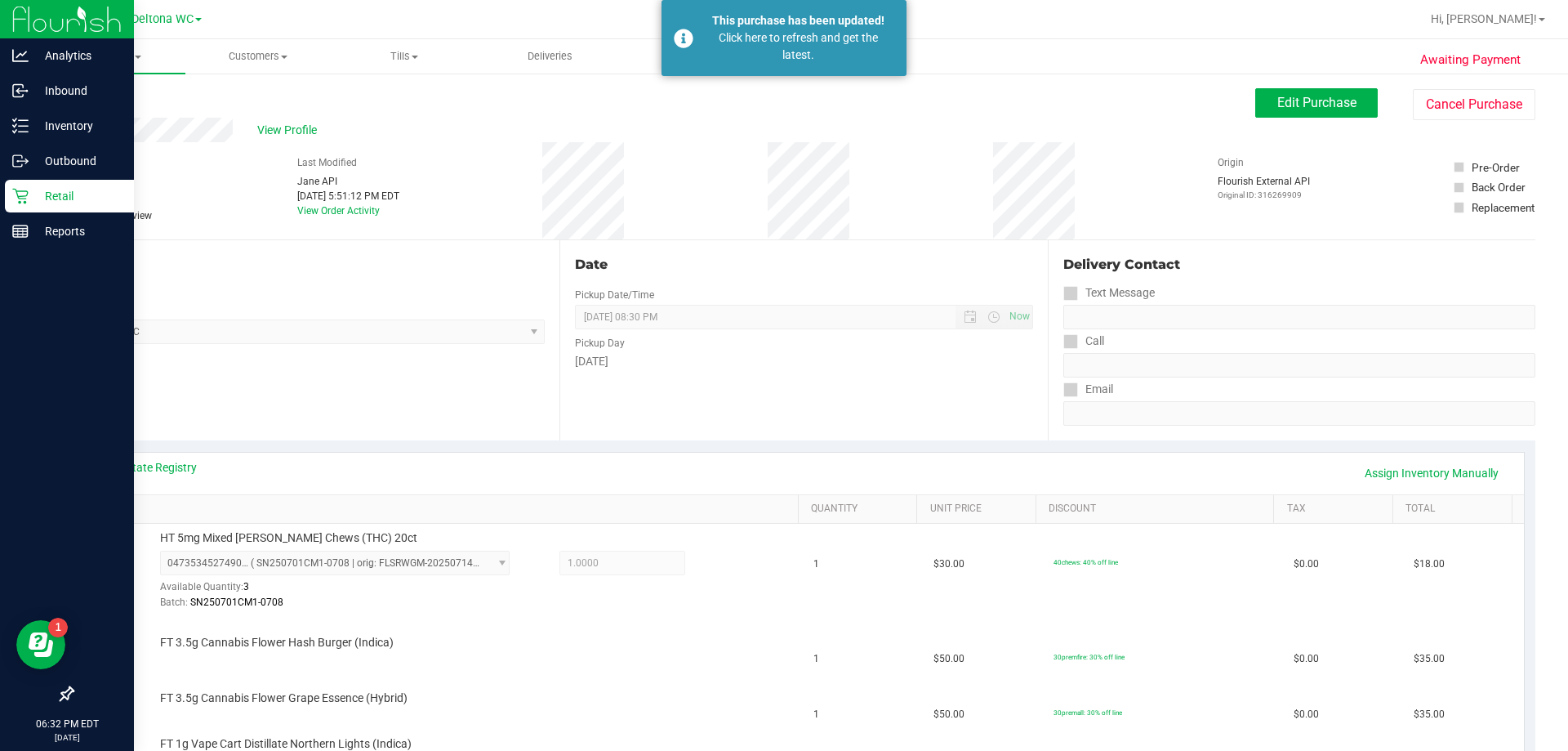
click at [64, 201] on p "Retail" at bounding box center [77, 196] width 98 height 20
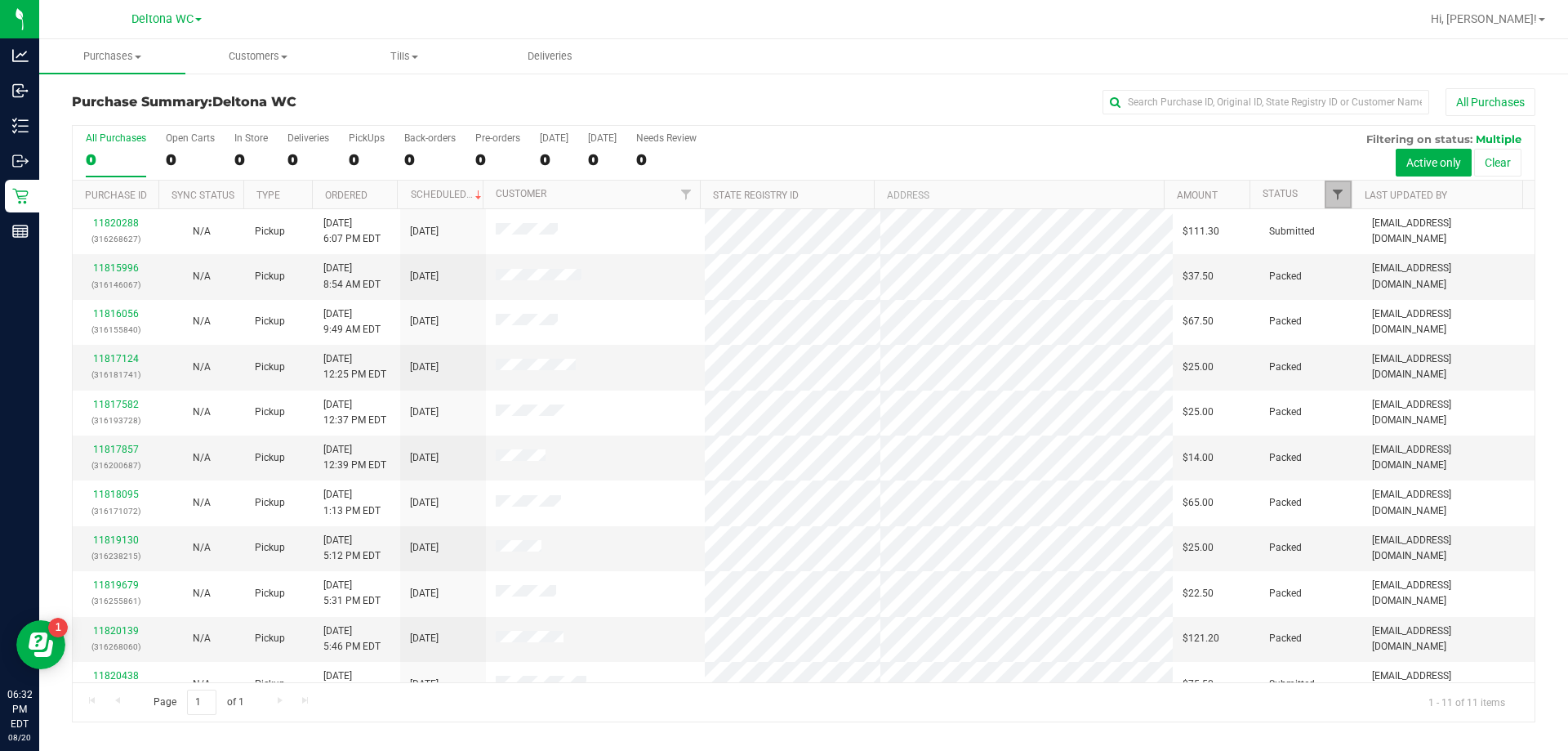
click at [1337, 197] on span "Filter" at bounding box center [1337, 194] width 13 height 13
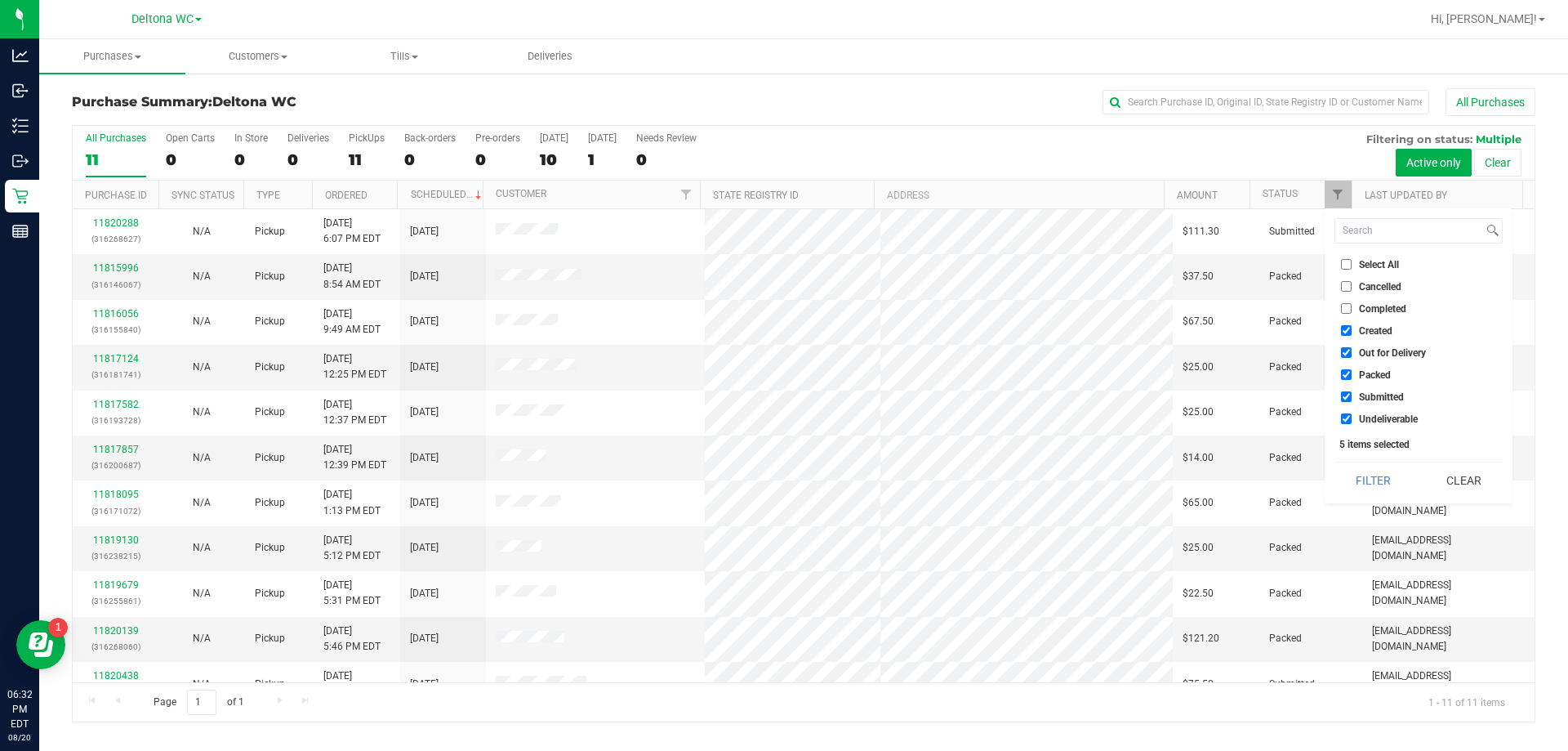
click at [1342, 335] on input "Created" at bounding box center [1346, 330] width 11 height 11
checkbox input "false"
click at [1338, 361] on li "Out for Delivery" at bounding box center [1418, 352] width 168 height 17
click at [1346, 353] on input "Out for Delivery" at bounding box center [1346, 352] width 11 height 11
checkbox input "false"
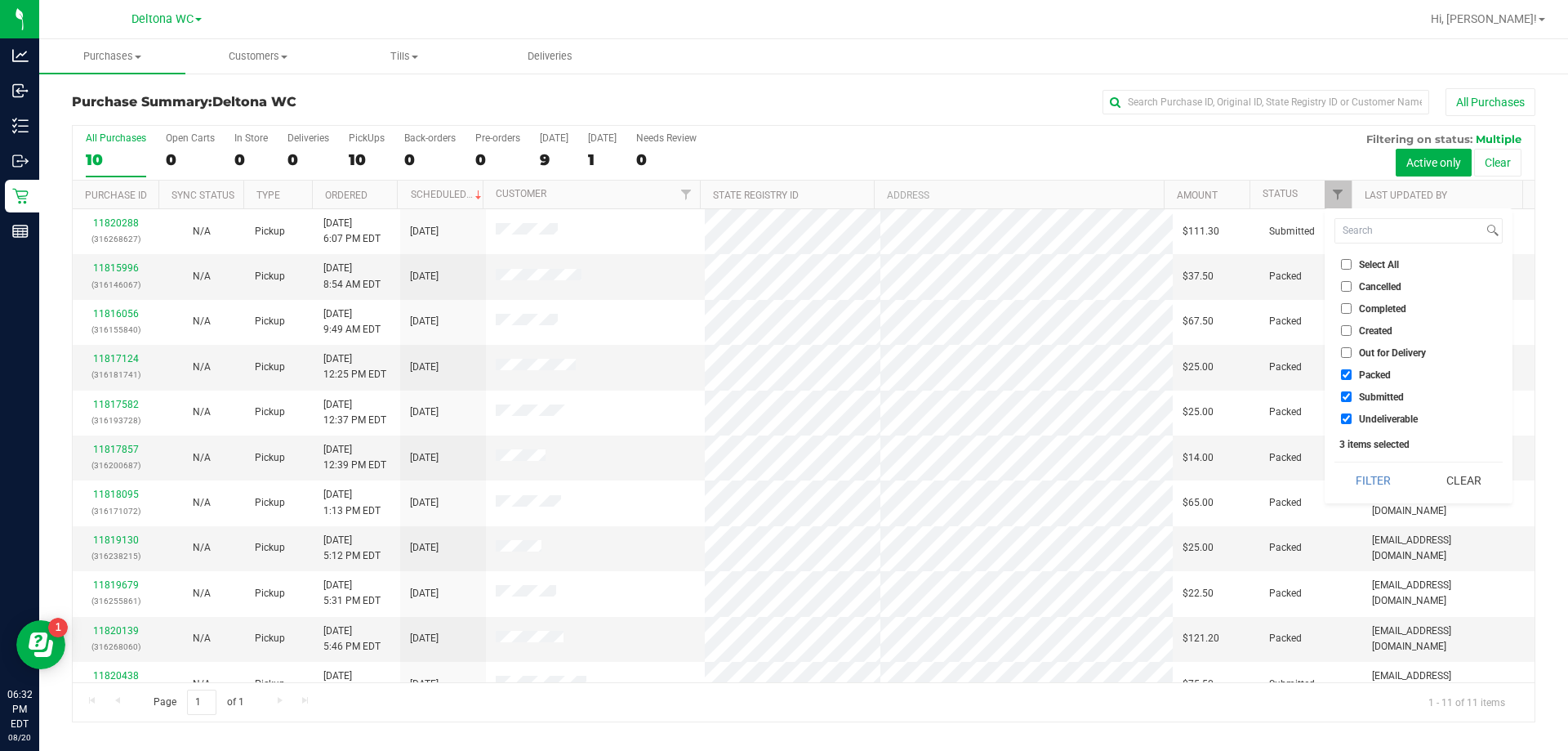
drag, startPoint x: 1345, startPoint y: 372, endPoint x: 1356, endPoint y: 405, distance: 34.8
click at [1348, 376] on input "Packed" at bounding box center [1346, 375] width 11 height 11
checkbox input "false"
click at [1343, 421] on input "Undeliverable" at bounding box center [1346, 418] width 11 height 11
checkbox input "false"
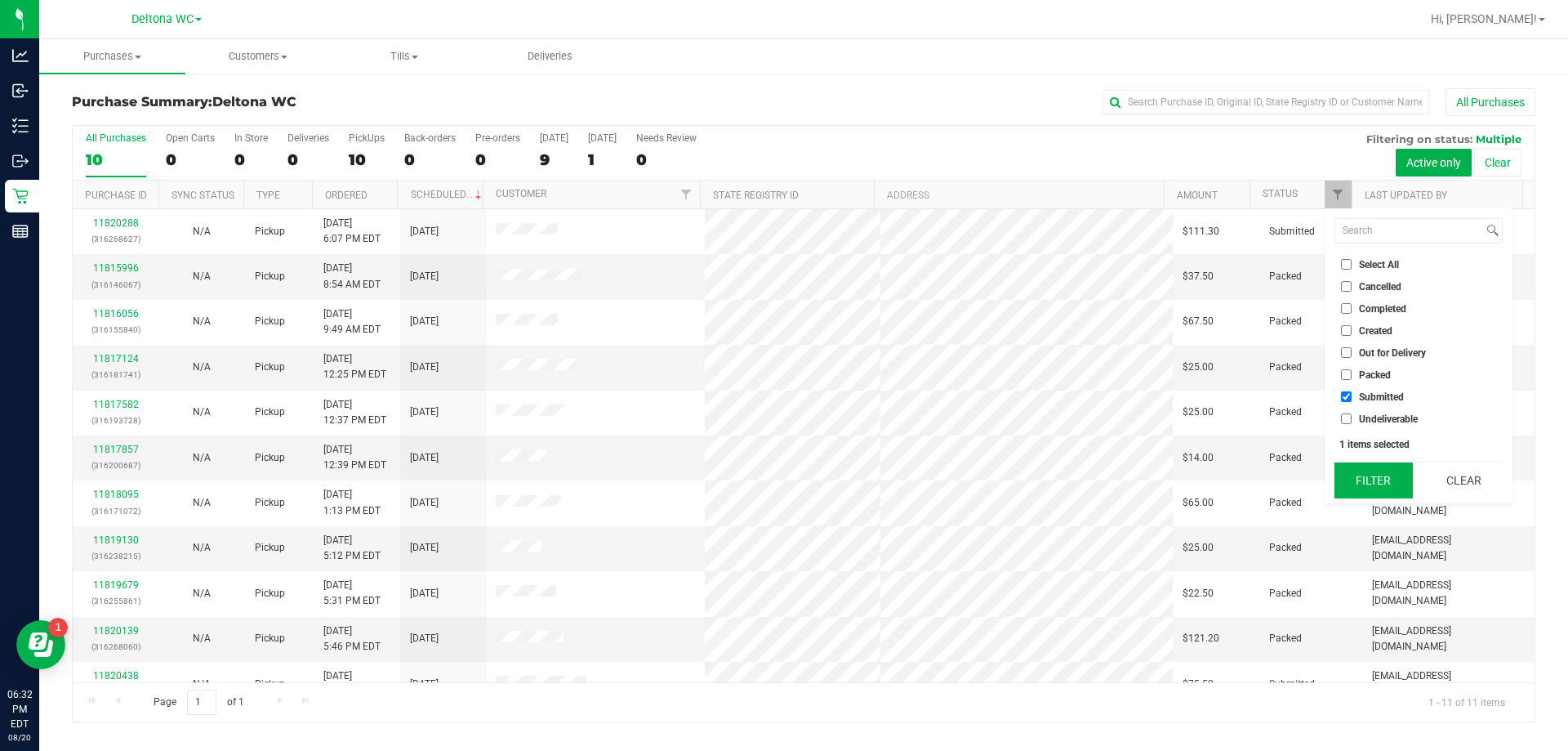
drag, startPoint x: 1361, startPoint y: 480, endPoint x: 1342, endPoint y: 497, distance: 25.5
click at [1354, 487] on button "Filter" at bounding box center [1373, 481] width 78 height 36
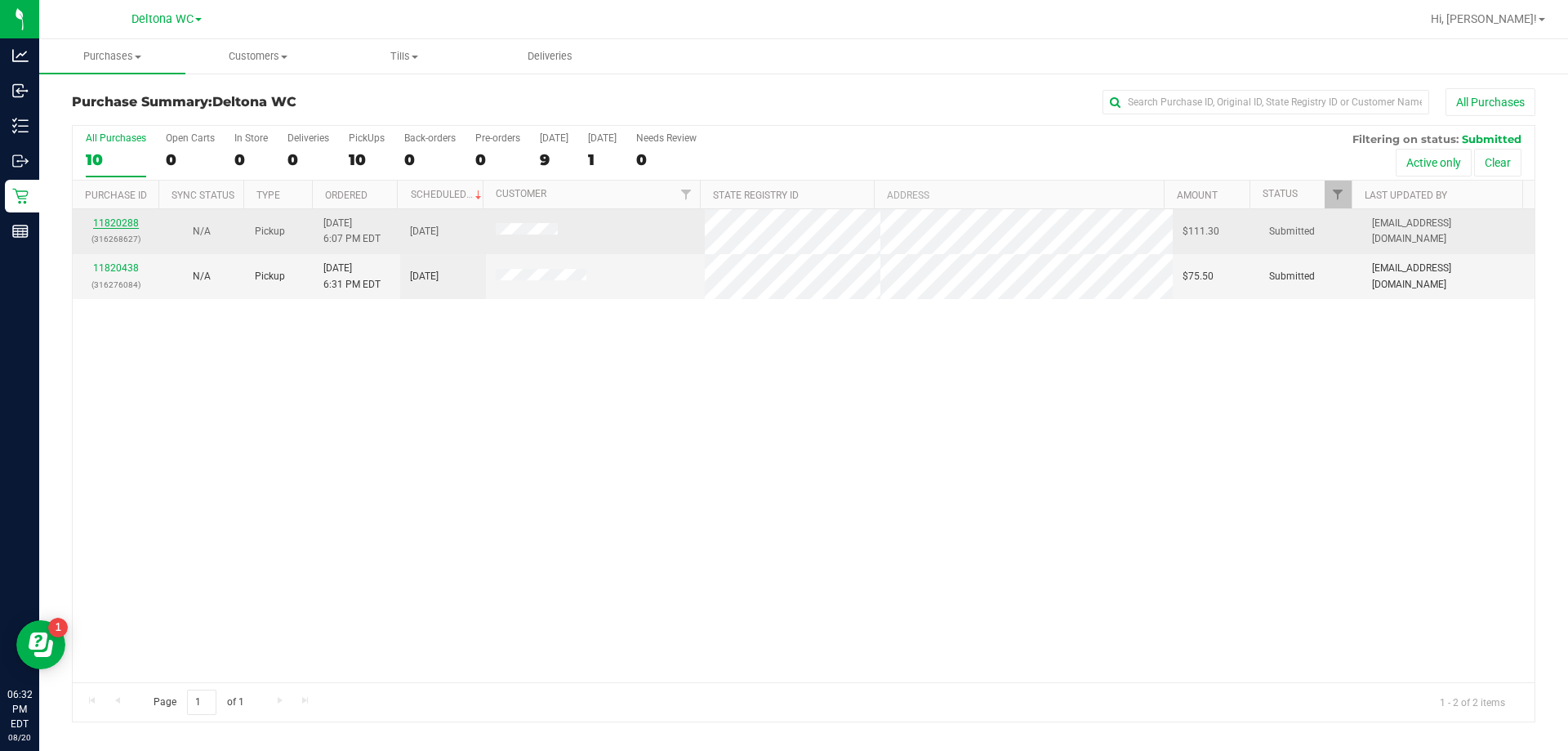
click at [116, 224] on link "11820288" at bounding box center [116, 223] width 46 height 12
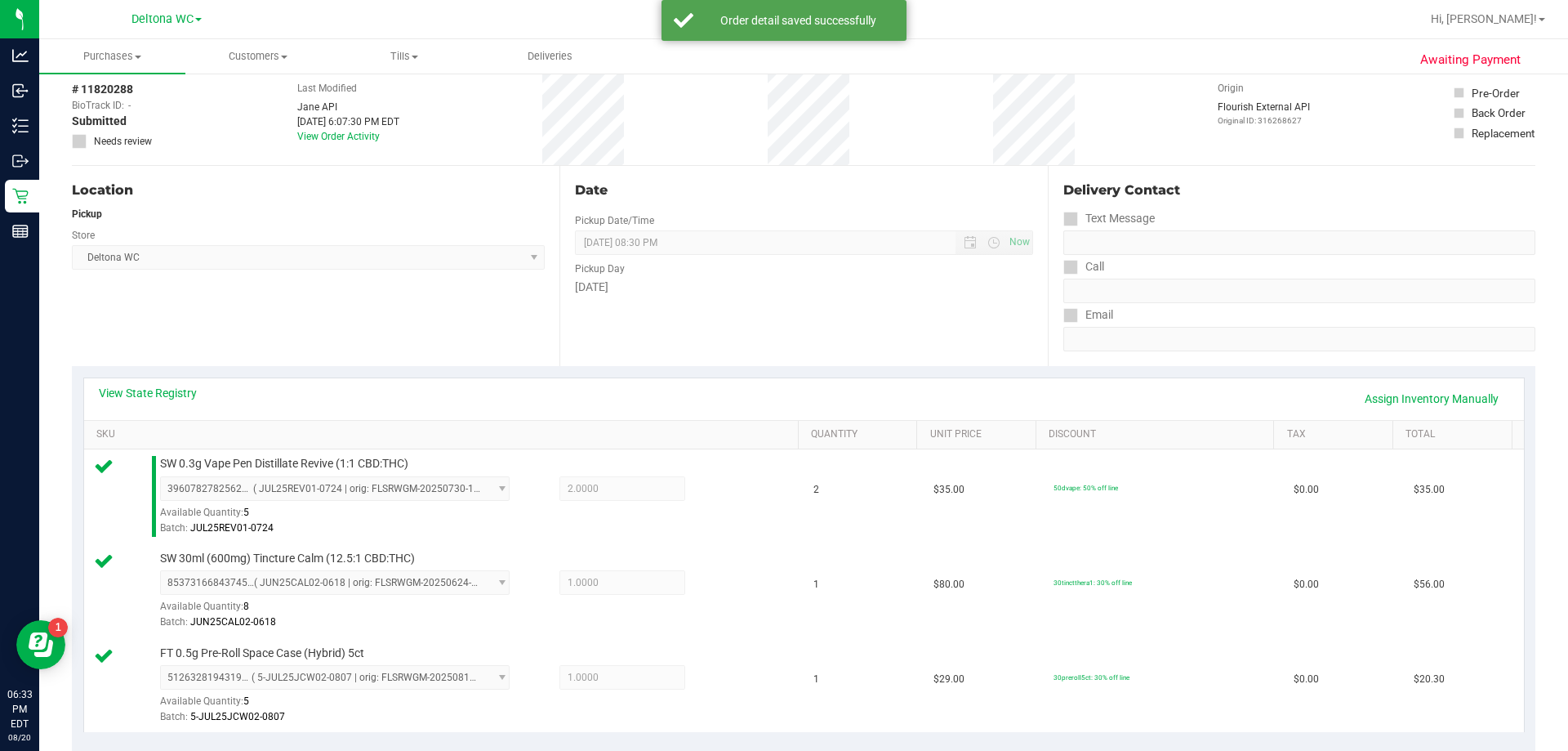
scroll to position [408, 0]
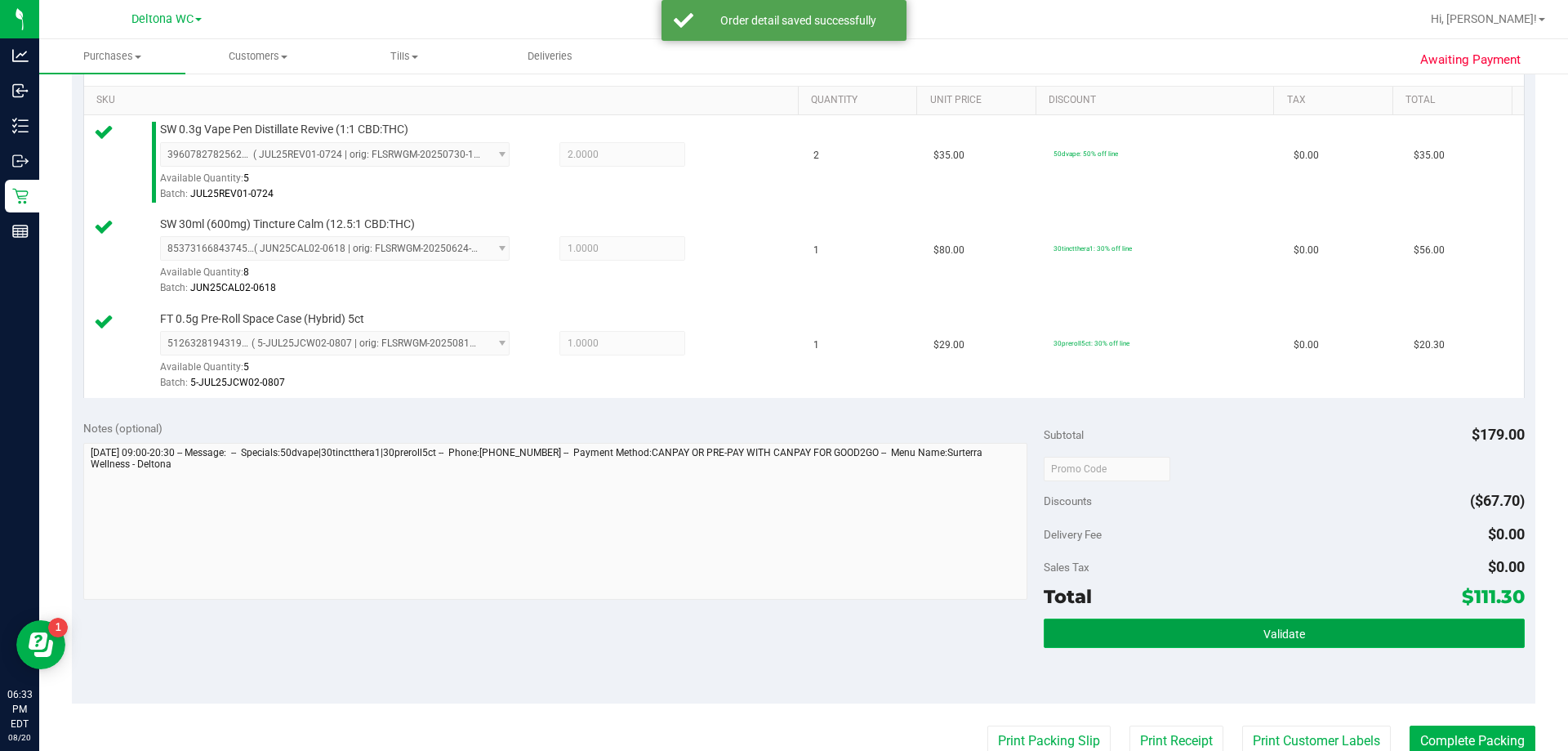
click at [1088, 635] on button "Validate" at bounding box center [1284, 633] width 480 height 30
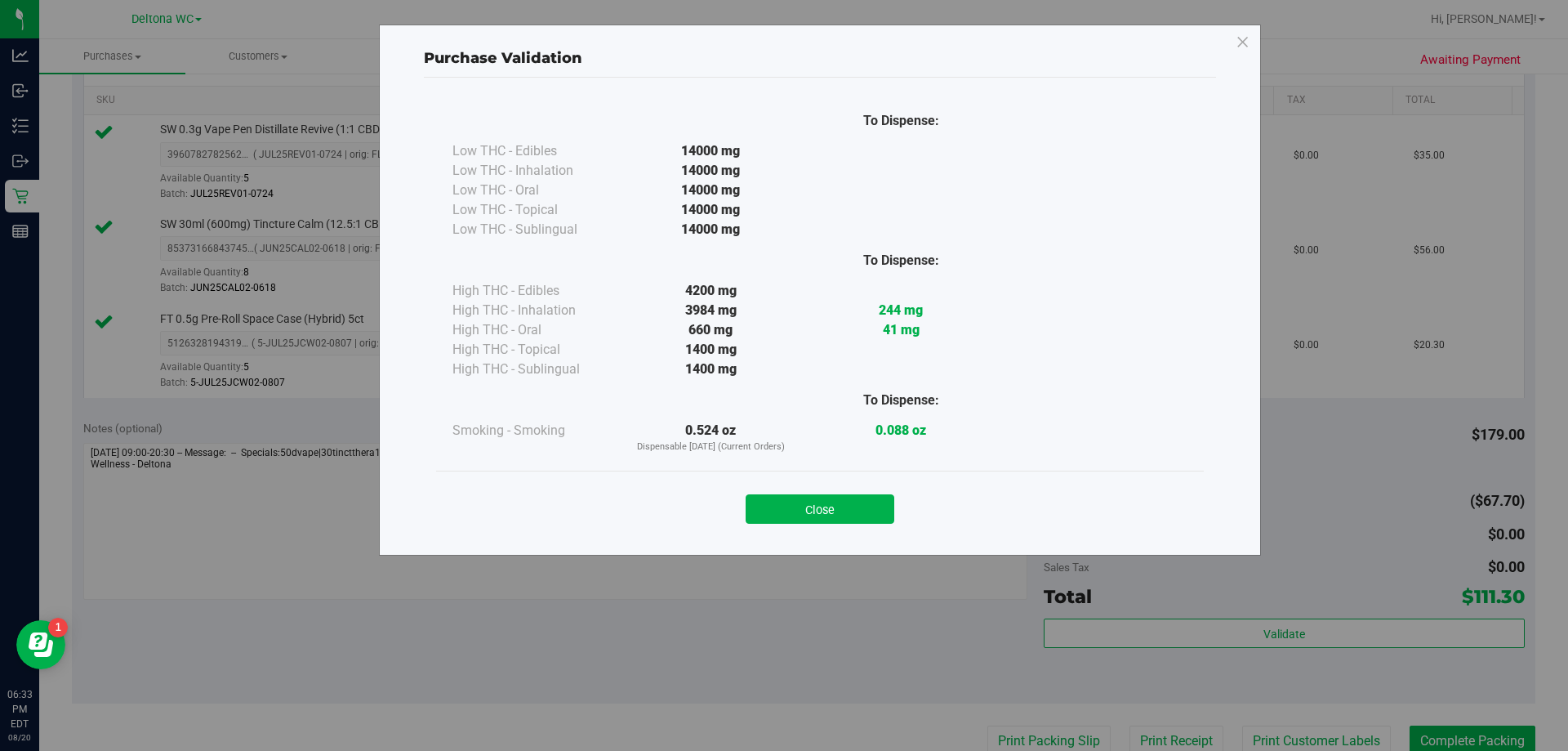
drag, startPoint x: 784, startPoint y: 505, endPoint x: 785, endPoint y: 487, distance: 18.0
click at [782, 503] on button "Close" at bounding box center [820, 509] width 149 height 30
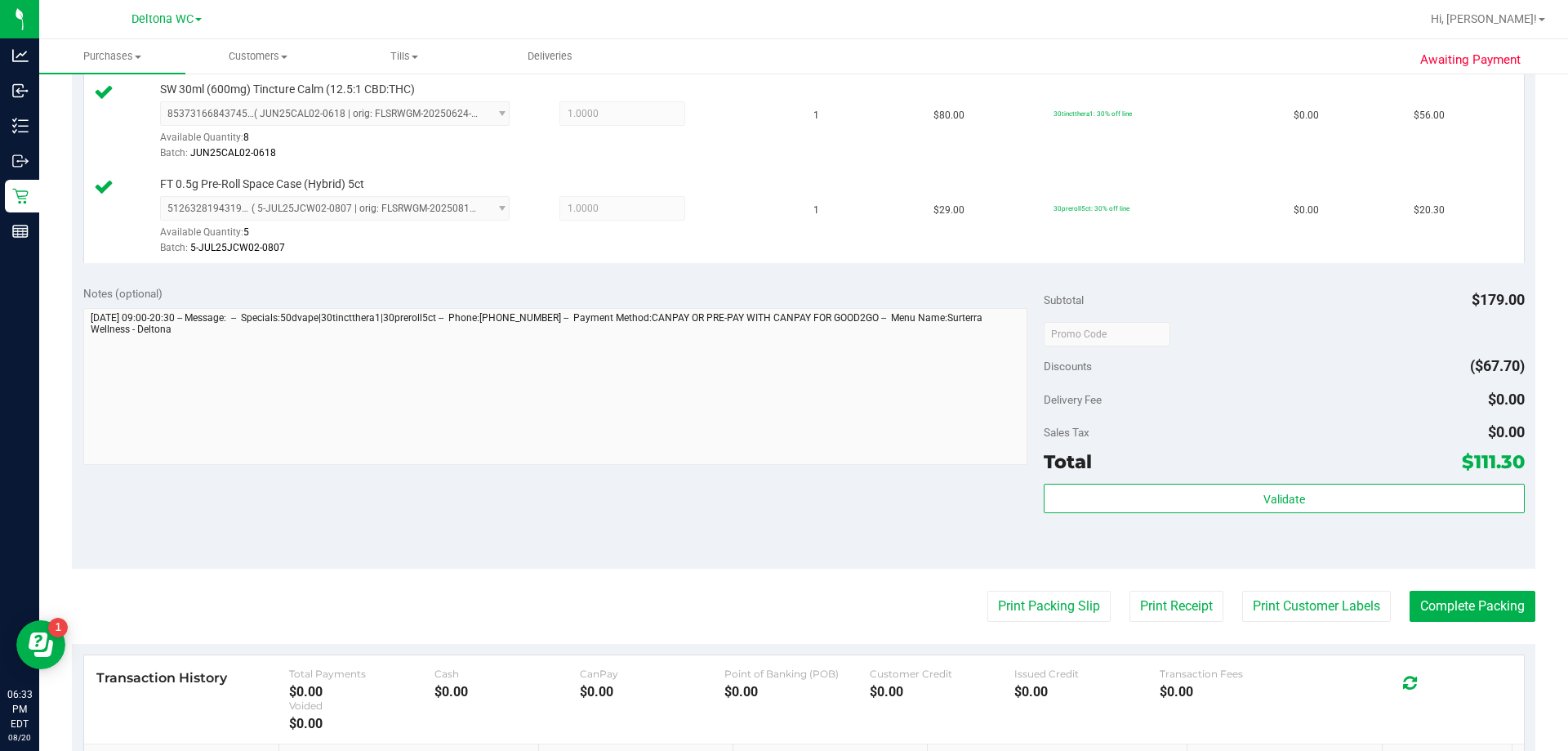
scroll to position [572, 0]
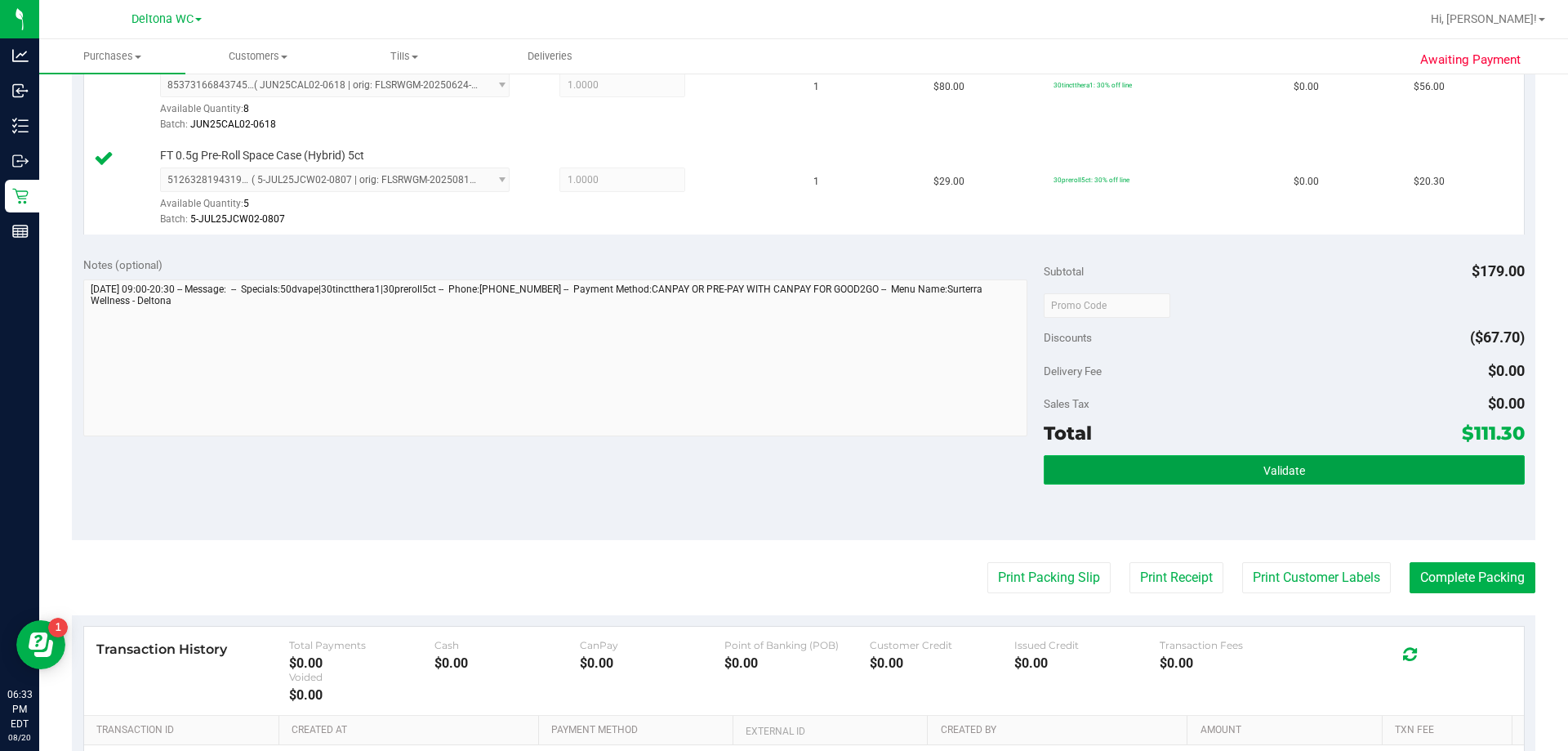
click at [1138, 463] on button "Validate" at bounding box center [1284, 470] width 480 height 30
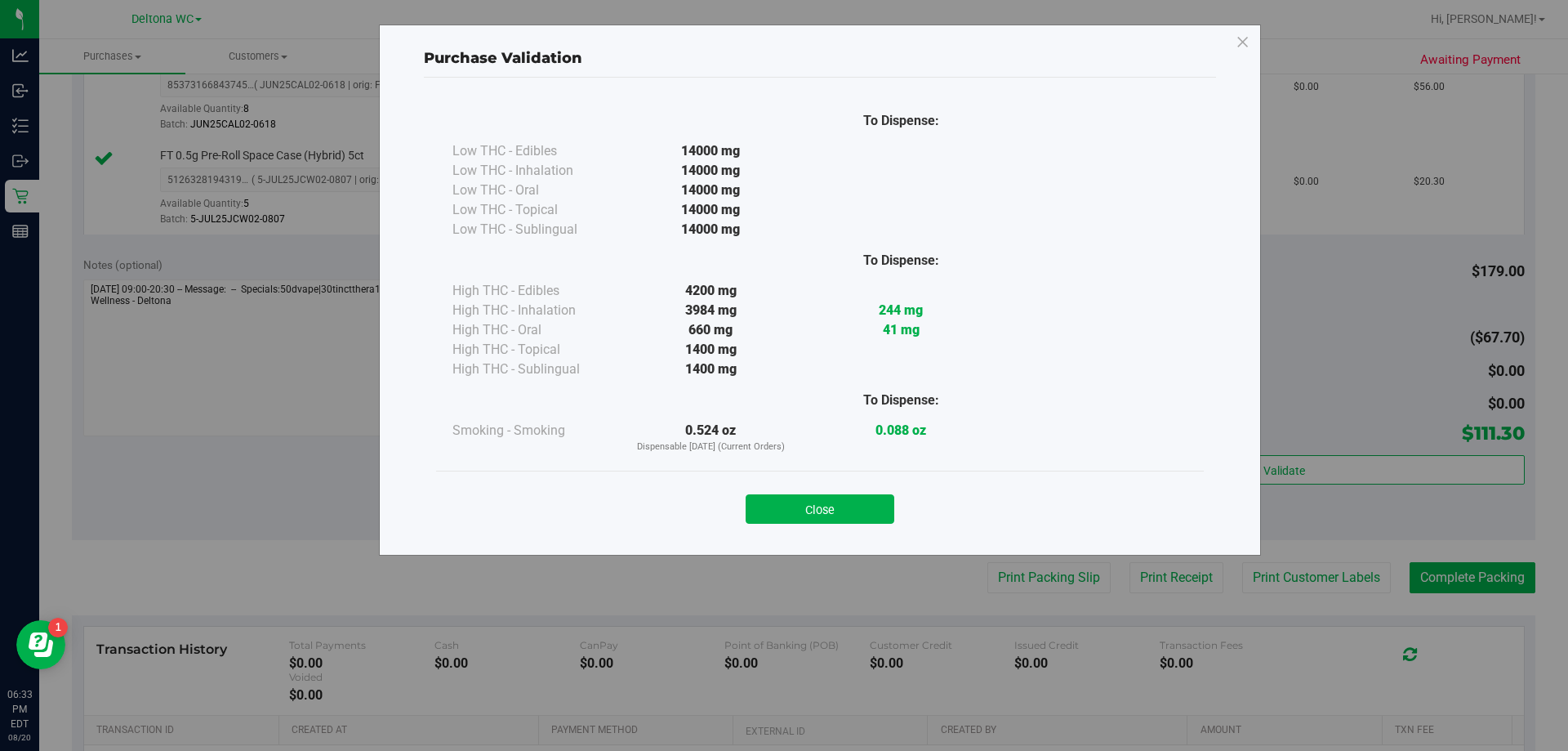
drag, startPoint x: 857, startPoint y: 504, endPoint x: 1005, endPoint y: 534, distance: 151.0
click at [859, 503] on button "Close" at bounding box center [820, 509] width 149 height 30
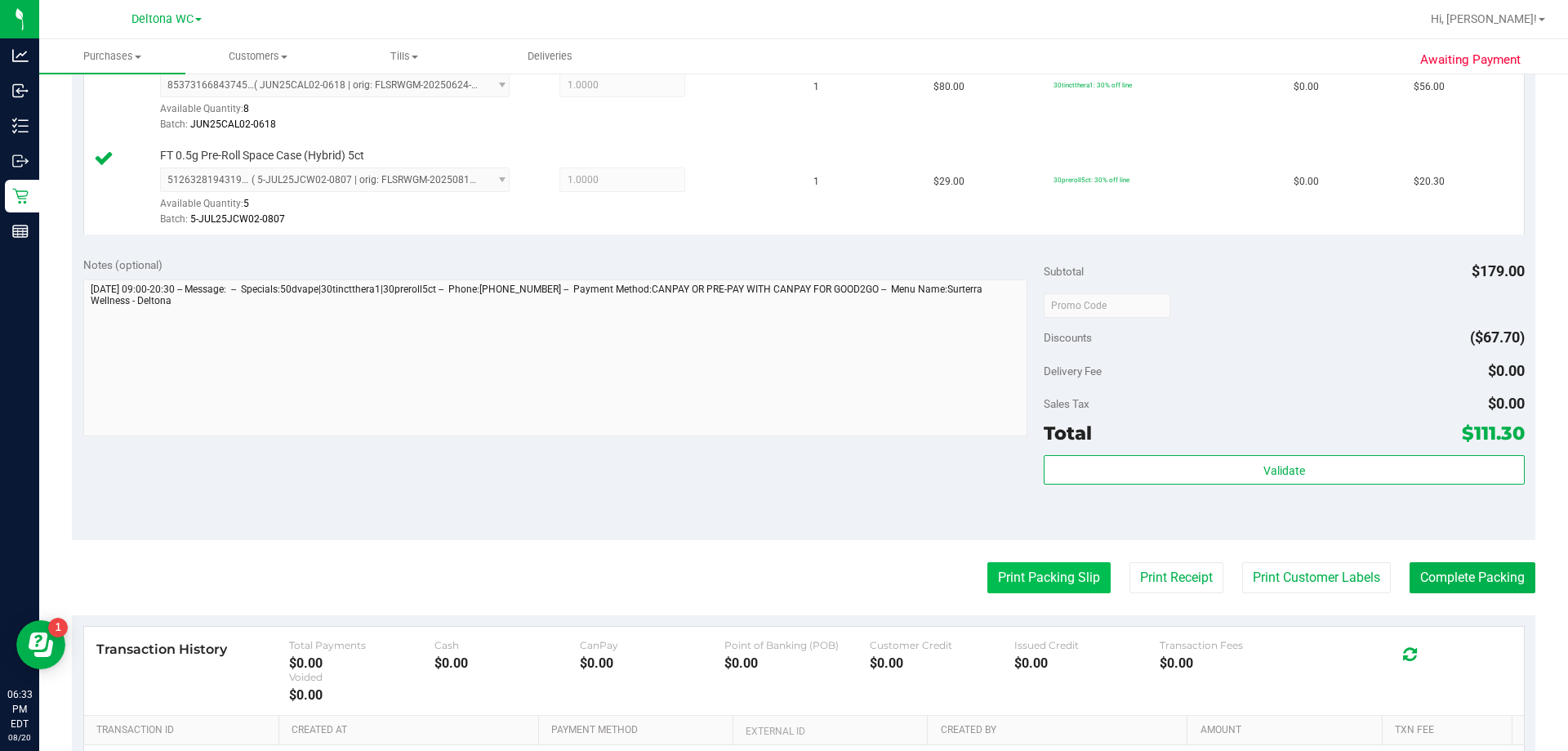
click at [1053, 563] on button "Print Packing Slip" at bounding box center [1049, 577] width 123 height 31
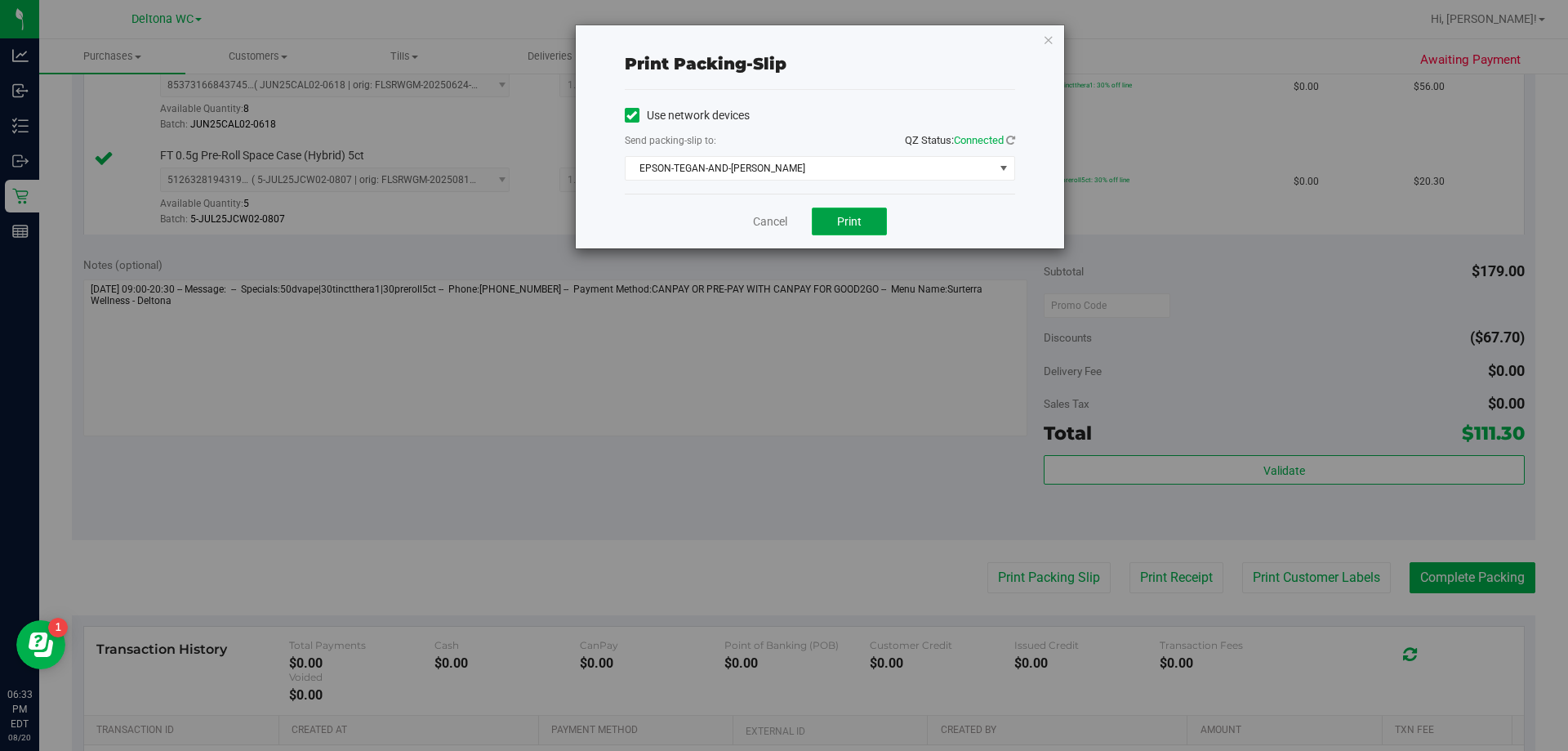
click at [842, 216] on span "Print" at bounding box center [849, 221] width 25 height 13
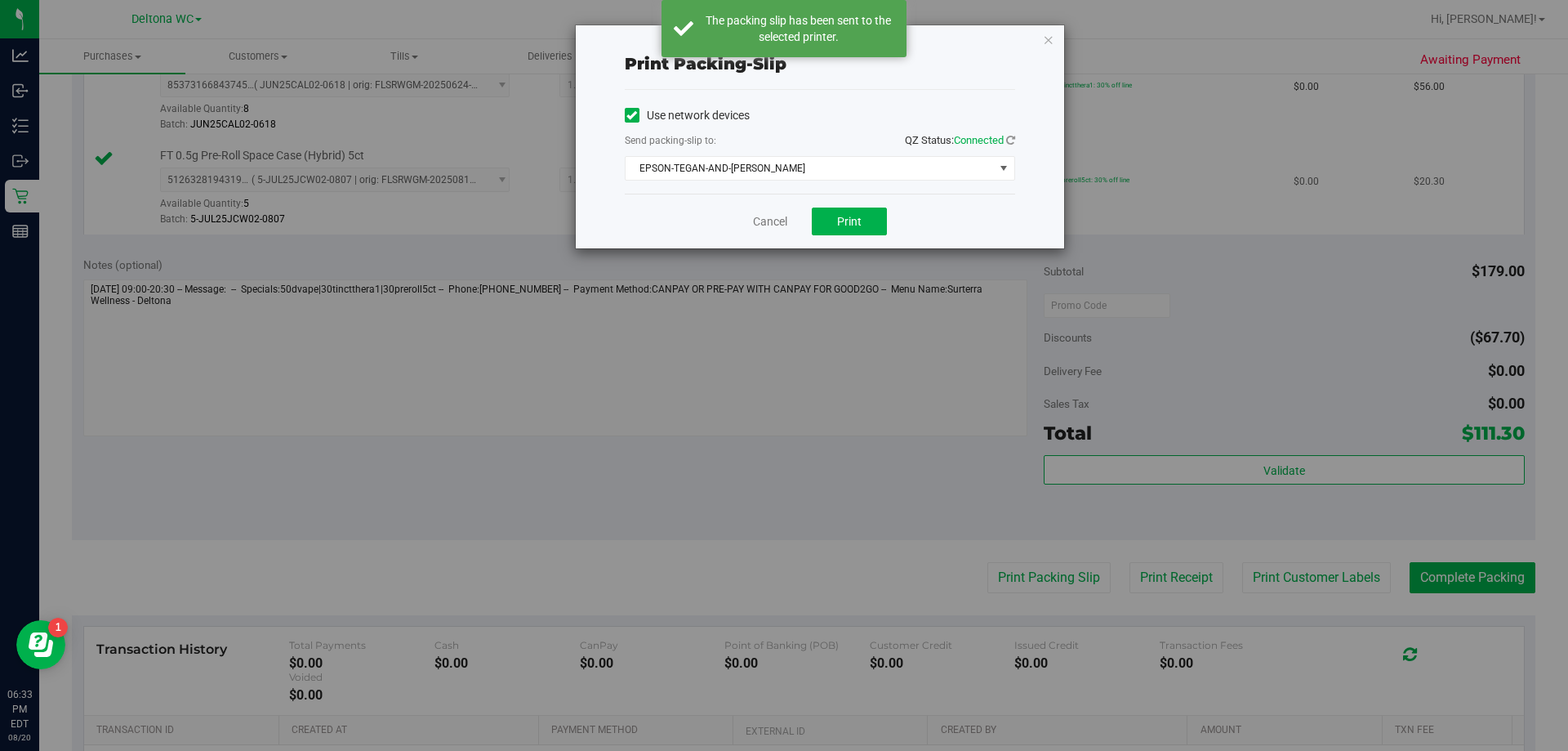
drag, startPoint x: 1052, startPoint y: 39, endPoint x: 1160, endPoint y: 152, distance: 156.3
click at [1052, 39] on icon "button" at bounding box center [1049, 40] width 12 height 20
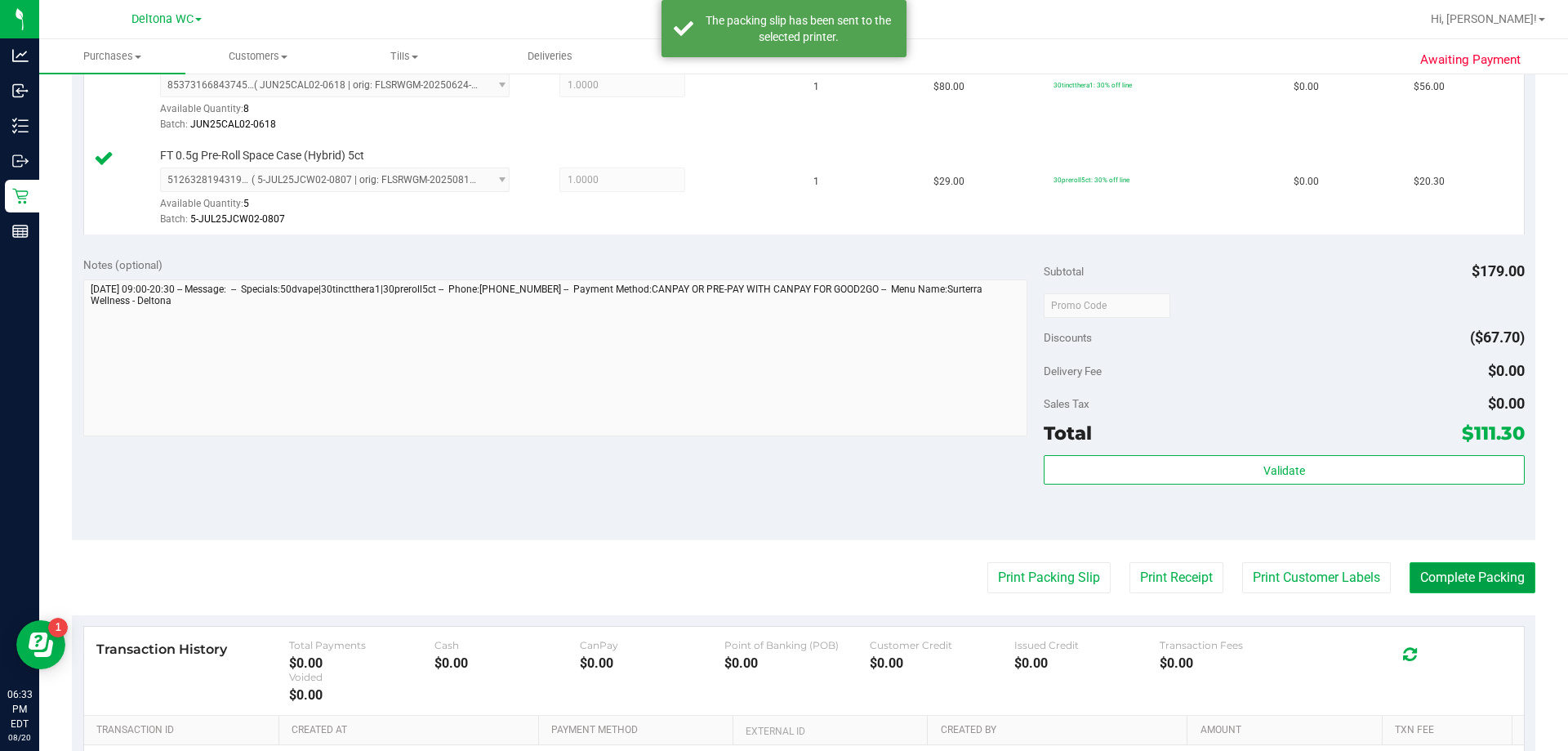
click at [1479, 572] on button "Complete Packing" at bounding box center [1472, 577] width 126 height 31
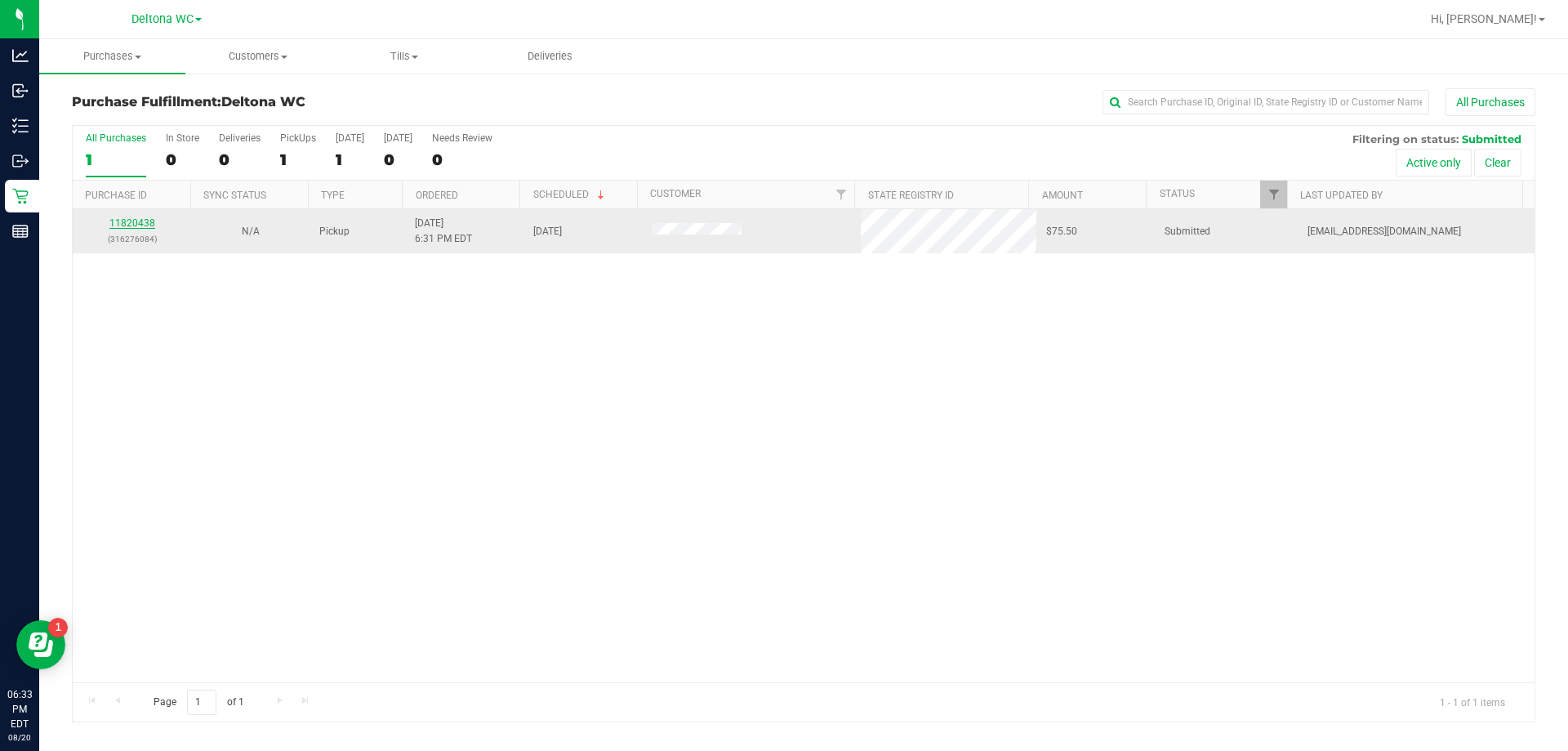
click at [126, 218] on link "11820438" at bounding box center [132, 223] width 46 height 12
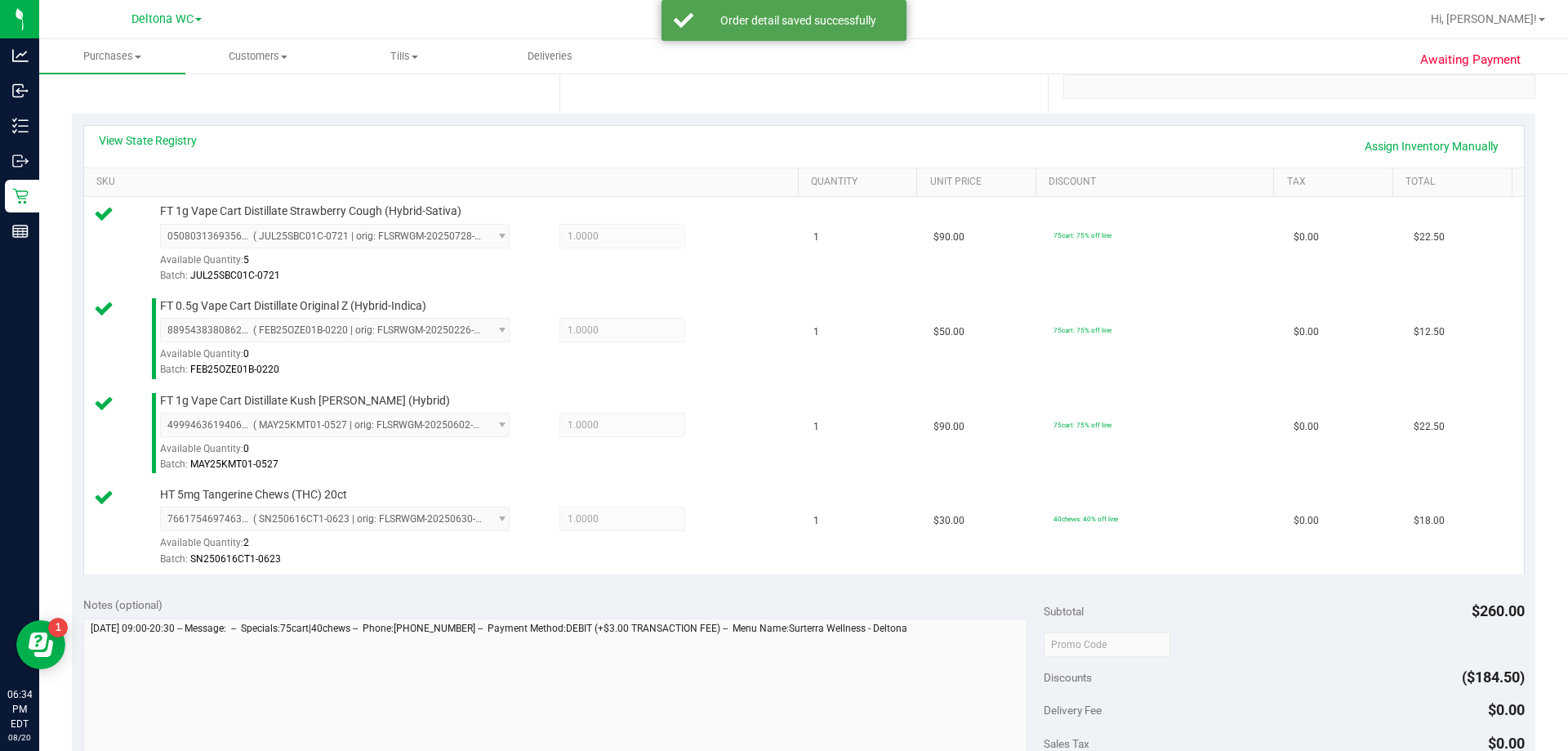
scroll to position [654, 0]
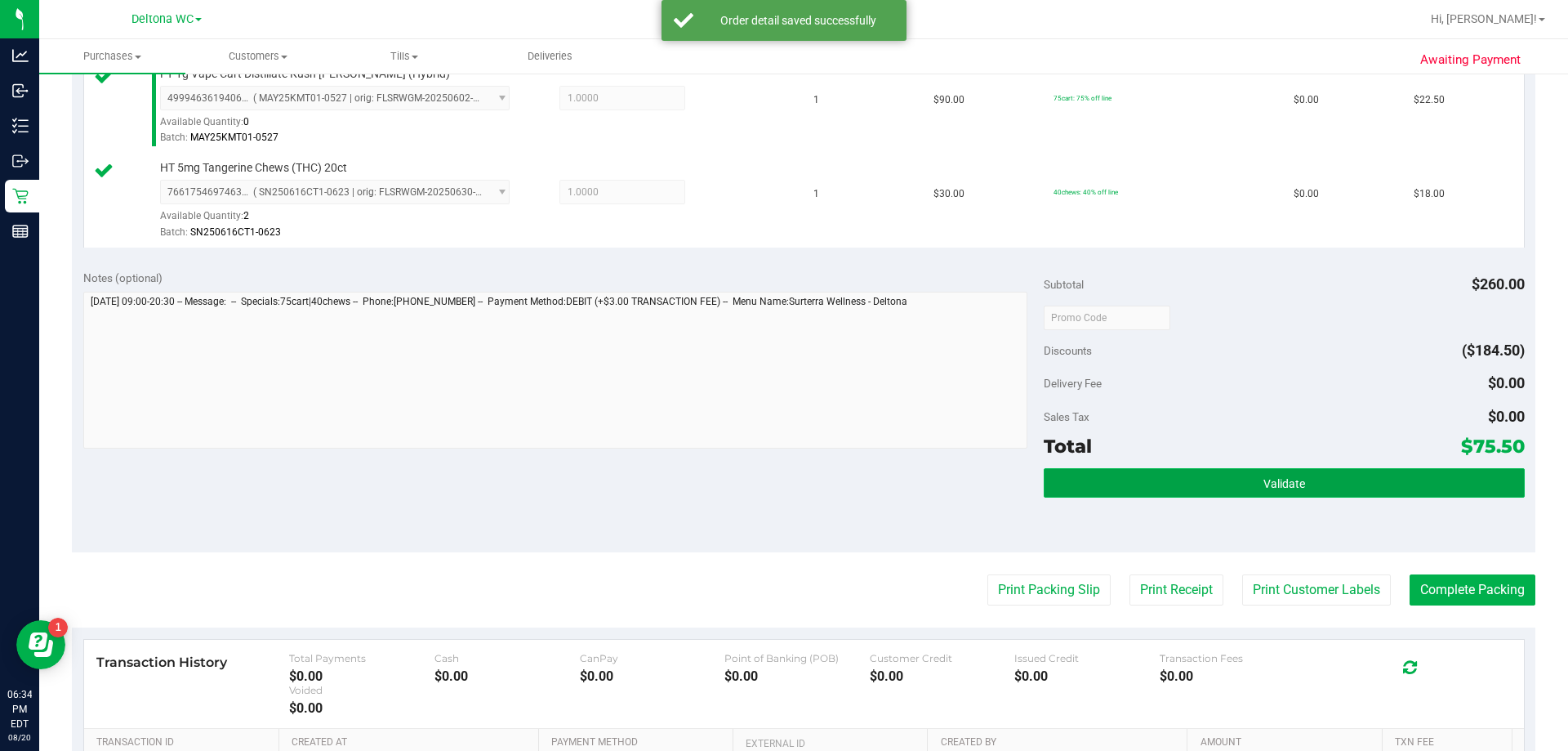
click at [1170, 482] on button "Validate" at bounding box center [1284, 483] width 480 height 30
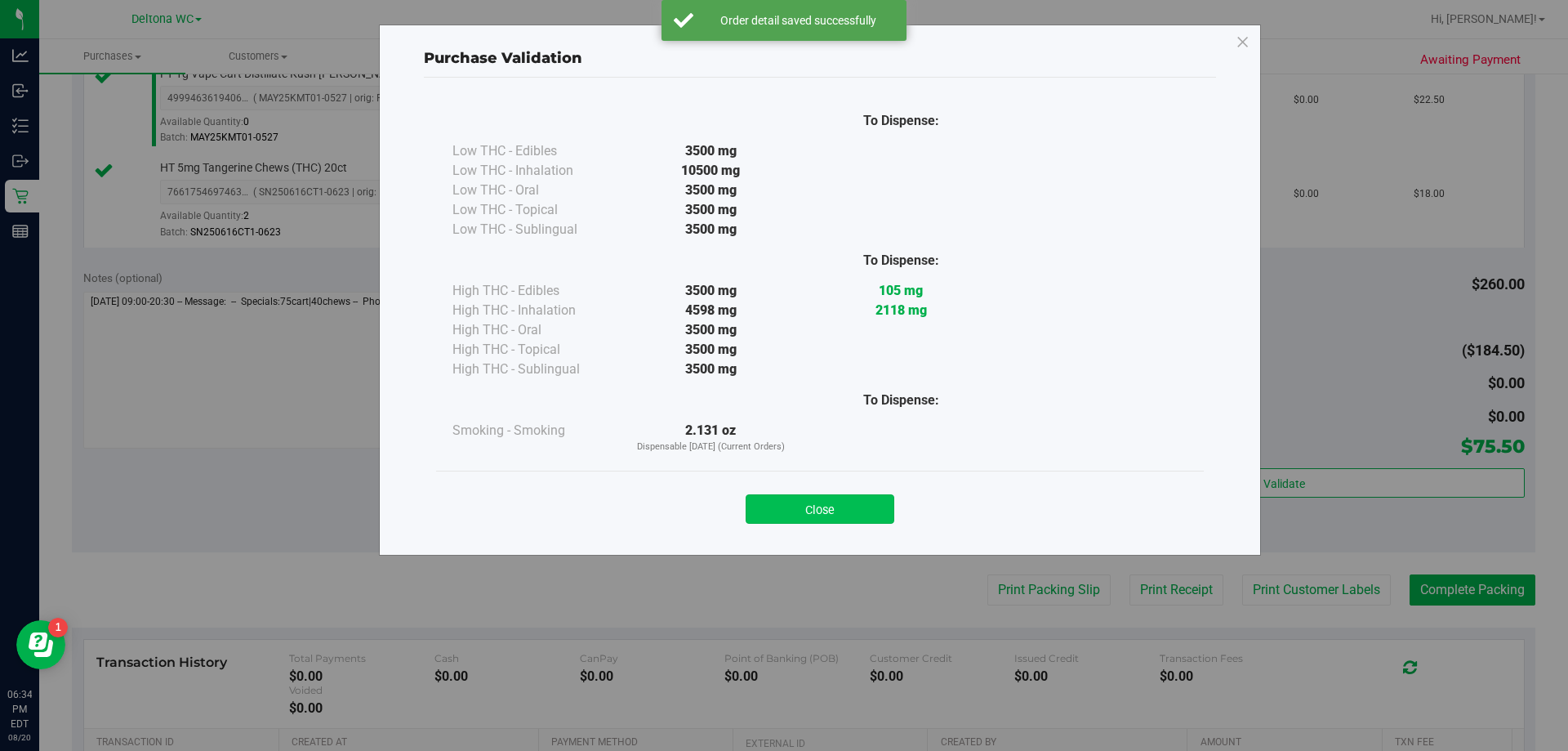
click at [825, 509] on button "Close" at bounding box center [820, 509] width 149 height 30
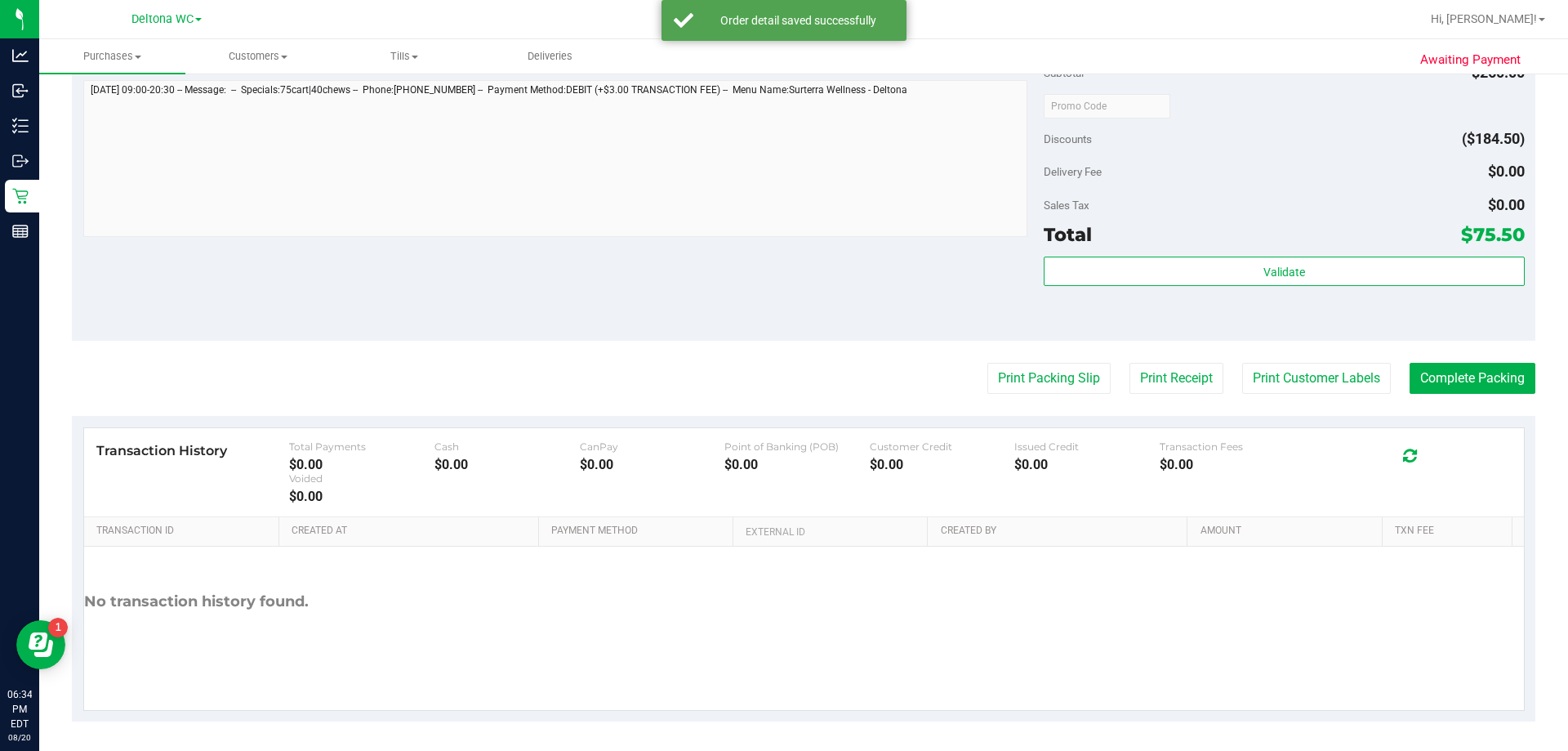
scroll to position [868, 0]
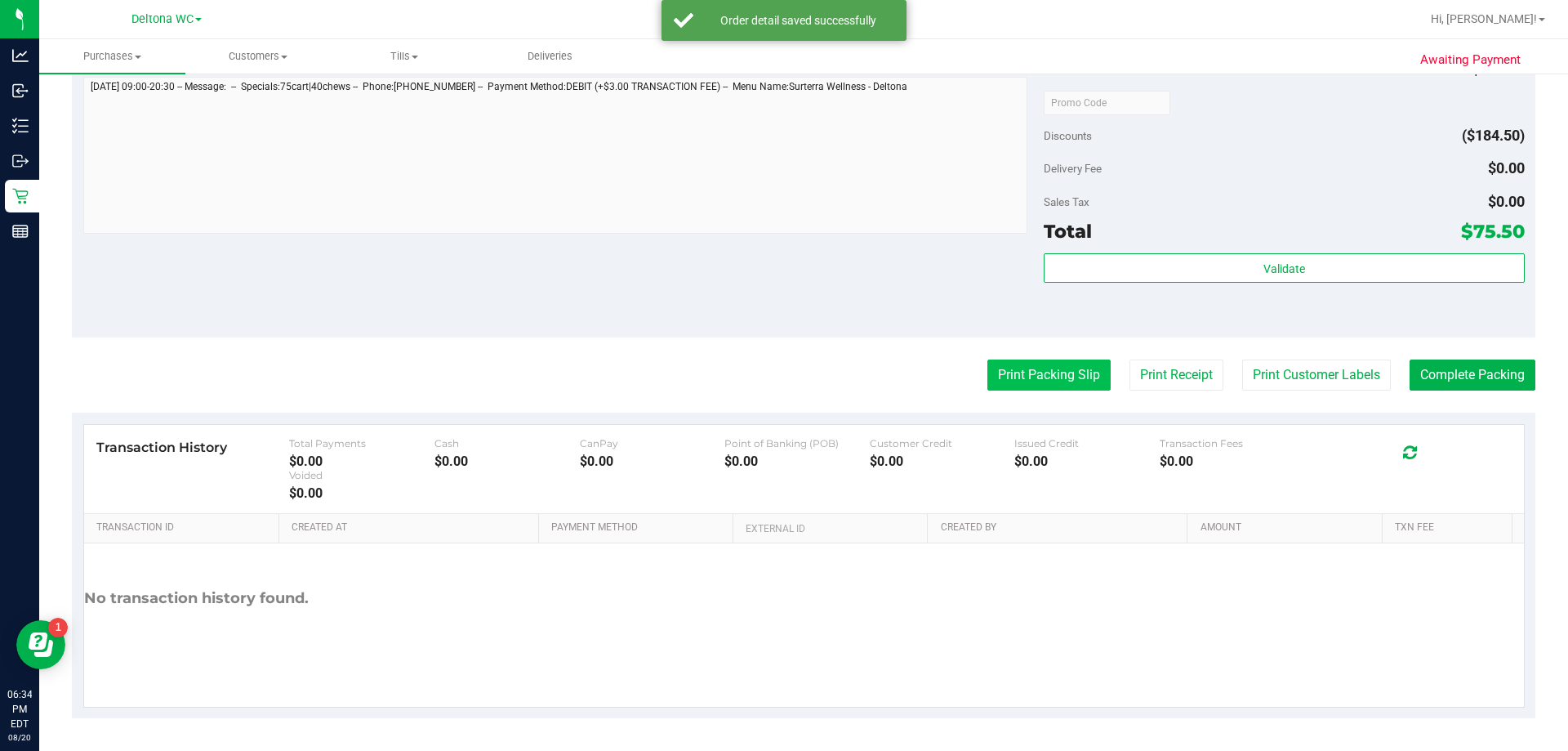
click at [1047, 372] on button "Print Packing Slip" at bounding box center [1049, 375] width 123 height 31
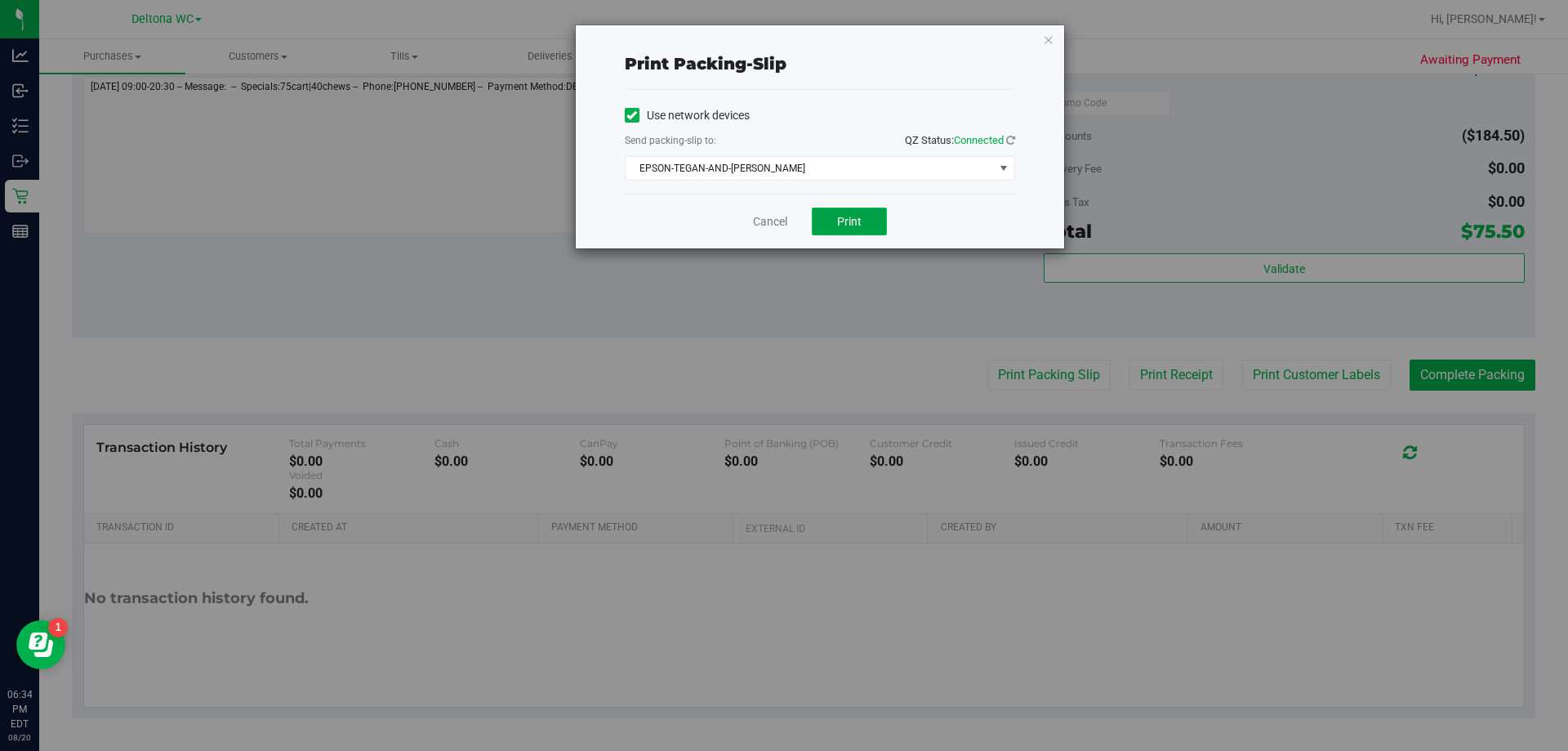
click at [861, 216] on span "Print" at bounding box center [849, 221] width 25 height 13
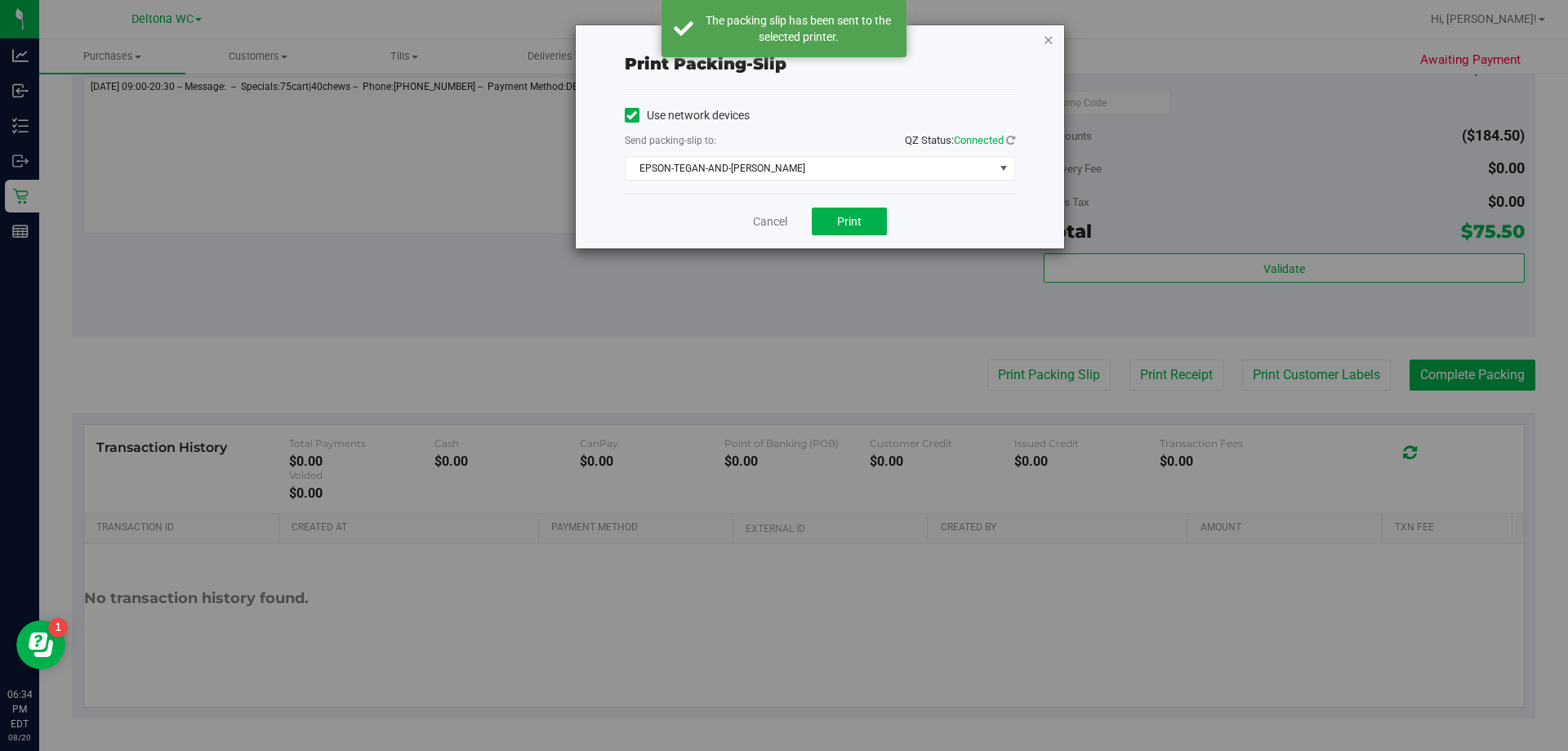
click at [1051, 44] on icon "button" at bounding box center [1049, 40] width 12 height 20
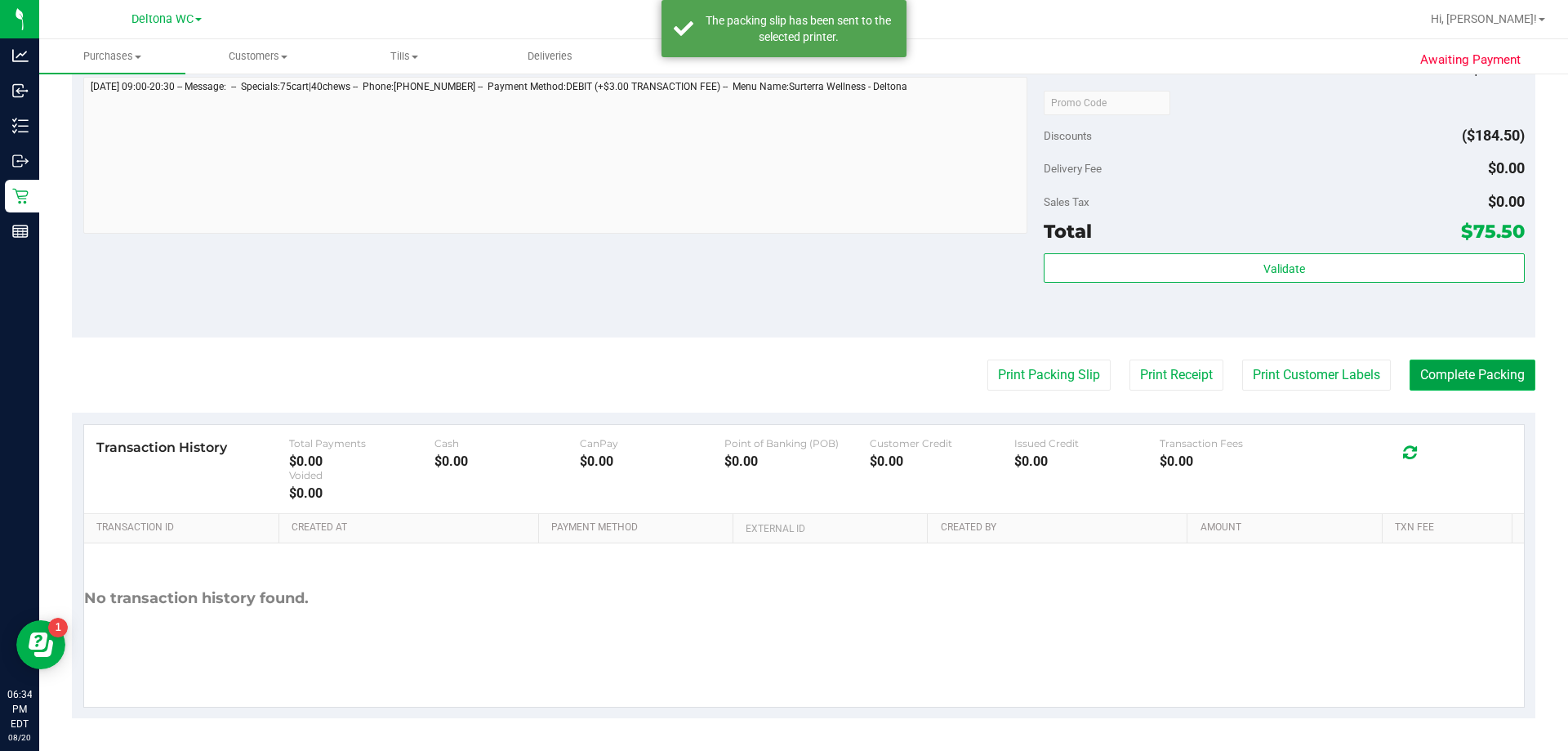
click at [1441, 369] on button "Complete Packing" at bounding box center [1472, 375] width 126 height 31
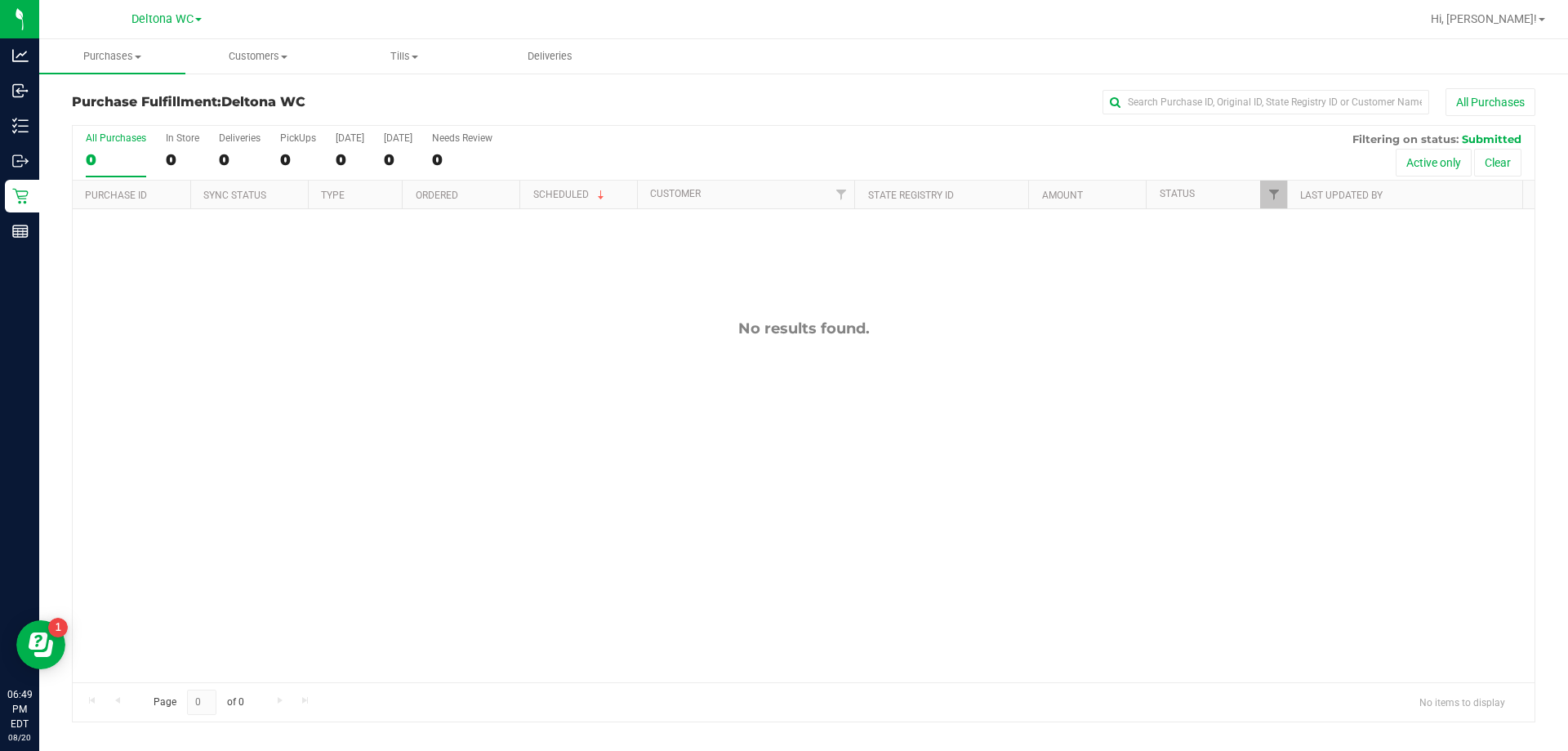
click at [899, 56] on ul "Purchases Summary of purchases Fulfillment All purchases Customers All customer…" at bounding box center [823, 56] width 1568 height 35
drag, startPoint x: 1026, startPoint y: 553, endPoint x: 1030, endPoint y: 572, distance: 19.4
click at [1030, 572] on div "No results found." at bounding box center [803, 500] width 1462 height 584
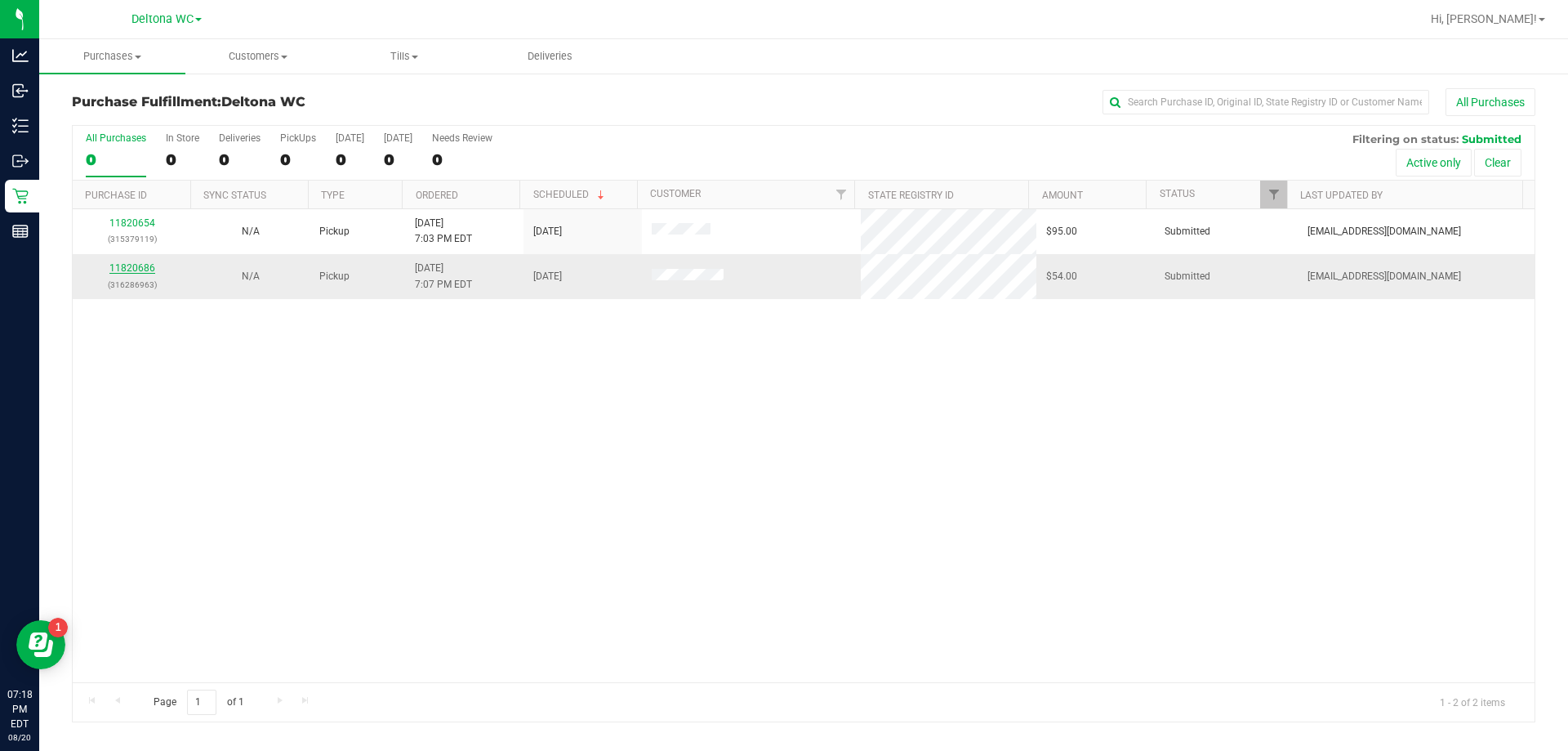
click at [138, 267] on link "11820686" at bounding box center [132, 268] width 46 height 12
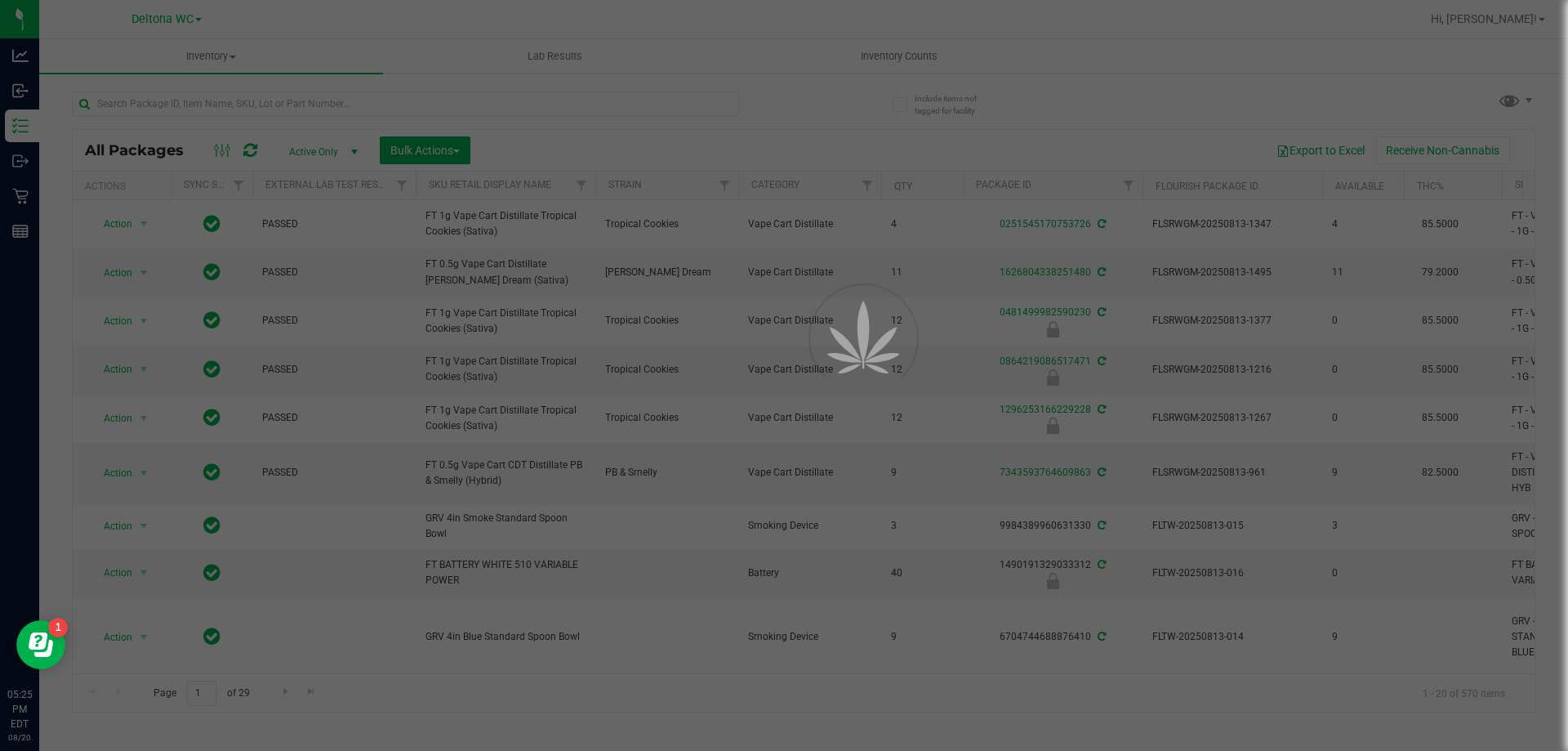
click at [218, 91] on div at bounding box center [784, 376] width 1568 height 751
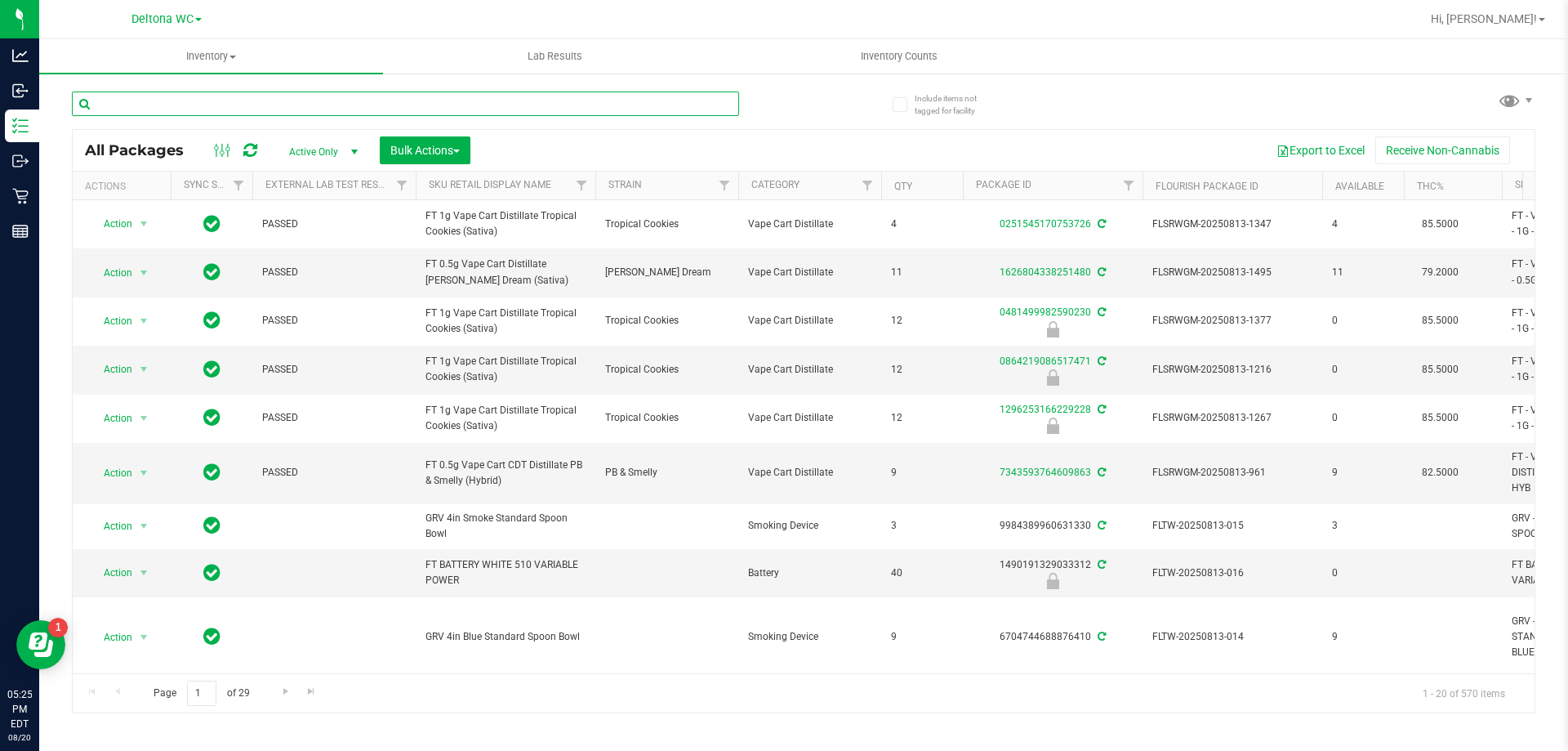
click at [212, 104] on input "text" at bounding box center [406, 103] width 668 height 25
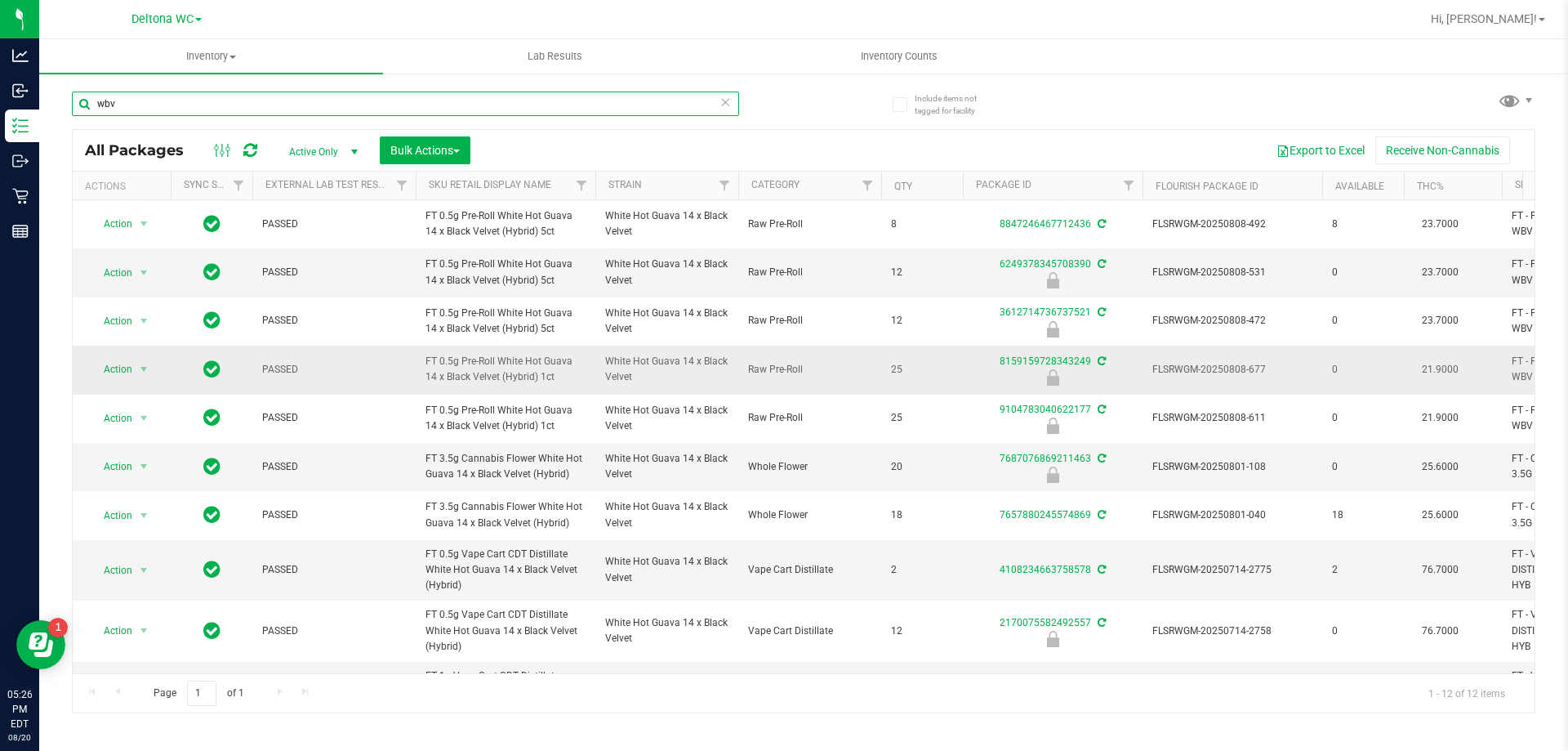
type input "wbv"
drag, startPoint x: 540, startPoint y: 378, endPoint x: 421, endPoint y: 352, distance: 121.8
click at [421, 352] on td "FT 0.5g Pre-Roll White Hot Guava 14 x Black Velvet (Hybrid) 1ct" at bounding box center [505, 370] width 179 height 49
copy span "FT 0.5g Pre-Roll White Hot Guava 14 x Black Velvet (Hybrid) 1ct"
drag, startPoint x: 181, startPoint y: 100, endPoint x: 95, endPoint y: 105, distance: 86.1
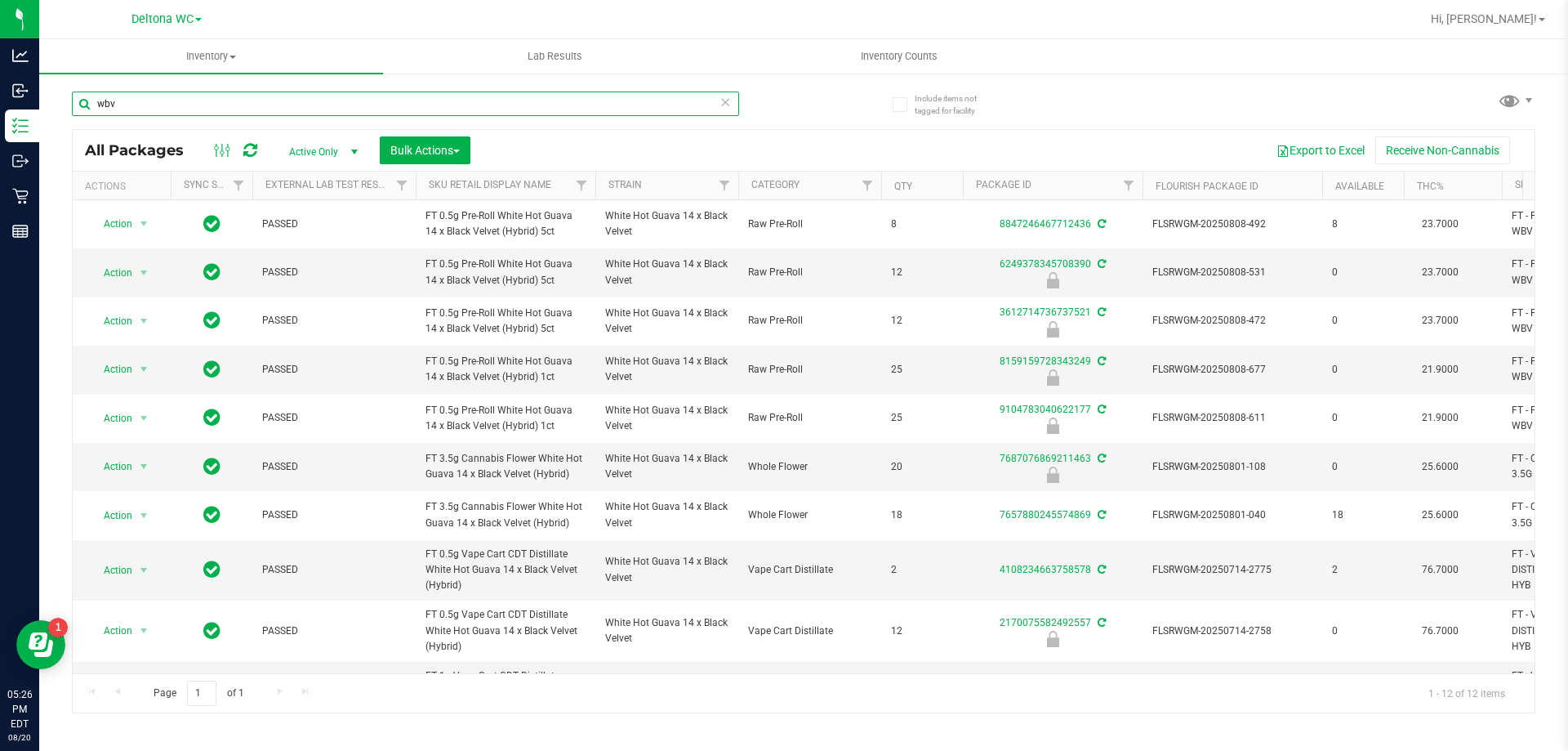
click at [95, 107] on input "wbv" at bounding box center [406, 103] width 668 height 25
paste input "FT 0.5g Pre-Roll White Hot Guava 14 x Black Velvet (Hybrid) 1ct"
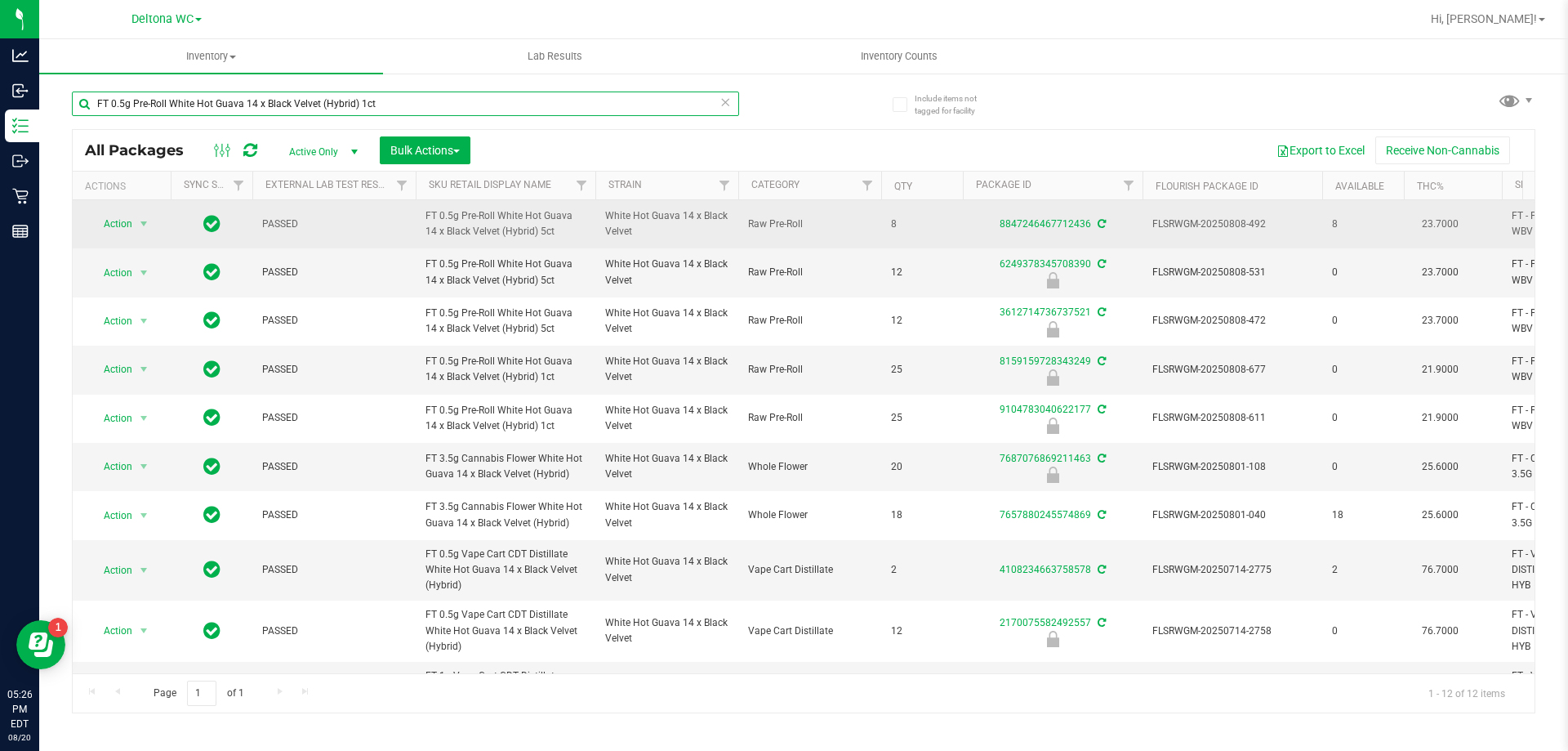
type input "FT 0.5g Pre-Roll White Hot Guava 14 x Black Velvet (Hybrid) 1ct"
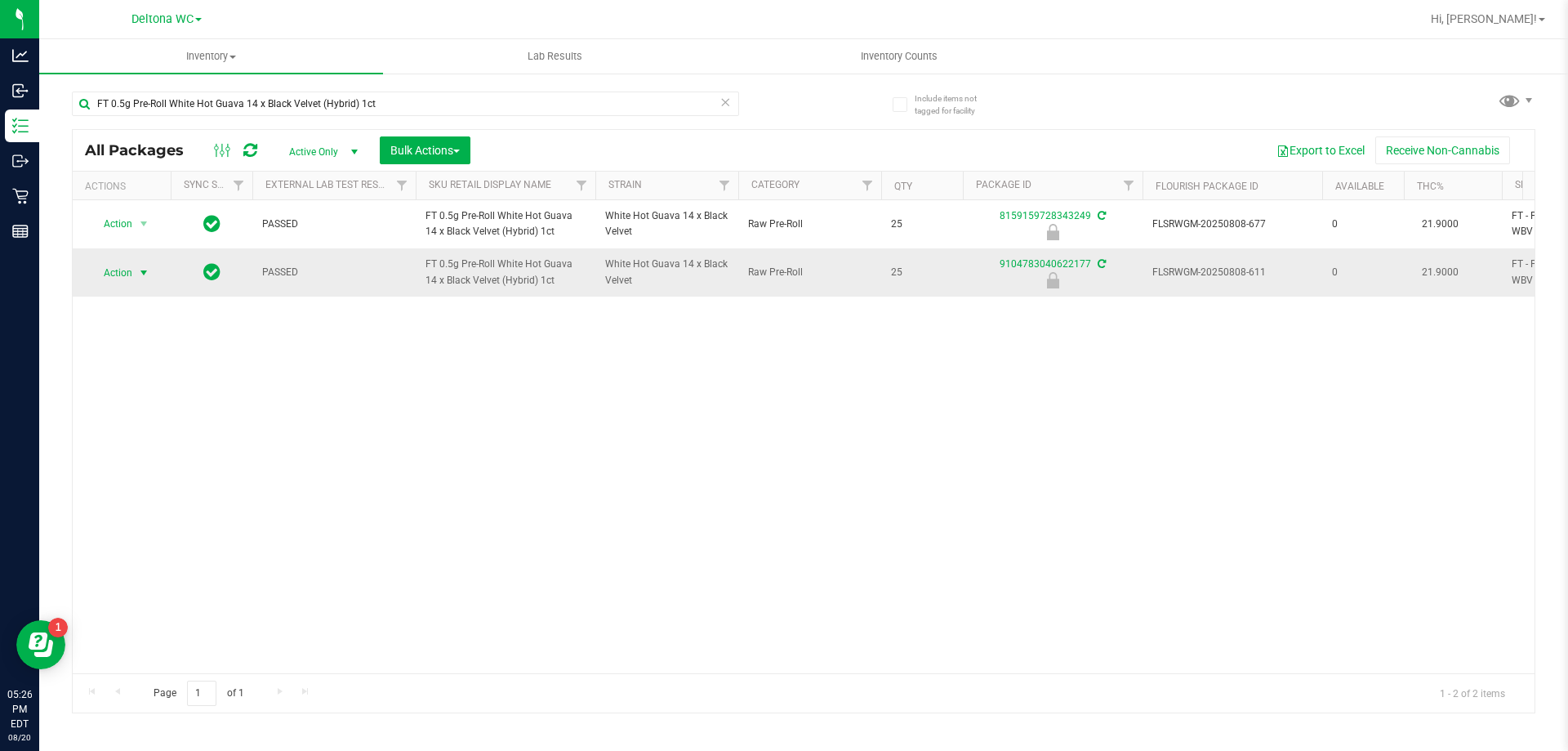
click at [142, 272] on span "select" at bounding box center [144, 272] width 13 height 13
click at [126, 454] on li "Unlock package" at bounding box center [143, 466] width 105 height 25
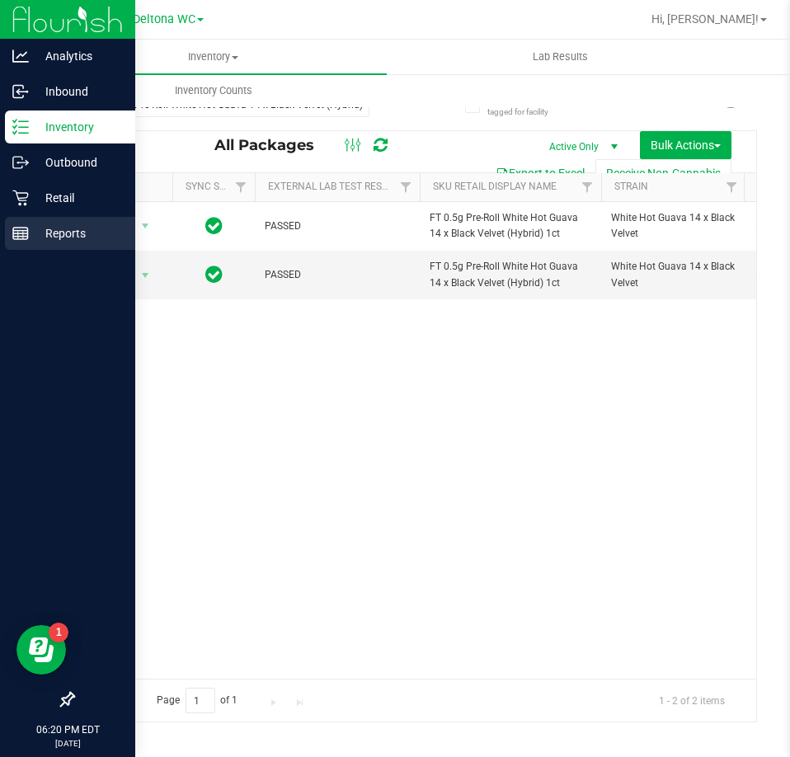
click at [54, 236] on p "Reports" at bounding box center [78, 233] width 99 height 20
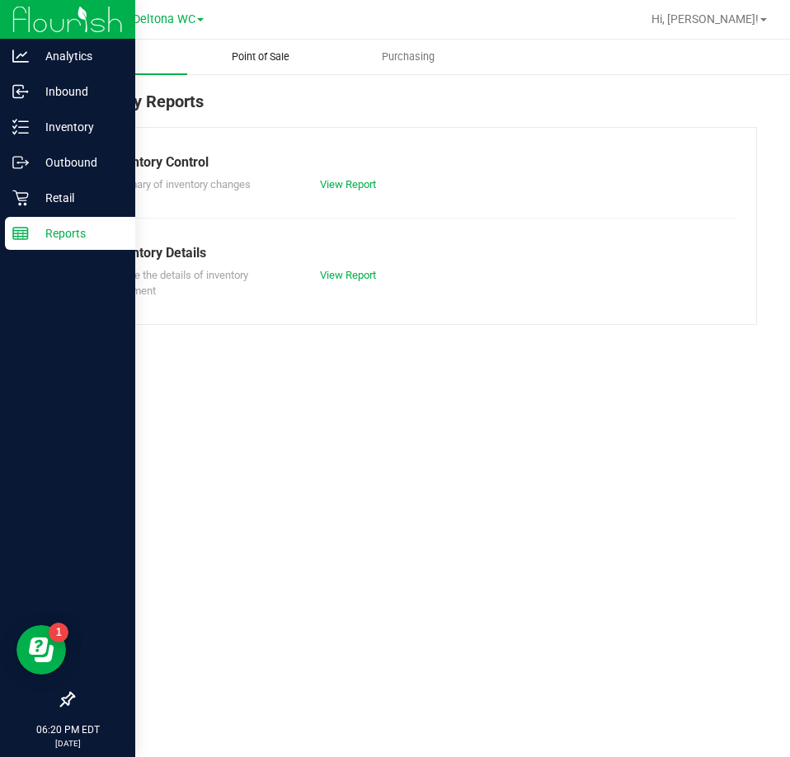
click at [256, 56] on span "Point of Sale" at bounding box center [260, 56] width 102 height 15
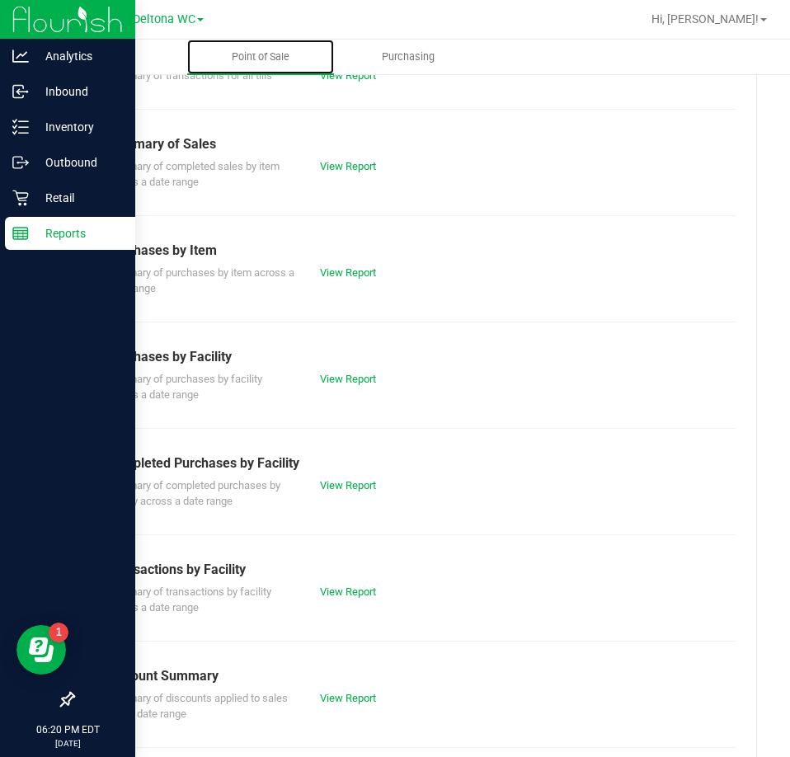
scroll to position [223, 0]
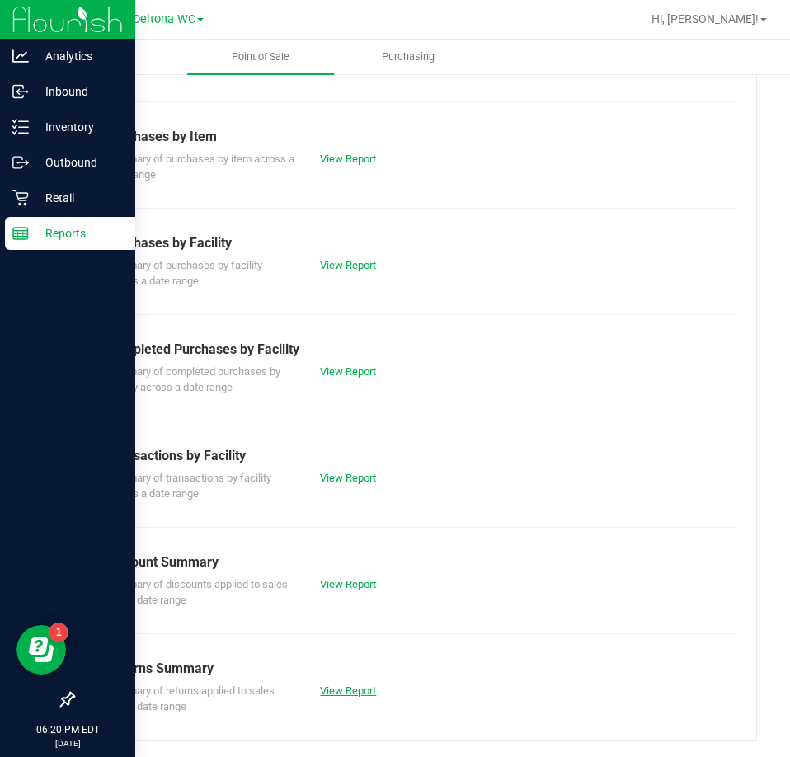
click at [354, 688] on link "View Report" at bounding box center [348, 690] width 56 height 12
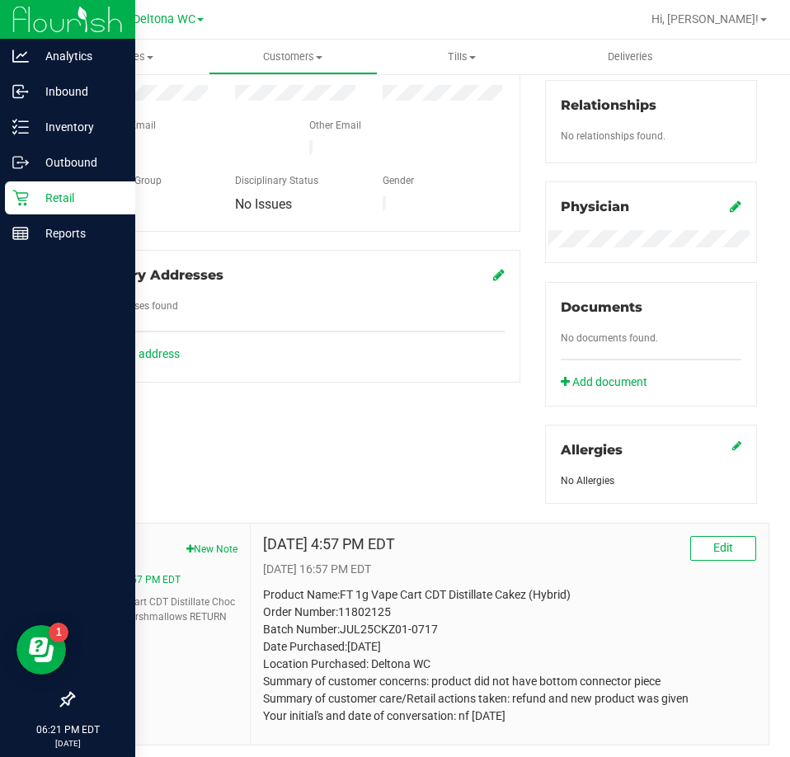
scroll to position [450, 0]
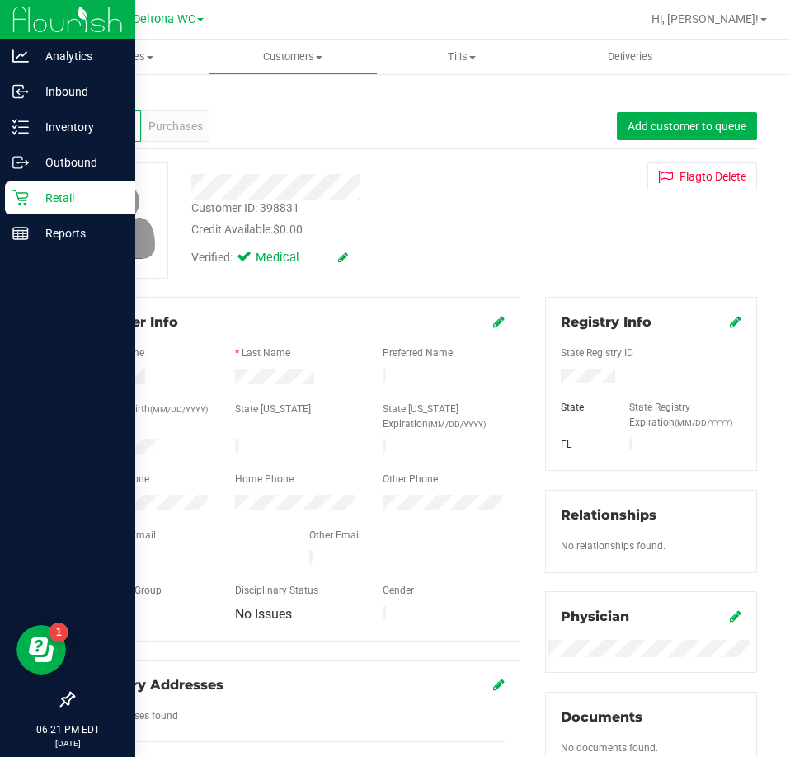
click at [280, 205] on div "Customer ID: 398831" at bounding box center [245, 208] width 108 height 17
copy div "398831"
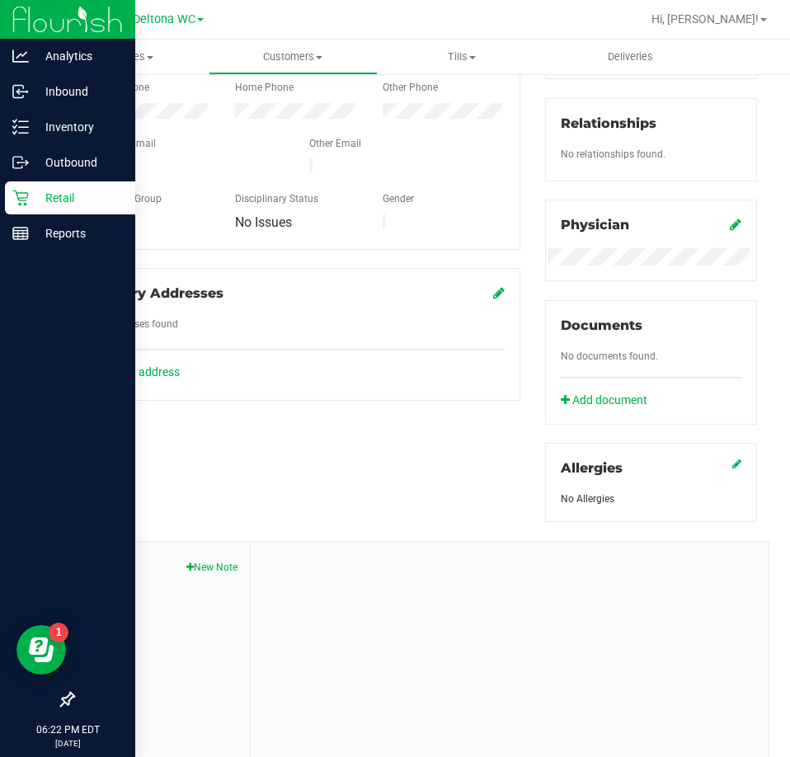
scroll to position [450, 0]
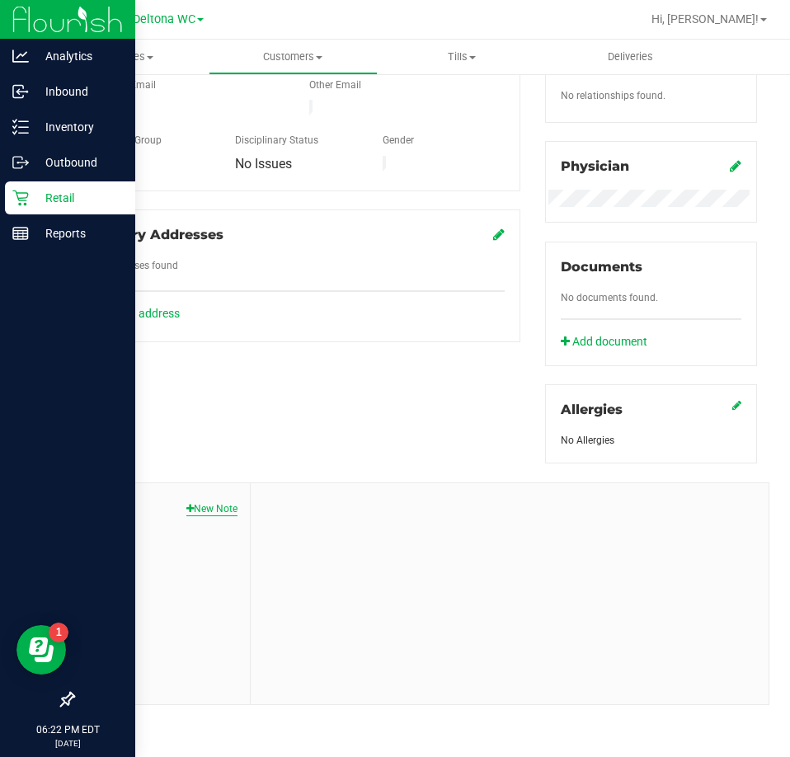
click at [215, 502] on button "New Note" at bounding box center [211, 508] width 51 height 15
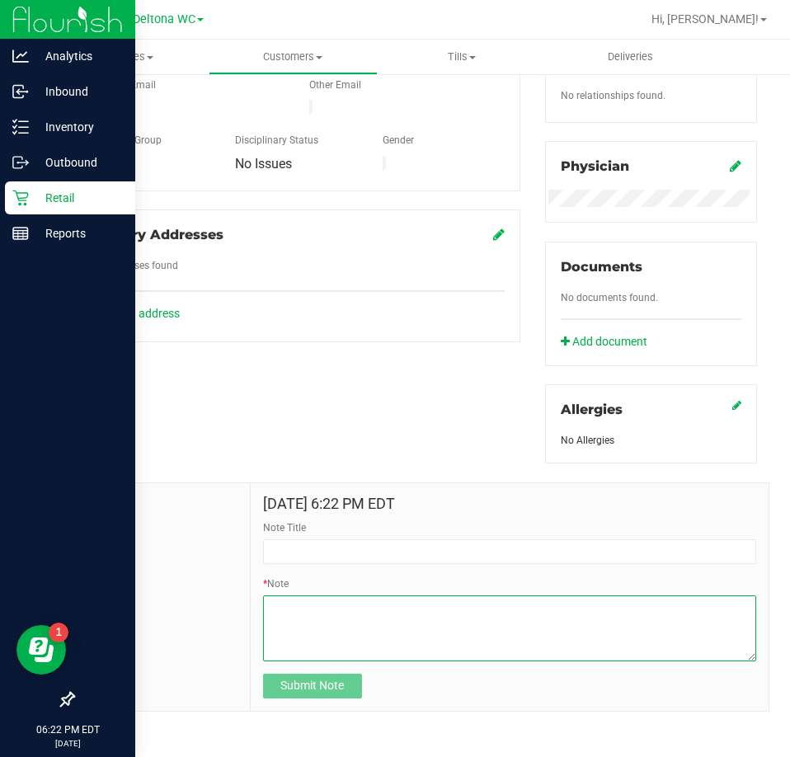
click at [405, 609] on textarea "* Note" at bounding box center [509, 628] width 493 height 66
paste textarea "Product Name: Order Number: Batch Number: Date Purchased: Location Purchased: D…"
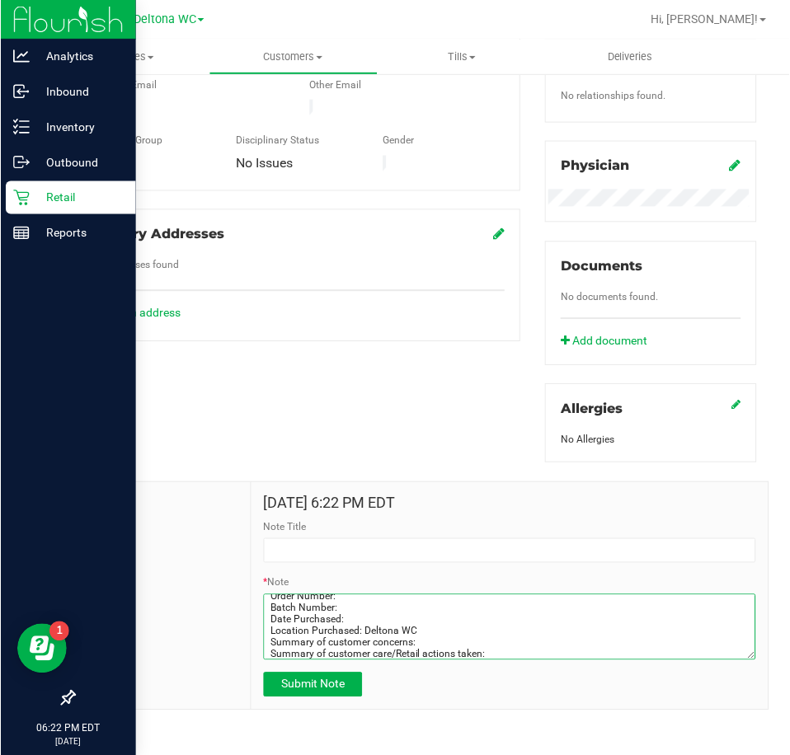
scroll to position [0, 0]
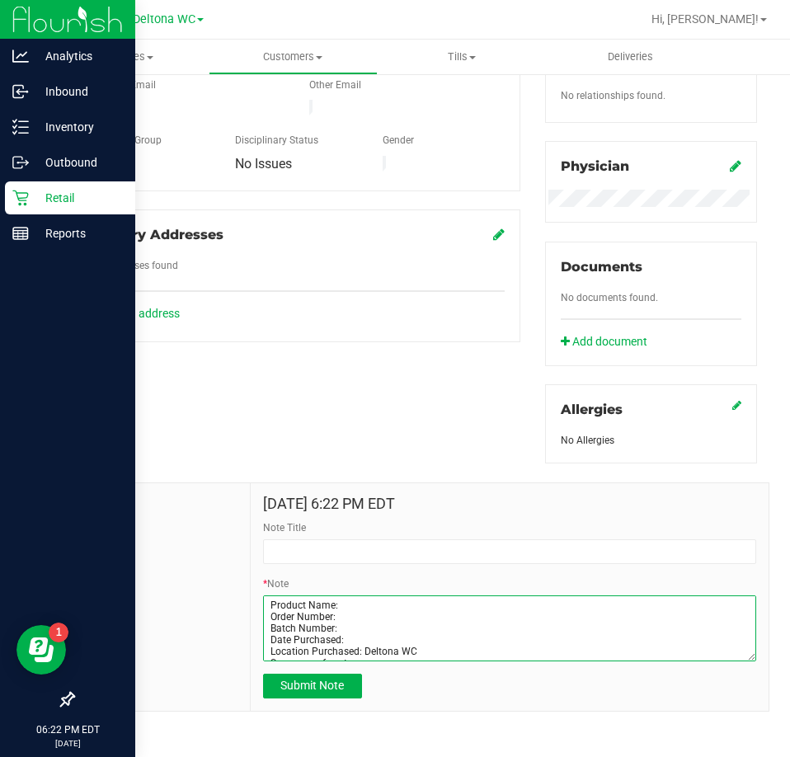
click at [350, 606] on textarea "* Note" at bounding box center [509, 628] width 493 height 66
paste textarea "FT 7g Ground Flower (Hybrid)"
click at [336, 616] on textarea "* Note" at bounding box center [509, 628] width 493 height 66
paste textarea "11792757"
click at [337, 625] on textarea "* Note" at bounding box center [509, 628] width 493 height 66
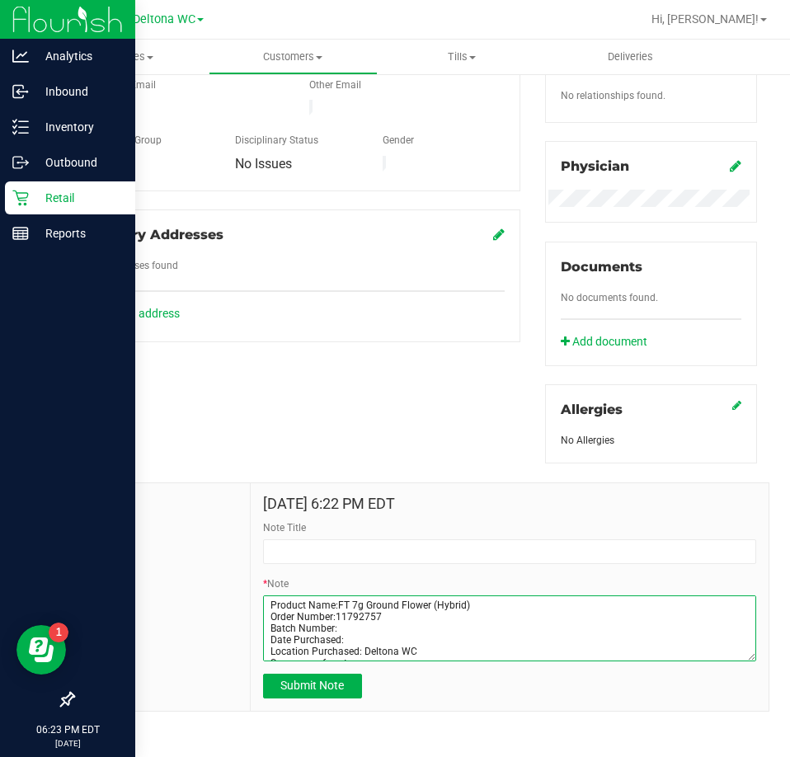
paste textarea "G-JUL25HYB02-0717"
click at [343, 645] on textarea "* Note" at bounding box center [509, 628] width 493 height 66
click at [352, 637] on textarea "* Note" at bounding box center [509, 628] width 493 height 66
paste textarea "Aug 15"
click at [425, 647] on textarea "* Note" at bounding box center [509, 628] width 493 height 66
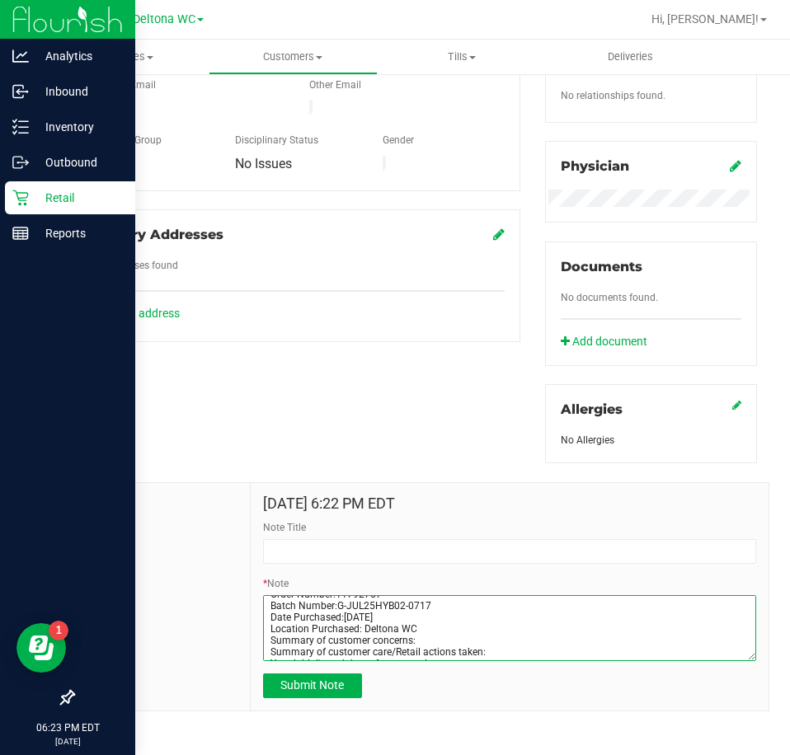
scroll to position [35, 0]
click at [432, 628] on textarea "* Note" at bounding box center [509, 628] width 493 height 66
click at [487, 647] on textarea "* Note" at bounding box center [509, 628] width 493 height 66
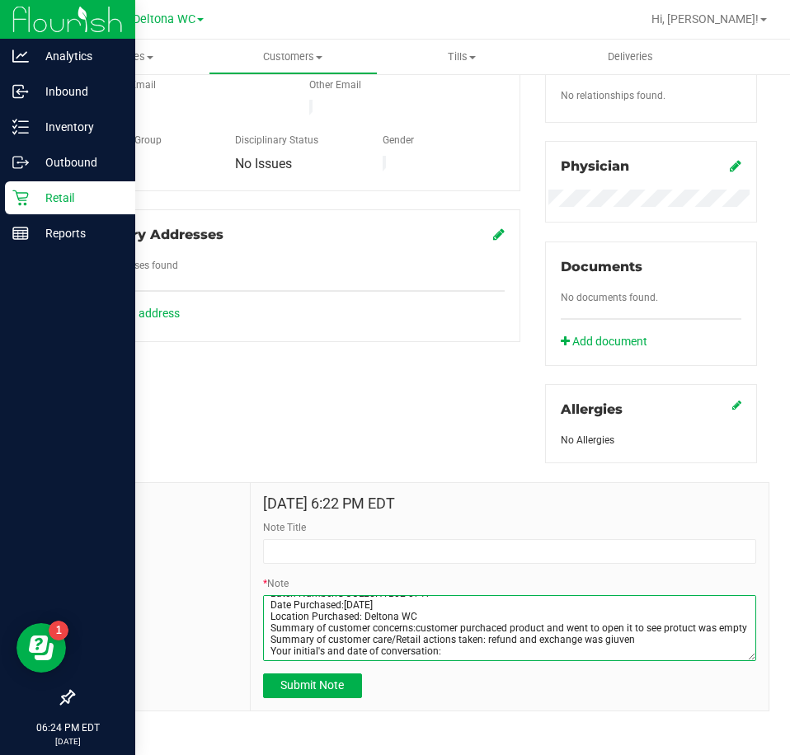
scroll to position [458, 0]
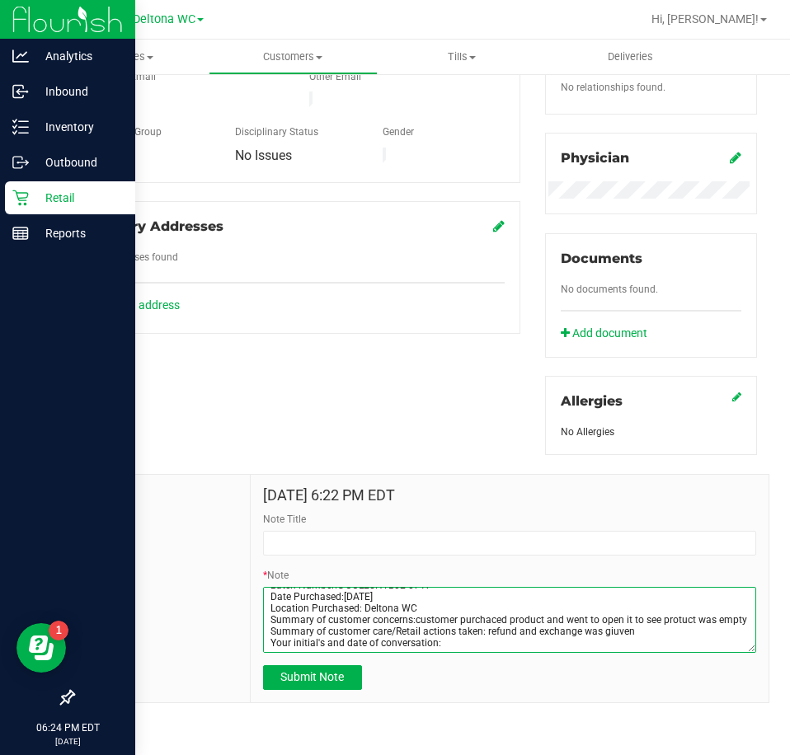
drag, startPoint x: 611, startPoint y: 625, endPoint x: 624, endPoint y: 620, distance: 14.1
click at [614, 623] on textarea "* Note" at bounding box center [509, 620] width 493 height 66
drag, startPoint x: 544, startPoint y: 646, endPoint x: 529, endPoint y: 629, distance: 22.2
click at [538, 636] on textarea "* Note" at bounding box center [509, 620] width 493 height 66
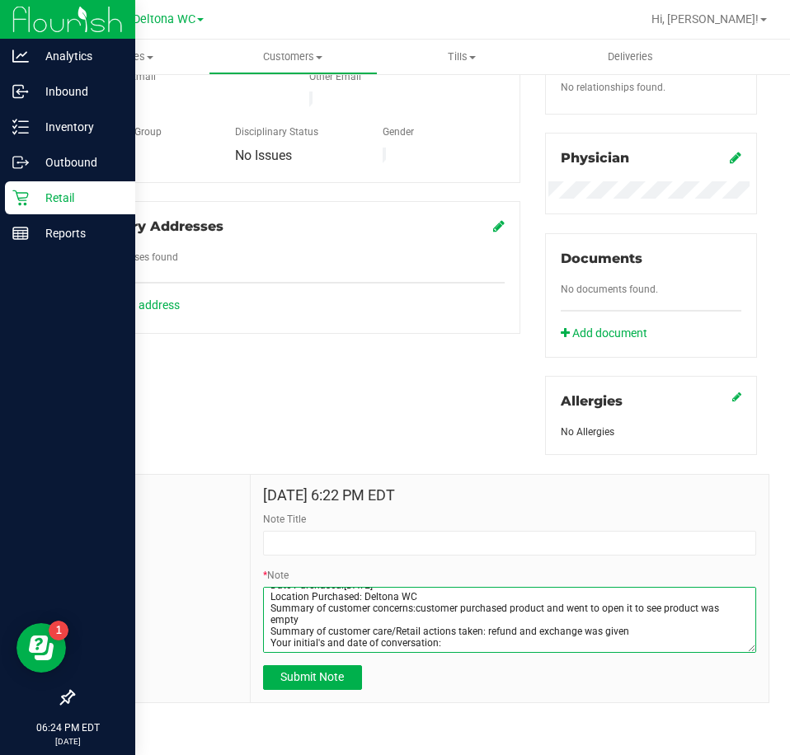
click at [446, 640] on textarea "* Note" at bounding box center [509, 620] width 493 height 66
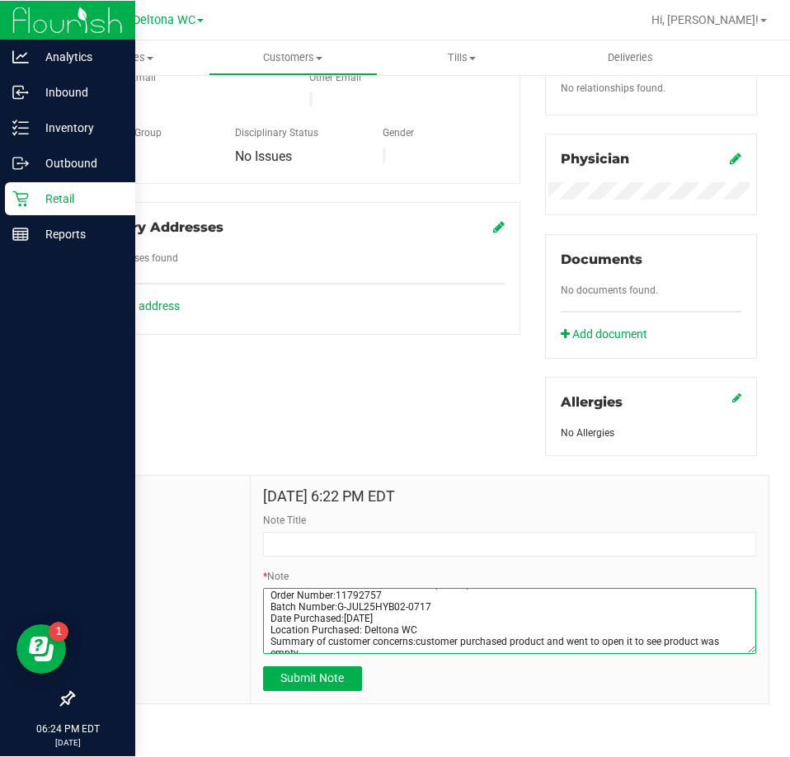
scroll to position [0, 0]
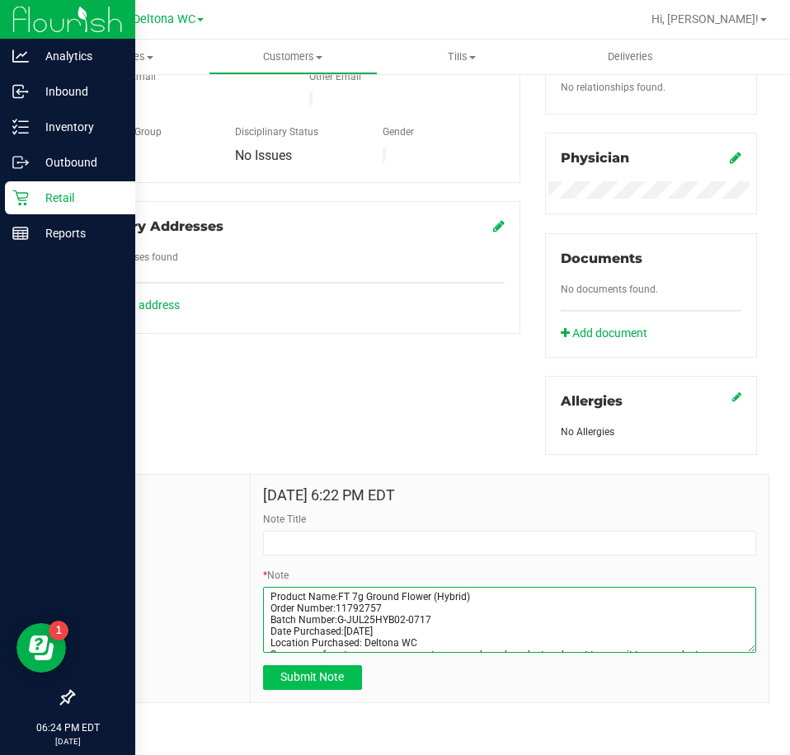
type textarea "Product Name:FT 7g Ground Flower (Hybrid) Order Number:11792757 Batch Number:G-…"
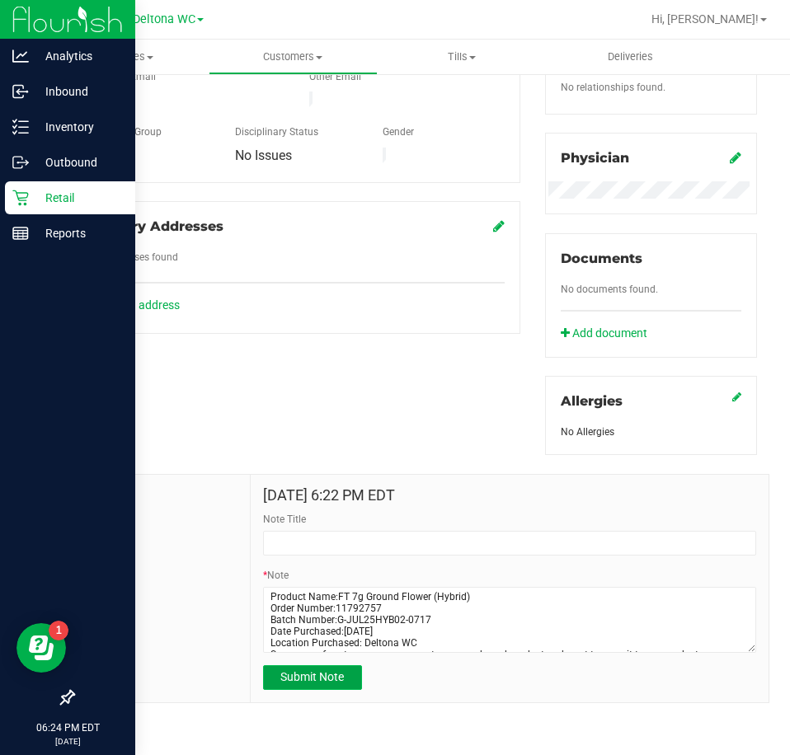
drag, startPoint x: 330, startPoint y: 672, endPoint x: 326, endPoint y: 646, distance: 26.6
click at [330, 670] on span "Submit Note" at bounding box center [311, 676] width 63 height 13
type input "8/20/2025 18:24 PM EDT"
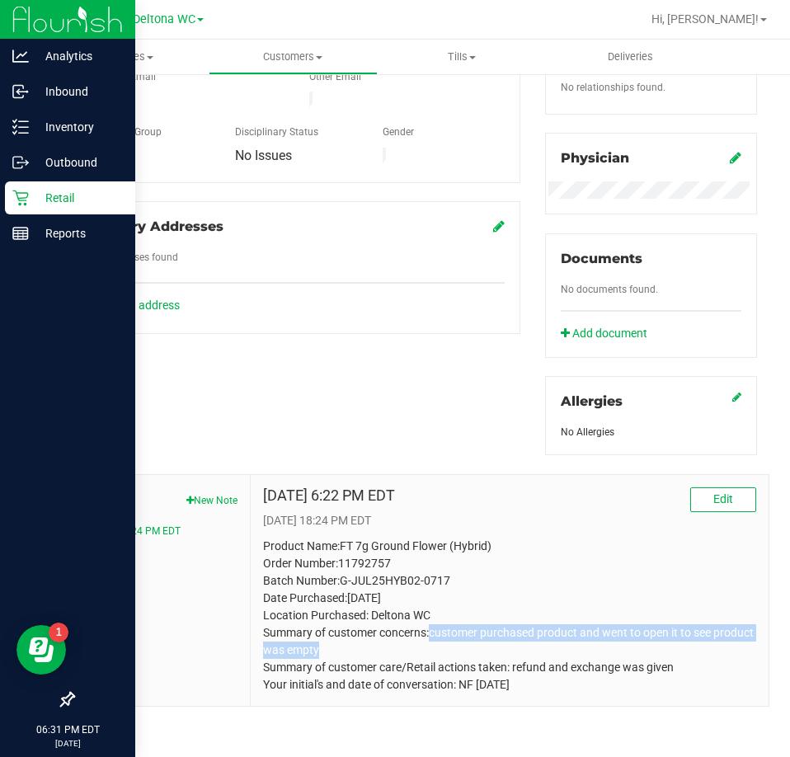
drag, startPoint x: 349, startPoint y: 650, endPoint x: 442, endPoint y: 608, distance: 101.9
click at [428, 632] on p "Product Name:FT 7g Ground Flower (Hybrid) Order Number:11792757 Batch Number:G-…" at bounding box center [509, 616] width 493 height 156
copy p "customer purchased product and went to open it to see product was empty"
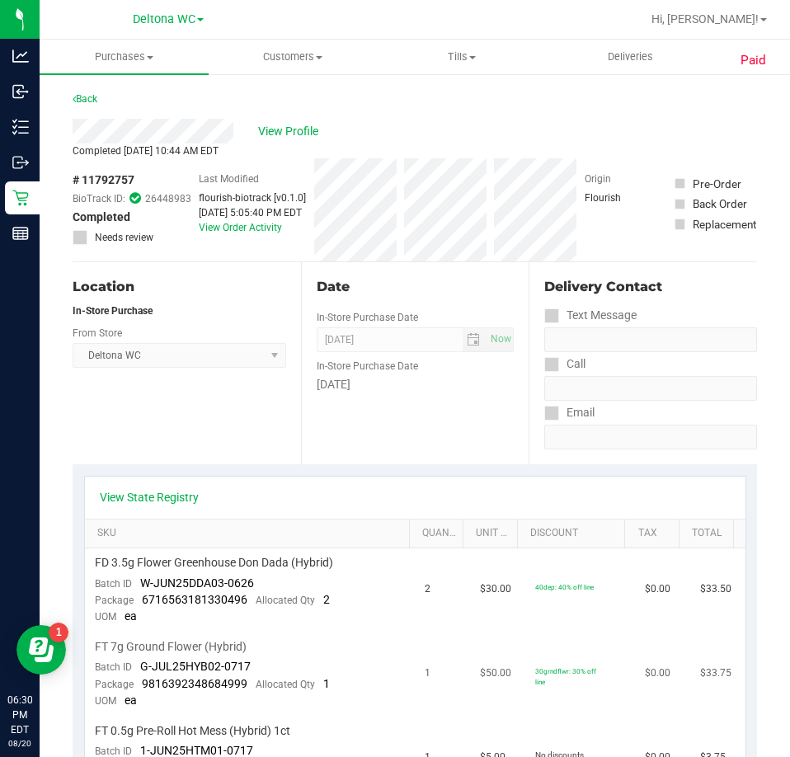
click at [190, 666] on span "G-JUL25HYB02-0717" at bounding box center [195, 666] width 110 height 13
click at [188, 667] on span "G-JUL25HYB02-0717" at bounding box center [195, 666] width 110 height 13
click at [243, 662] on span "G-JUL25HYB02-0717" at bounding box center [195, 666] width 110 height 13
click at [229, 665] on span "G-JUL25HYB02-0717" at bounding box center [195, 666] width 110 height 13
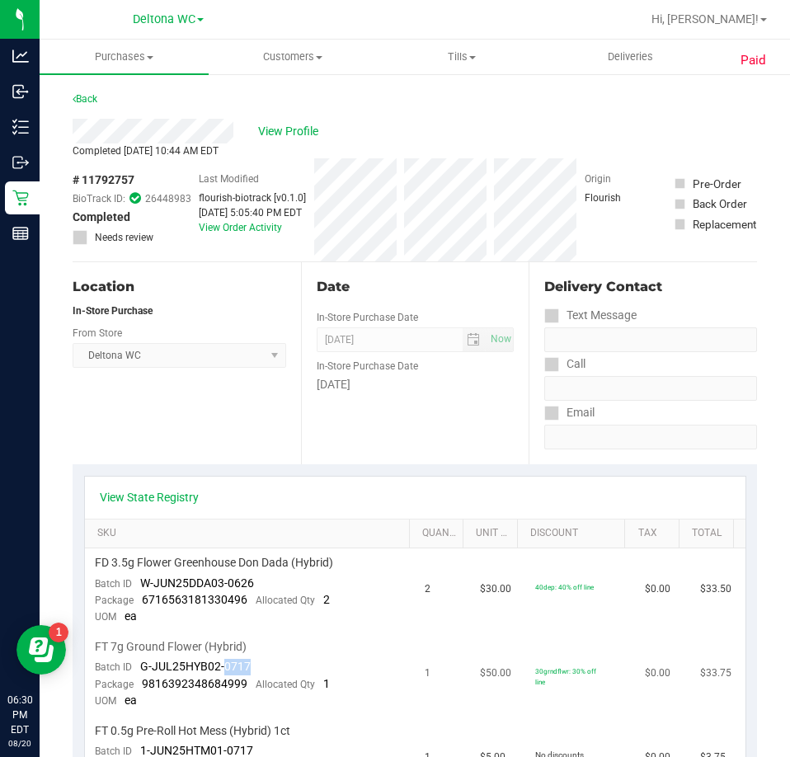
click at [229, 665] on span "G-JUL25HYB02-0717" at bounding box center [195, 666] width 110 height 13
click at [246, 664] on span "G-JUL25HYB02-0717" at bounding box center [195, 666] width 110 height 13
drag, startPoint x: 248, startPoint y: 662, endPoint x: 168, endPoint y: 662, distance: 80.0
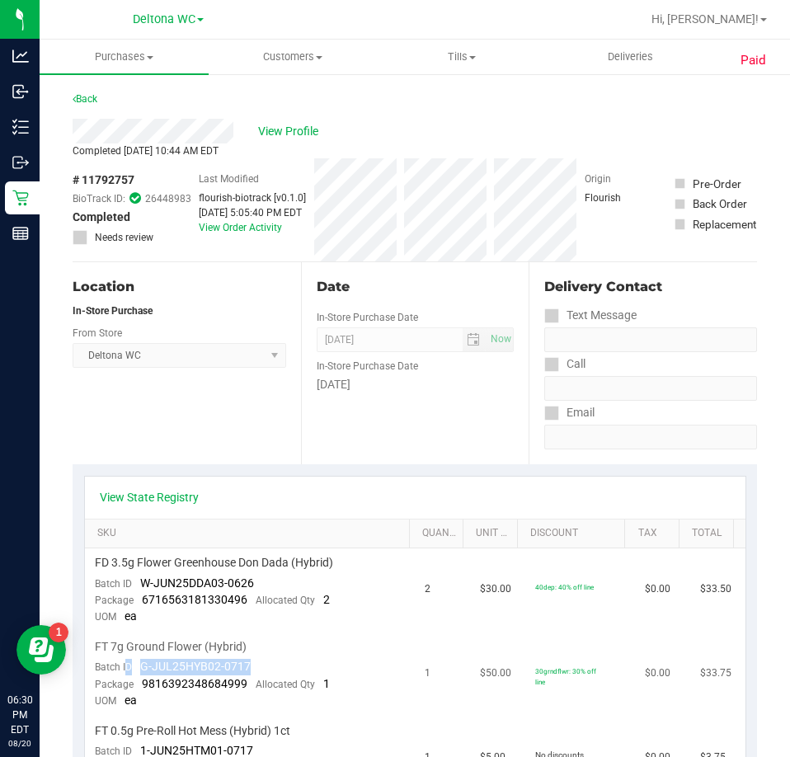
click at [126, 667] on td "FT 7g Ground Flower (Hybrid) Batch ID G-JUL25HYB02-0717 Package 981639234868499…" at bounding box center [250, 674] width 331 height 84
click at [186, 657] on td "FT 7g Ground Flower (Hybrid) Batch ID G-JUL25HYB02-0717 Package 981639234868499…" at bounding box center [250, 674] width 331 height 84
drag, startPoint x: 258, startPoint y: 662, endPoint x: 108, endPoint y: 683, distance: 151.5
click at [127, 674] on td "FT 7g Ground Flower (Hybrid) Batch ID G-JUL25HYB02-0717 Package 981639234868499…" at bounding box center [250, 674] width 331 height 84
click at [246, 674] on div "Batch ID G-JUL25HYB02-0717" at bounding box center [173, 667] width 156 height 16
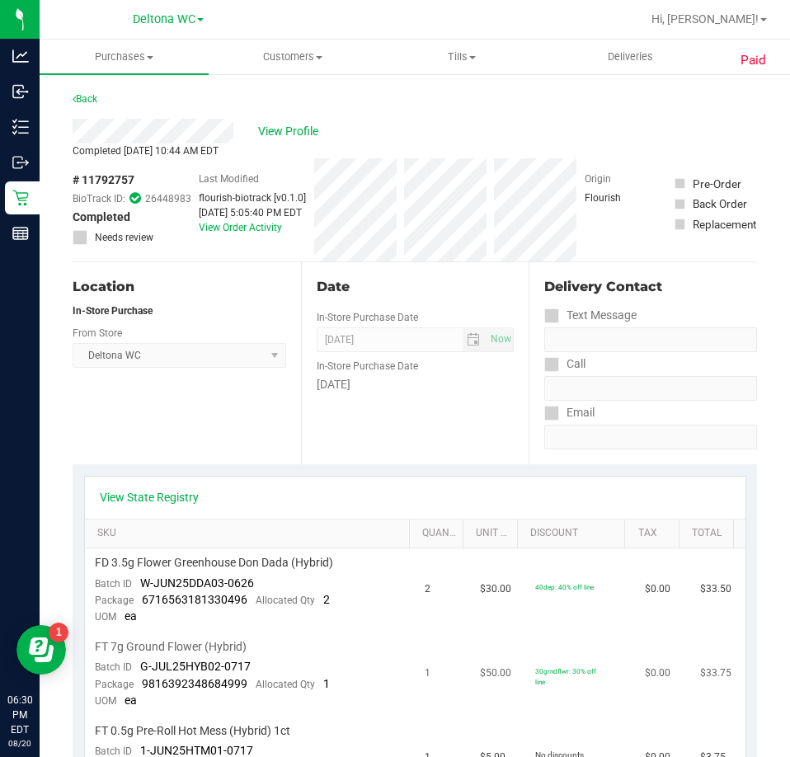
click at [258, 669] on td "FT 7g Ground Flower (Hybrid) Batch ID G-JUL25HYB02-0717 Package 981639234868499…" at bounding box center [250, 674] width 331 height 84
drag, startPoint x: 261, startPoint y: 665, endPoint x: 157, endPoint y: 669, distance: 104.0
click at [142, 667] on td "FT 7g Ground Flower (Hybrid) Batch ID G-JUL25HYB02-0717 Package 981639234868499…" at bounding box center [250, 674] width 331 height 84
copy span "G-JUL25HYB02-0717"
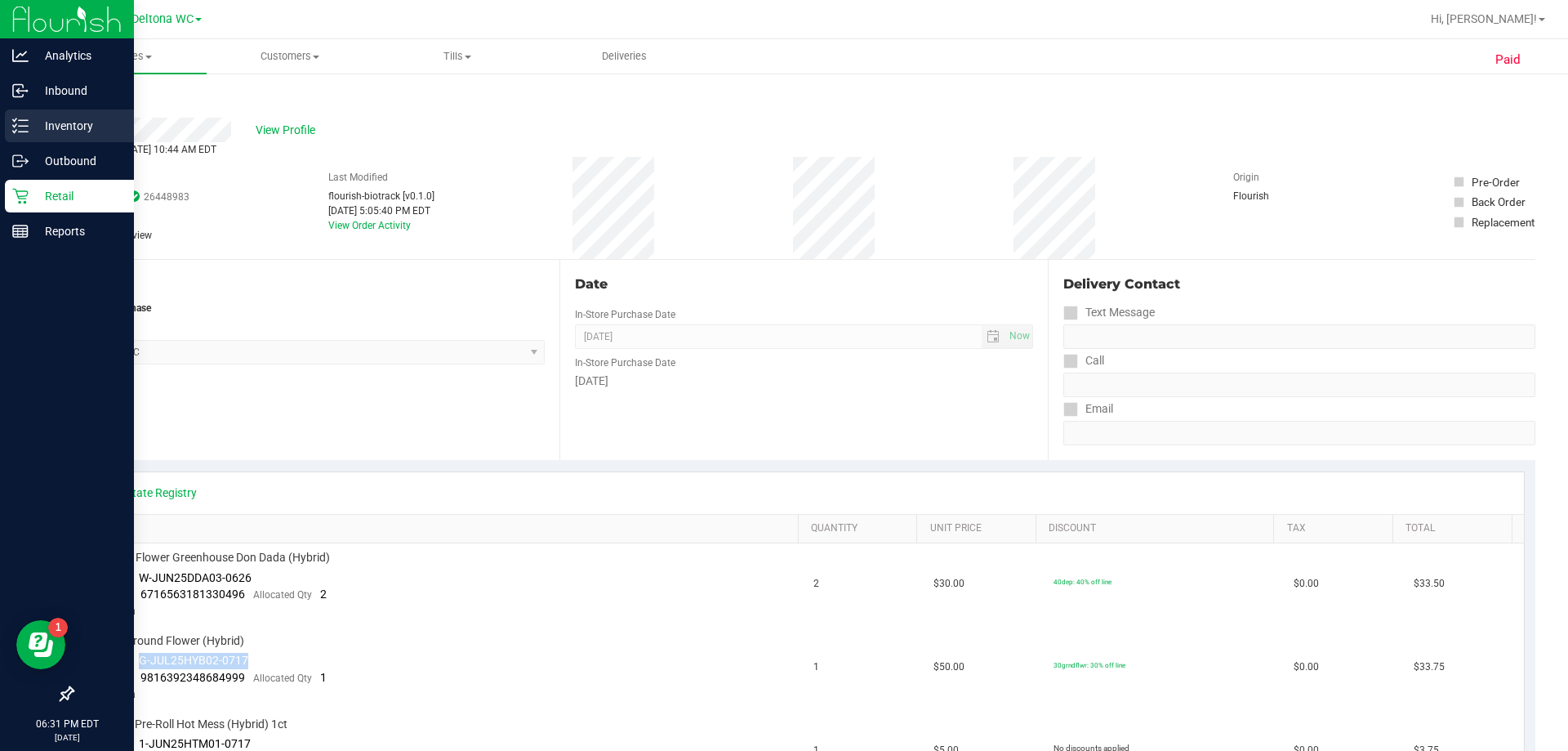
click at [91, 130] on p "Inventory" at bounding box center [77, 126] width 98 height 20
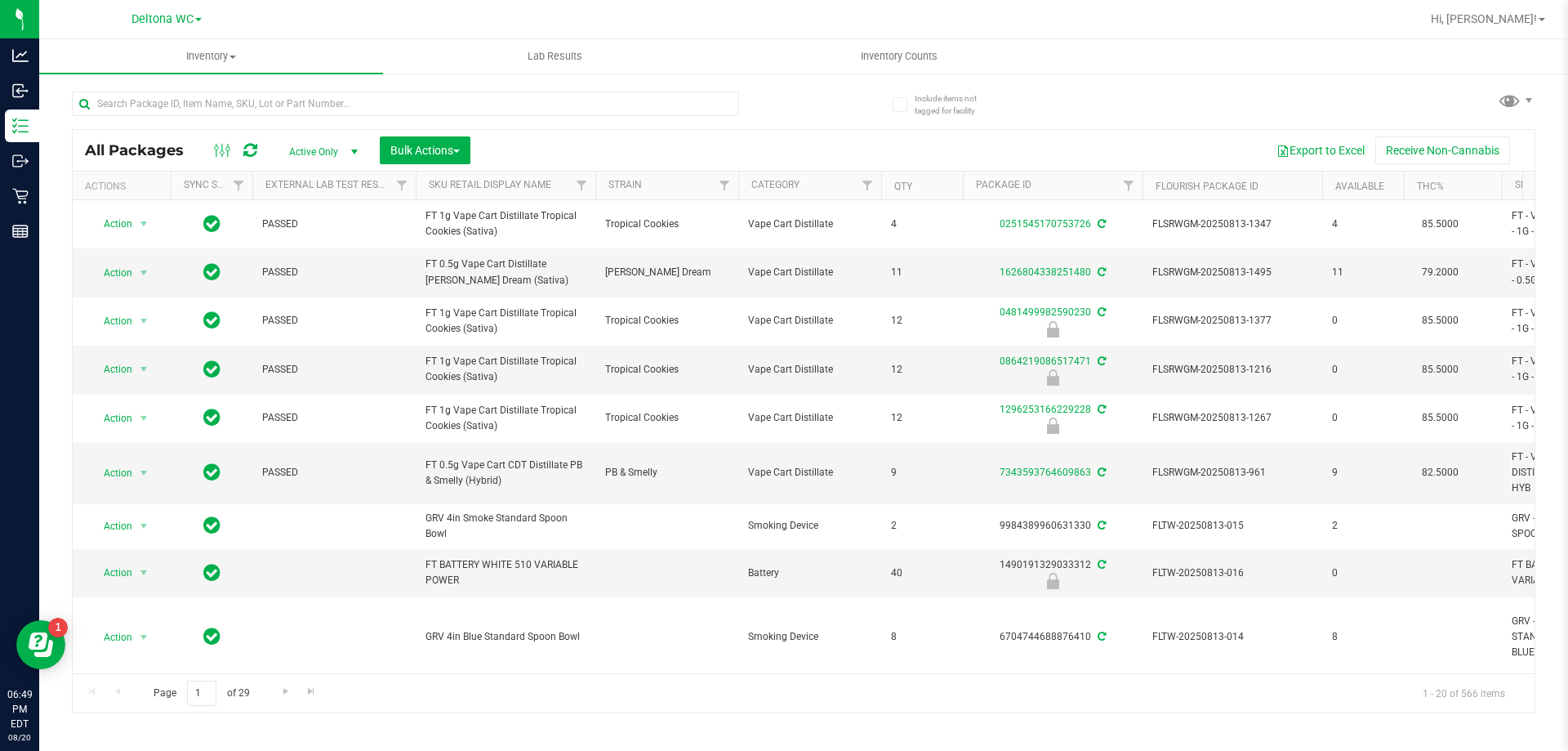
click at [703, 22] on div at bounding box center [856, 19] width 1128 height 32
click at [255, 105] on input "text" at bounding box center [406, 103] width 668 height 25
type input "pmm"
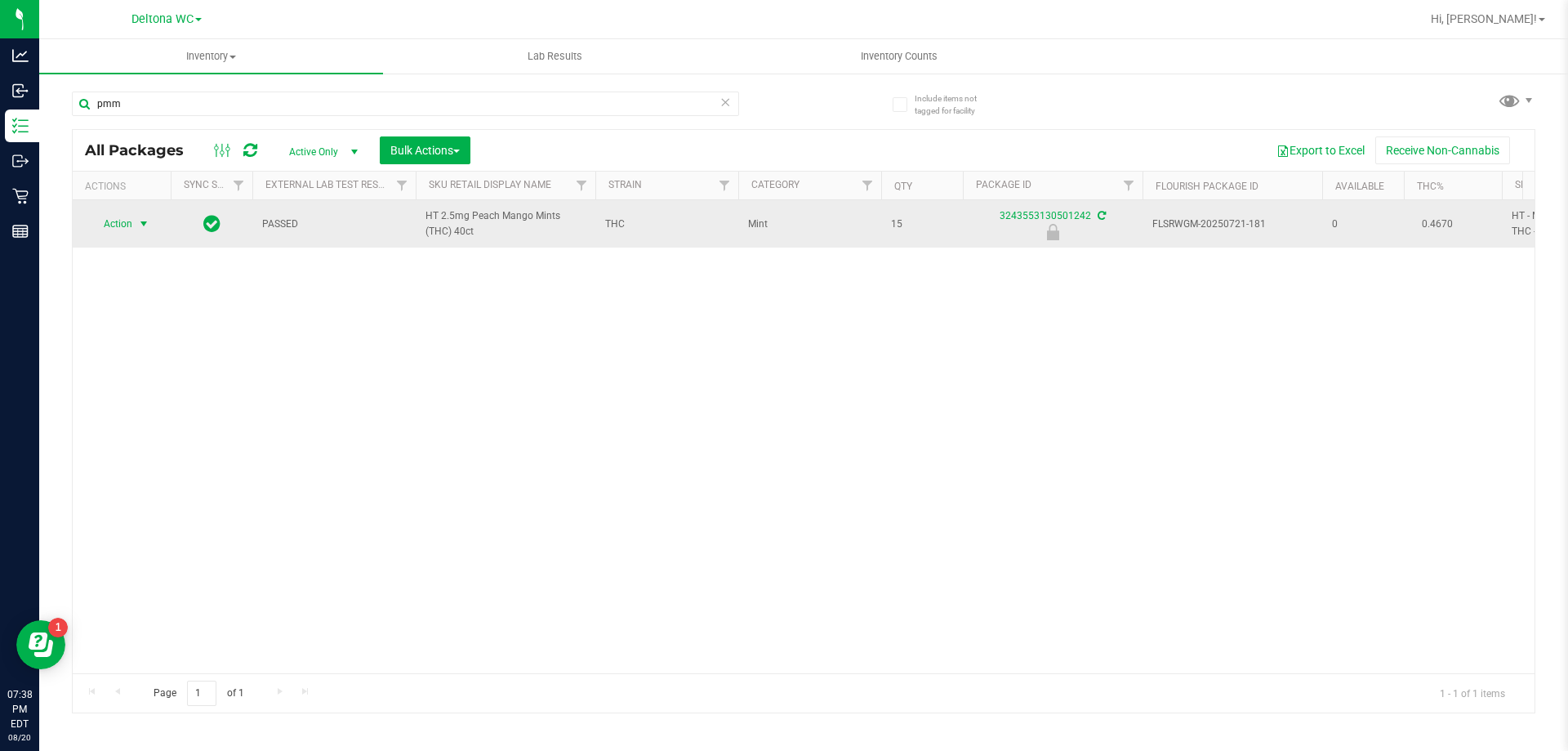
click at [132, 226] on span "Action" at bounding box center [111, 223] width 45 height 23
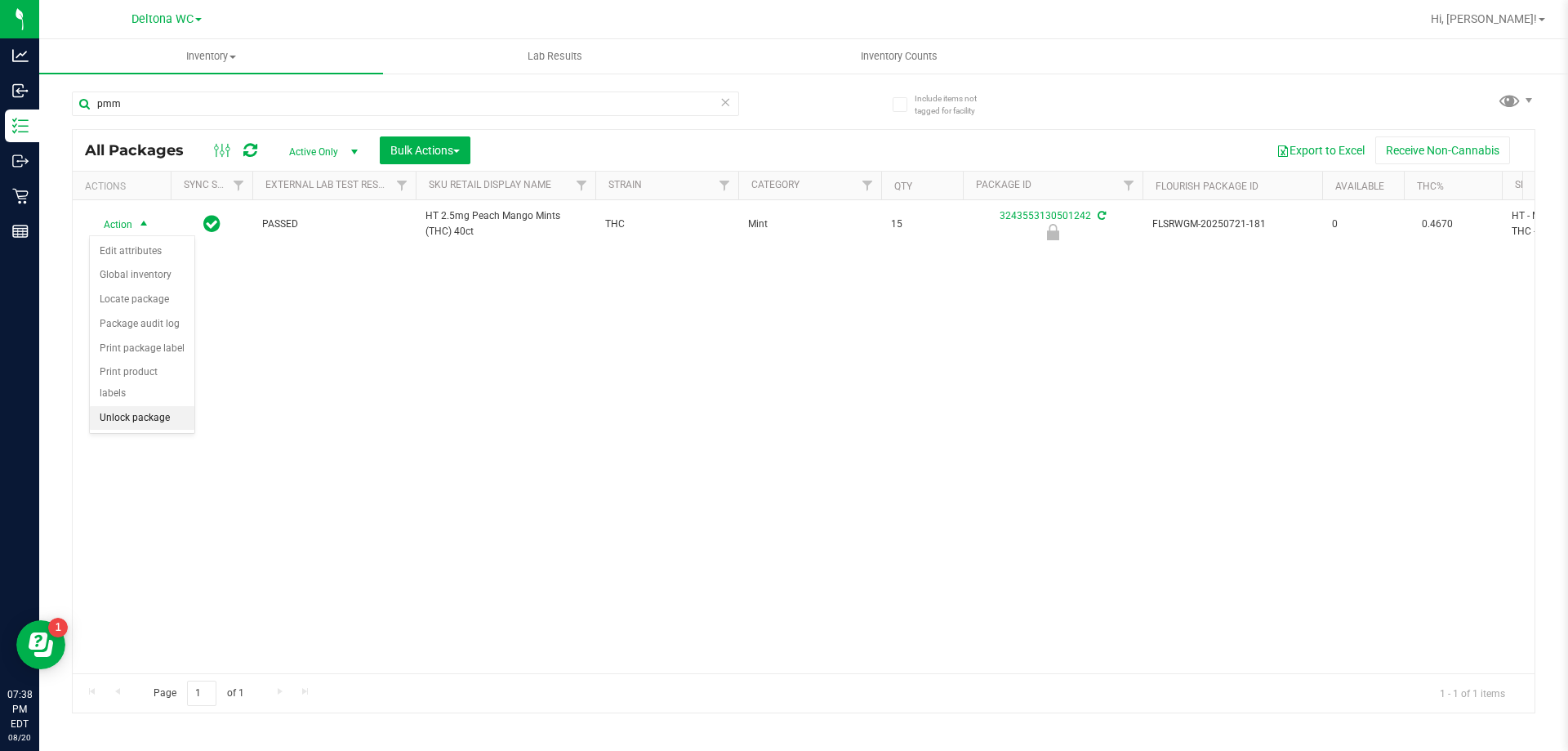
click at [166, 406] on li "Unlock package" at bounding box center [143, 418] width 105 height 25
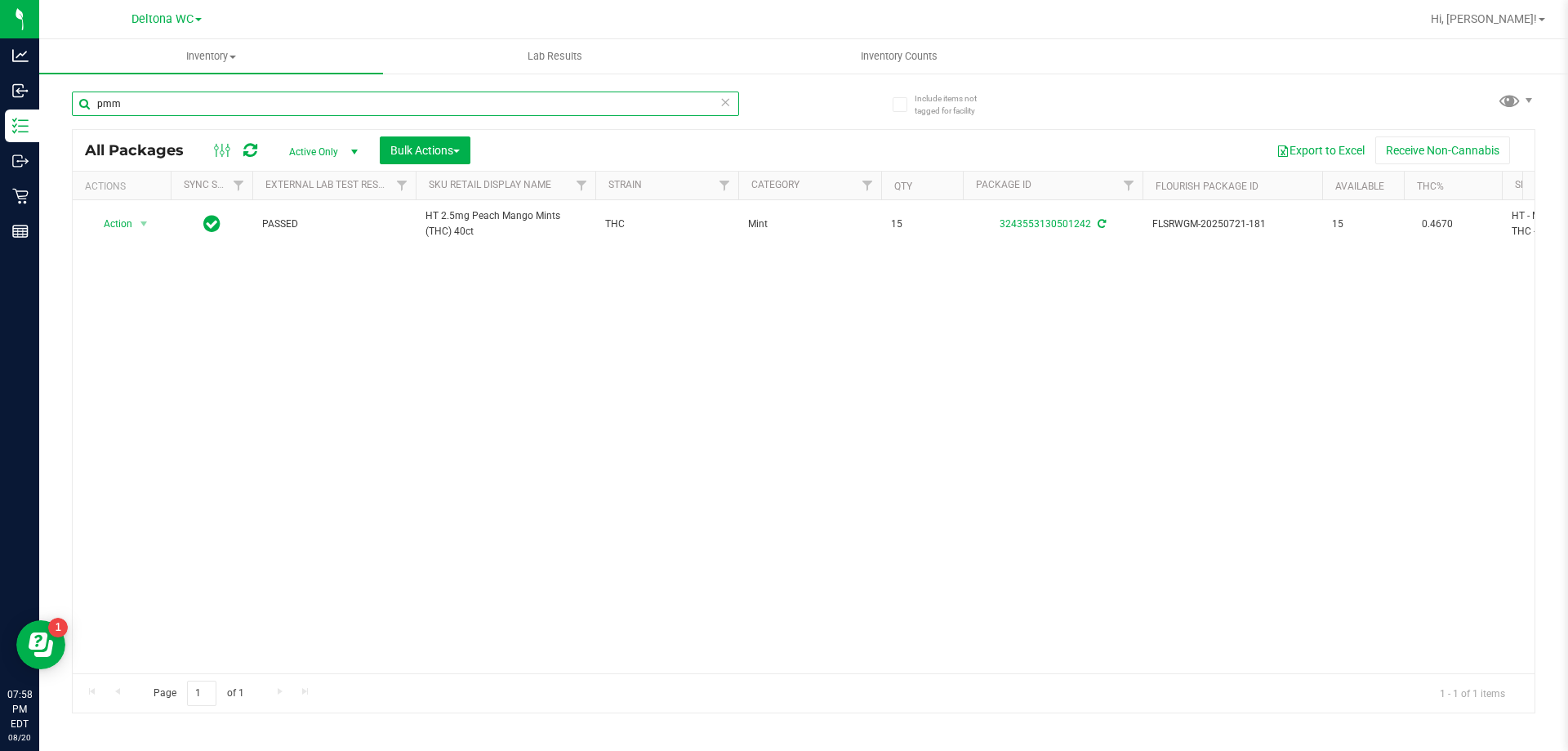
click at [347, 109] on input "pmm" at bounding box center [406, 103] width 668 height 25
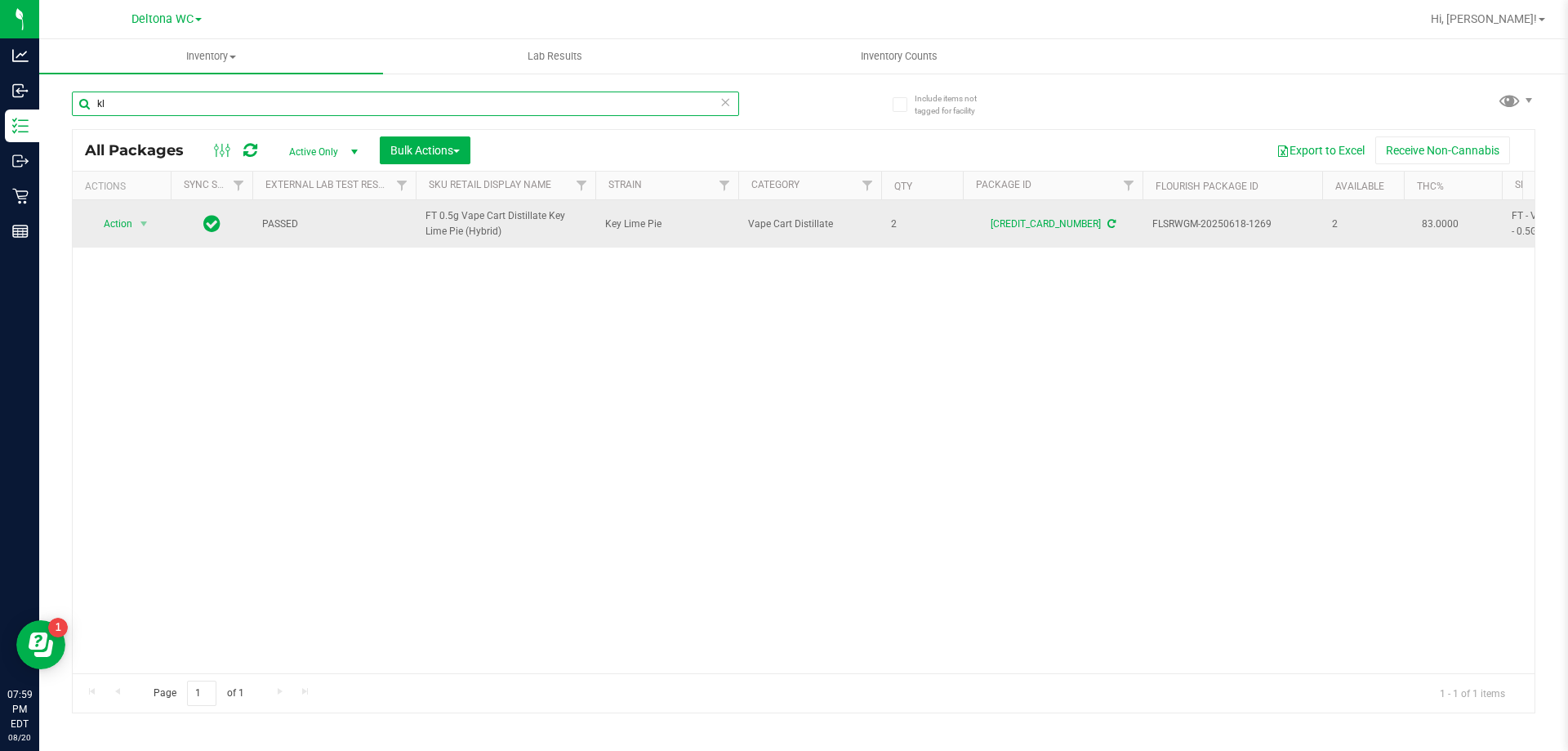
type input "k"
type input "drm"
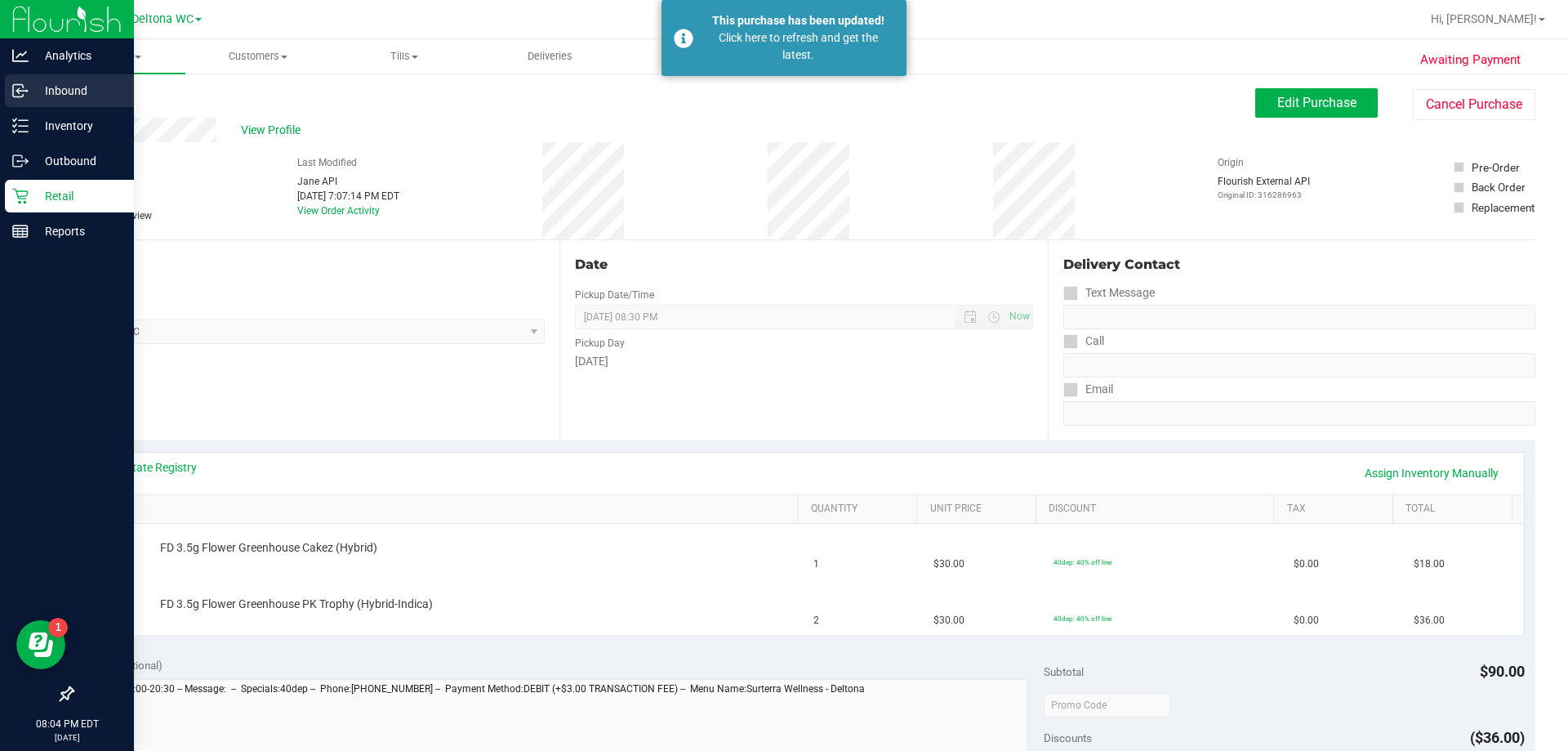
click at [30, 95] on div "Inbound" at bounding box center [69, 90] width 129 height 33
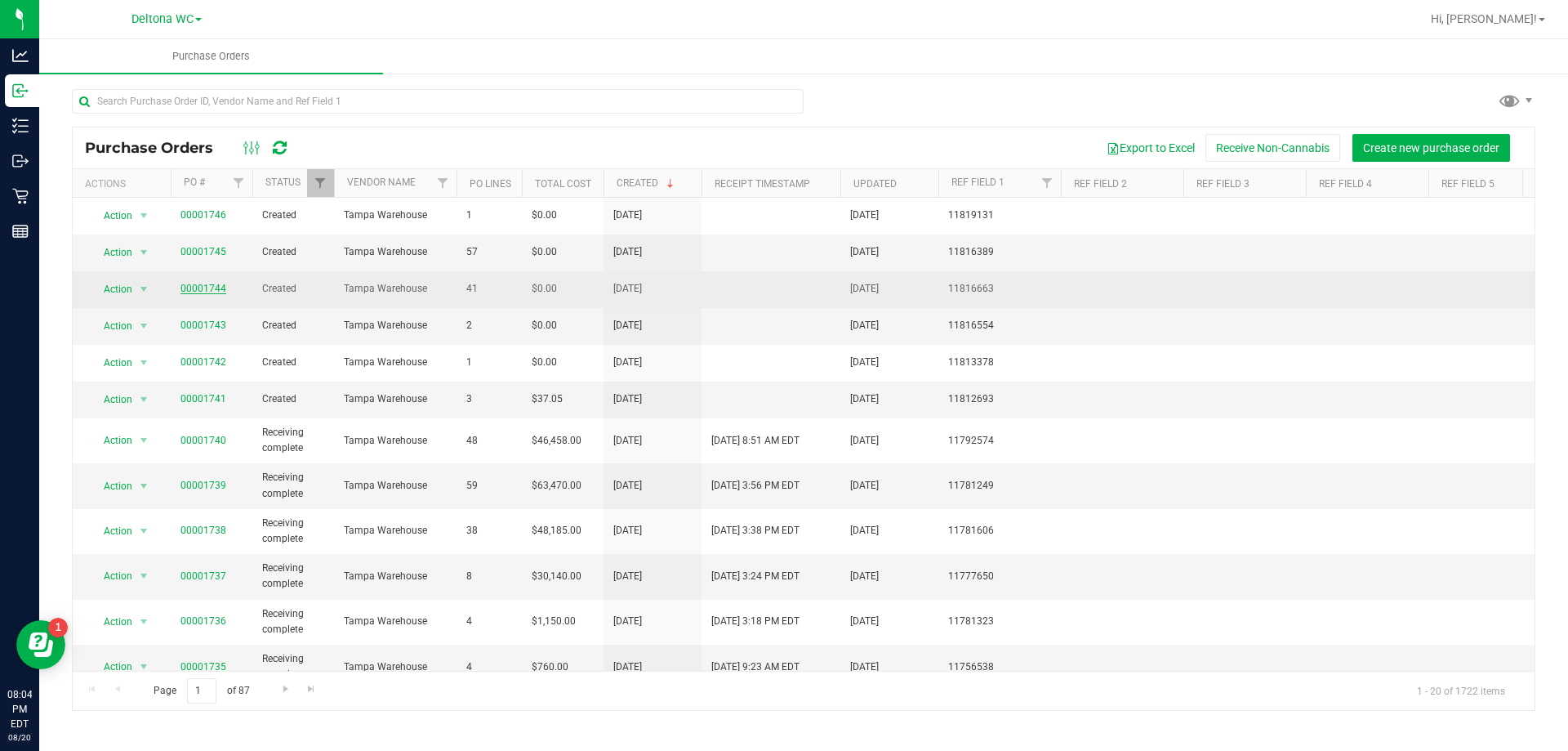
click at [212, 282] on link "00001744" at bounding box center [203, 288] width 46 height 12
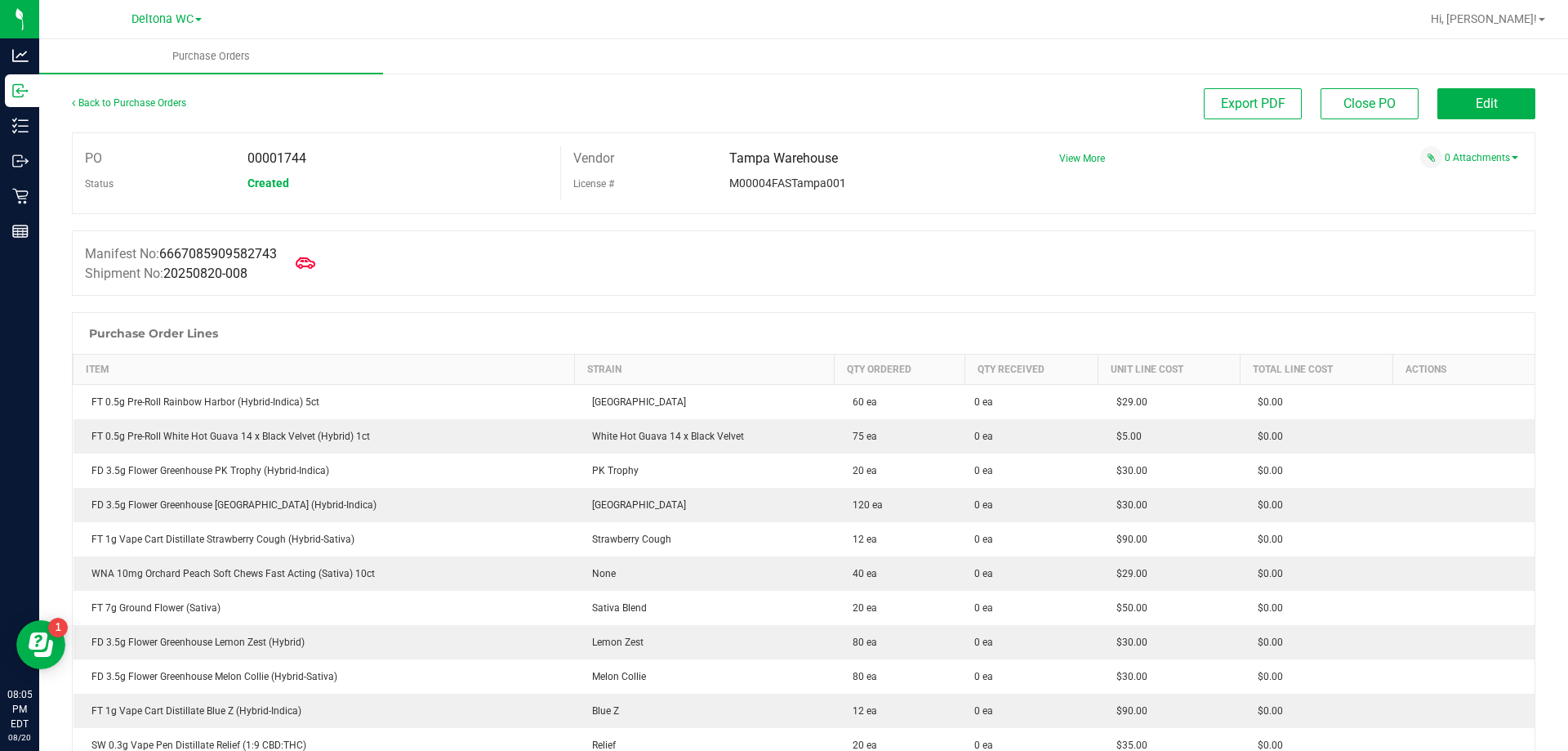
scroll to position [968, 0]
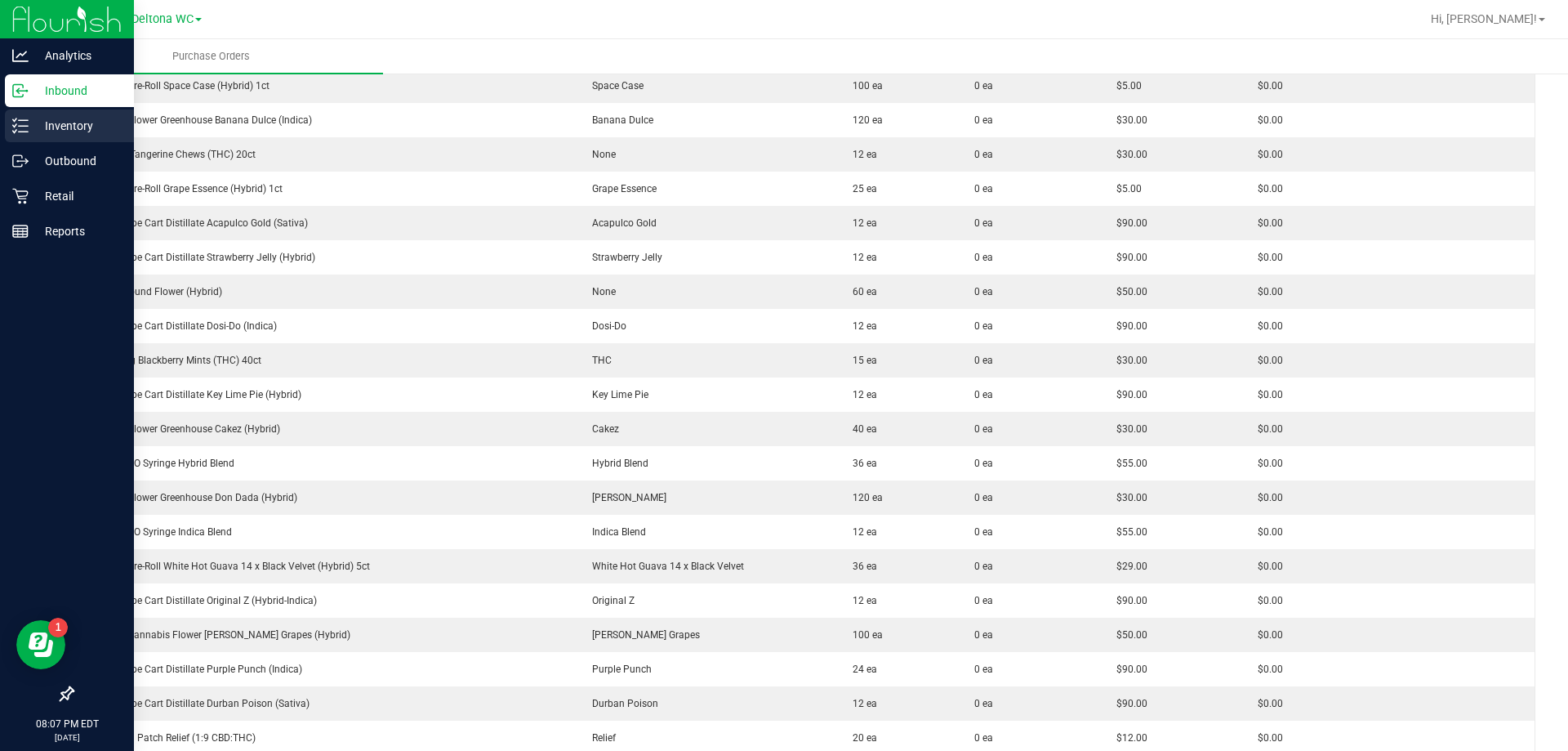
click at [62, 130] on p "Inventory" at bounding box center [77, 126] width 98 height 20
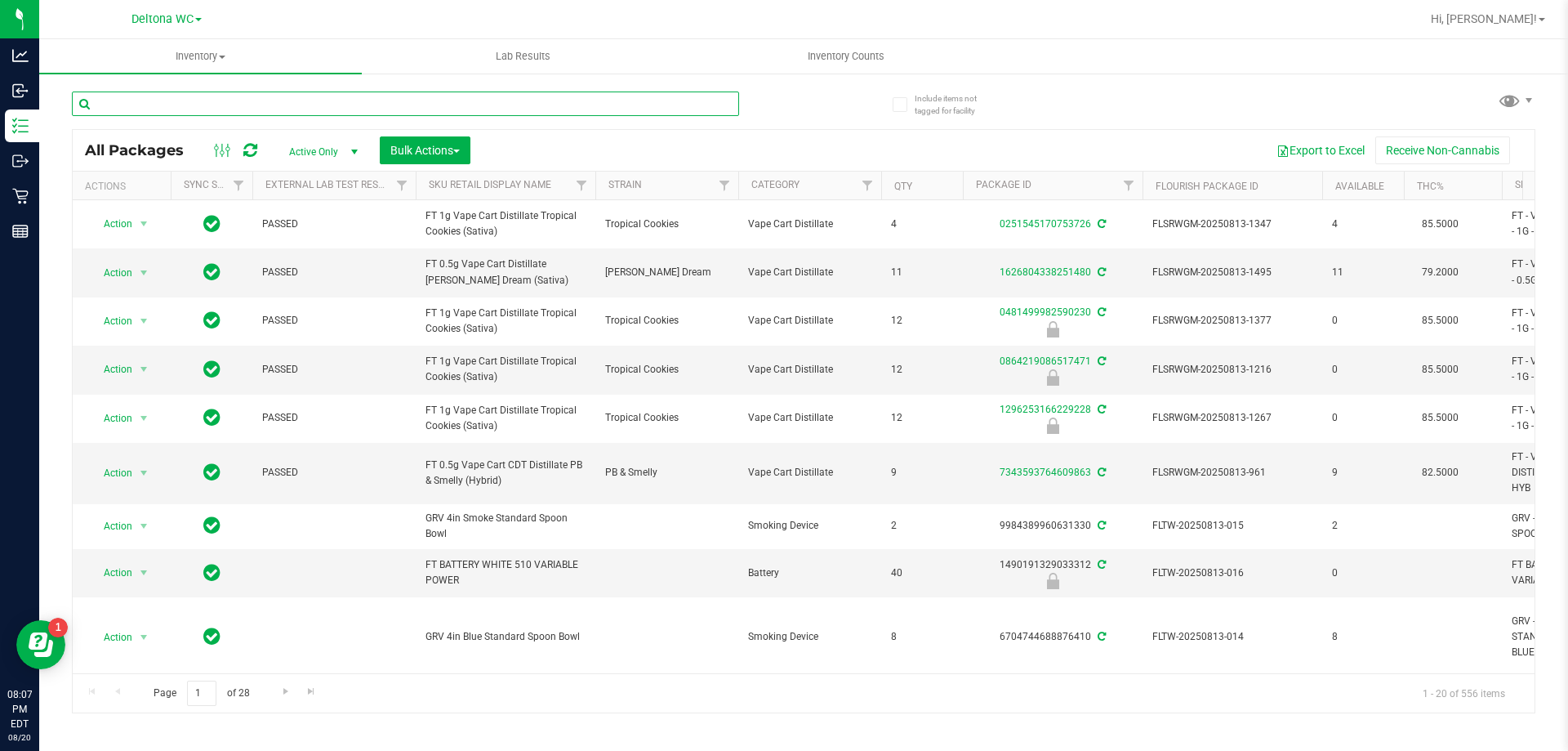
drag, startPoint x: 230, startPoint y: 91, endPoint x: 231, endPoint y: 109, distance: 18.0
click at [230, 92] on input "text" at bounding box center [406, 103] width 668 height 25
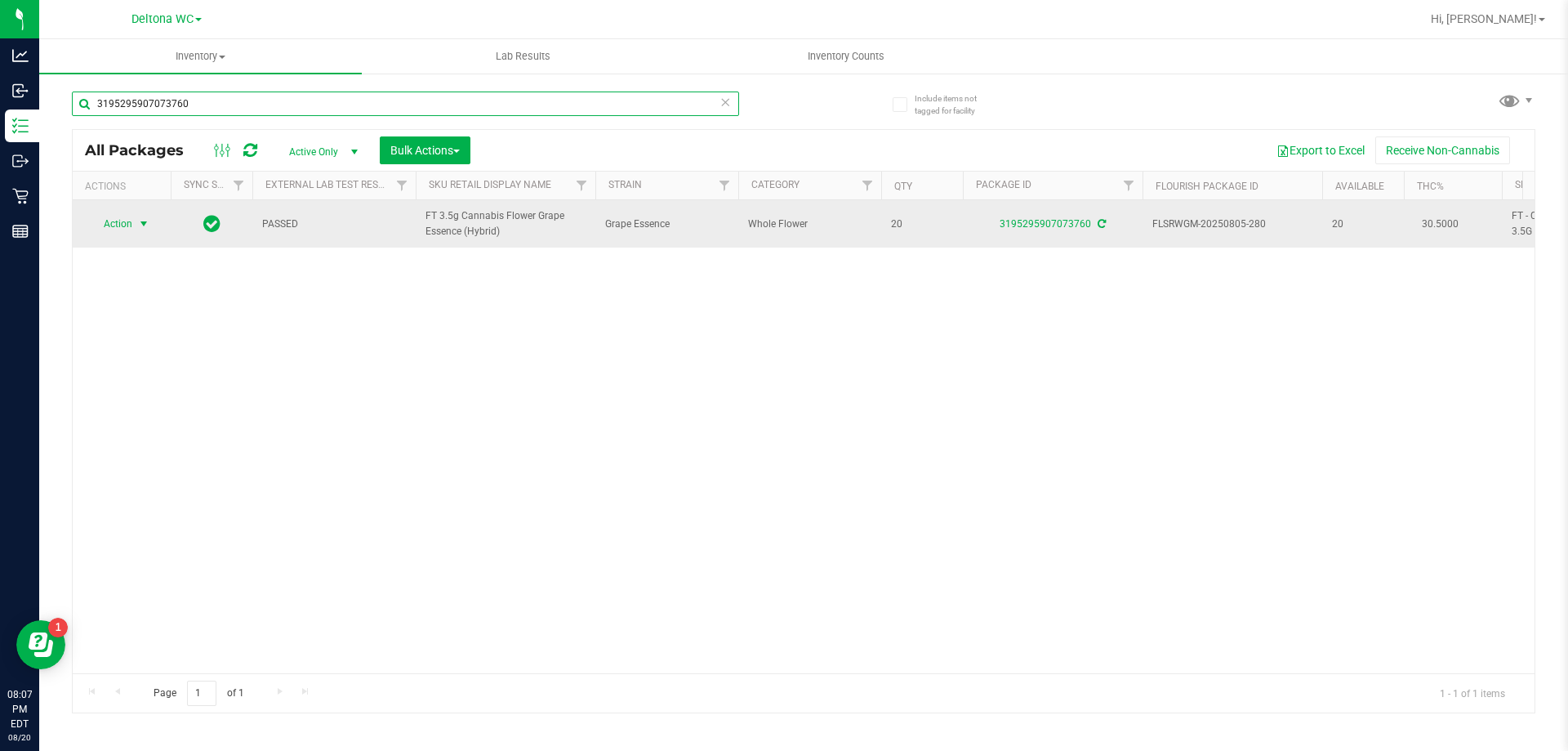
type input "3195295907073760"
click at [102, 216] on span "Action" at bounding box center [111, 223] width 45 height 23
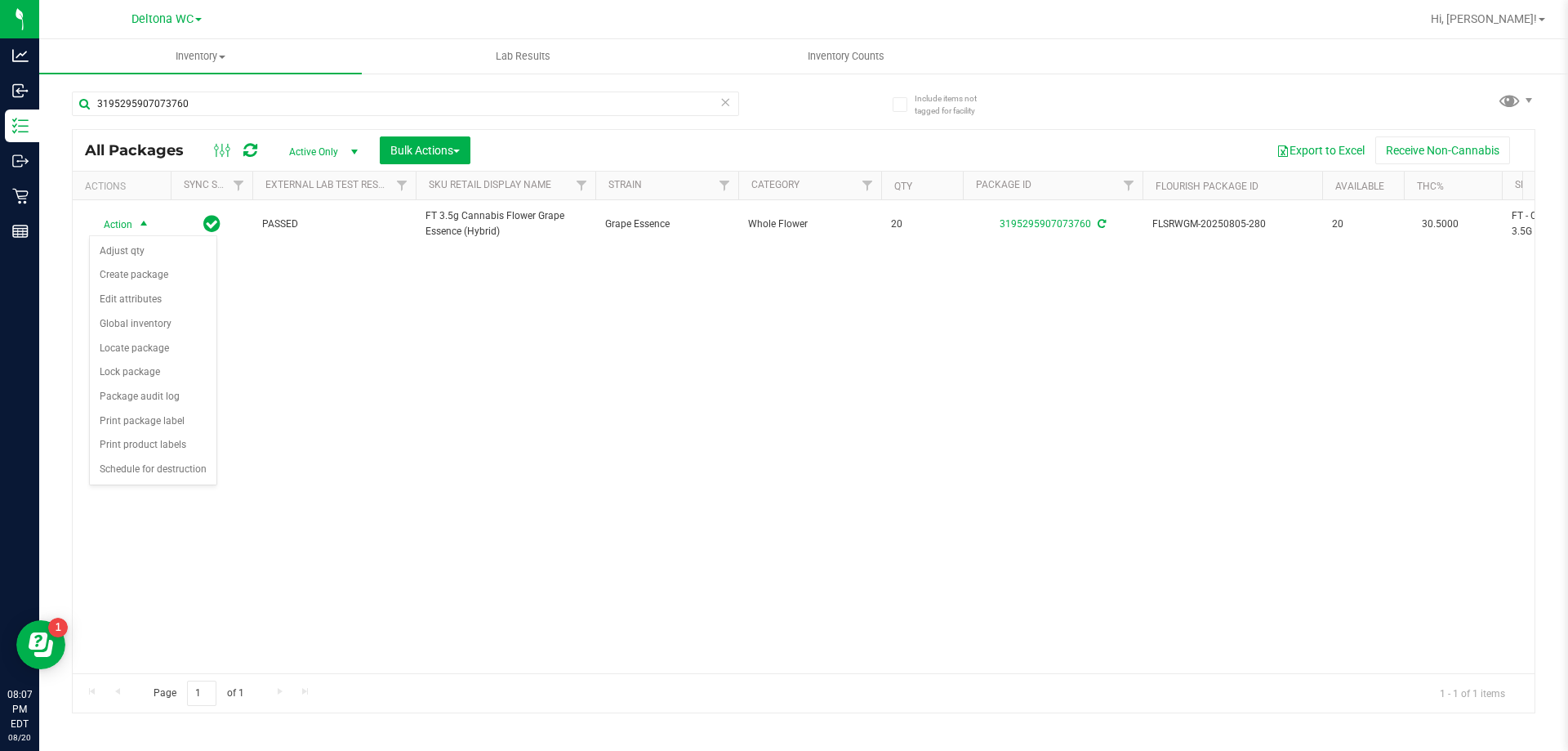
click at [681, 305] on div "Action Action Adjust qty Create package Edit attributes Global inventory Locate…" at bounding box center [803, 436] width 1462 height 473
click at [1501, 4] on nav "Deltona WC Hi, Nicole!" at bounding box center [803, 20] width 1528 height 40
click at [1504, 8] on div "Hi, Nicole!" at bounding box center [1488, 19] width 128 height 29
click at [1510, 15] on span "Hi, Nicole!" at bounding box center [1483, 18] width 106 height 13
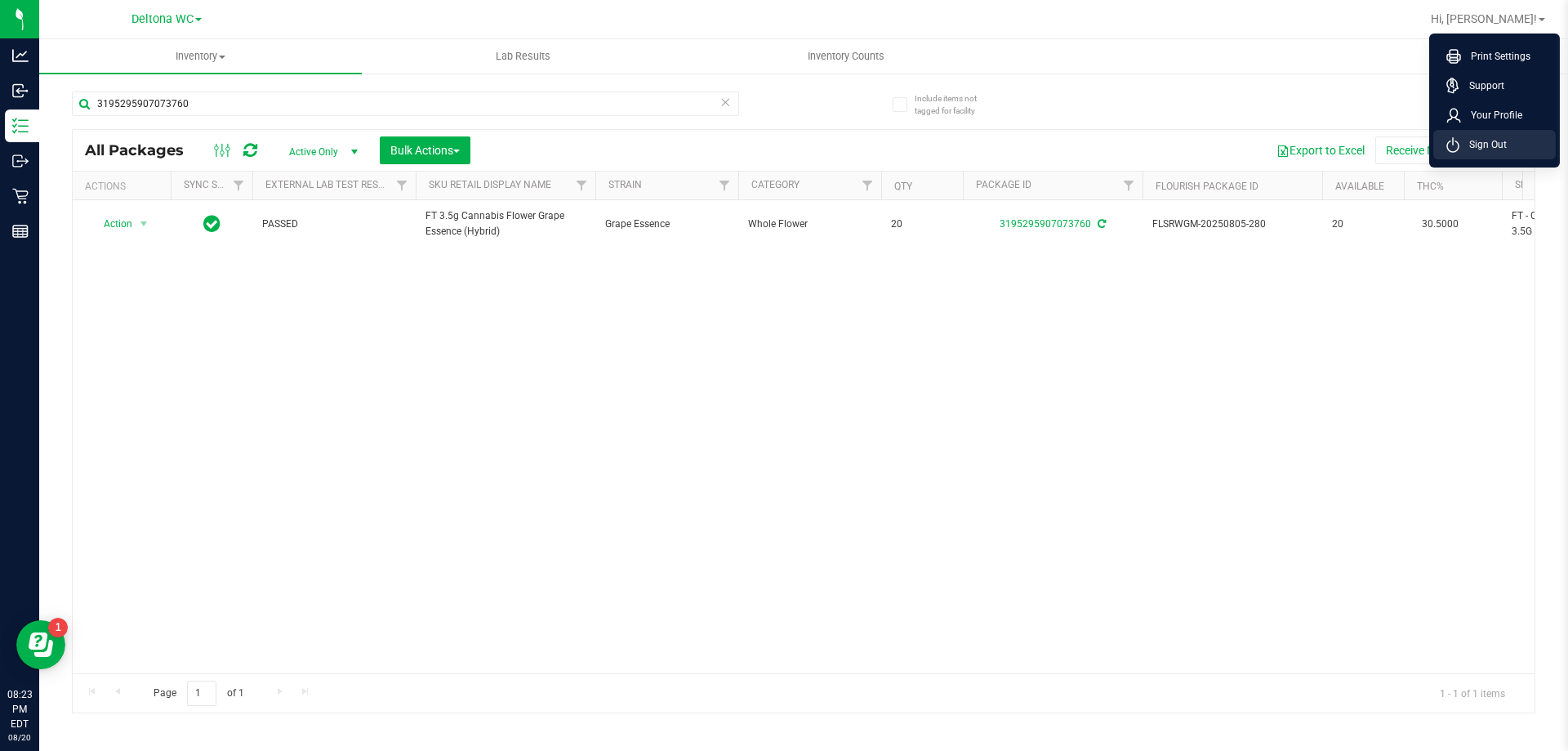
click at [1487, 146] on span "Sign Out" at bounding box center [1483, 145] width 48 height 16
